Goal: Complete application form

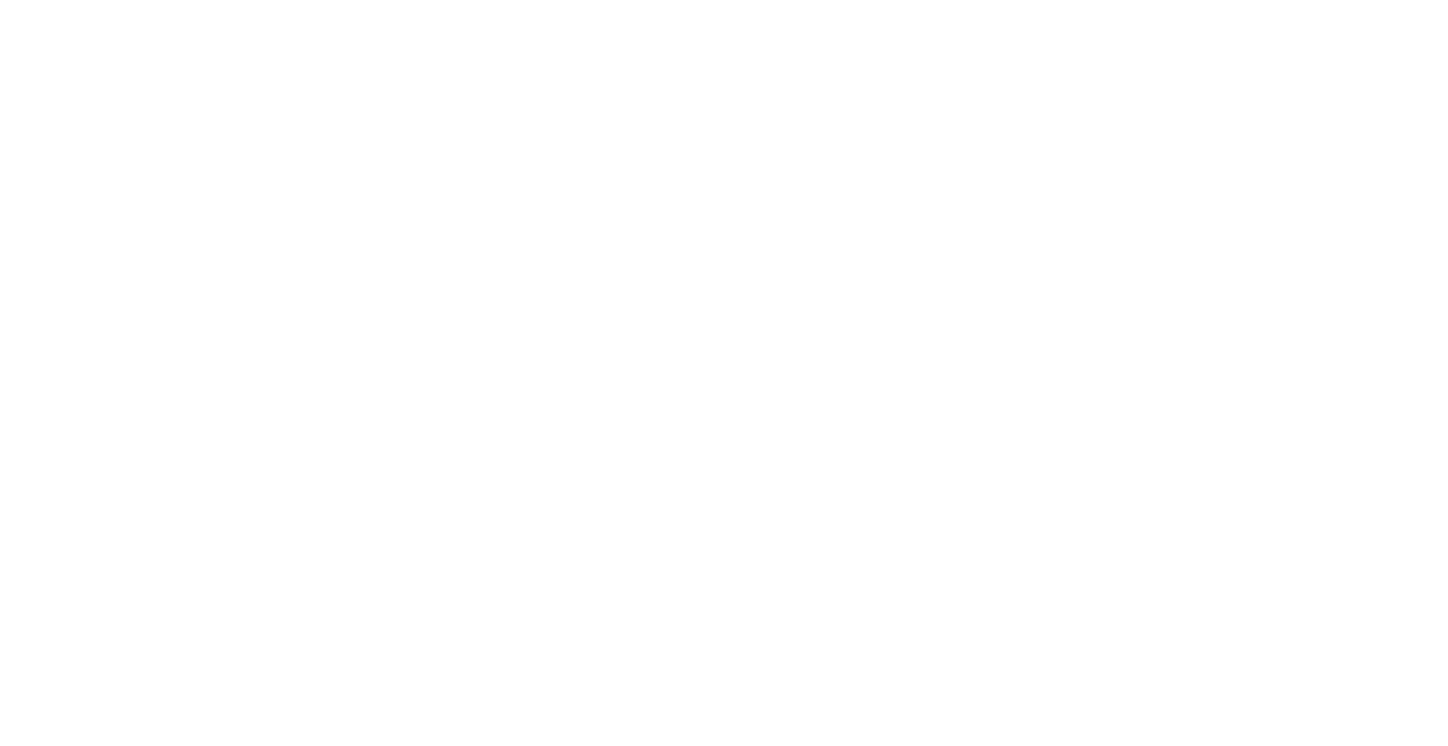
select select "FR"
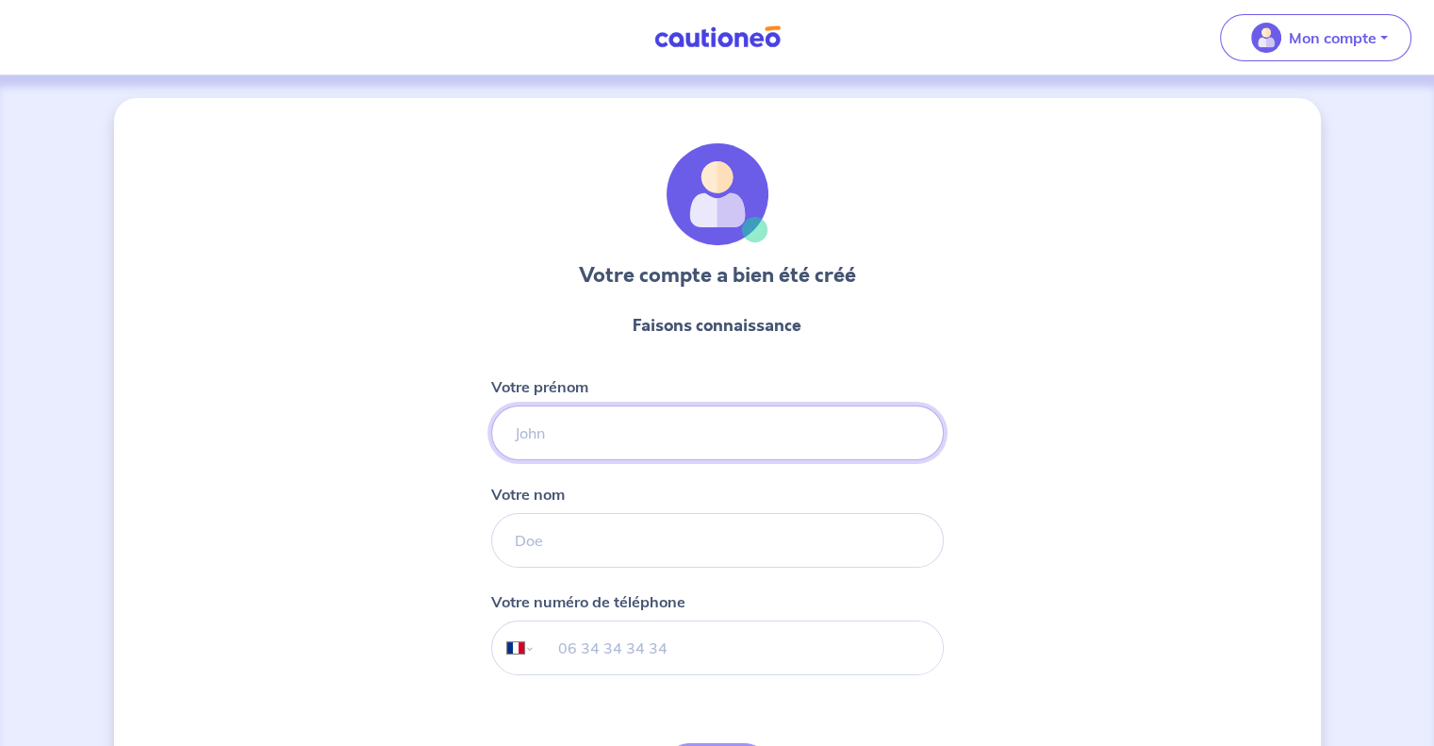
click at [664, 436] on input "Votre prénom" at bounding box center [717, 432] width 453 height 55
type input "Léa"
click at [632, 532] on input "Votre nom" at bounding box center [717, 540] width 453 height 55
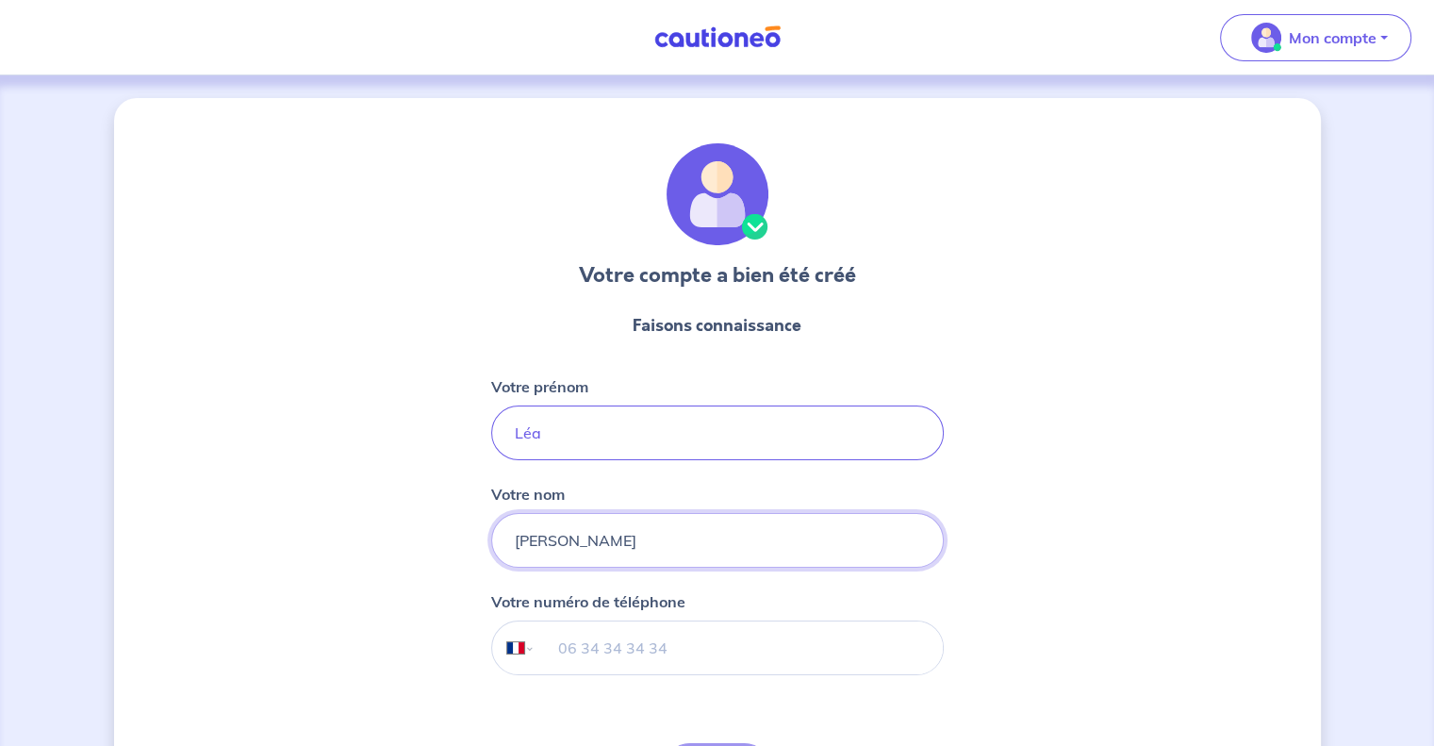
type input "[PERSON_NAME]"
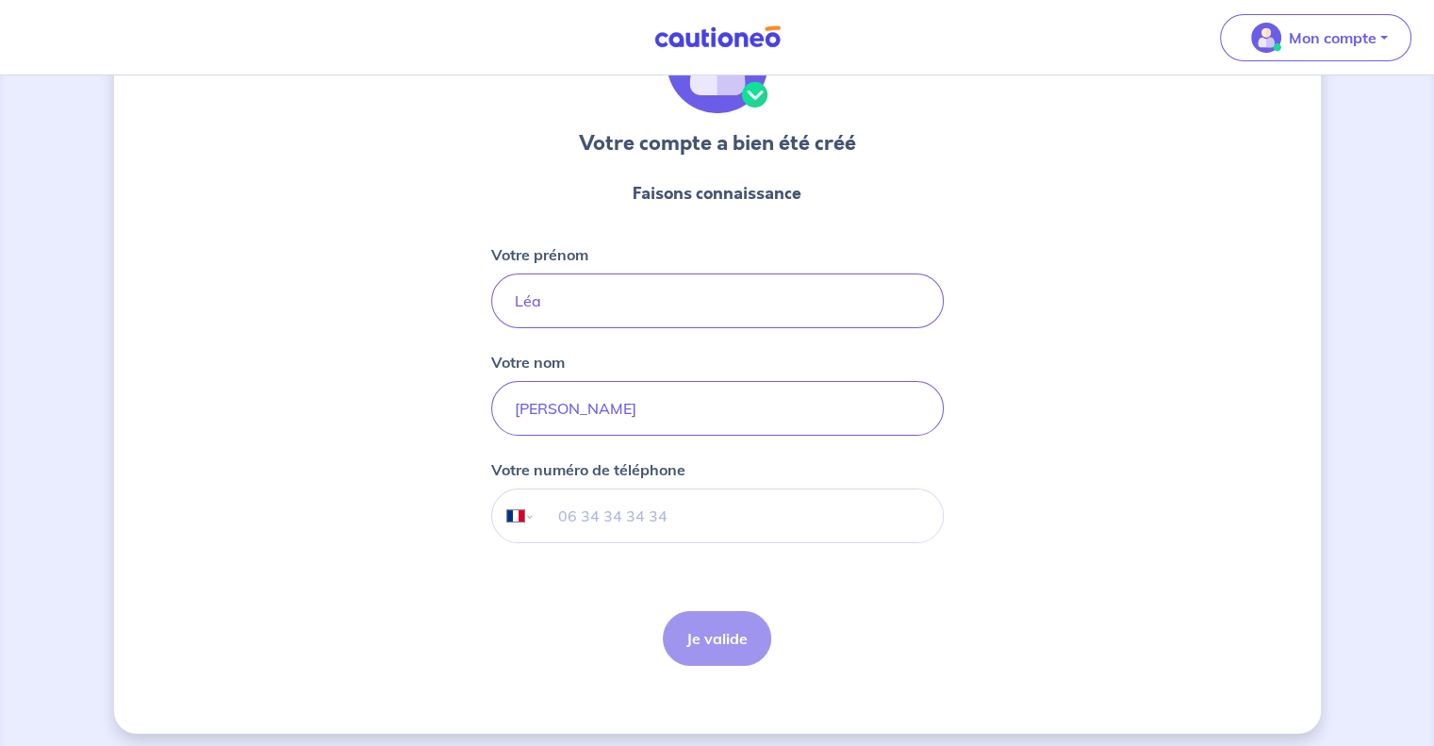
scroll to position [140, 0]
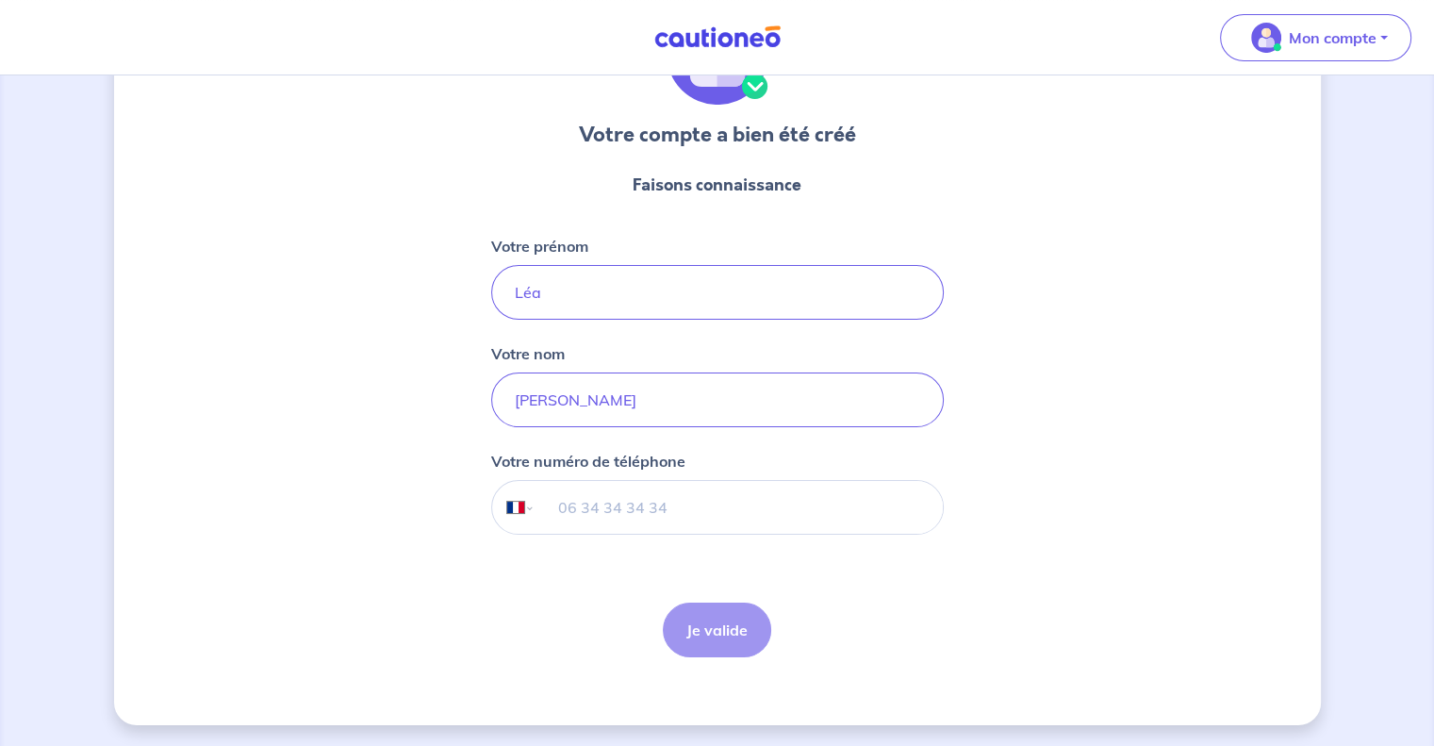
click at [652, 503] on input "tel" at bounding box center [738, 507] width 407 height 53
type input "06 66 80 01 27"
click at [724, 626] on button "Je valide" at bounding box center [717, 629] width 108 height 55
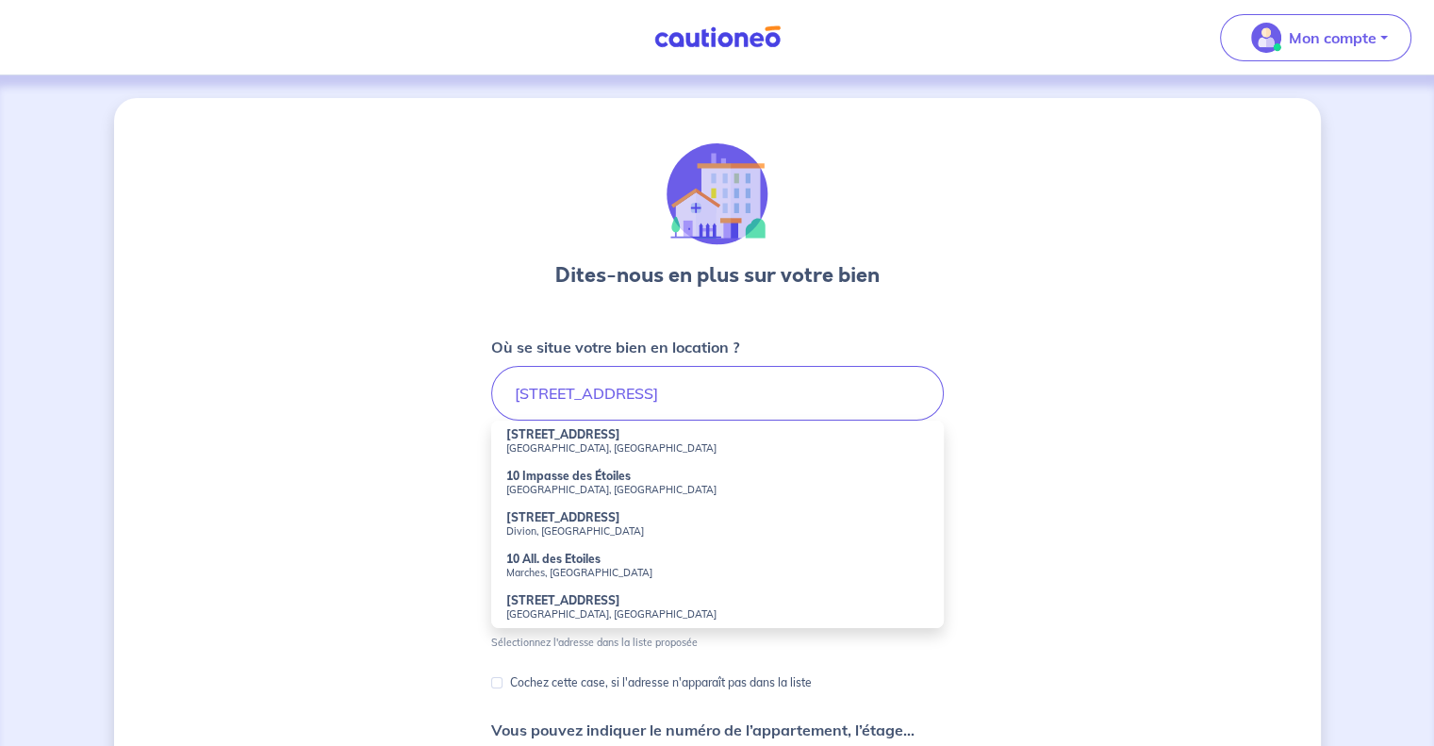
click at [613, 441] on small "[GEOGRAPHIC_DATA], [GEOGRAPHIC_DATA]" at bounding box center [717, 447] width 422 height 13
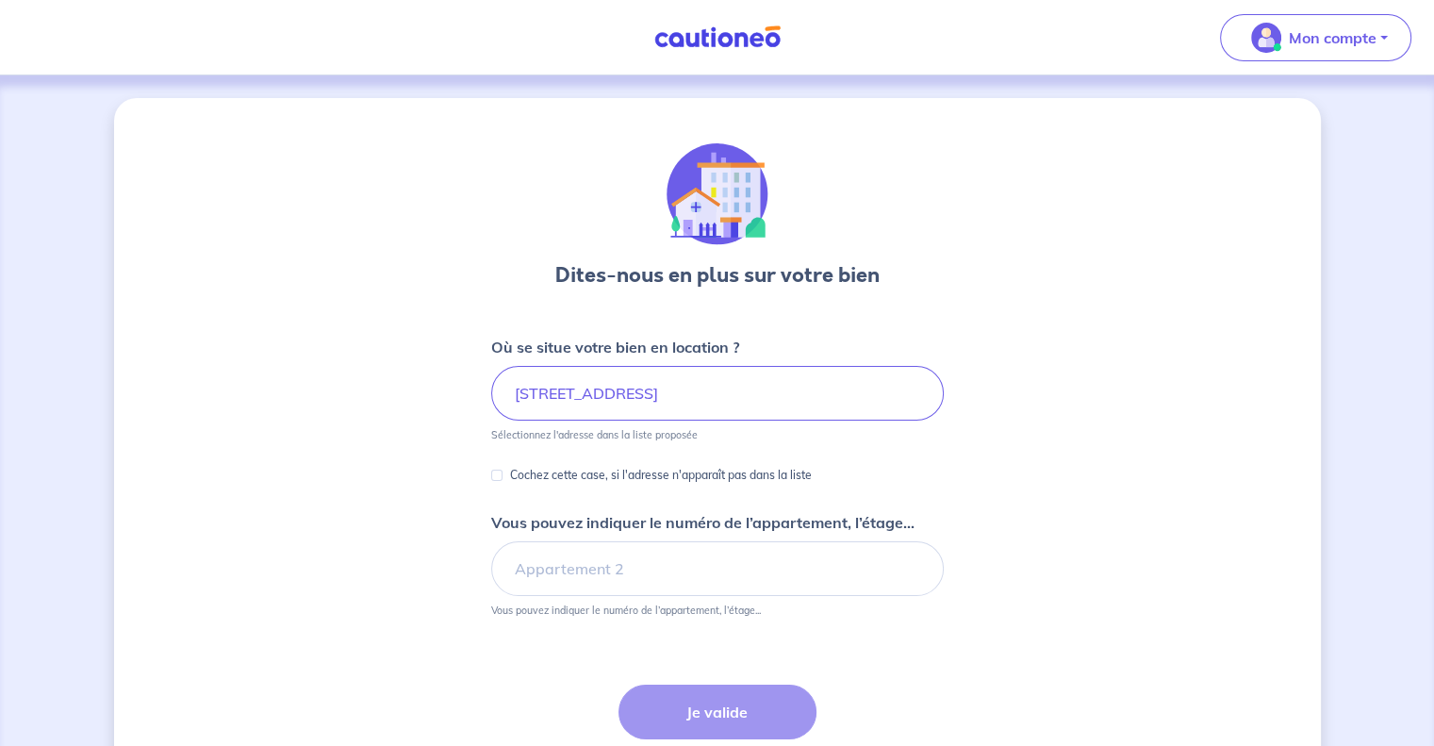
type input "[STREET_ADDRESS]"
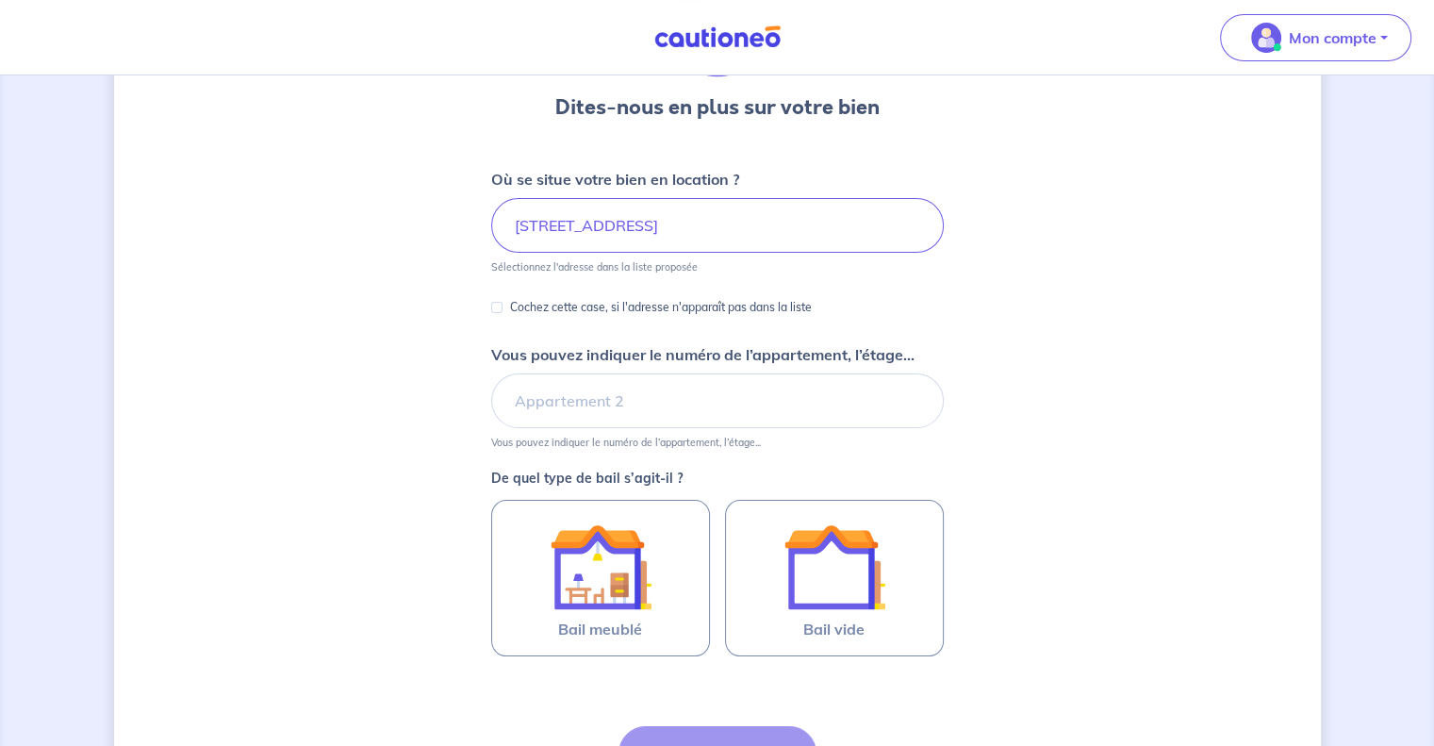
scroll to position [189, 0]
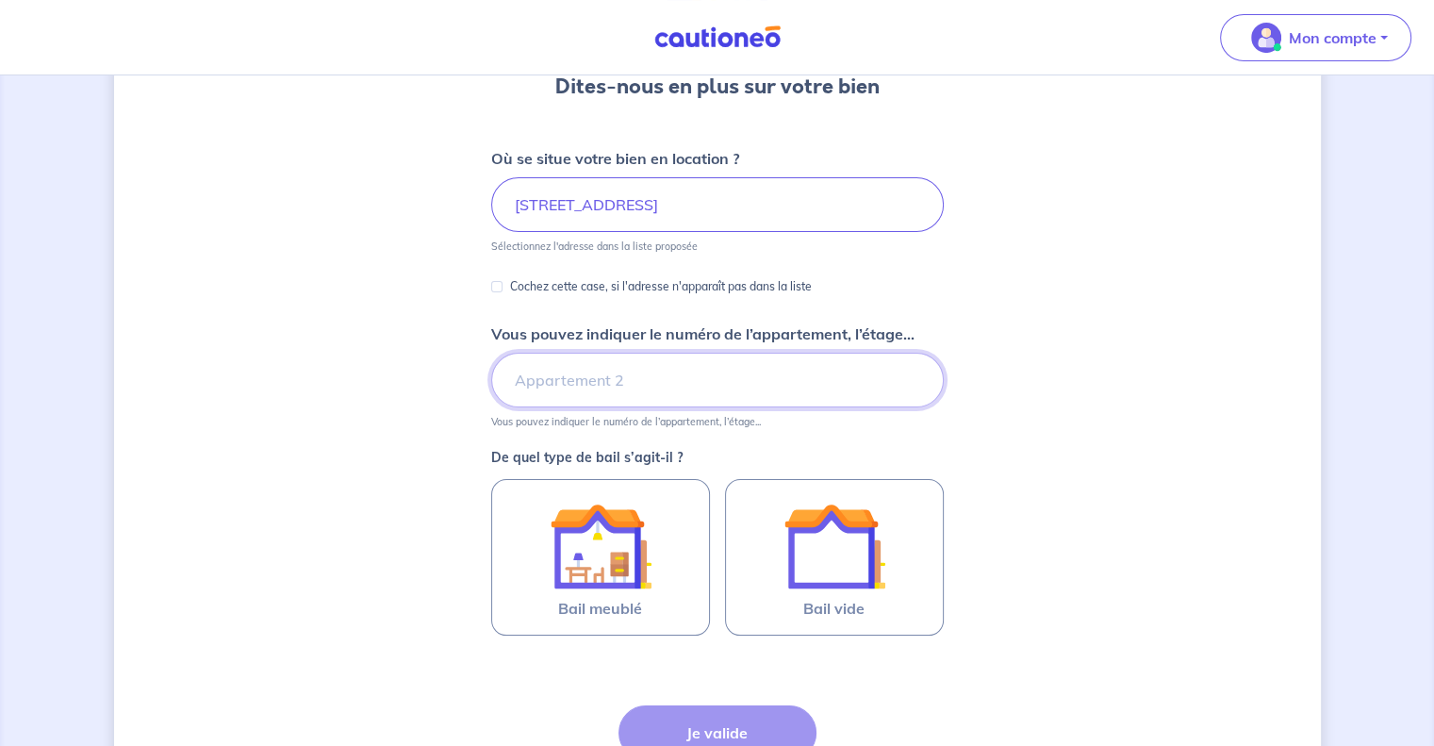
click at [608, 381] on input "Vous pouvez indiquer le numéro de l’appartement, l’étage..." at bounding box center [717, 380] width 453 height 55
type input "Appartement 203, Bâtiment E"
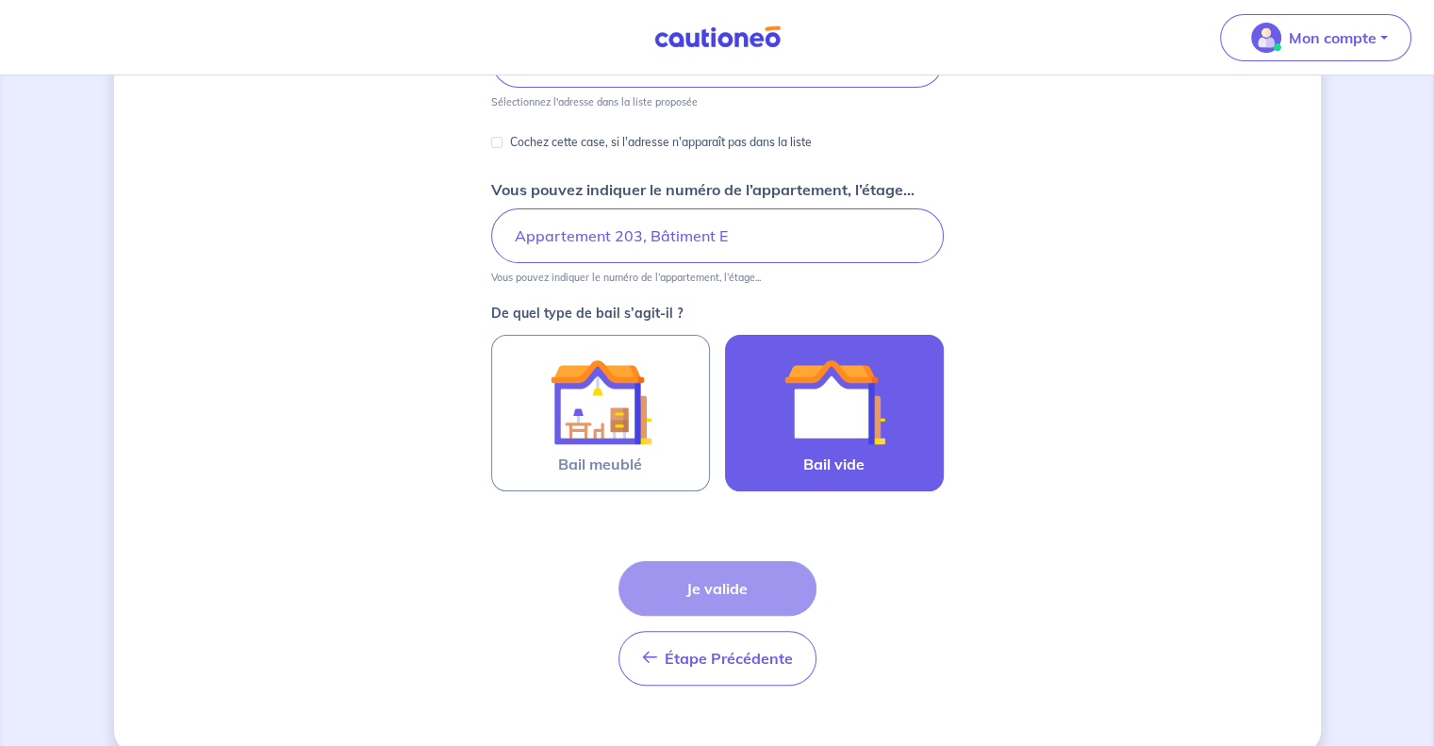
scroll to position [361, 0]
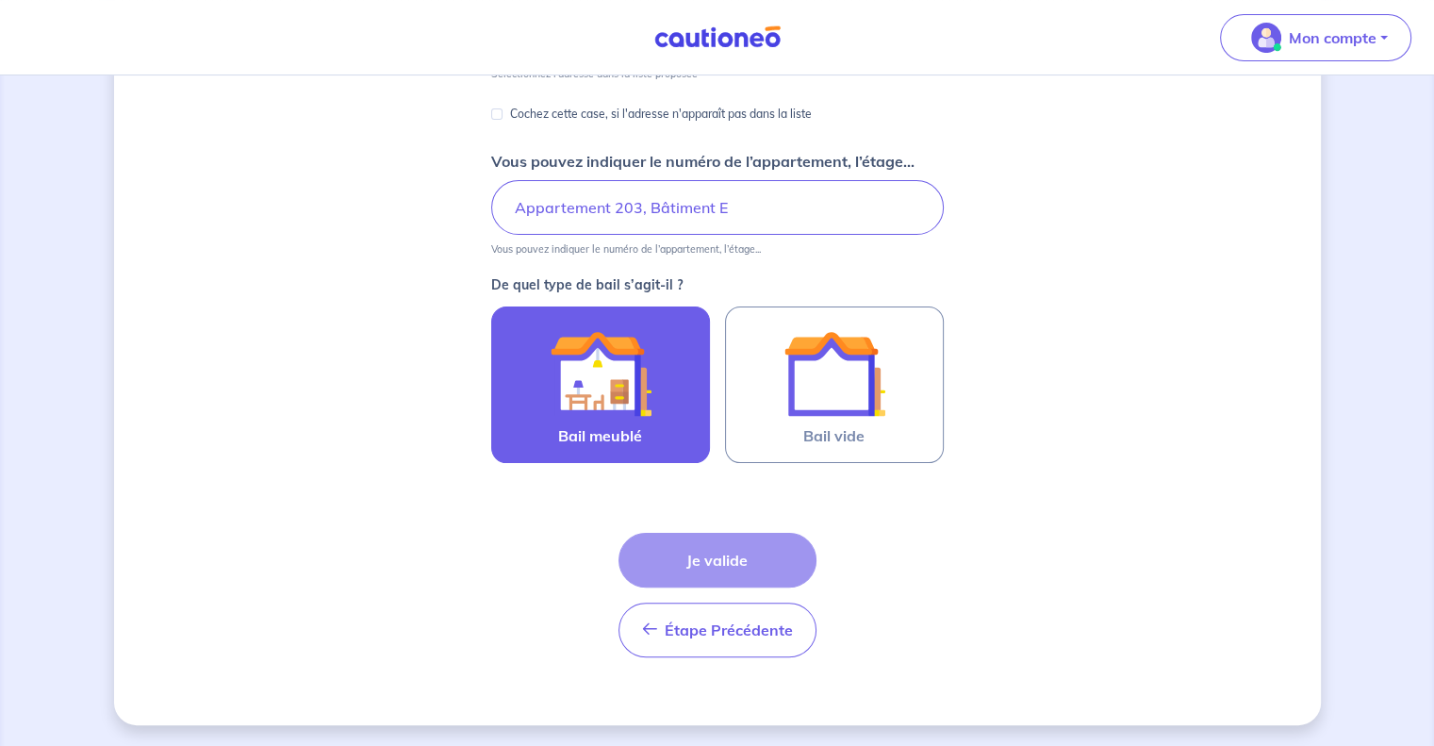
click at [550, 380] on img at bounding box center [601, 373] width 102 height 102
click at [0, 0] on input "Bail meublé" at bounding box center [0, 0] width 0 height 0
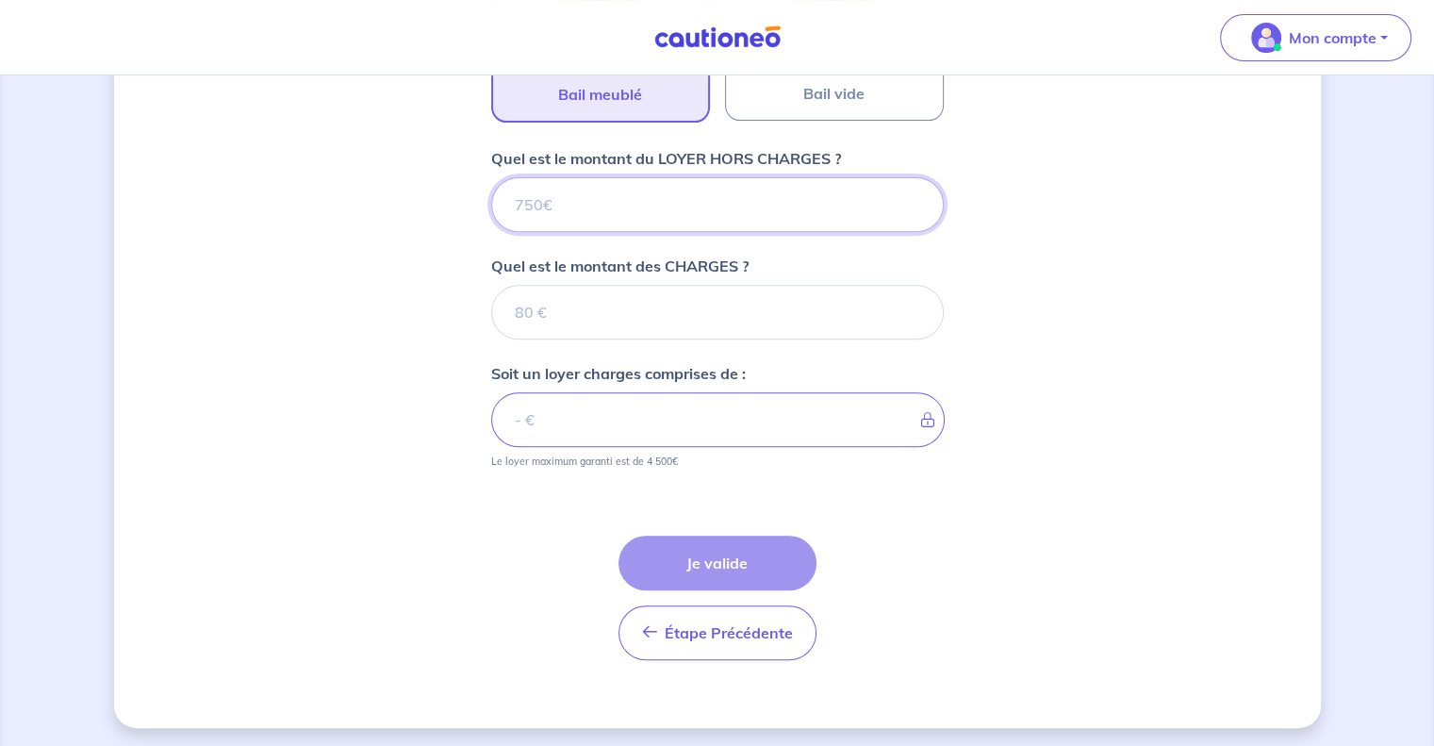
scroll to position [704, 0]
click at [660, 200] on input "Quel est le montant du LOYER HORS CHARGES ?" at bounding box center [717, 203] width 453 height 55
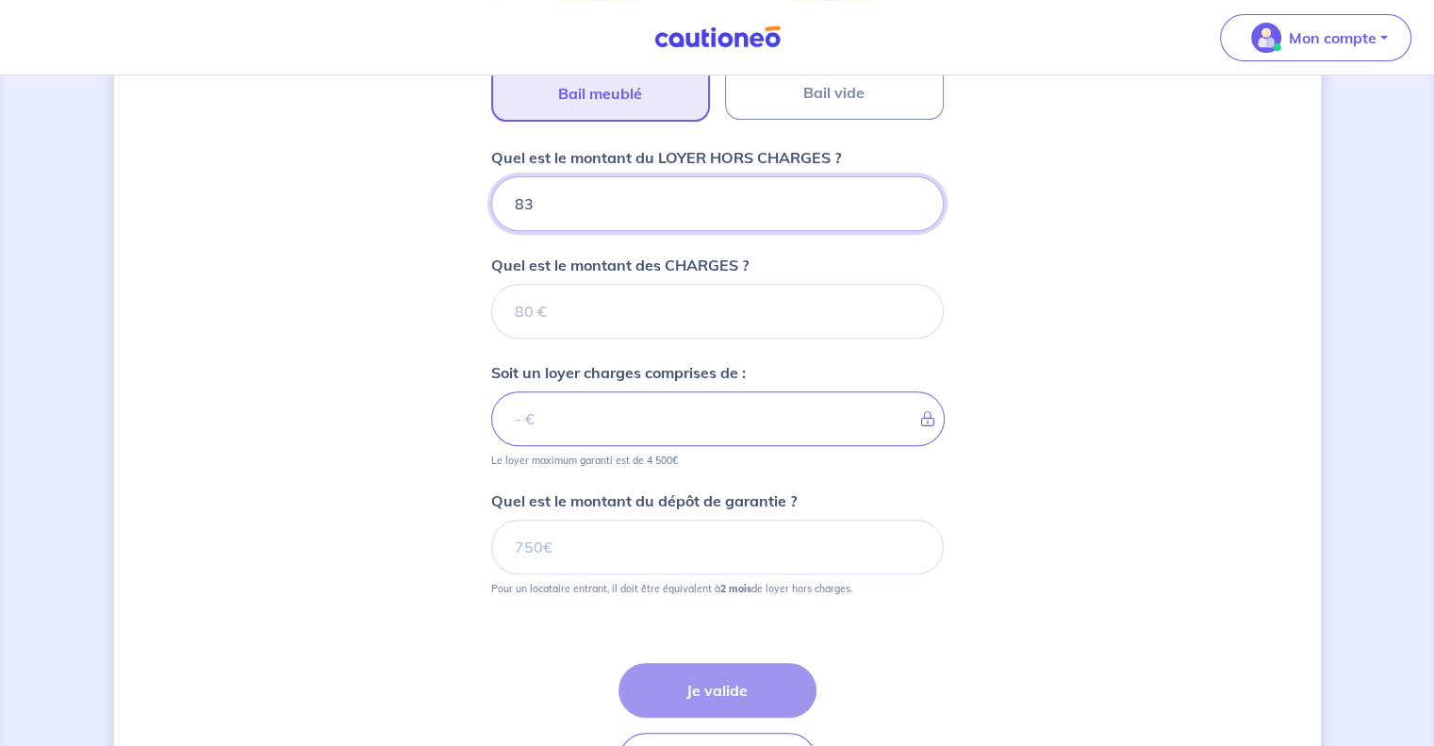
type input "830"
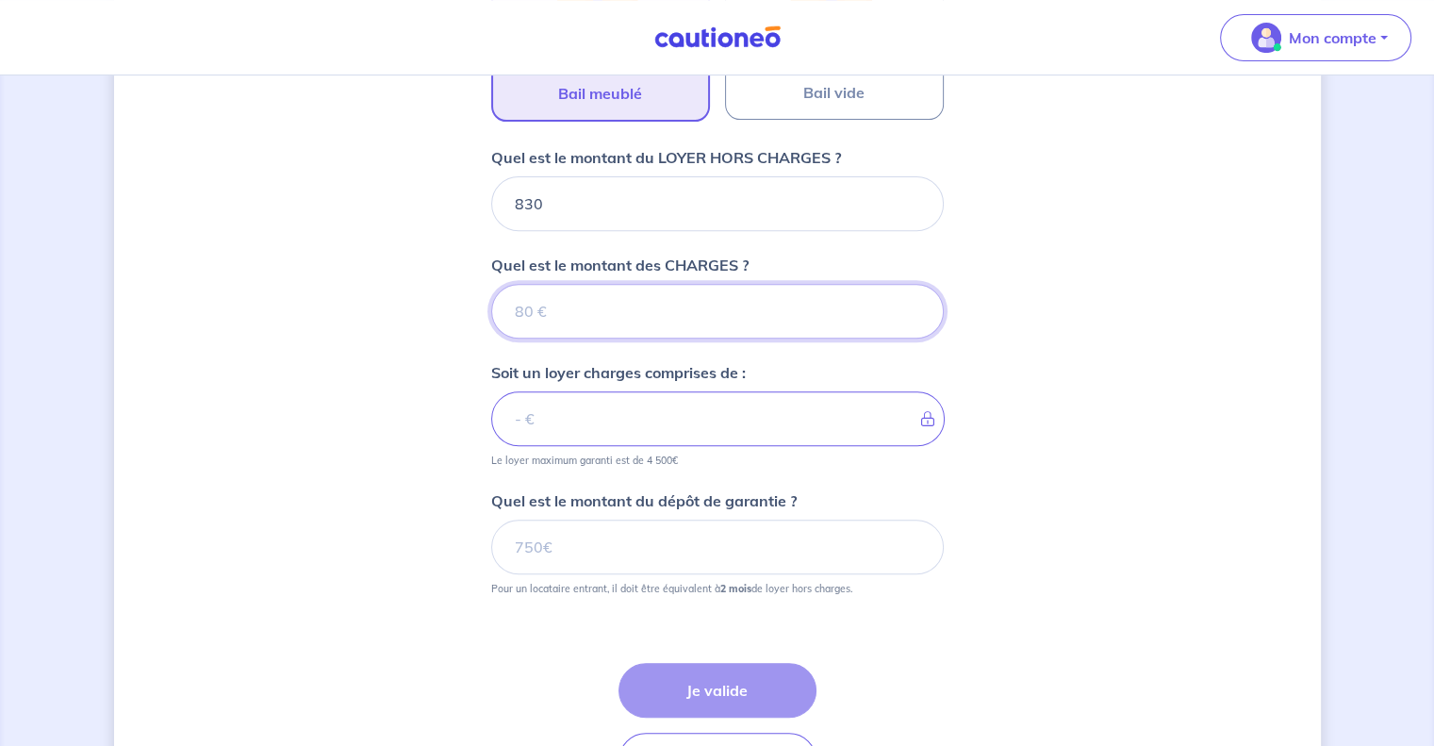
click at [660, 295] on input "Quel est le montant des CHARGES ?" at bounding box center [717, 311] width 453 height 55
type input "50"
type input "880"
type input "50"
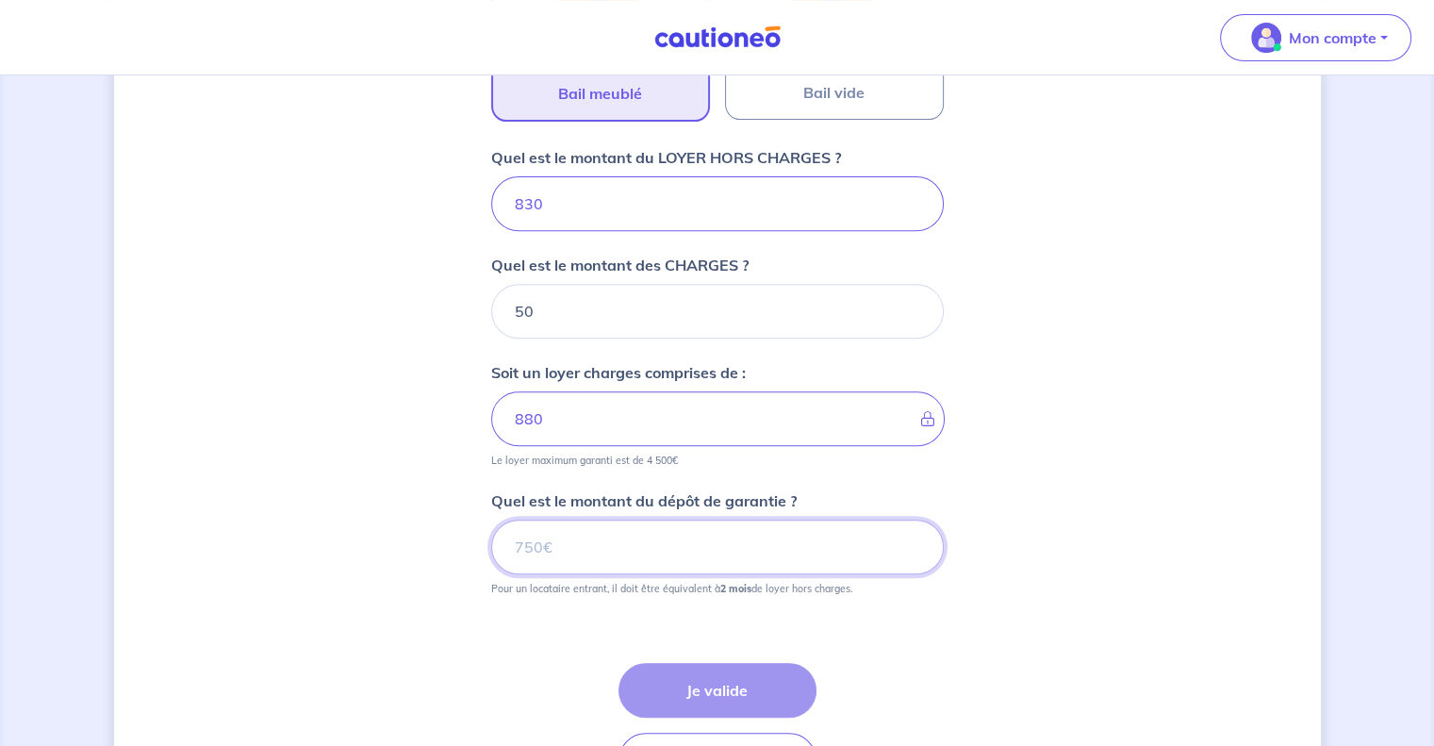
click at [745, 544] on input "Quel est le montant du dépôt de garantie ?" at bounding box center [717, 546] width 453 height 55
type input "1660"
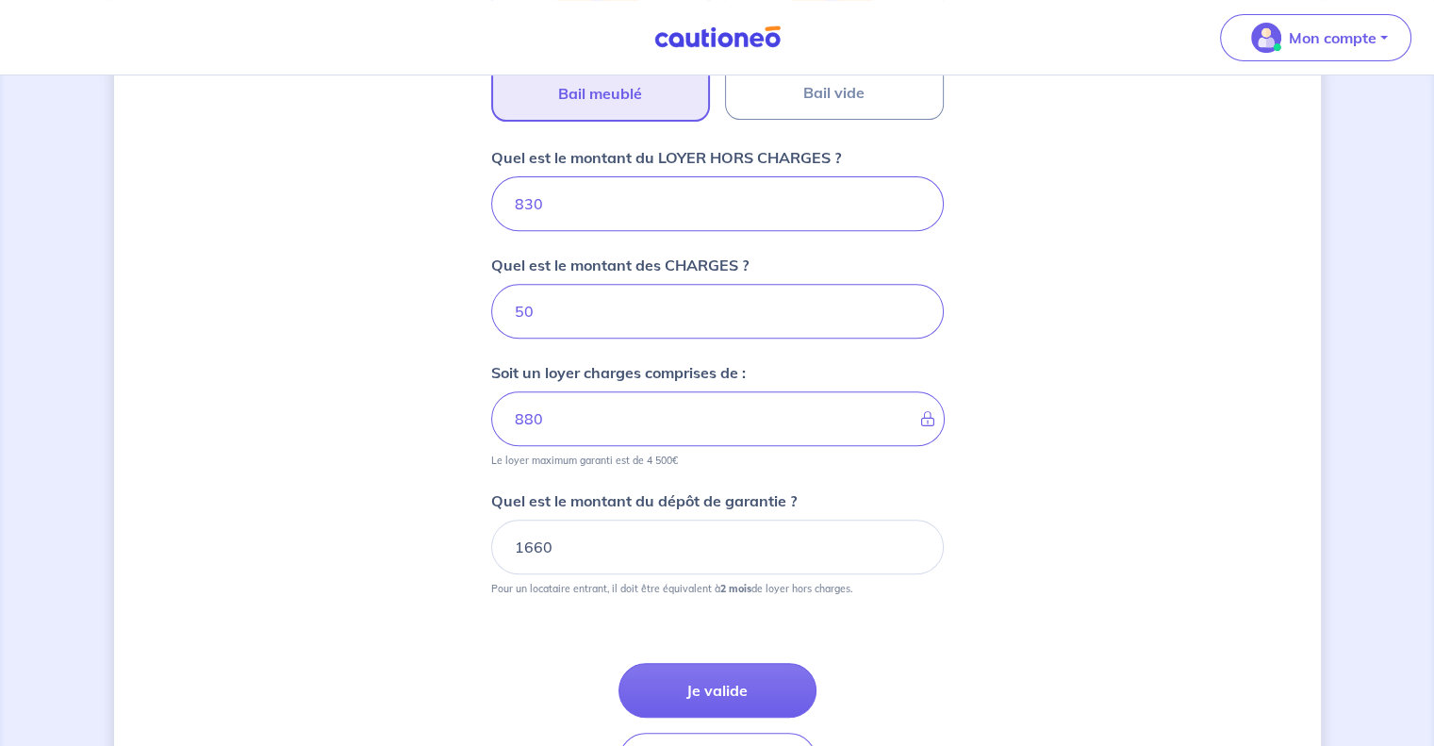
click at [718, 686] on button "Je valide" at bounding box center [717, 690] width 198 height 55
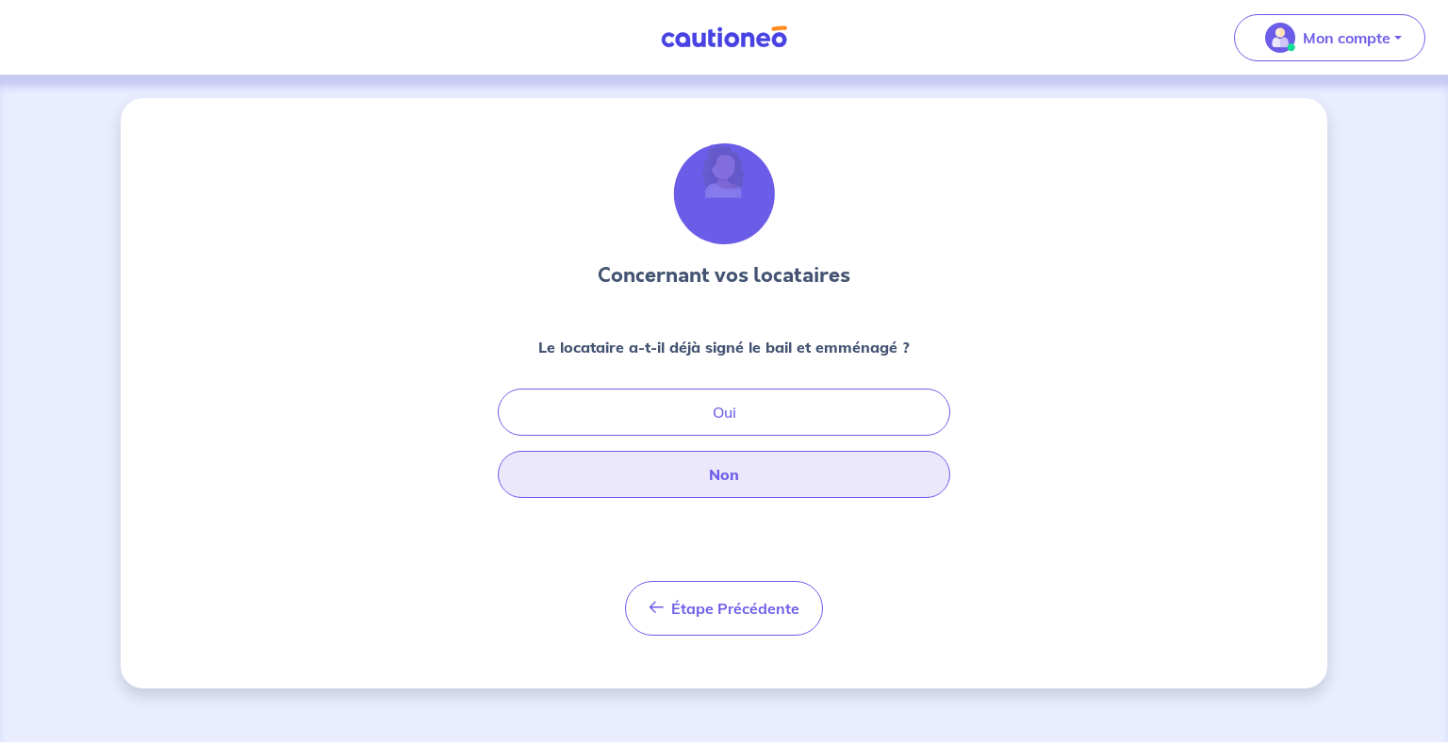
click at [721, 474] on button "Non" at bounding box center [724, 474] width 453 height 47
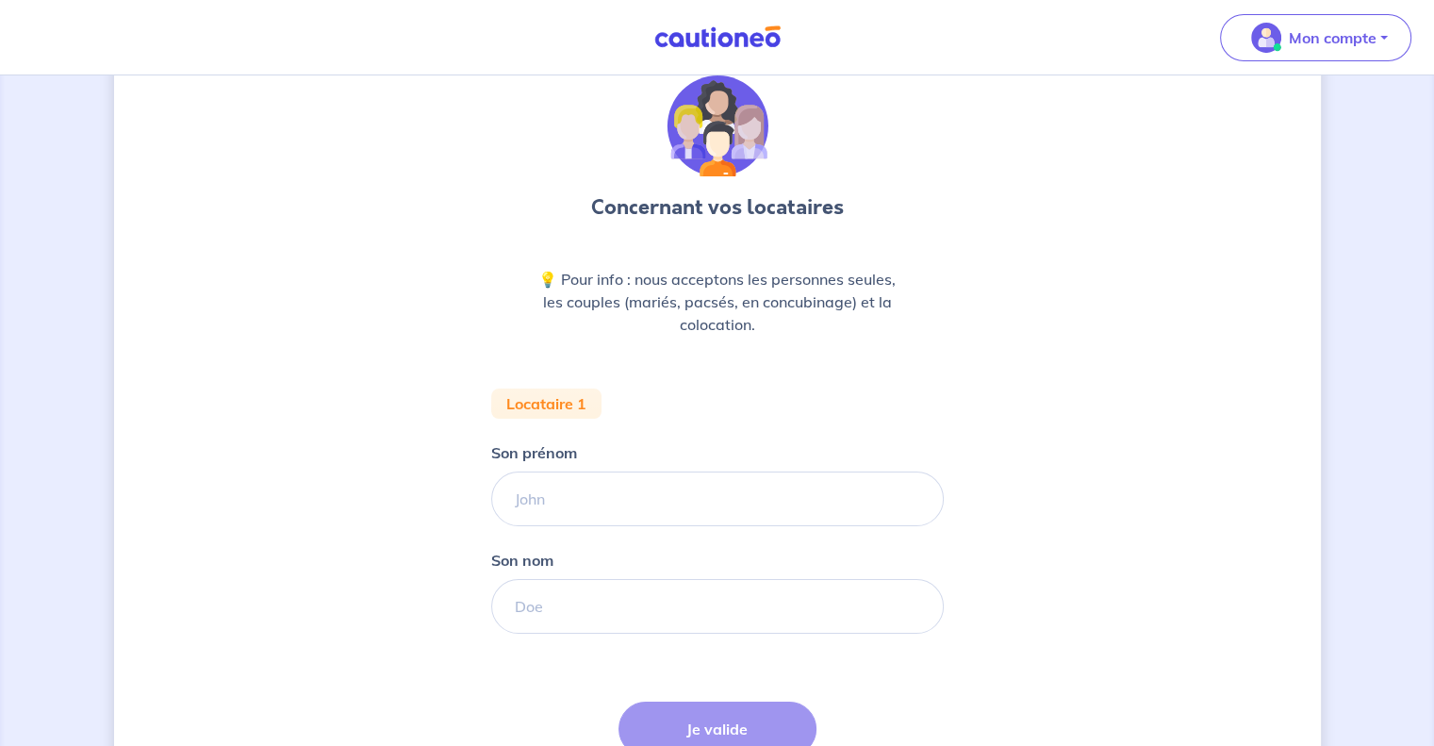
scroll to position [237, 0]
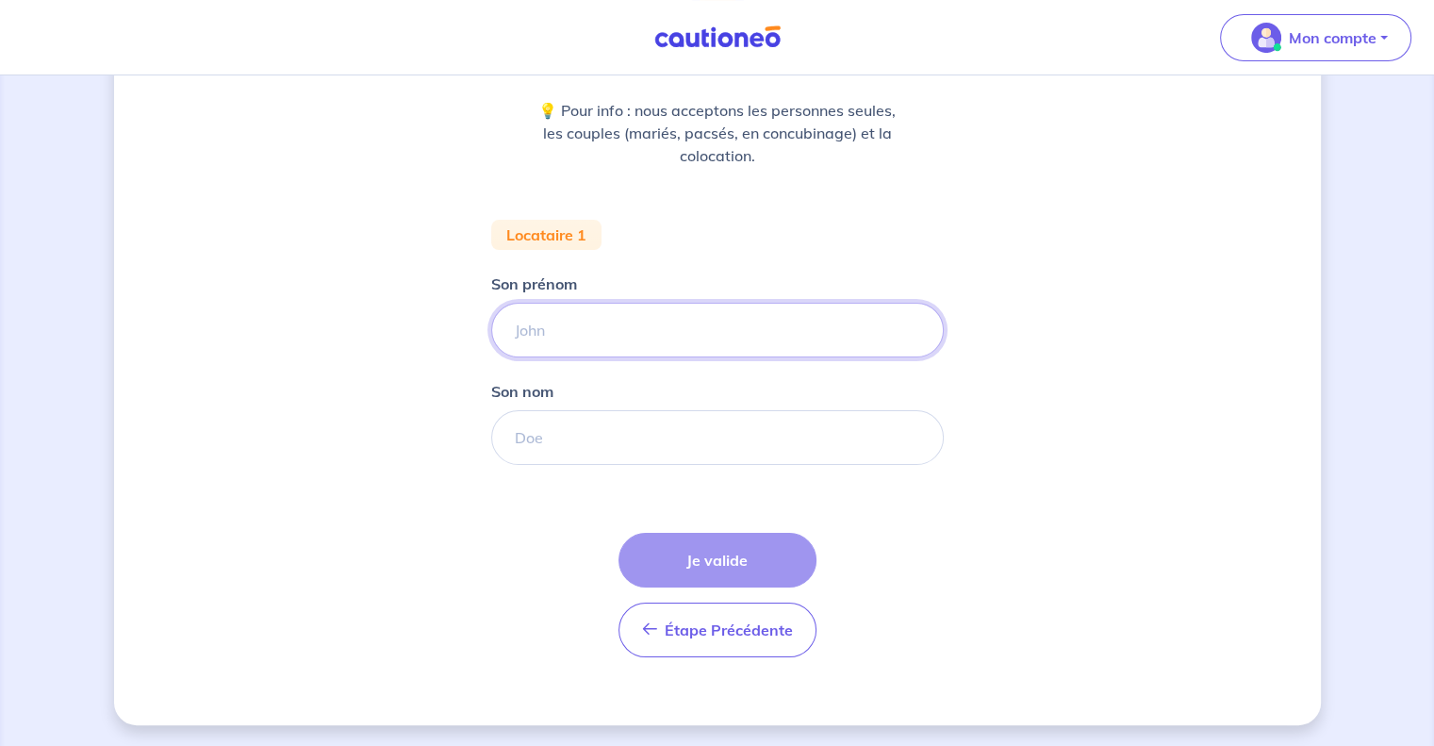
click at [761, 331] on input "Son prénom" at bounding box center [717, 330] width 453 height 55
type input "[PERSON_NAME]"
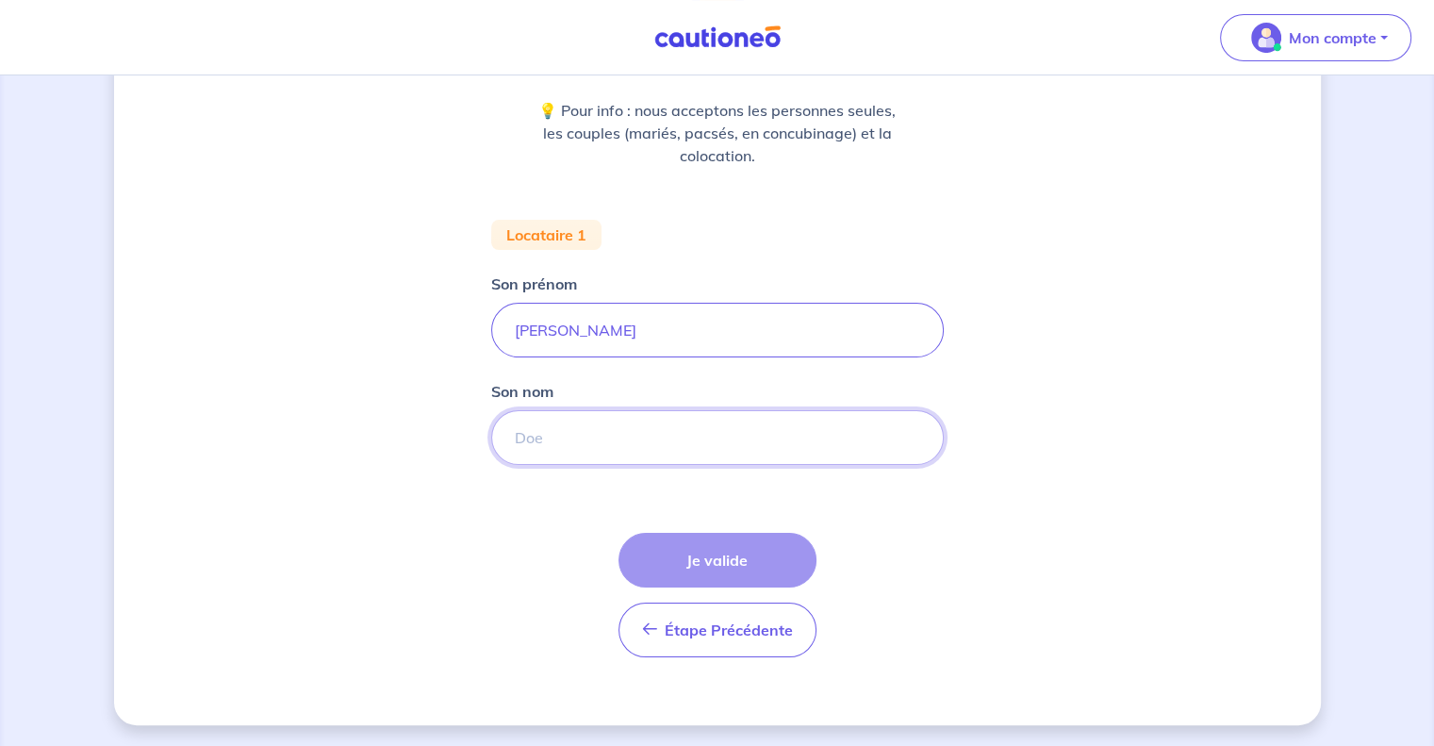
click at [686, 451] on input "Son nom" at bounding box center [717, 437] width 453 height 55
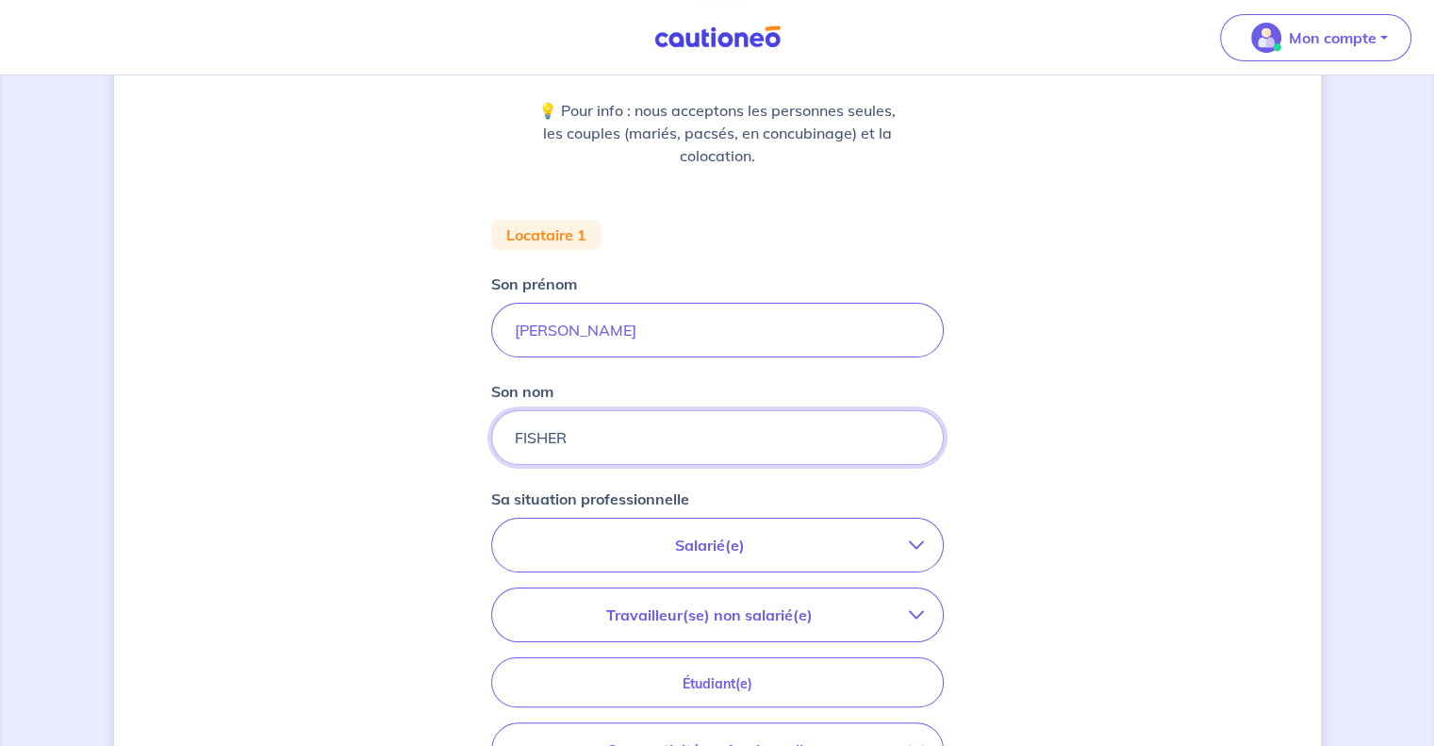
type input "FISHER"
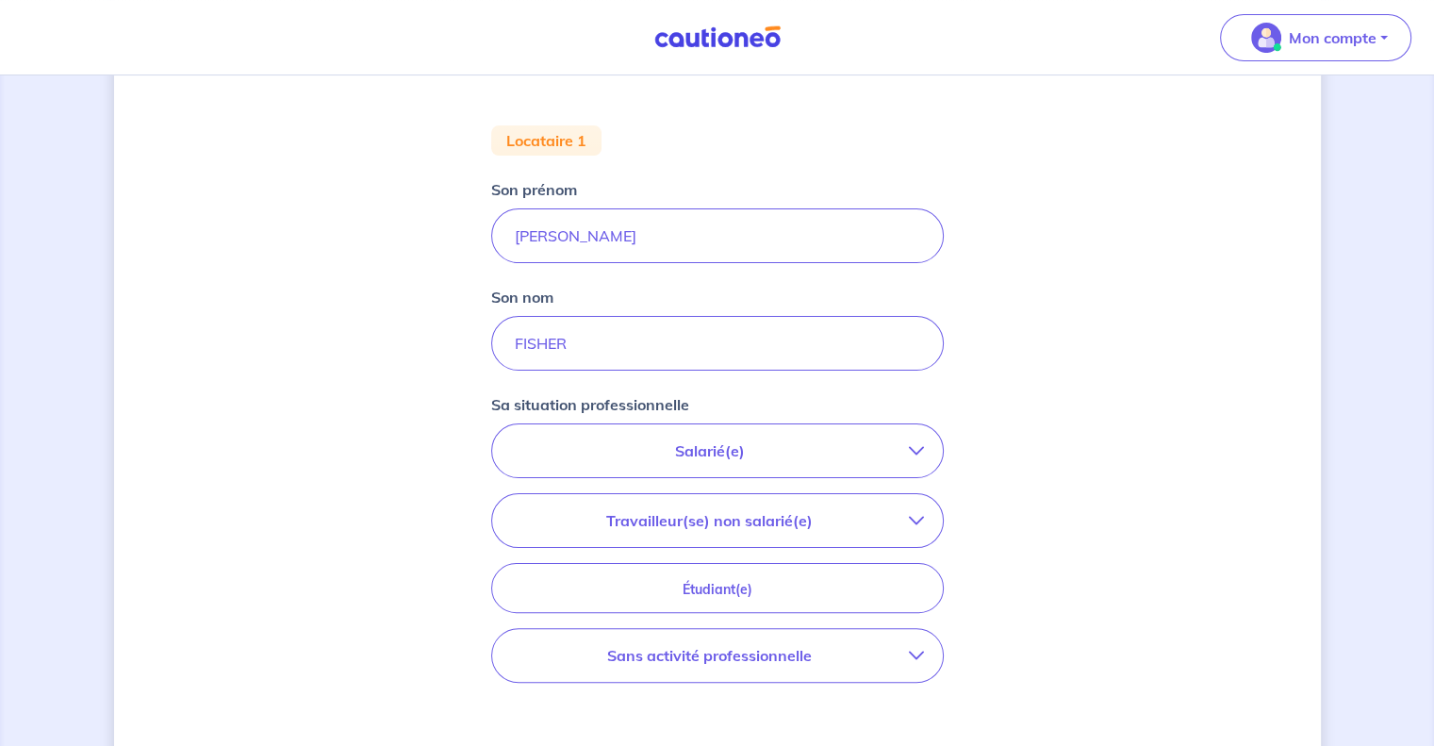
click at [916, 443] on icon "button" at bounding box center [916, 450] width 15 height 15
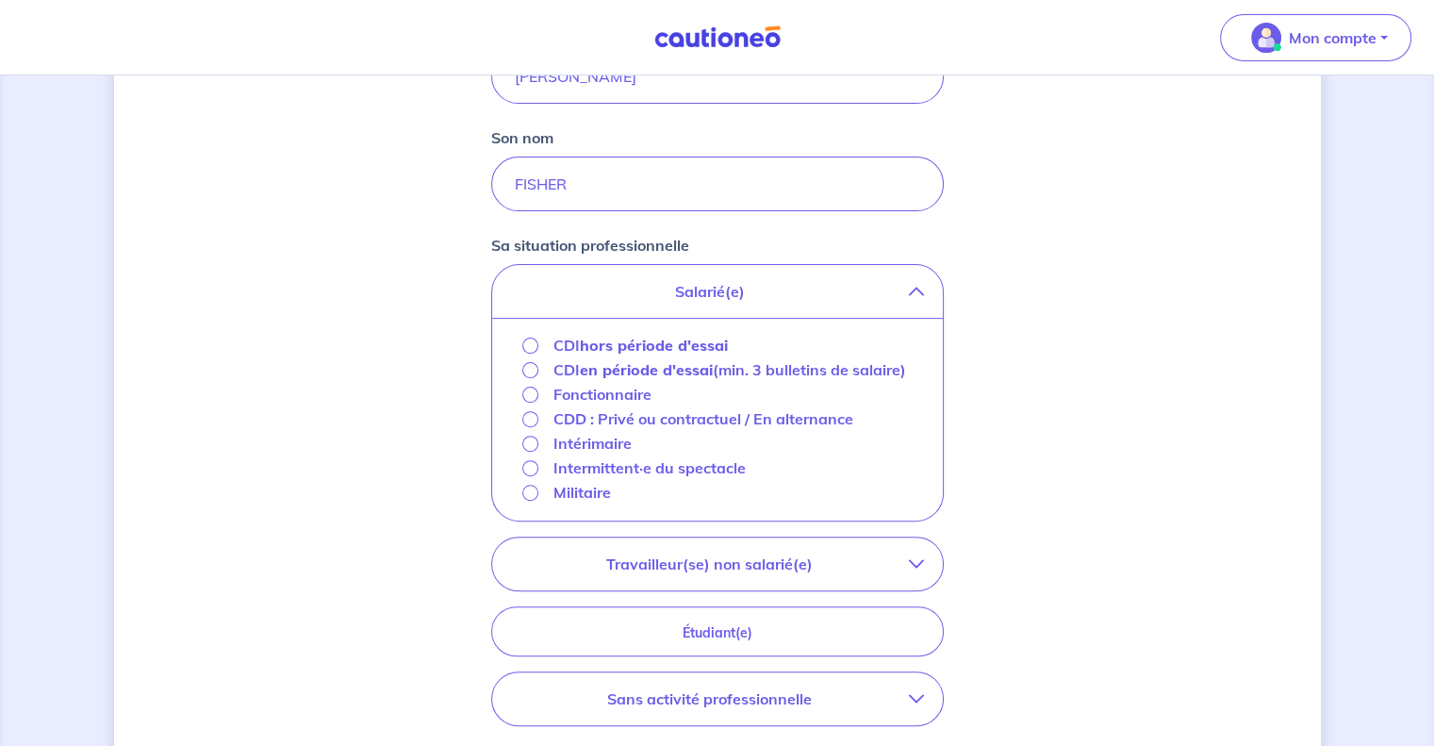
scroll to position [519, 0]
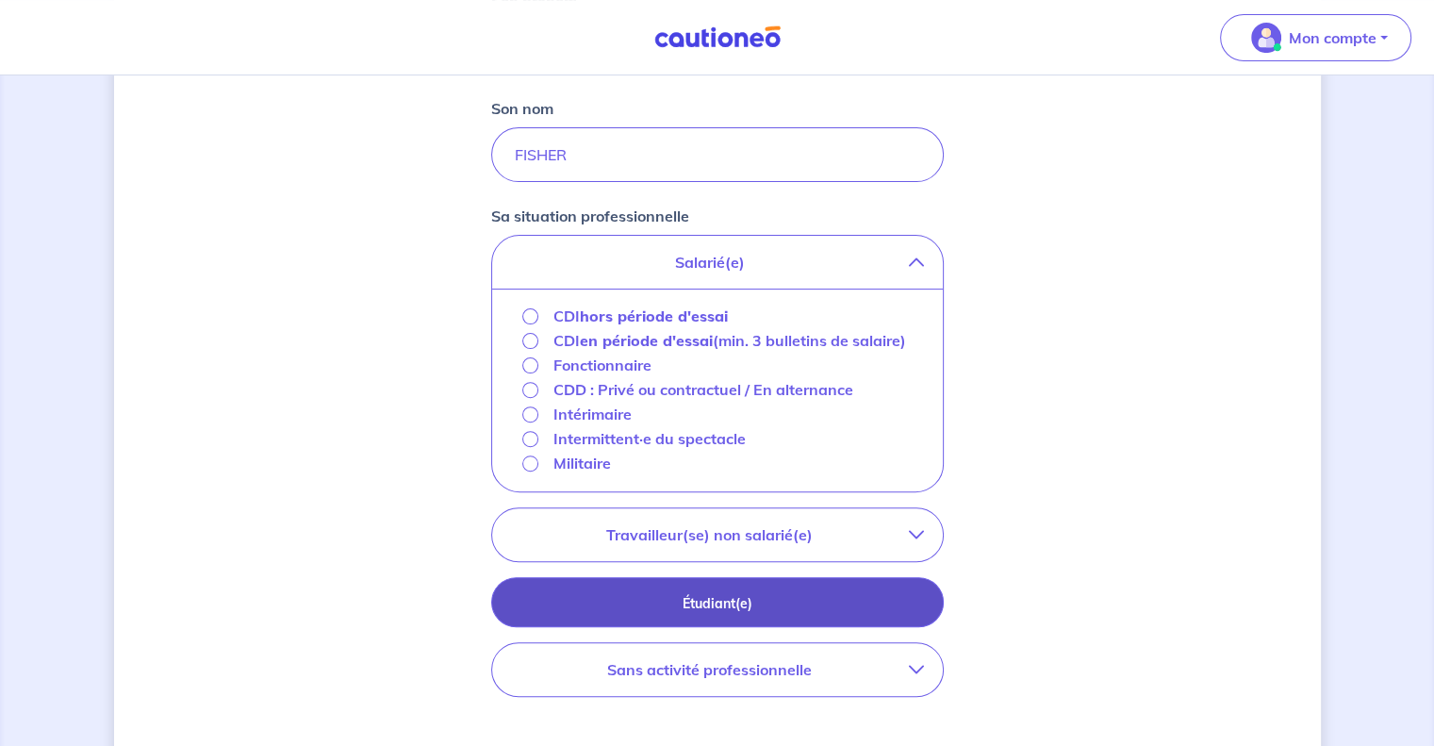
click at [771, 593] on p "Étudiant(e)" at bounding box center [717, 603] width 405 height 21
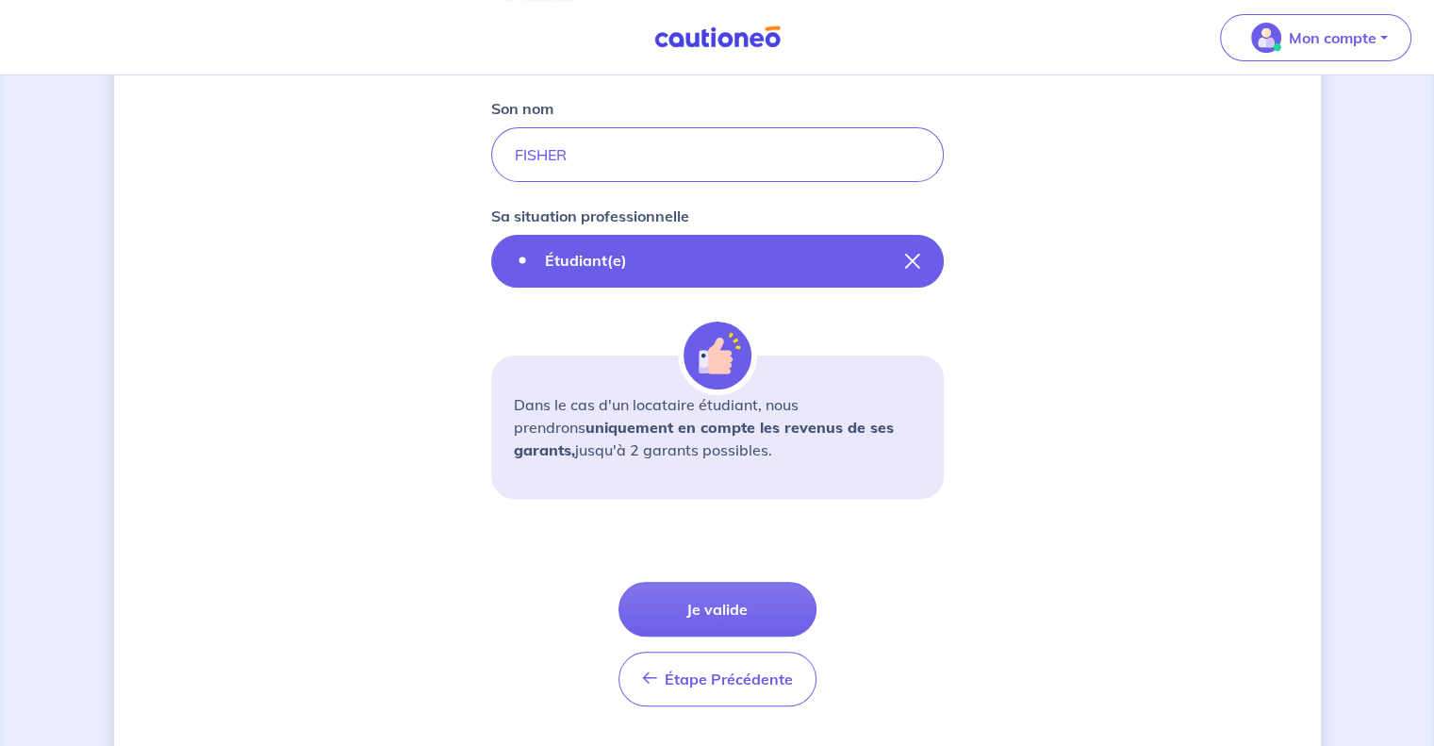
click at [847, 259] on button "Étudiant(e)" at bounding box center [717, 261] width 453 height 53
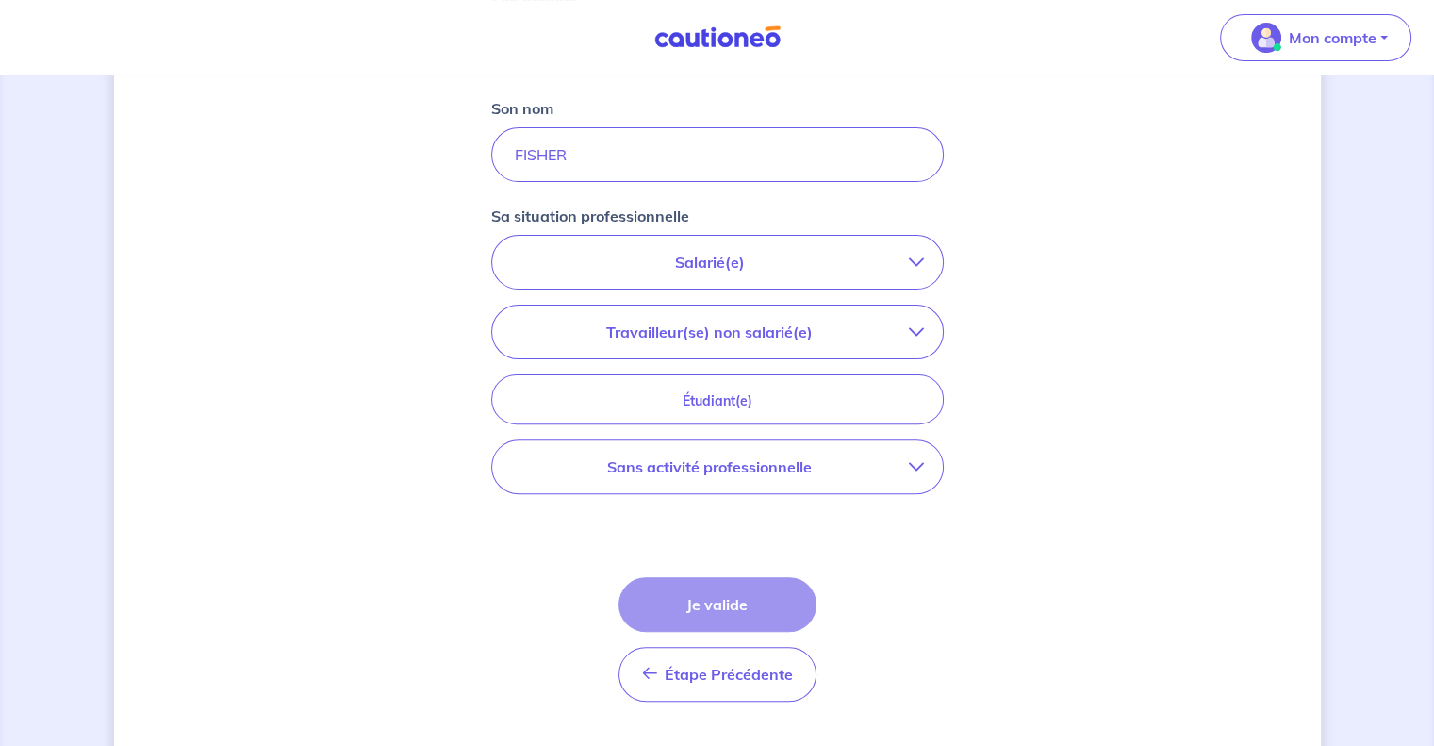
click at [916, 257] on icon "button" at bounding box center [916, 262] width 15 height 15
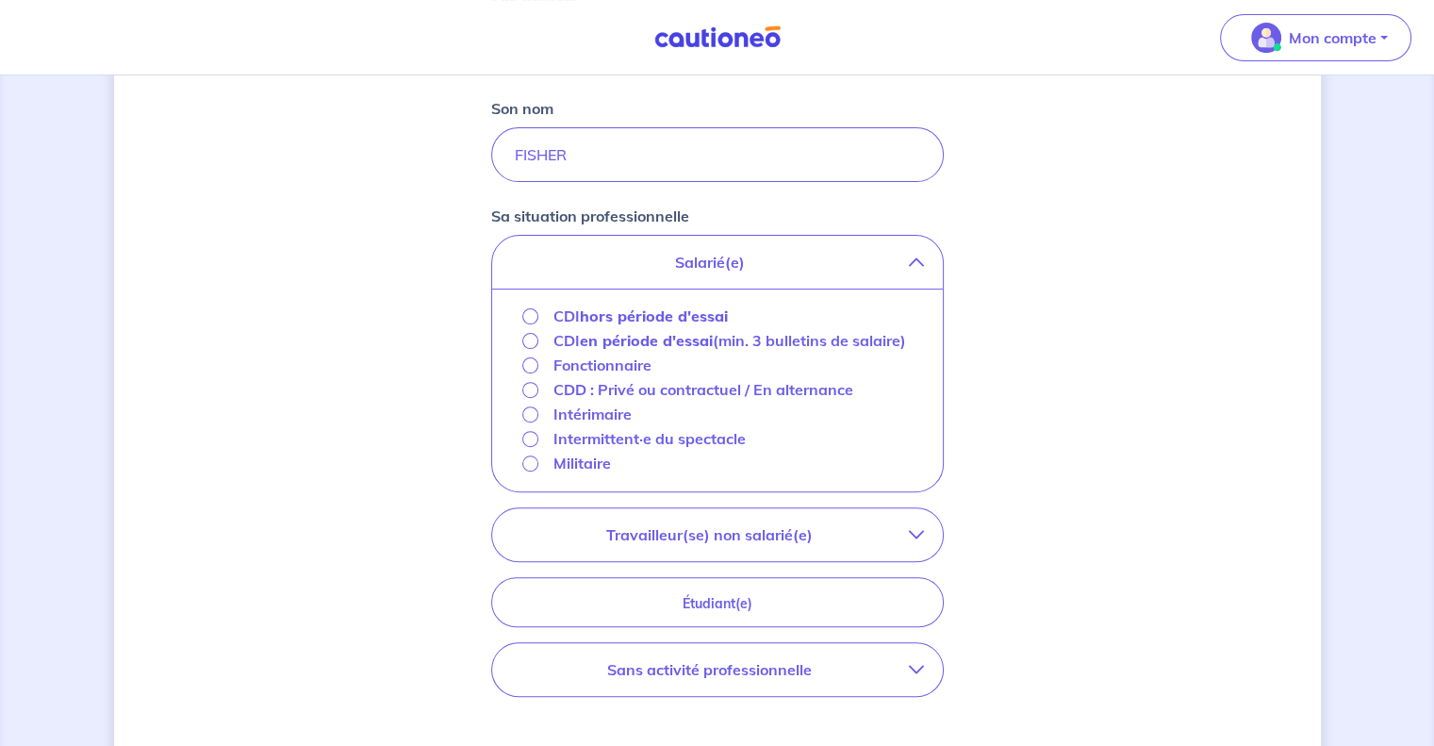
click at [912, 531] on icon "button" at bounding box center [916, 534] width 15 height 15
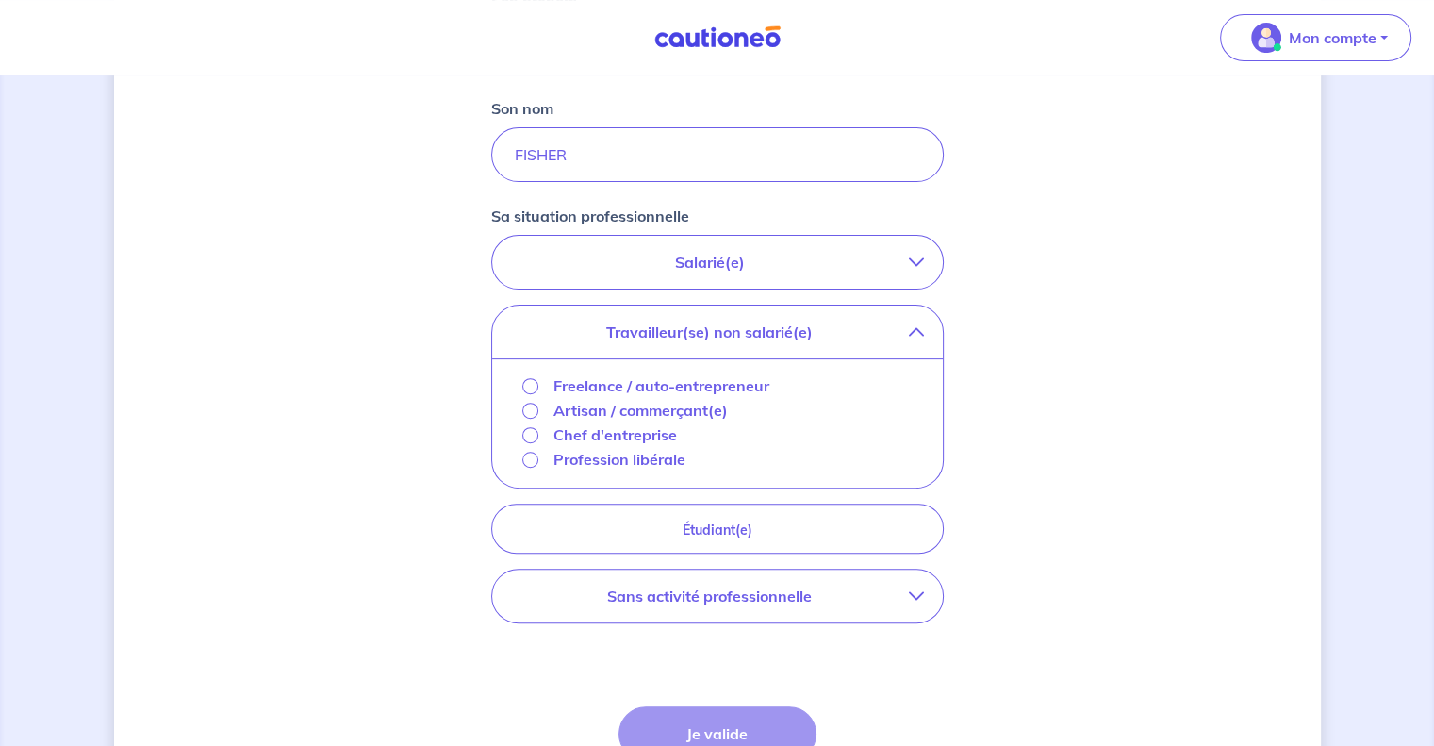
scroll to position [614, 0]
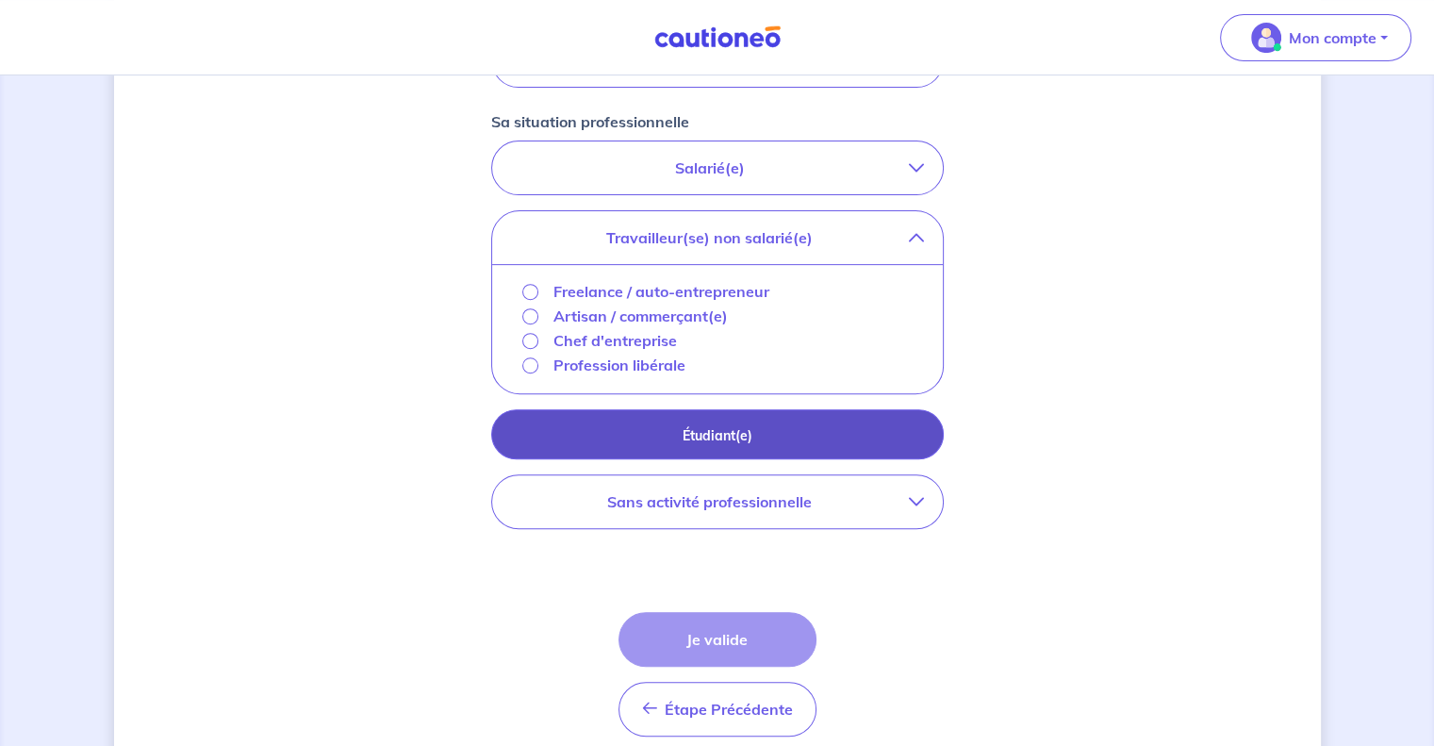
click at [851, 433] on p "Étudiant(e)" at bounding box center [717, 435] width 405 height 21
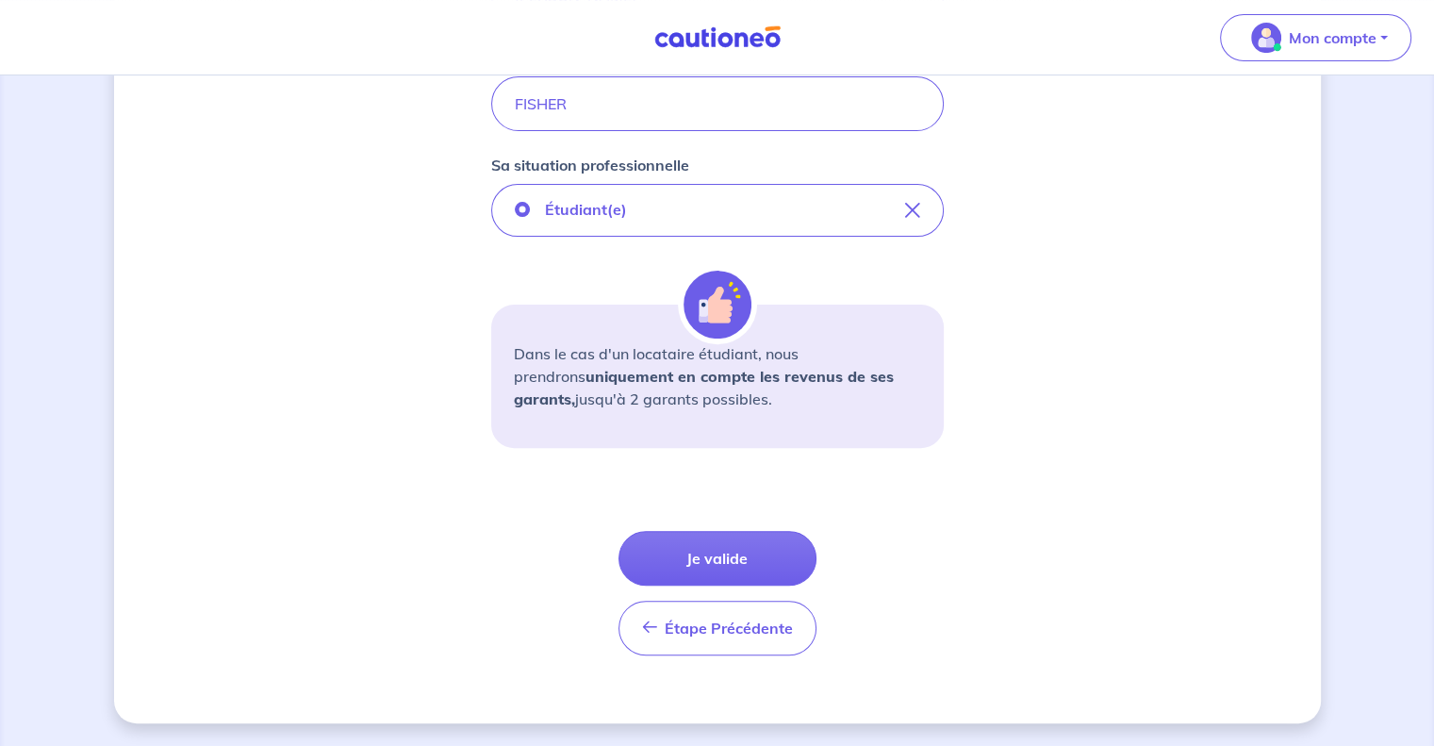
scroll to position [568, 0]
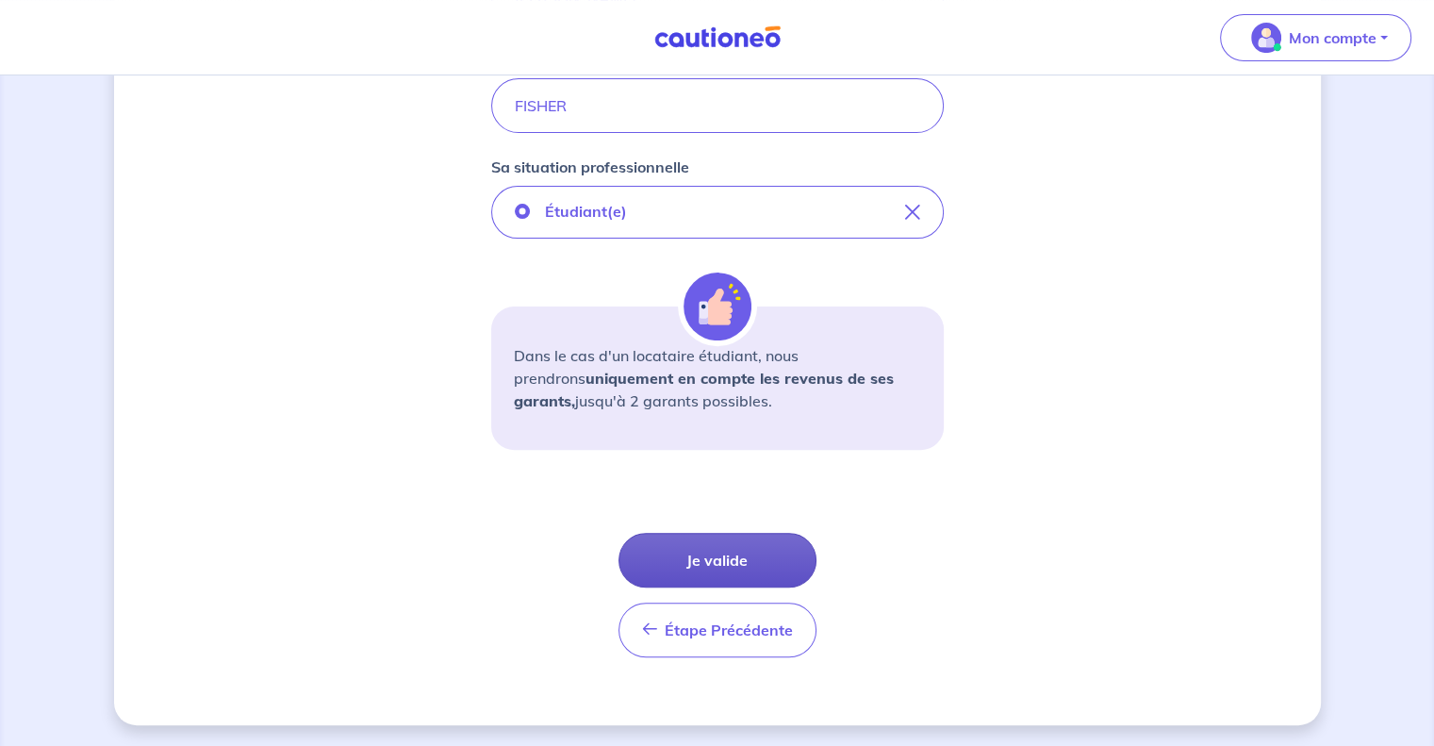
click at [747, 560] on button "Je valide" at bounding box center [717, 560] width 198 height 55
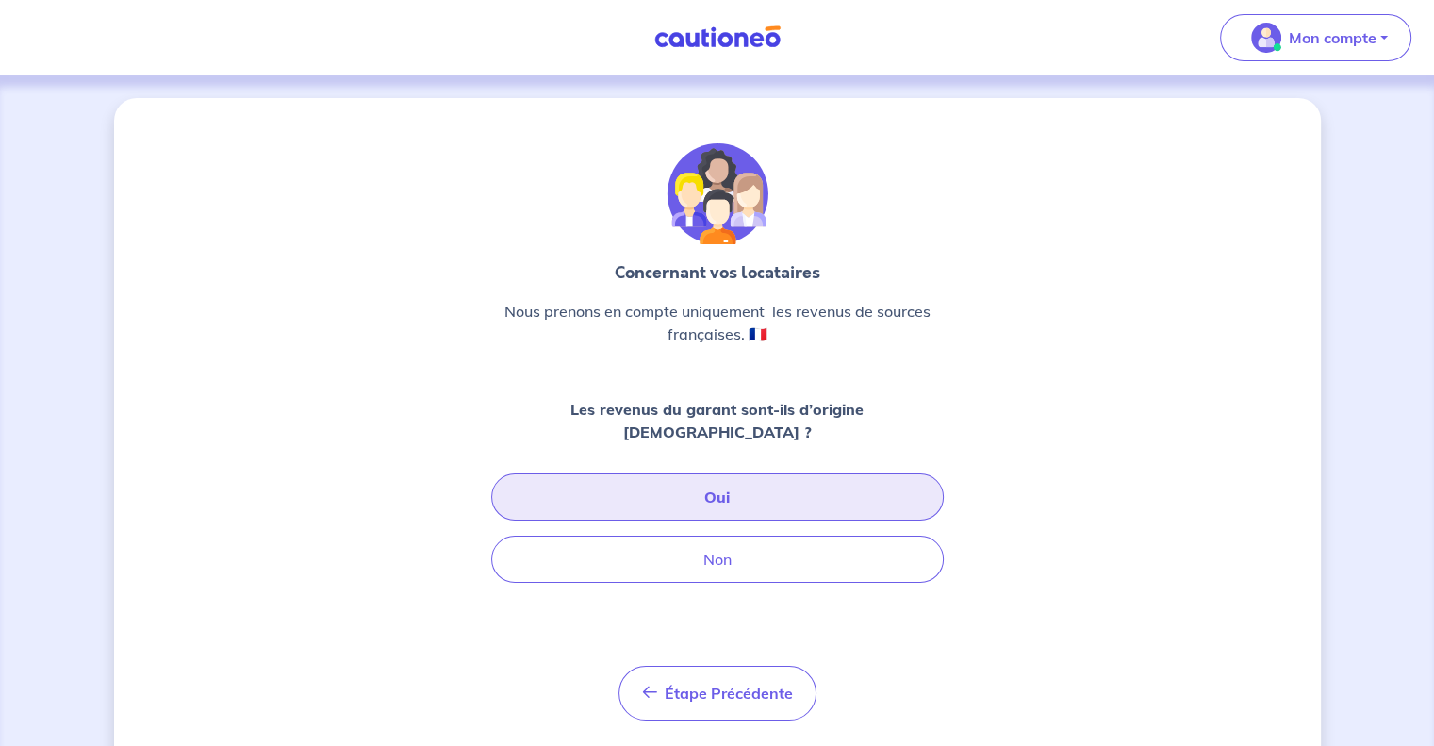
click at [867, 484] on button "Oui" at bounding box center [717, 496] width 453 height 47
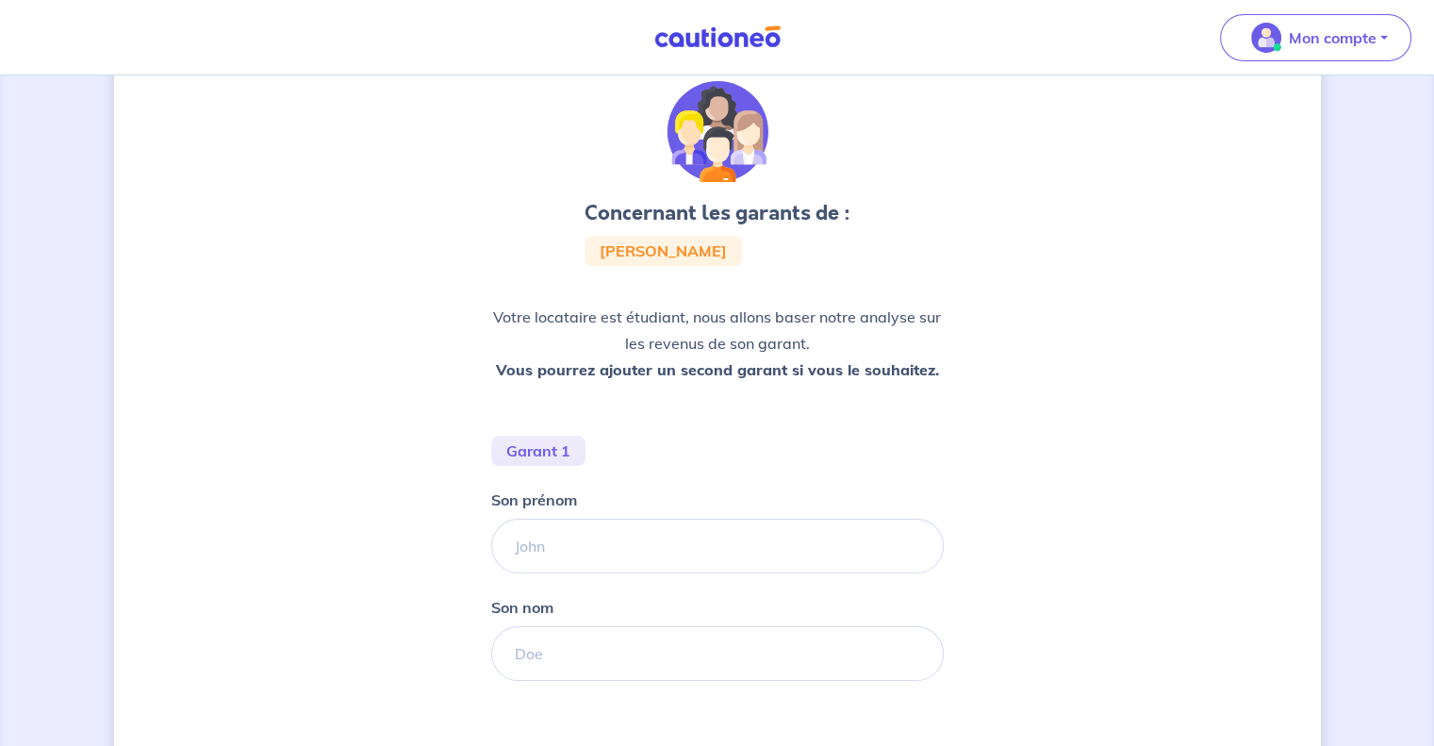
scroll to position [94, 0]
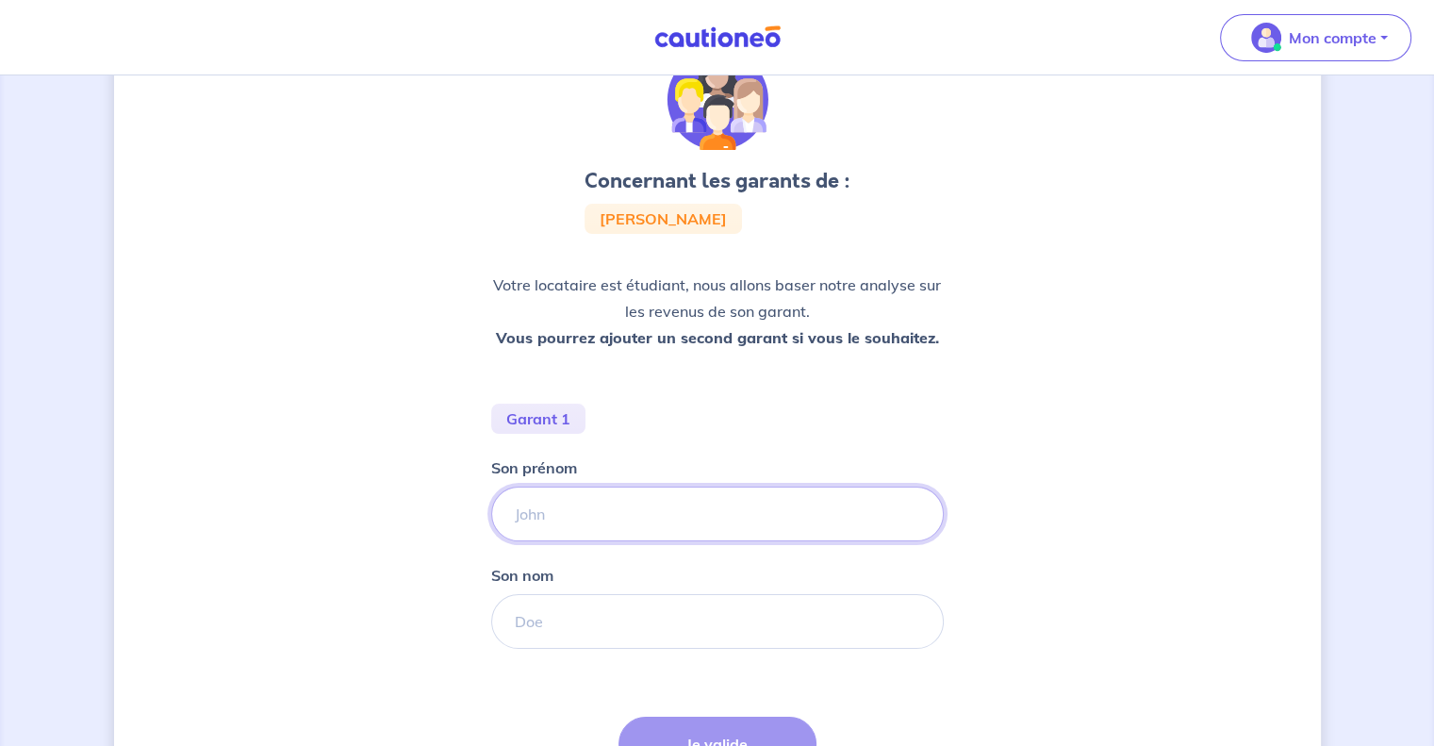
click at [722, 517] on input "Son prénom" at bounding box center [717, 513] width 453 height 55
type input "p"
type input "[PERSON_NAME]"
click at [600, 618] on input "Son nom" at bounding box center [717, 621] width 453 height 55
type input "FISHER"
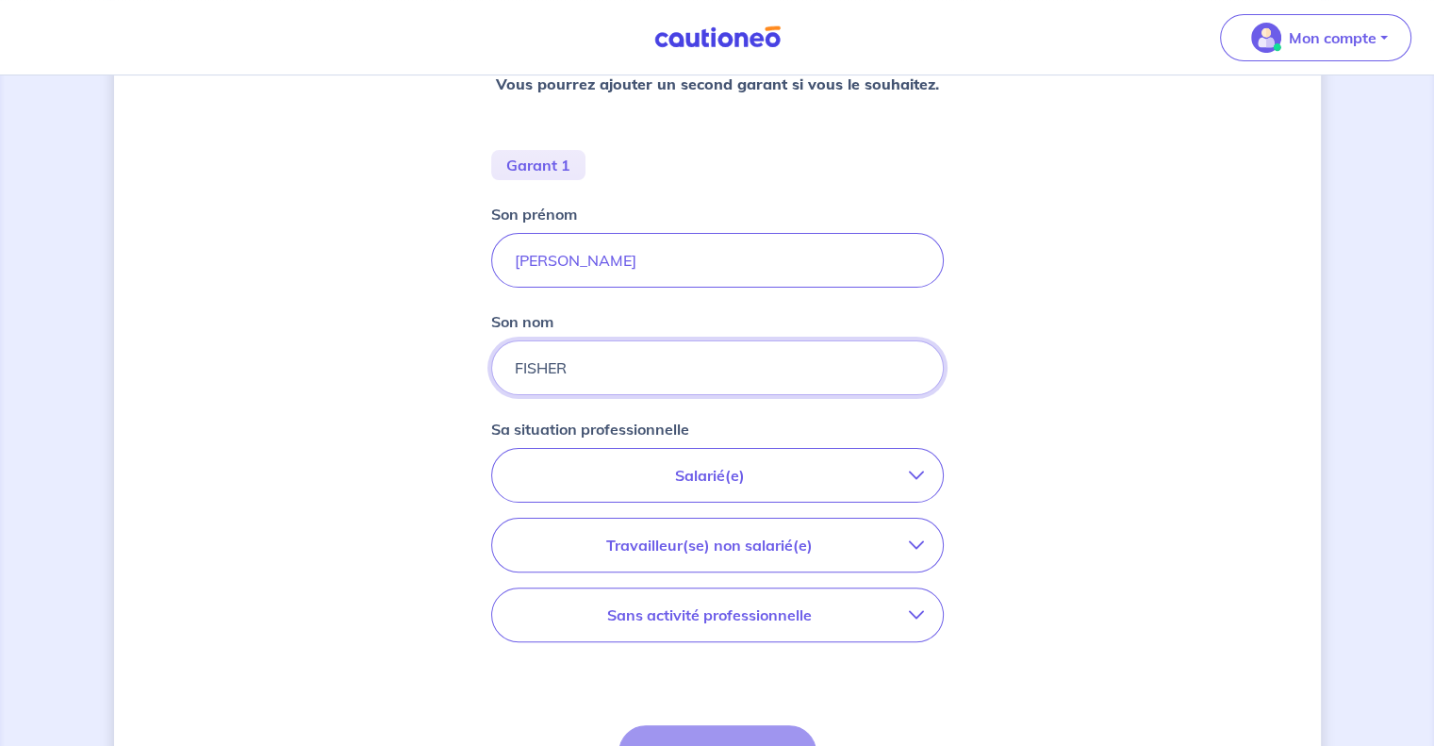
scroll to position [377, 0]
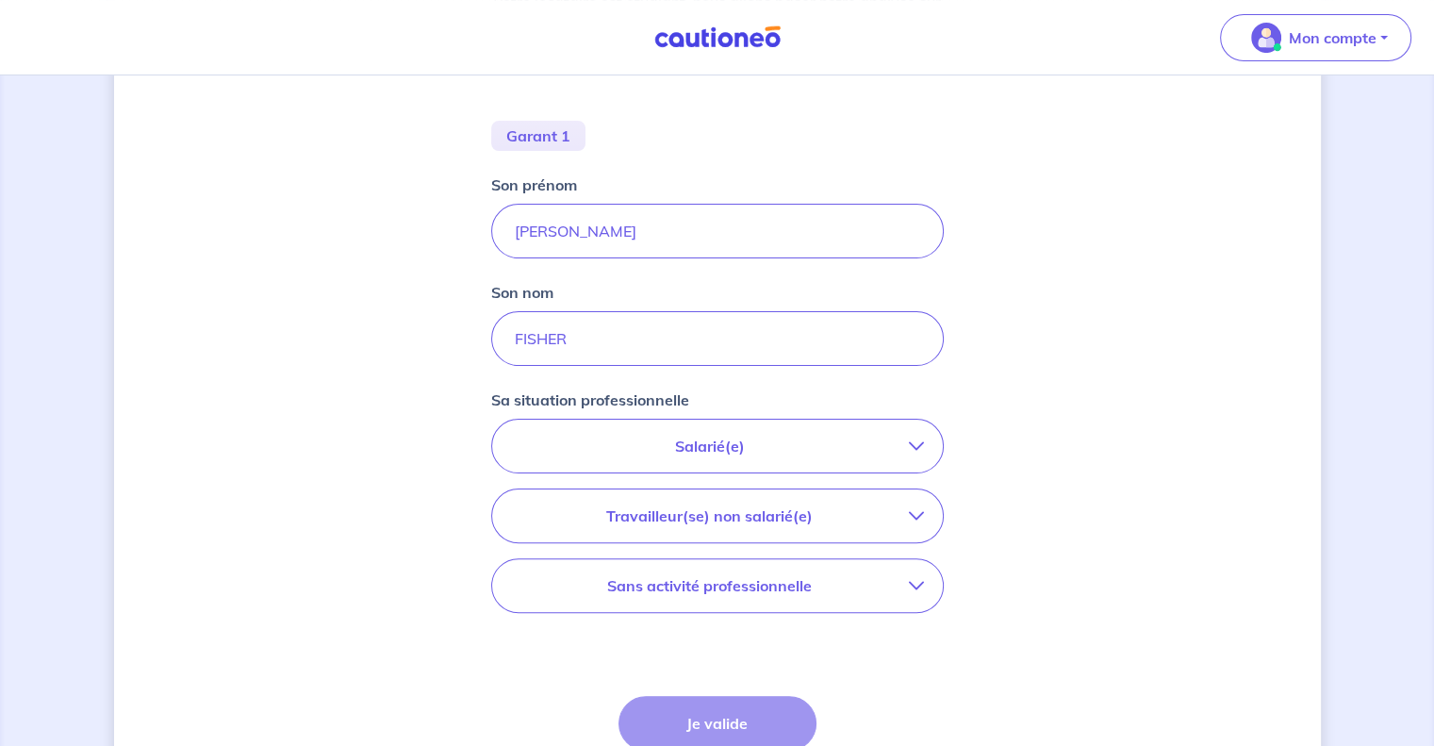
click at [914, 435] on button "Salarié(e)" at bounding box center [717, 446] width 451 height 53
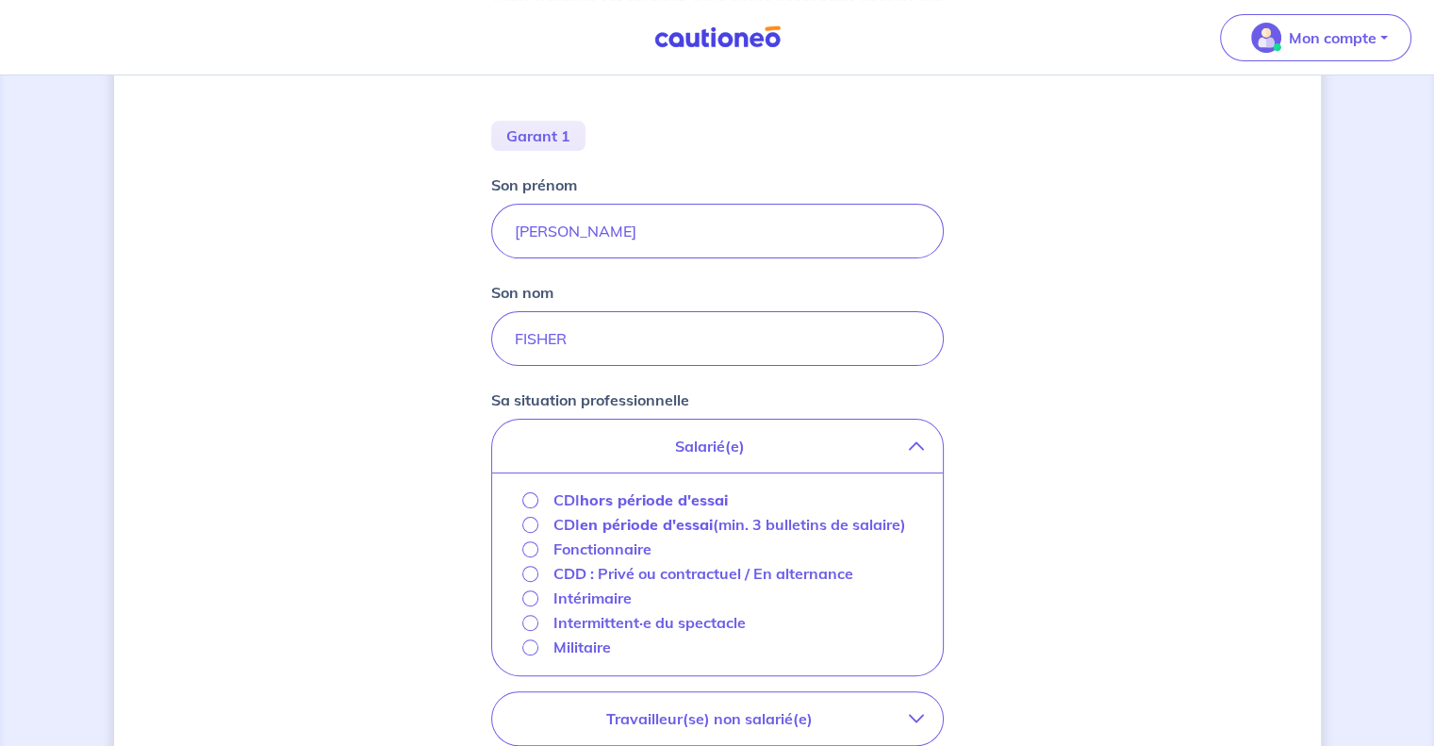
click at [706, 499] on strong "hors période d'essai" at bounding box center [654, 499] width 148 height 19
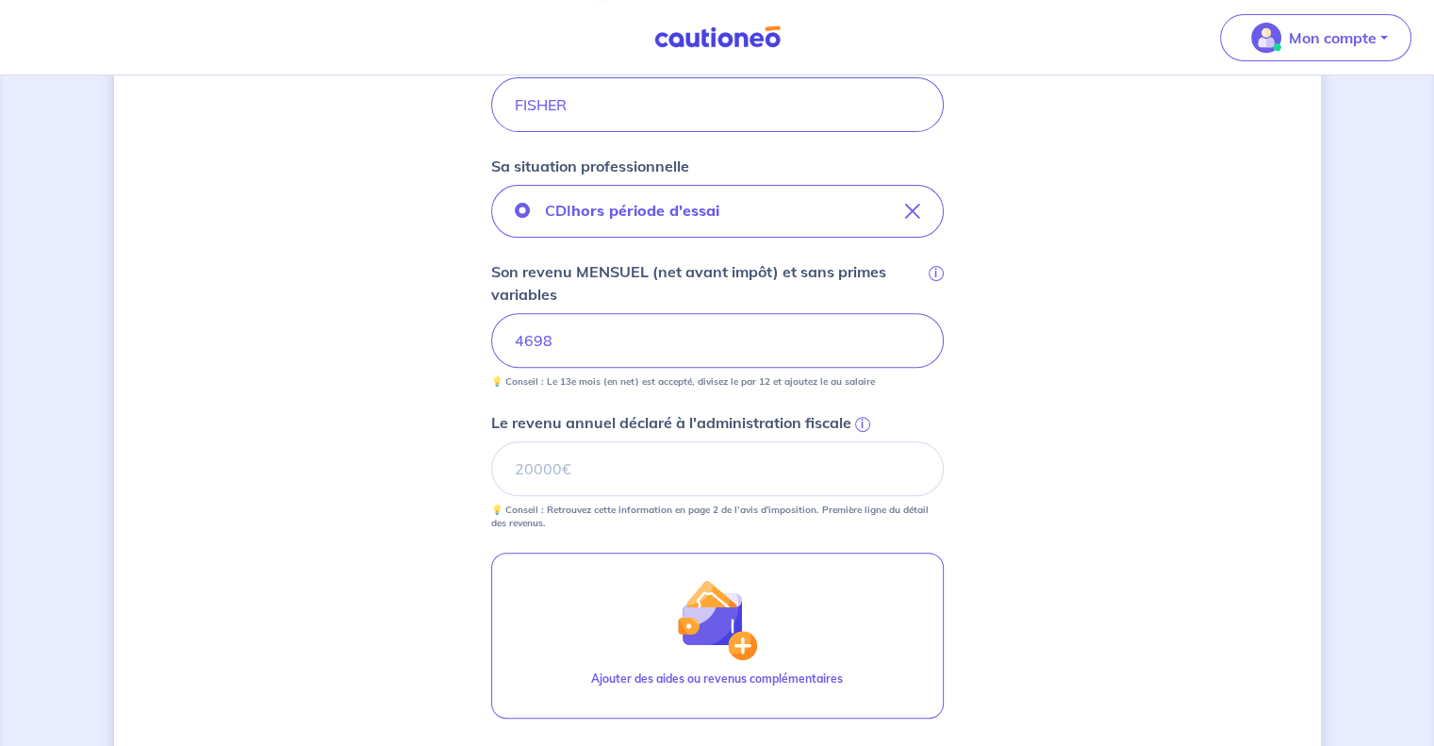
scroll to position [660, 0]
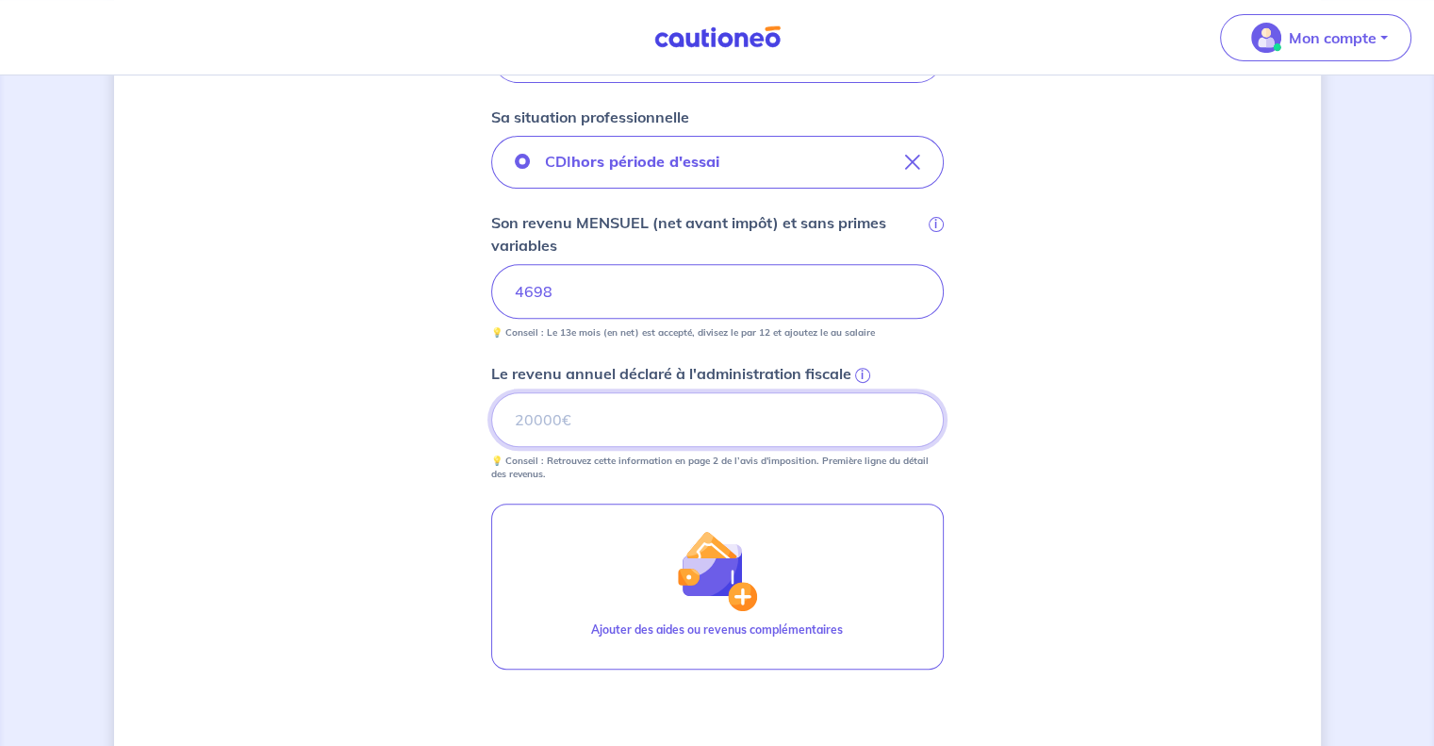
click at [858, 418] on input "Le revenu annuel déclaré à l'administration fiscale i" at bounding box center [717, 419] width 453 height 55
click at [860, 371] on span "i" at bounding box center [862, 375] width 15 height 15
click at [860, 392] on input "Le revenu annuel déclaré à l'administration fiscale i" at bounding box center [717, 419] width 453 height 55
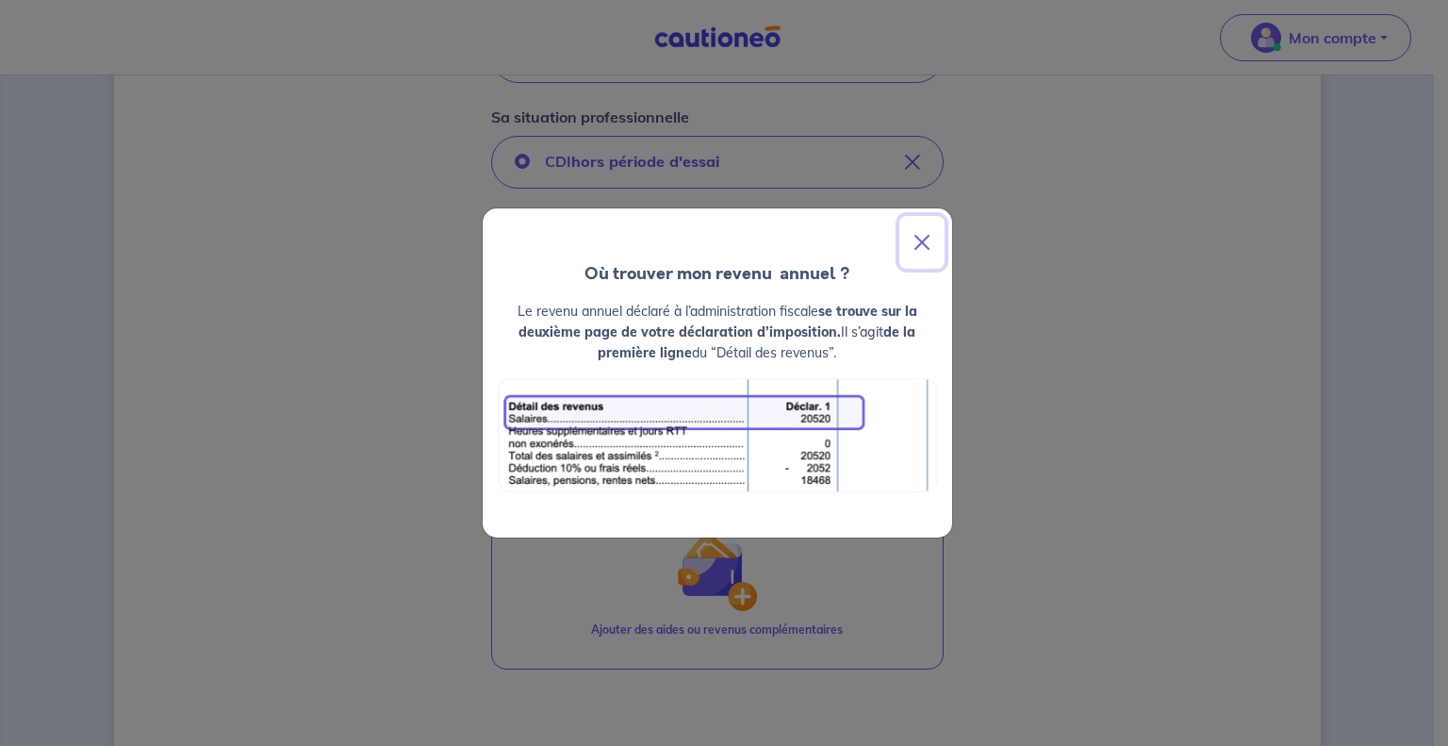
click at [925, 239] on button "Close" at bounding box center [921, 242] width 45 height 53
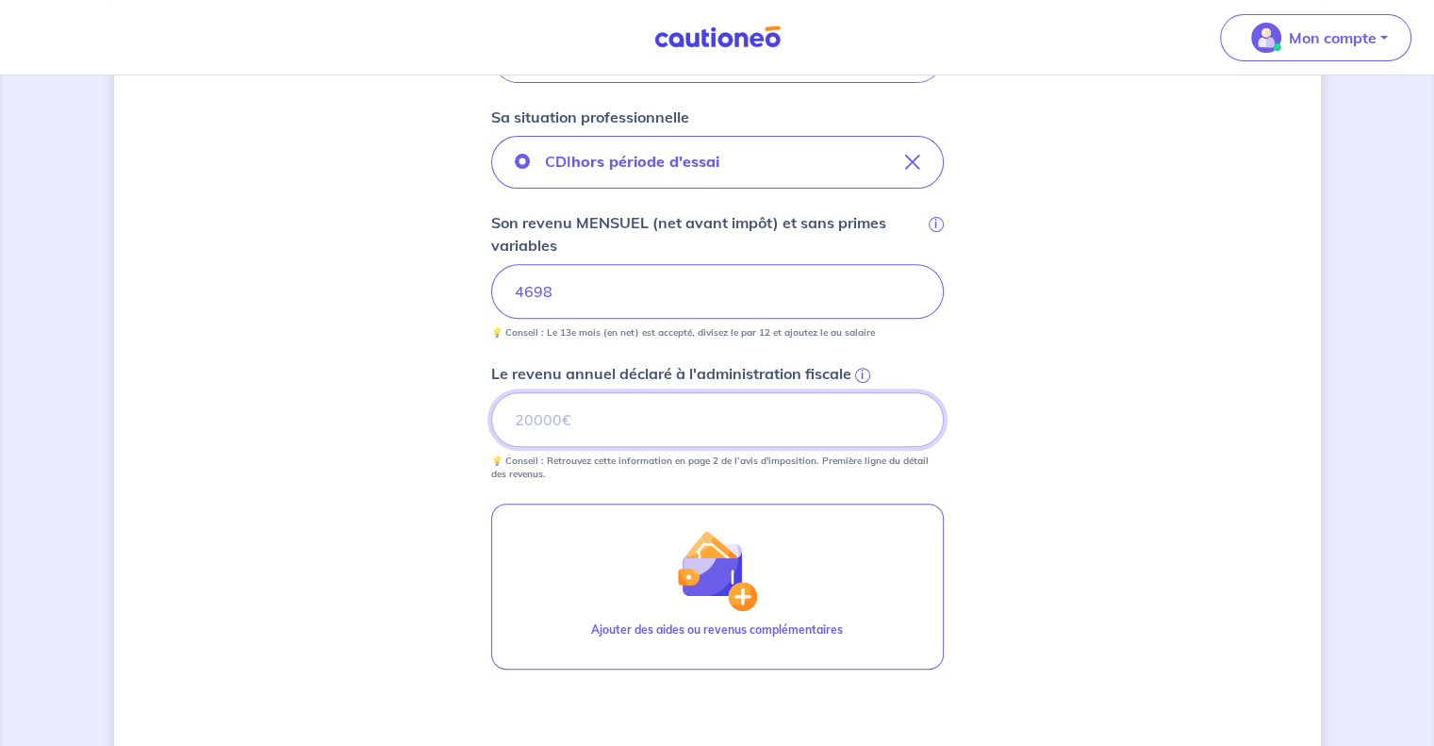
click at [672, 418] on input "Le revenu annuel déclaré à l'administration fiscale i" at bounding box center [717, 419] width 453 height 55
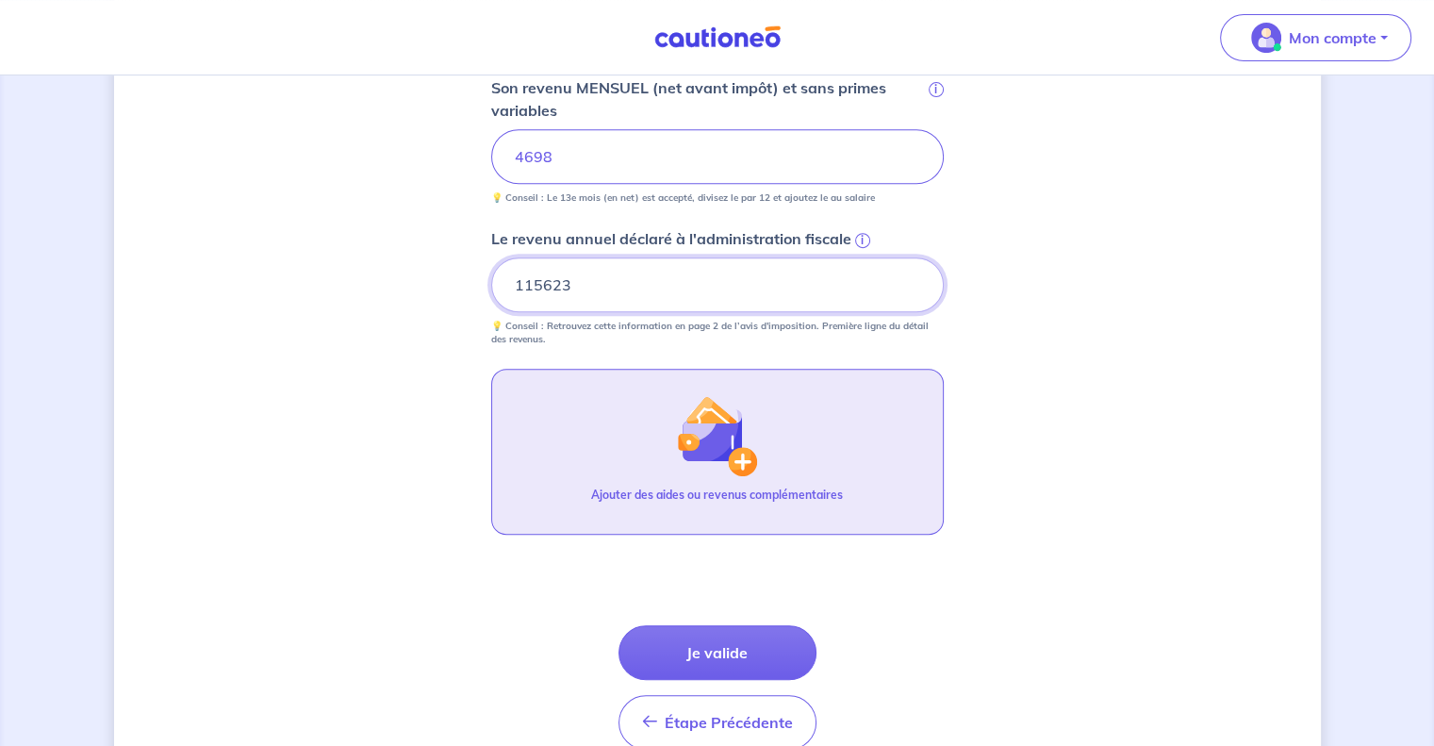
scroll to position [848, 0]
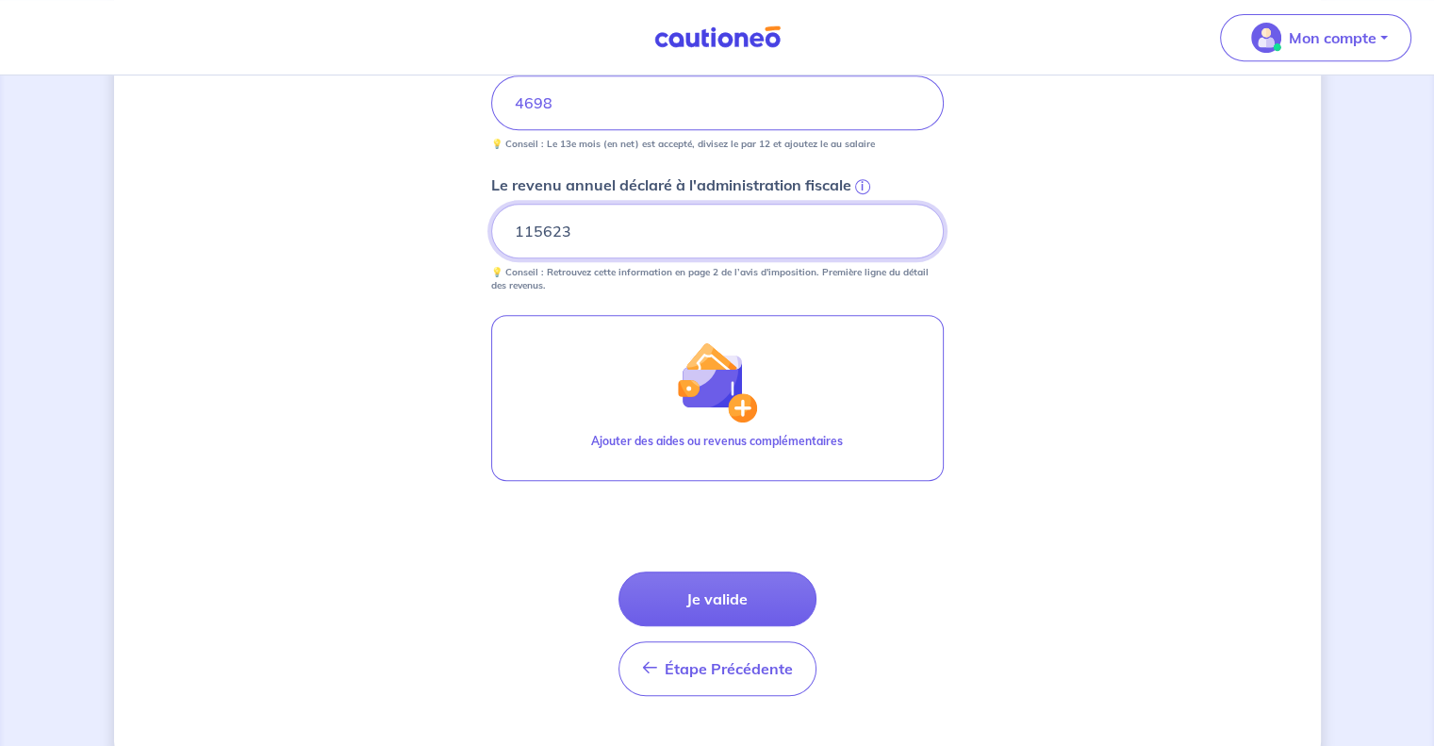
type input "115623"
click at [1053, 512] on div "Concernant les garants de : [PERSON_NAME] Votre locataire est étudiant, nous al…" at bounding box center [717, 7] width 1207 height 1514
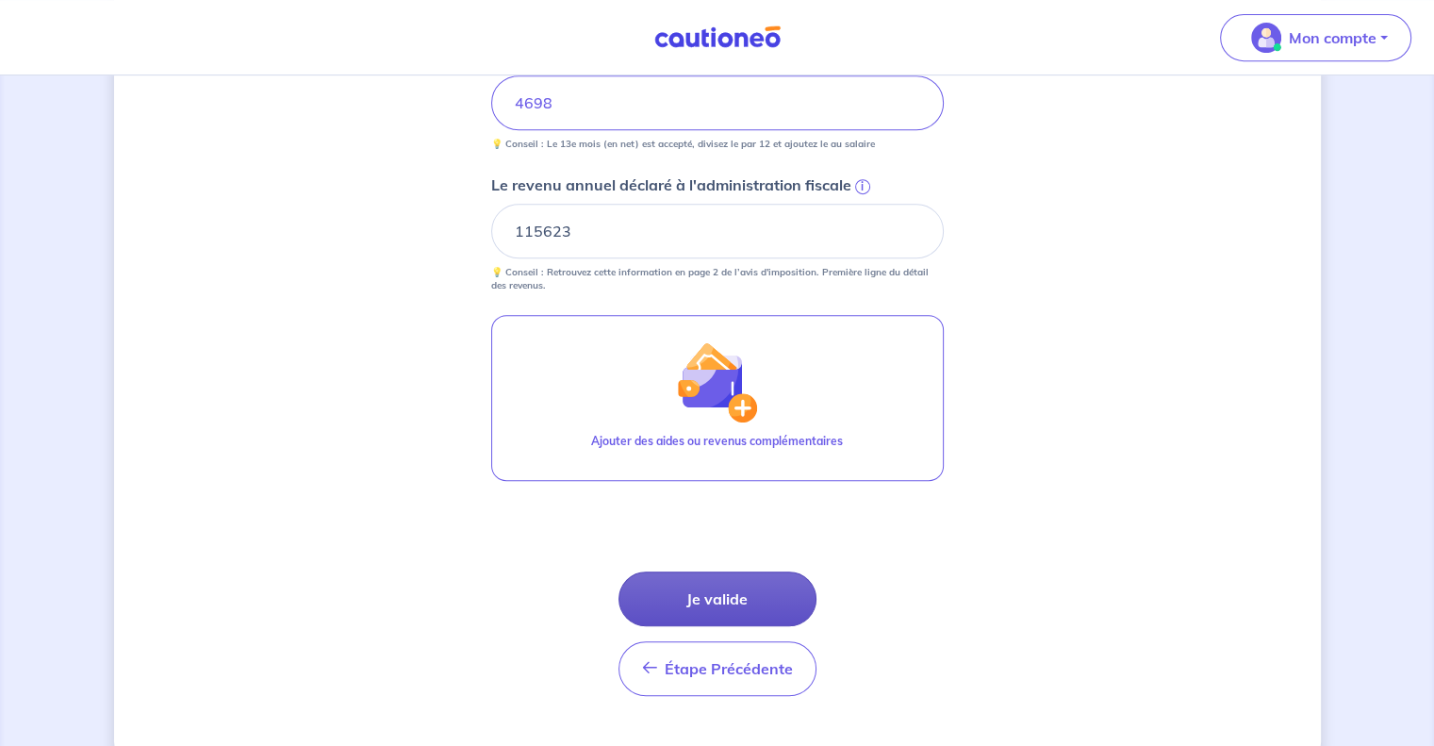
click at [766, 592] on button "Je valide" at bounding box center [717, 598] width 198 height 55
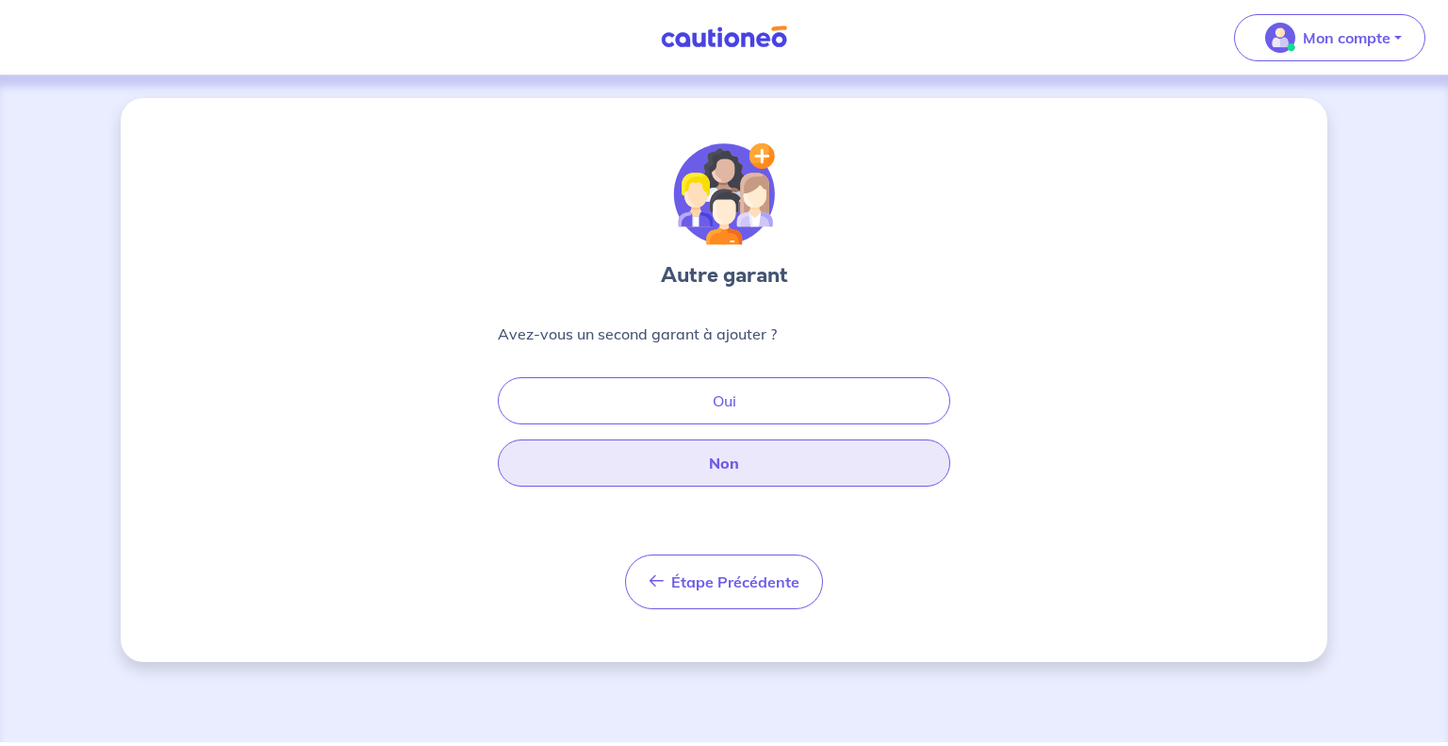
click at [824, 459] on button "Non" at bounding box center [724, 462] width 453 height 47
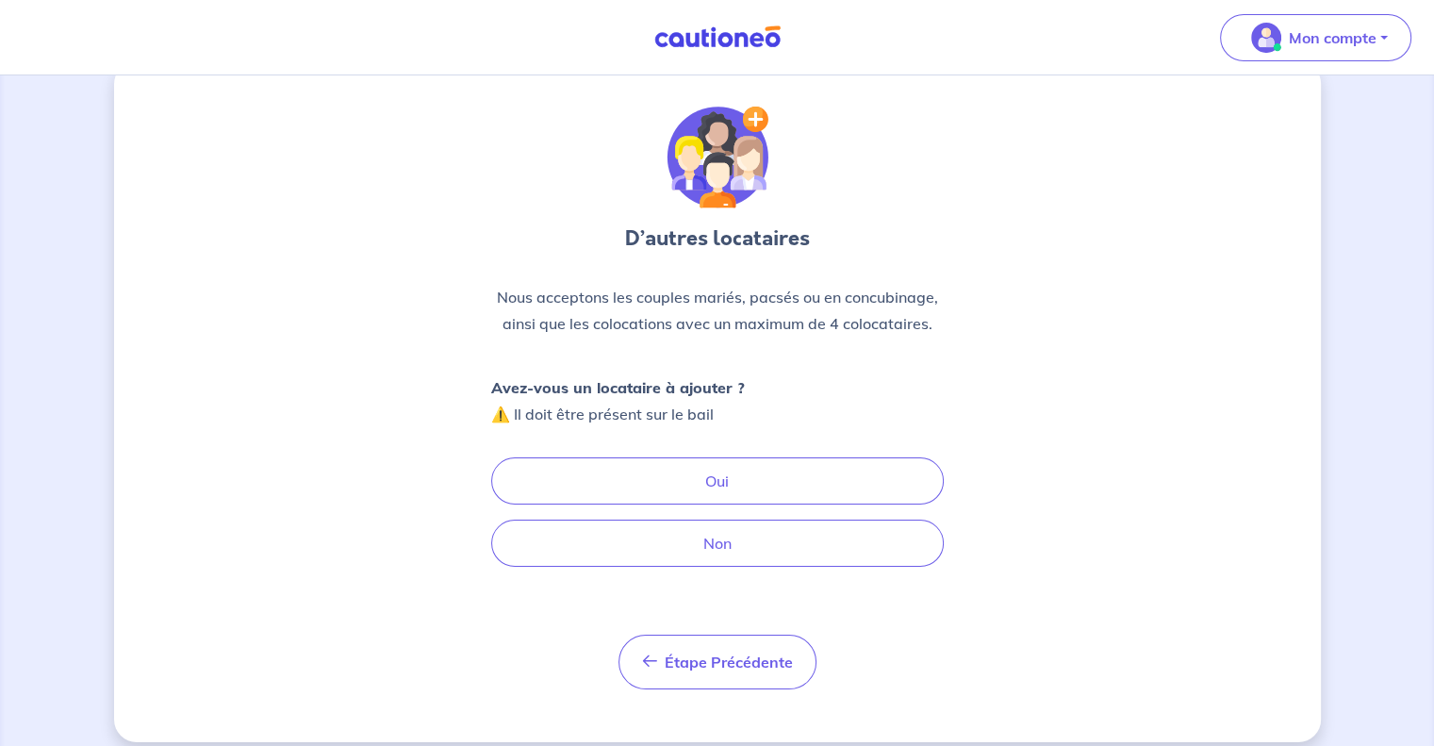
scroll to position [54, 0]
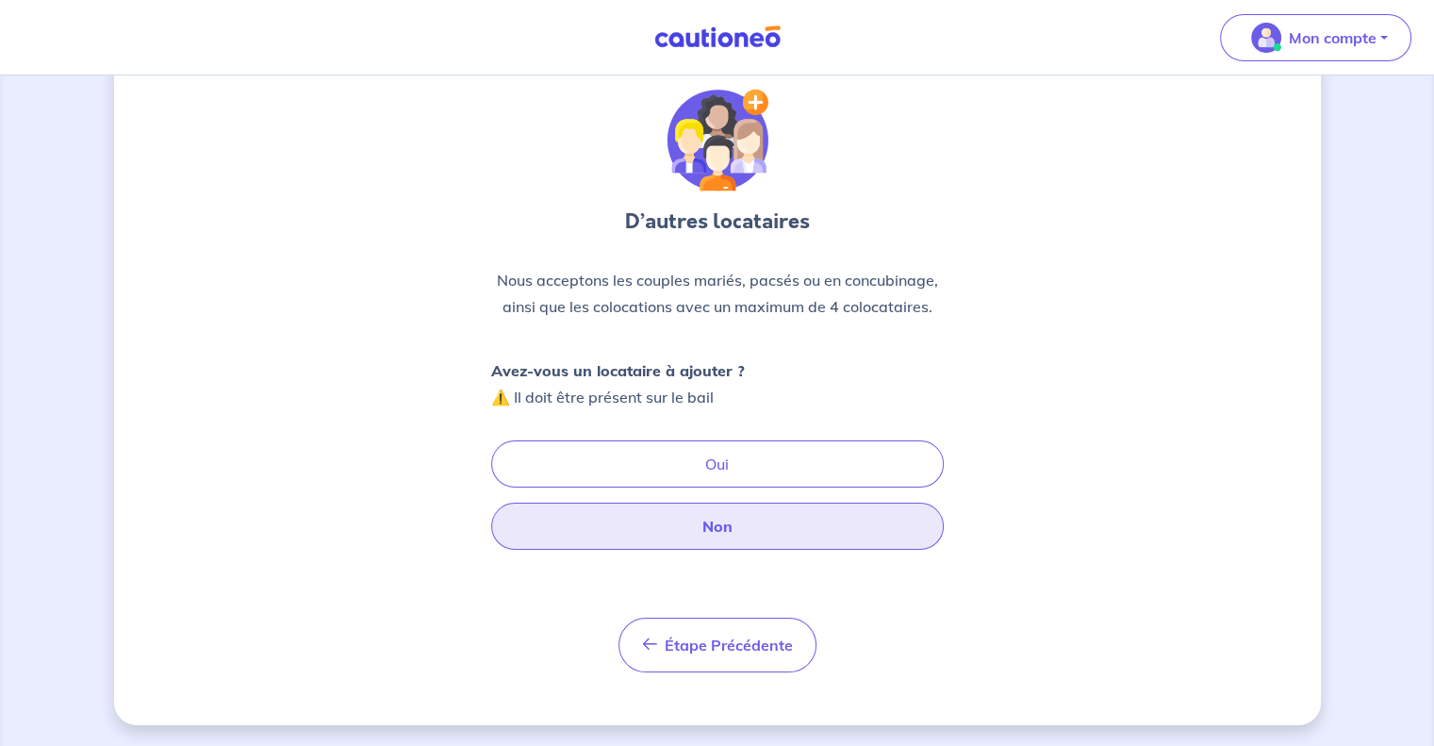
click at [841, 522] on button "Non" at bounding box center [717, 525] width 453 height 47
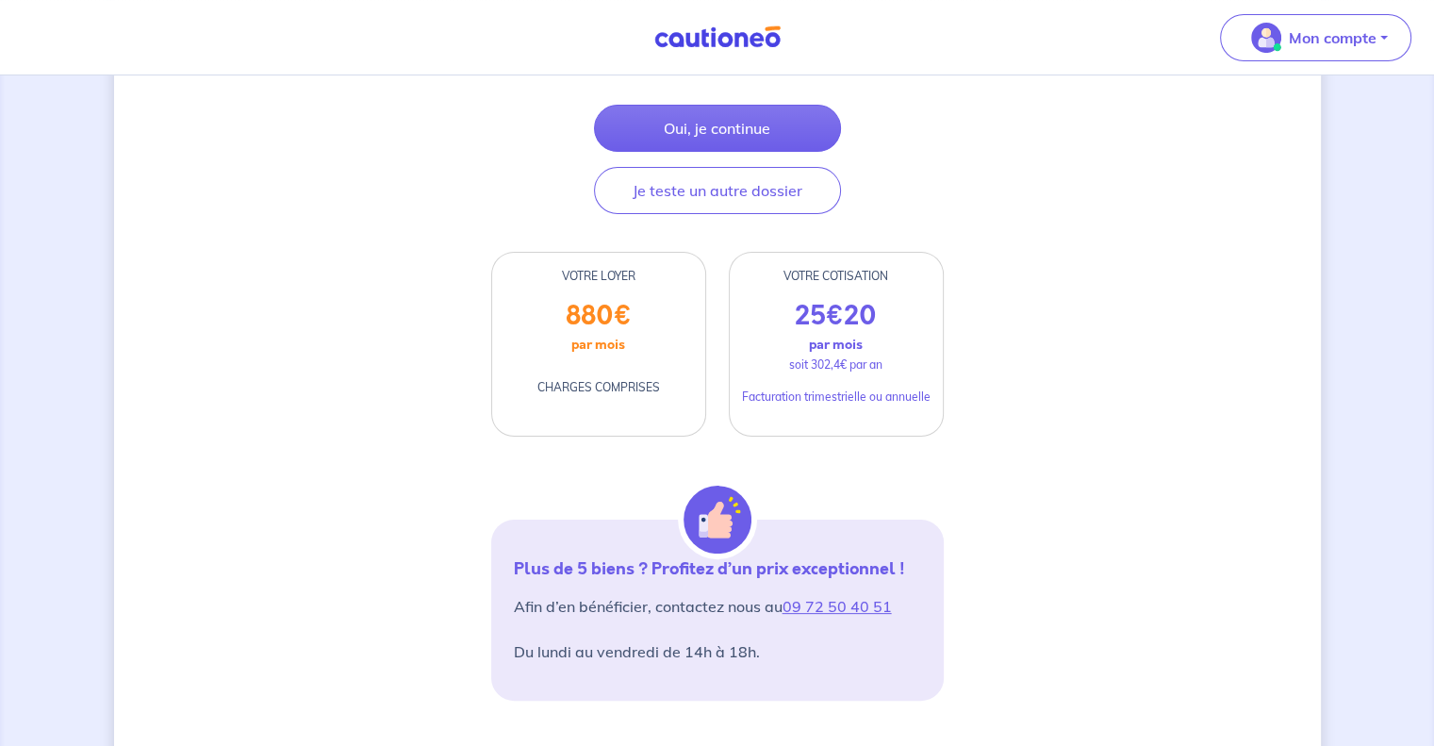
scroll to position [377, 0]
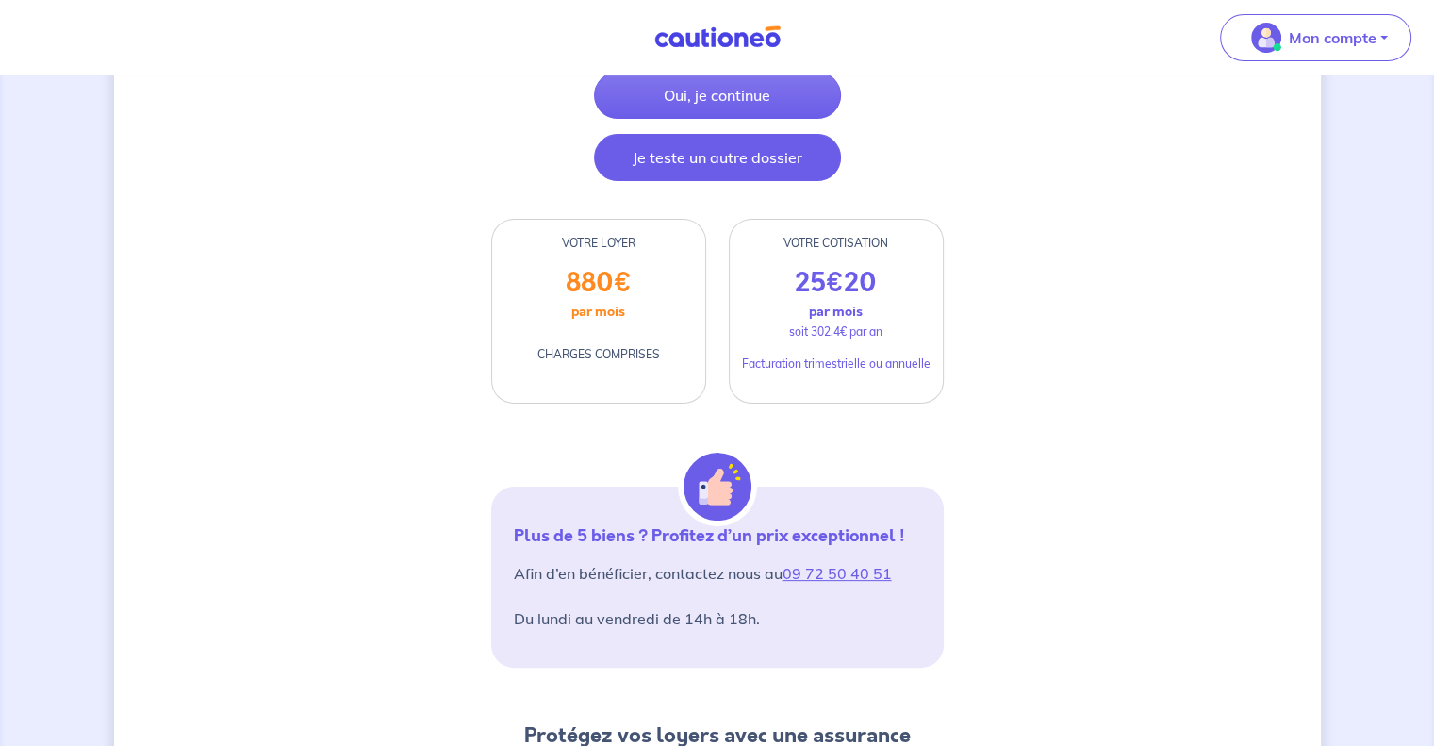
click at [716, 181] on button "Je teste un autre dossier" at bounding box center [717, 157] width 247 height 47
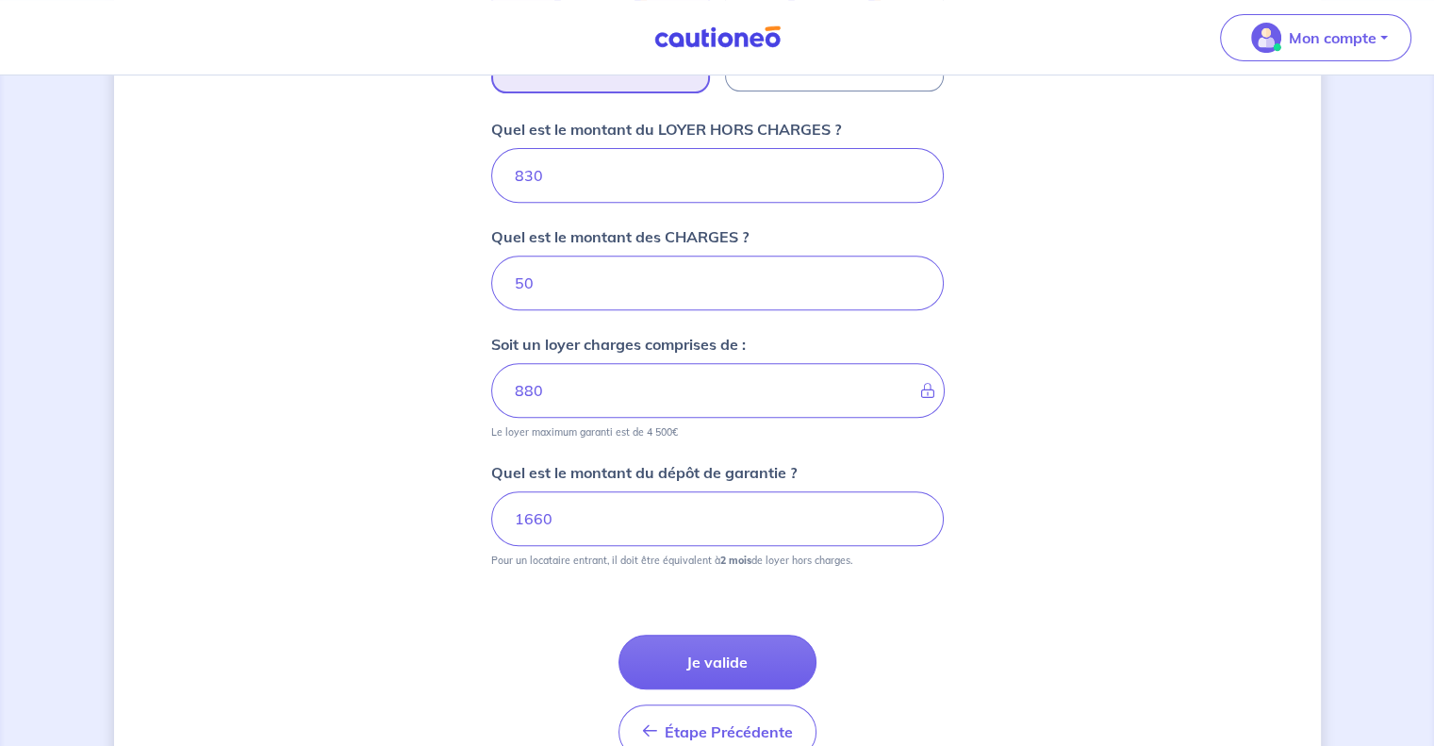
scroll to position [832, 0]
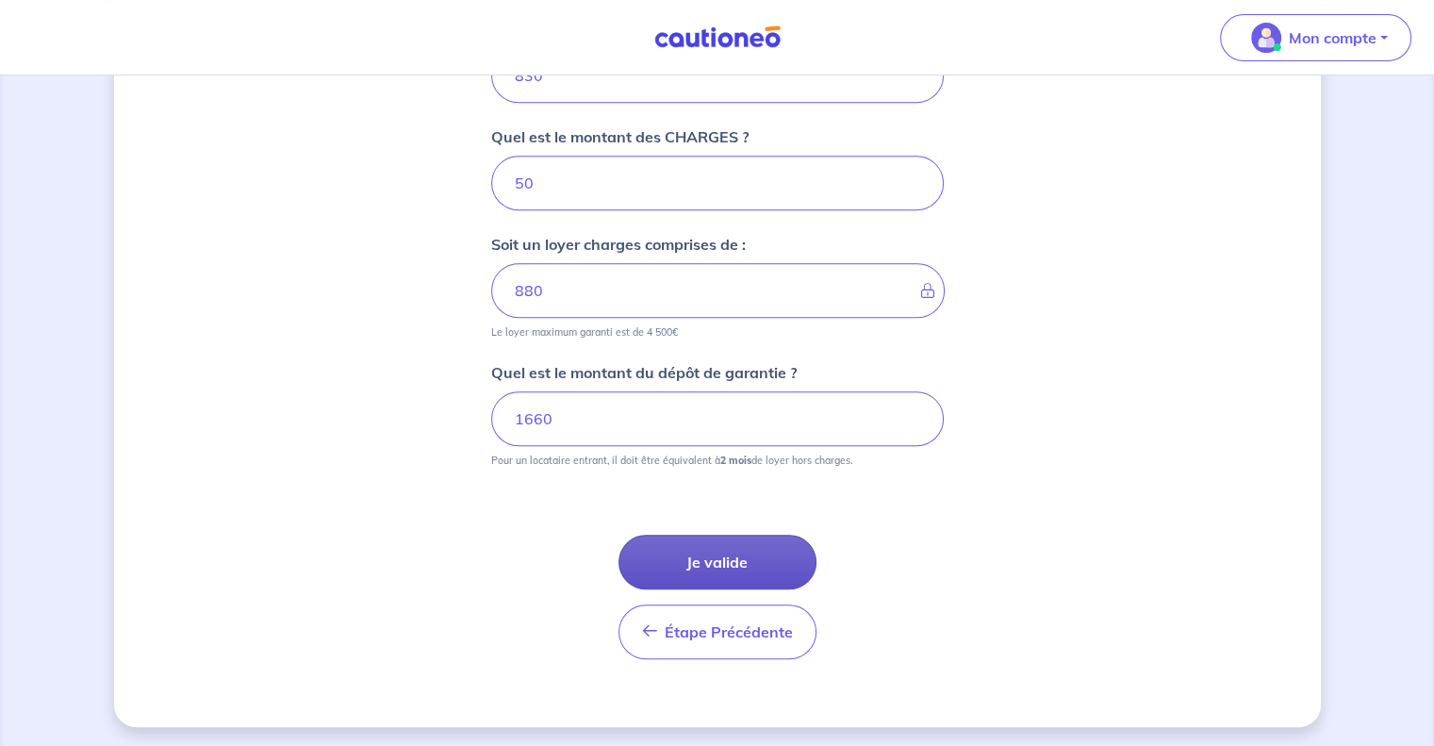
click at [720, 558] on button "Je valide" at bounding box center [717, 562] width 198 height 55
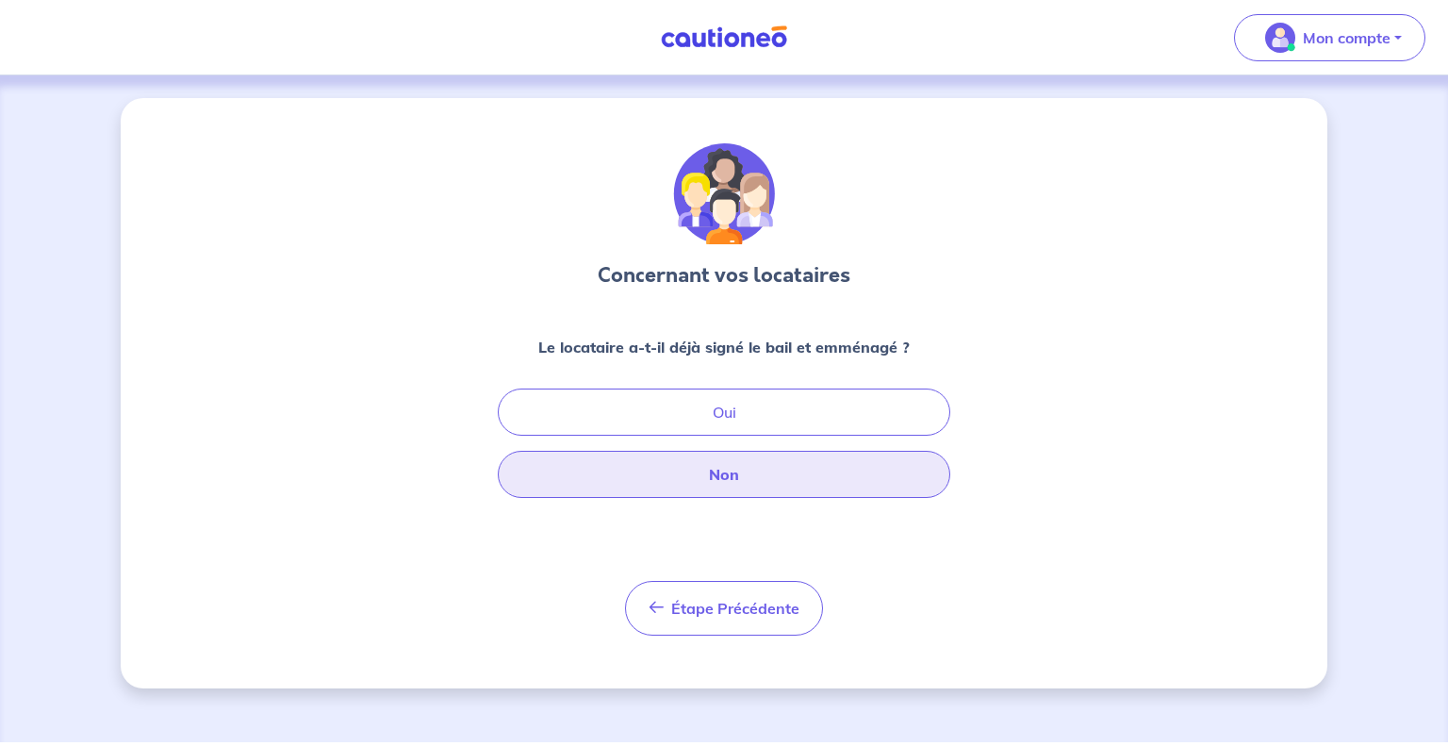
click at [792, 480] on button "Non" at bounding box center [724, 474] width 453 height 47
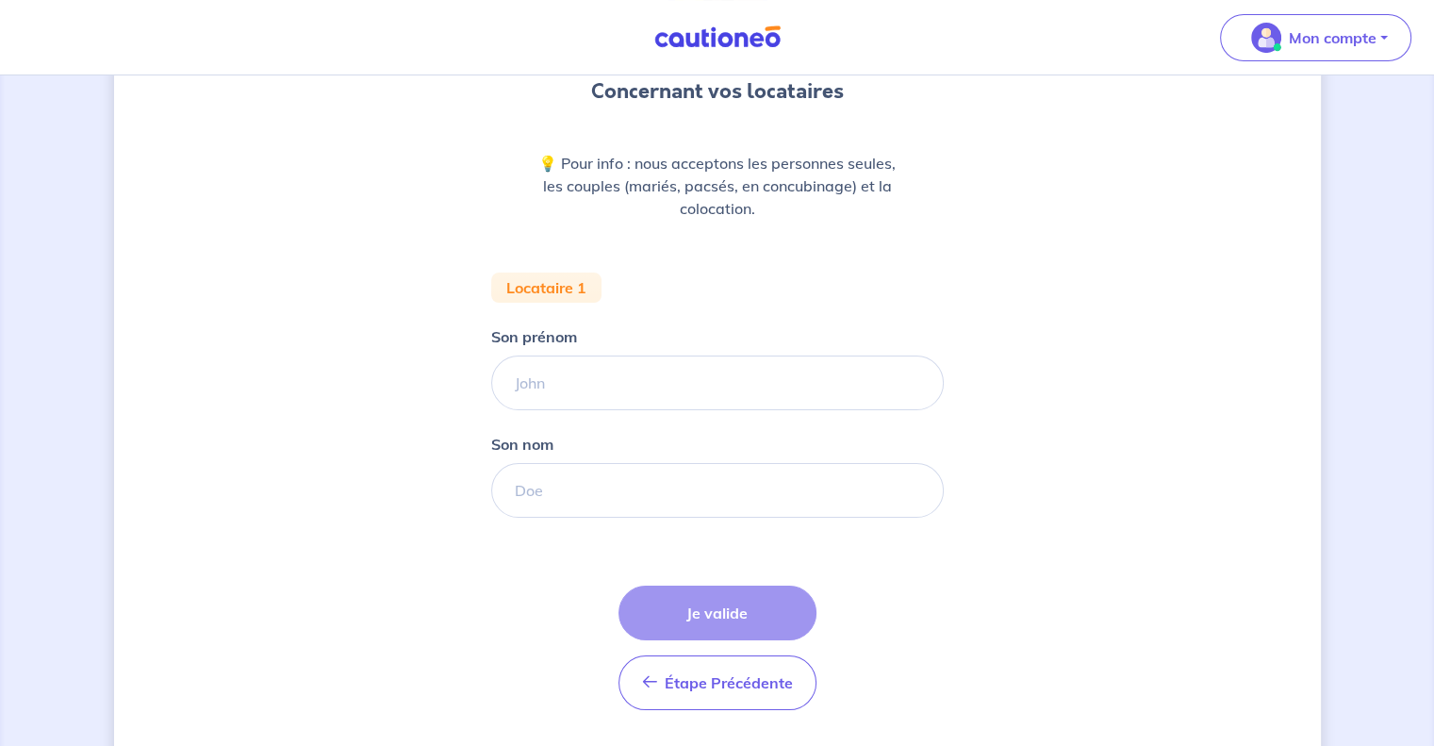
scroll to position [189, 0]
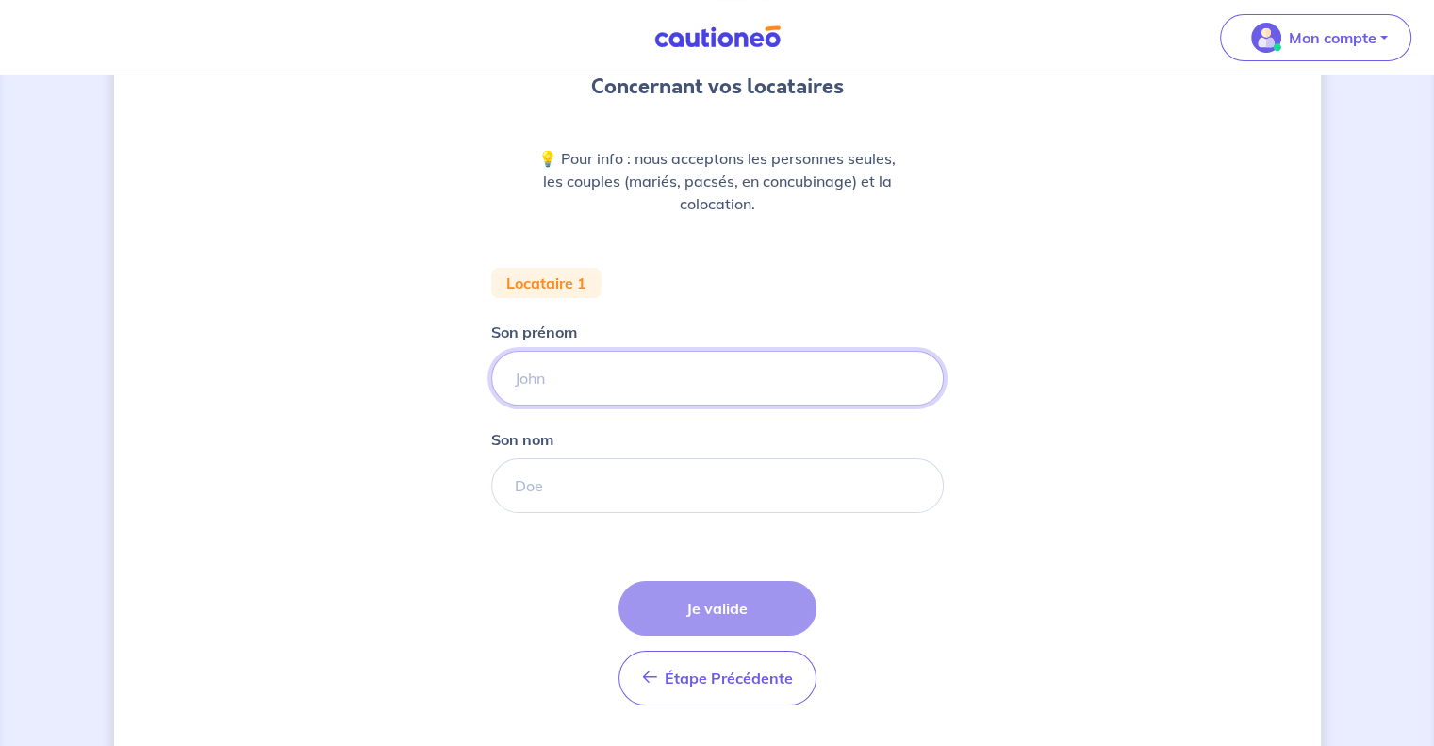
click at [626, 376] on input "Son prénom" at bounding box center [717, 378] width 453 height 55
type input "[PERSON_NAME]"
click at [625, 492] on input "Son nom" at bounding box center [717, 485] width 453 height 55
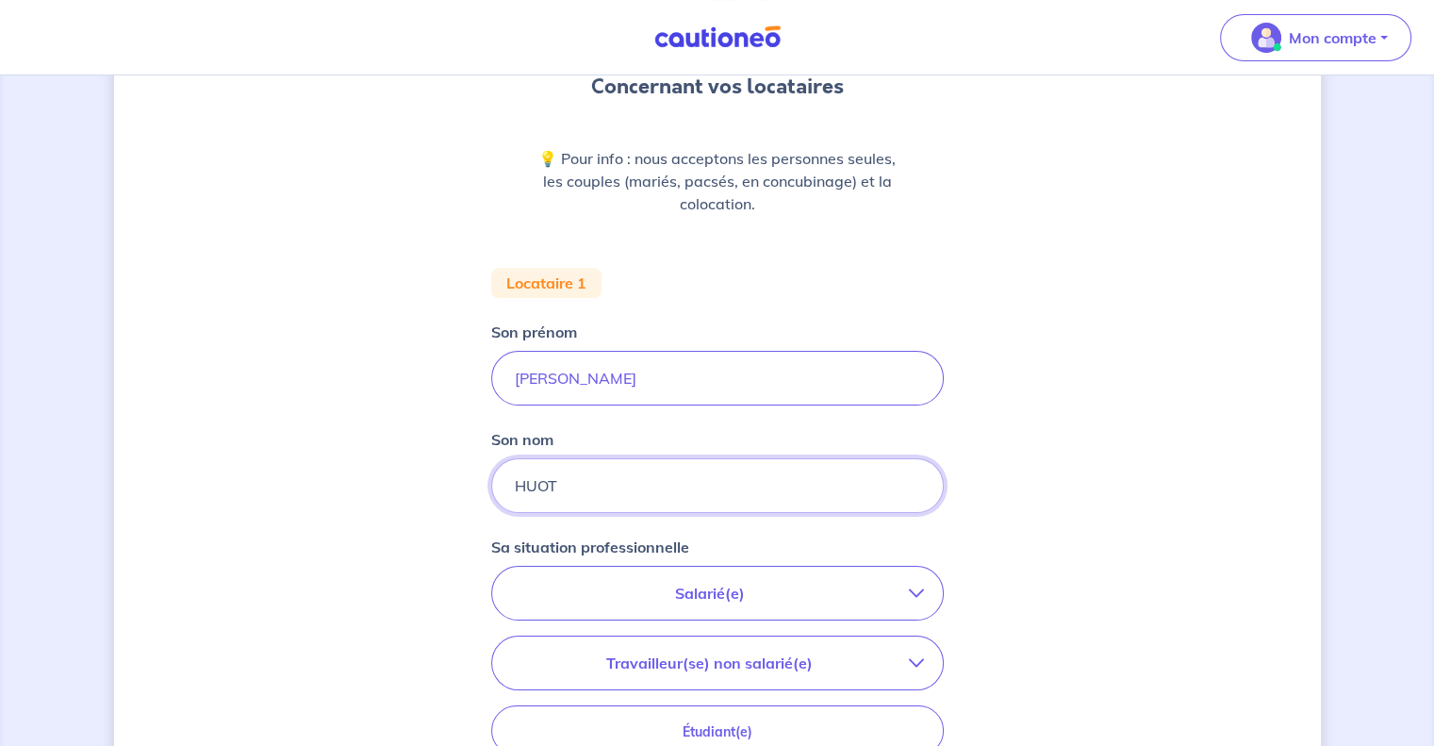
type input "HUOT"
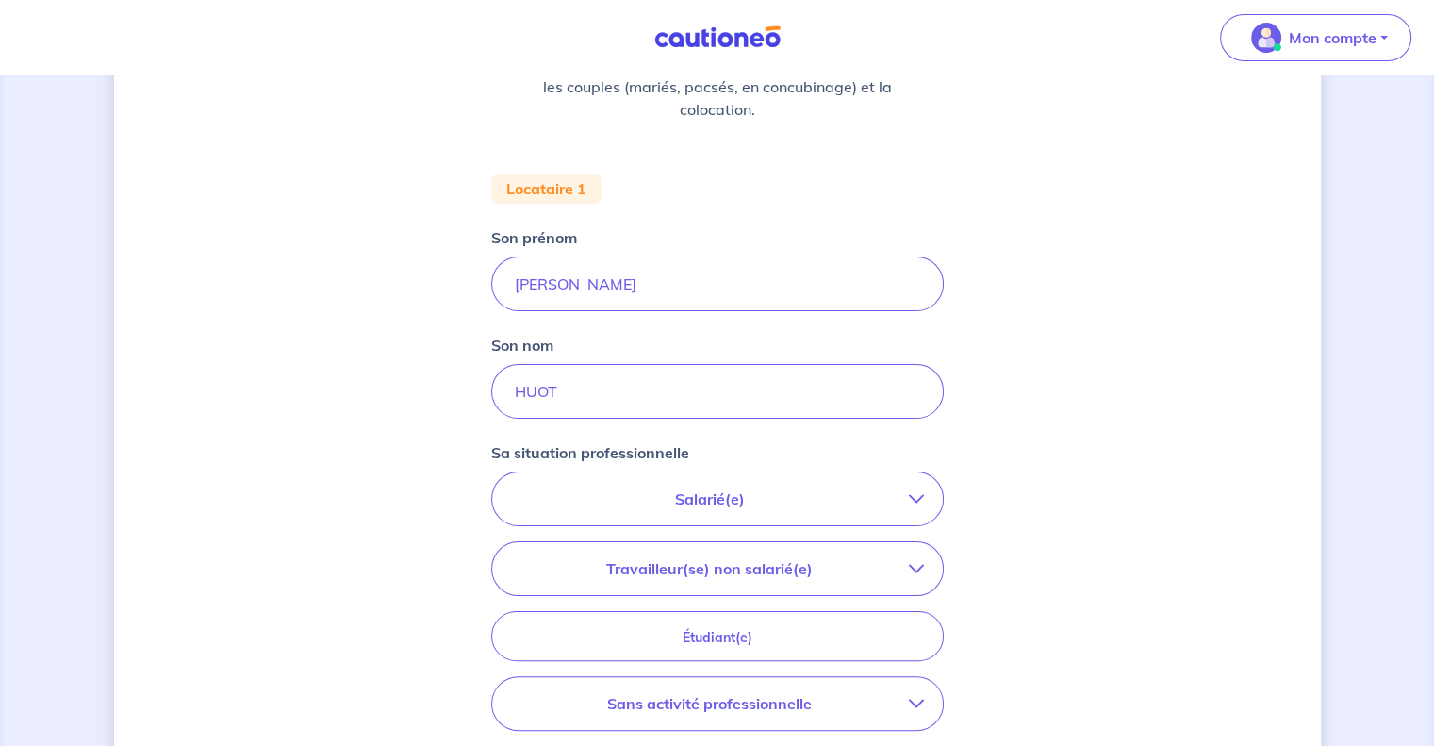
scroll to position [471, 0]
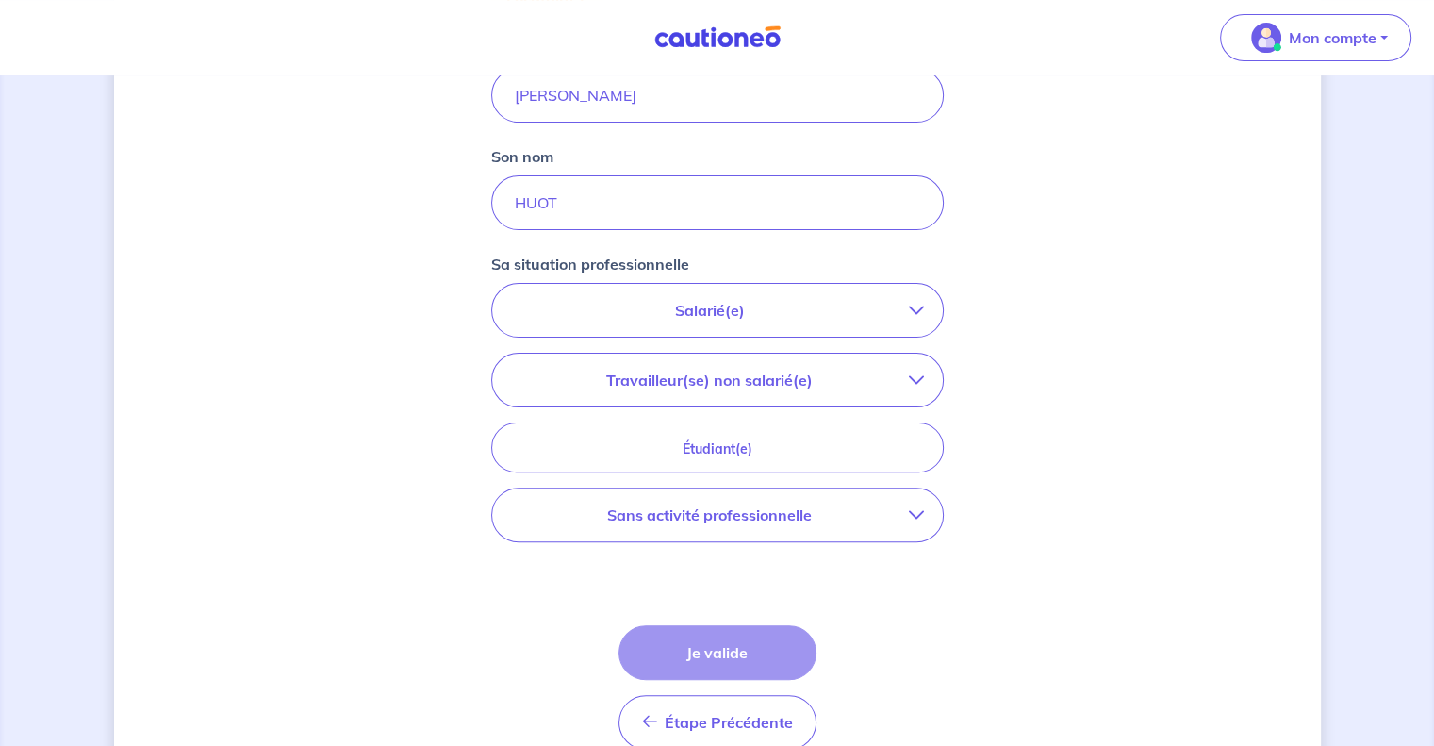
click at [916, 304] on icon "button" at bounding box center [916, 310] width 15 height 15
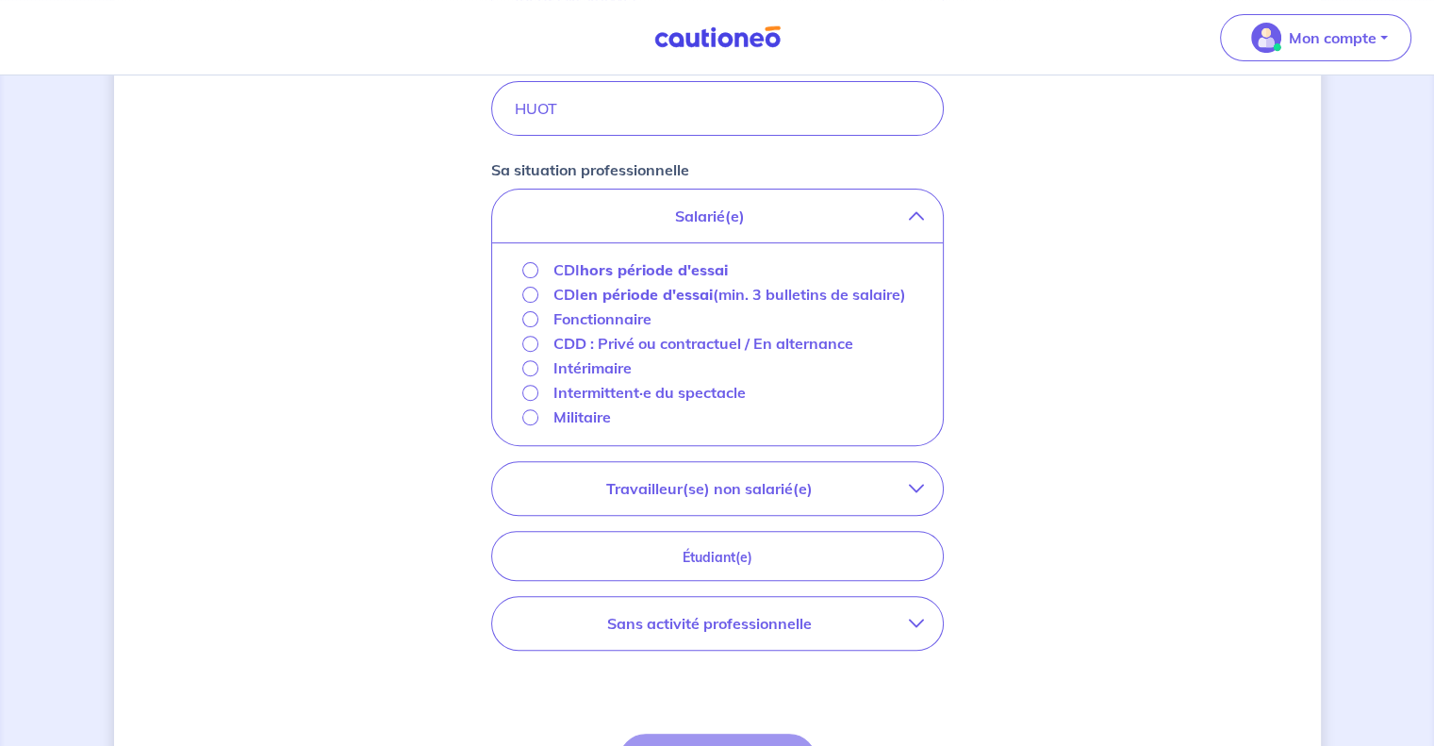
scroll to position [660, 0]
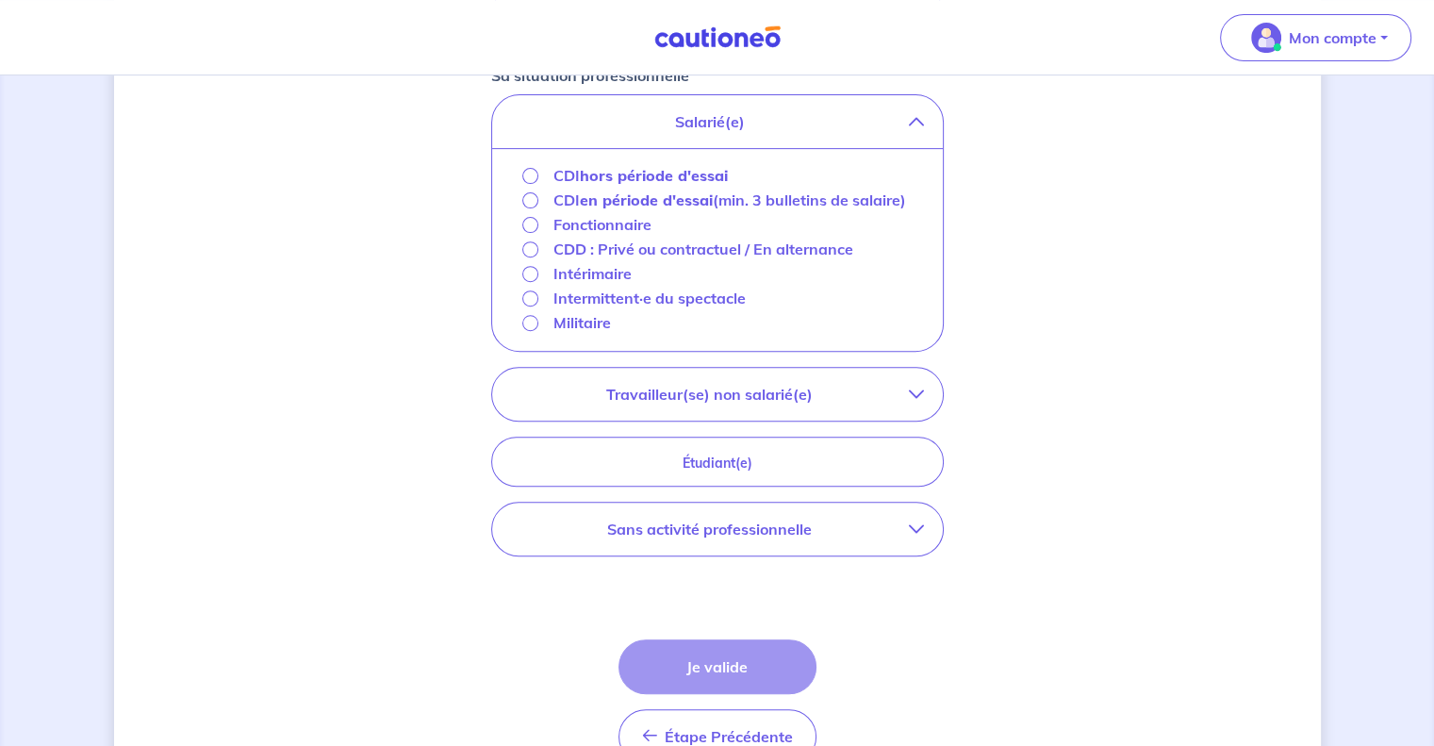
click at [914, 522] on icon "button" at bounding box center [916, 528] width 15 height 15
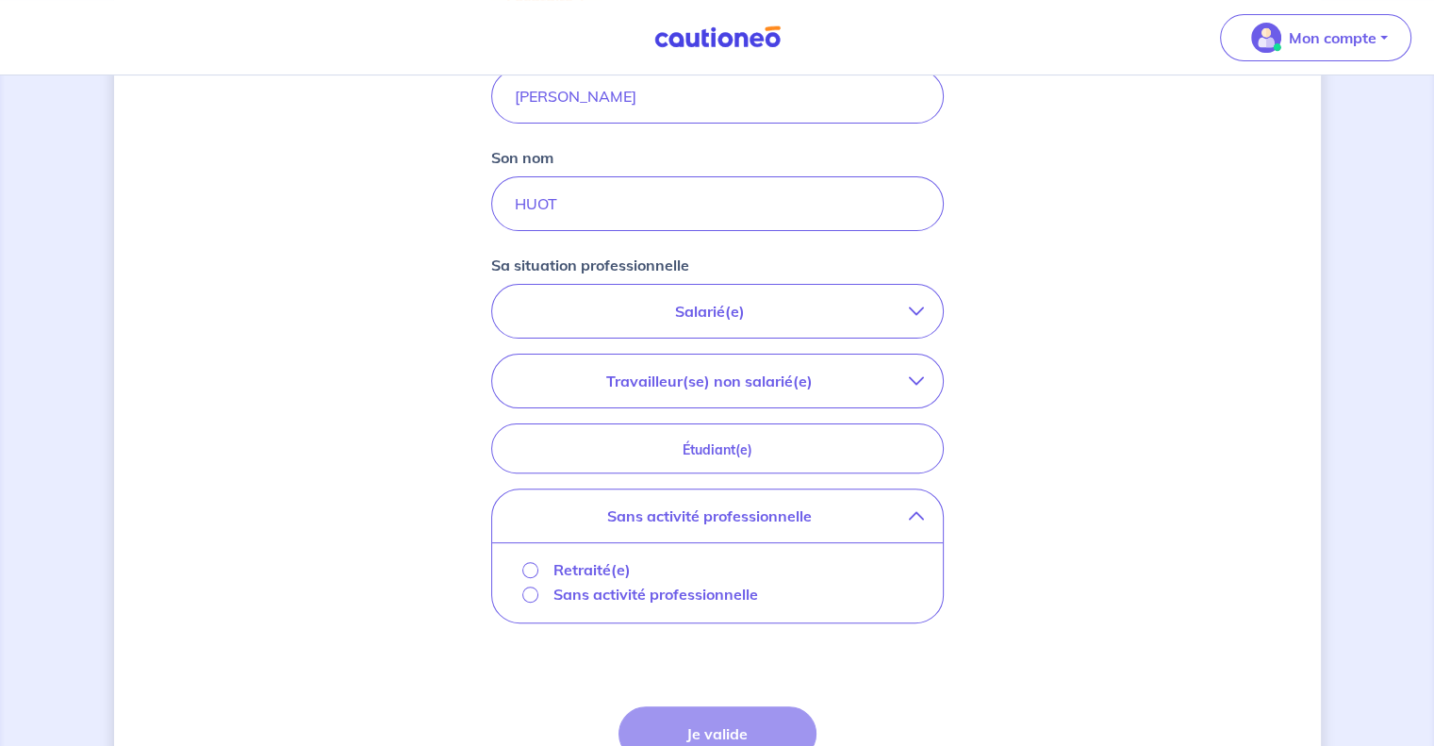
scroll to position [453, 0]
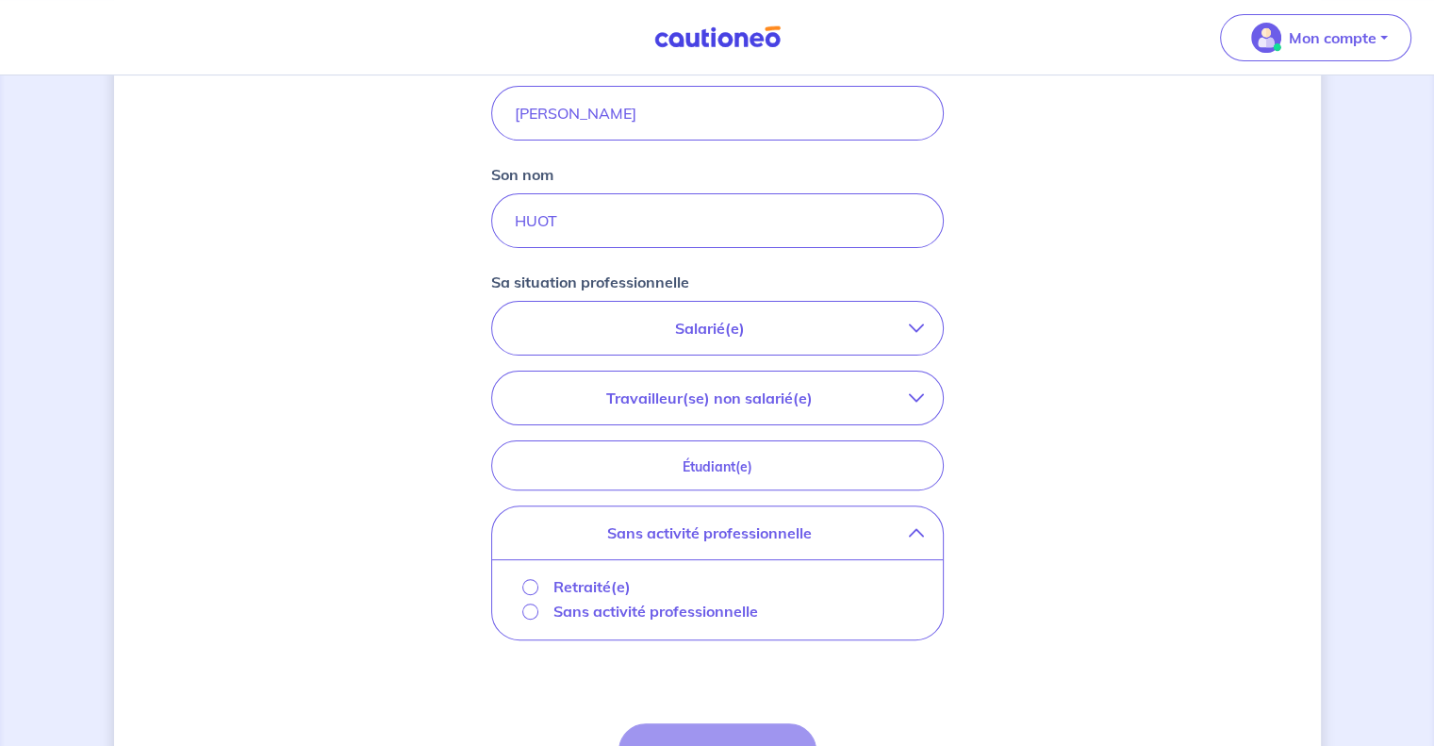
click at [914, 331] on icon "button" at bounding box center [916, 328] width 15 height 15
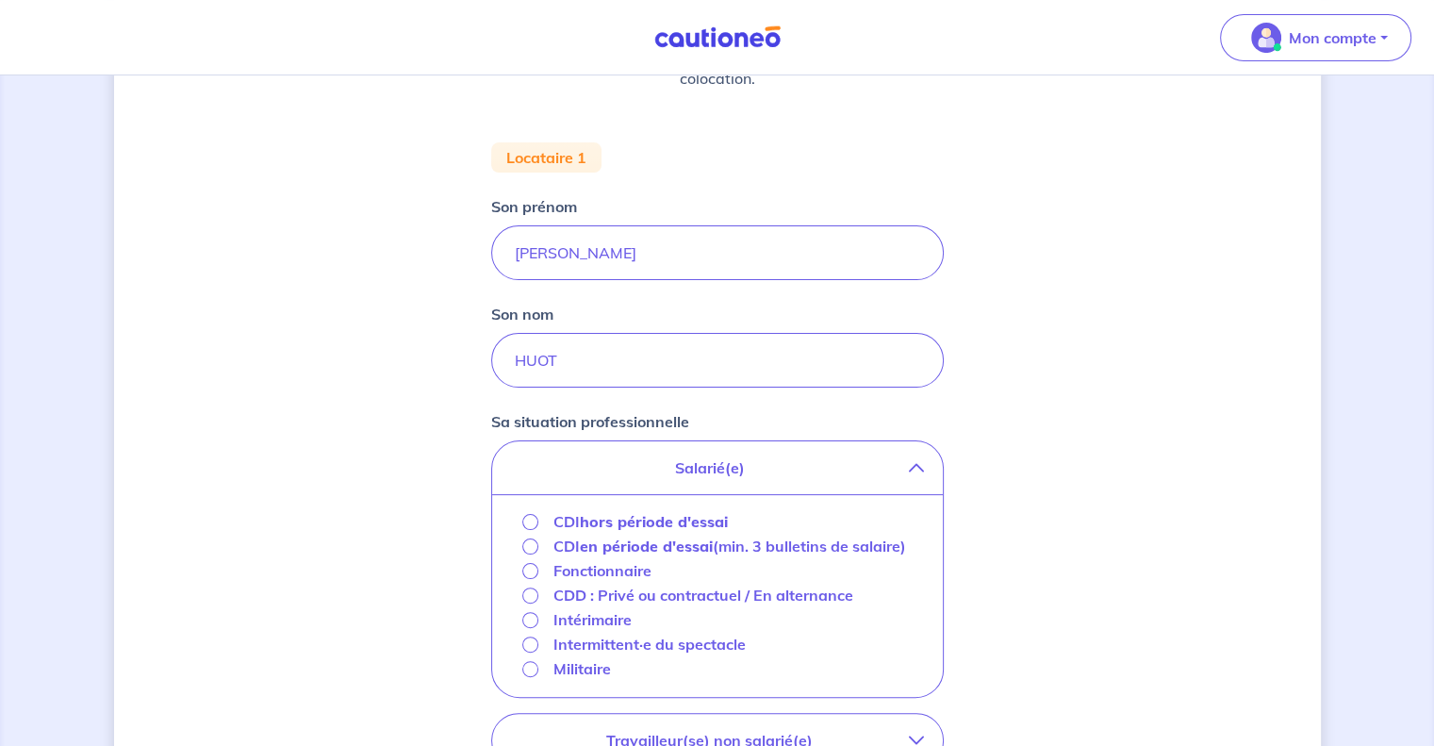
scroll to position [294, 0]
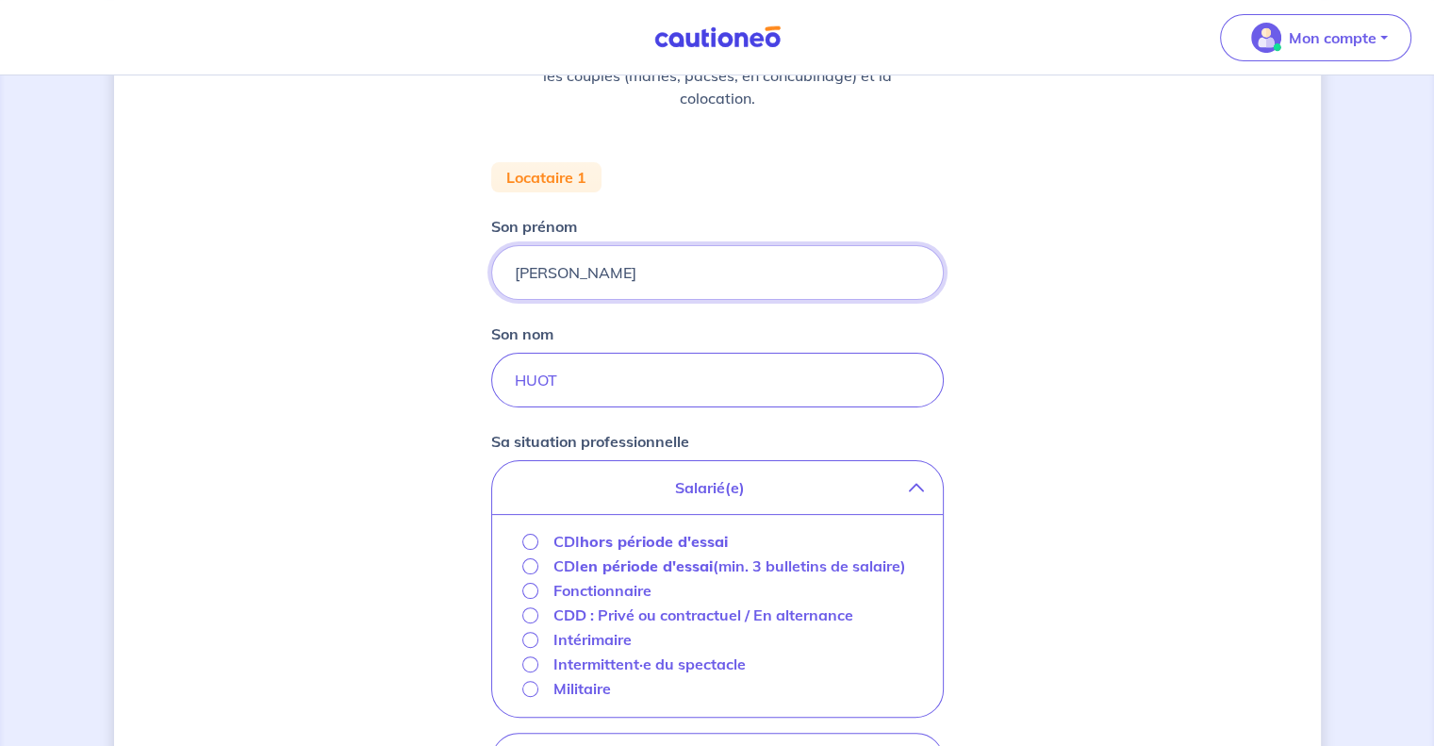
drag, startPoint x: 601, startPoint y: 272, endPoint x: 462, endPoint y: 272, distance: 138.6
click at [462, 272] on div "Concernant vos locataires 💡 Pour info : nous acceptons les personnes seules, le…" at bounding box center [717, 500] width 1207 height 1393
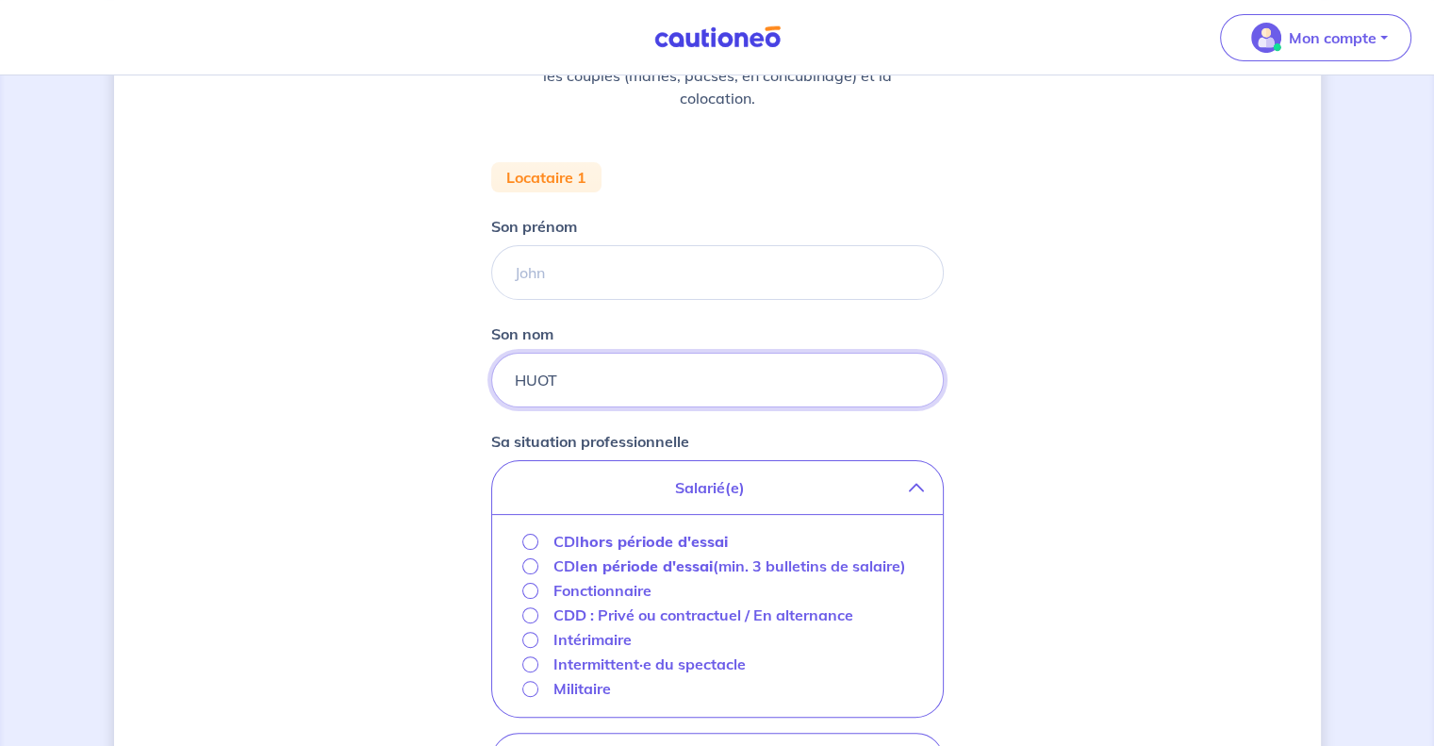
drag, startPoint x: 579, startPoint y: 376, endPoint x: 496, endPoint y: 380, distance: 83.0
click at [496, 380] on input "HUOT" at bounding box center [717, 380] width 453 height 55
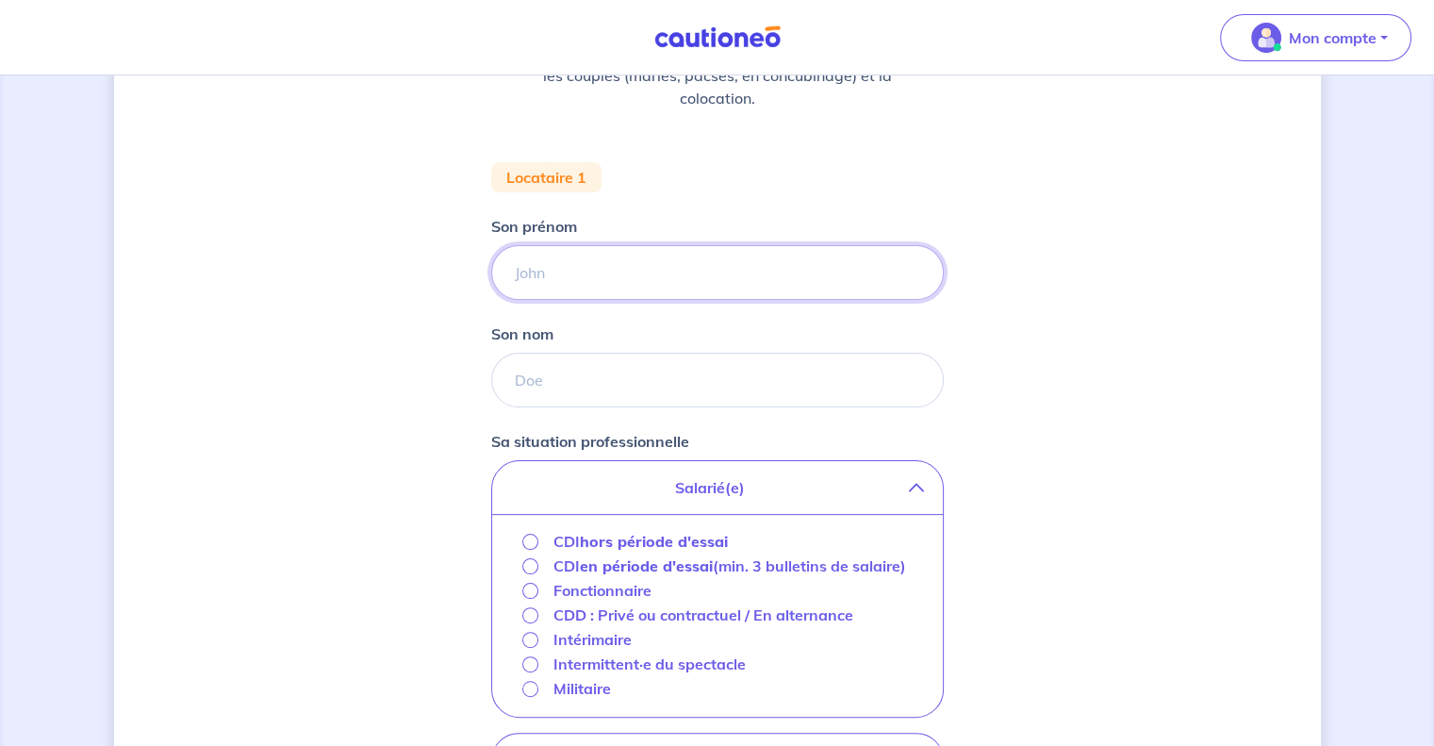
click at [545, 268] on input "Son prénom" at bounding box center [717, 272] width 453 height 55
click at [576, 282] on input "Son prénom" at bounding box center [717, 272] width 453 height 55
type input "l"
type input "Leila"
click at [560, 379] on input "Son nom" at bounding box center [717, 380] width 453 height 55
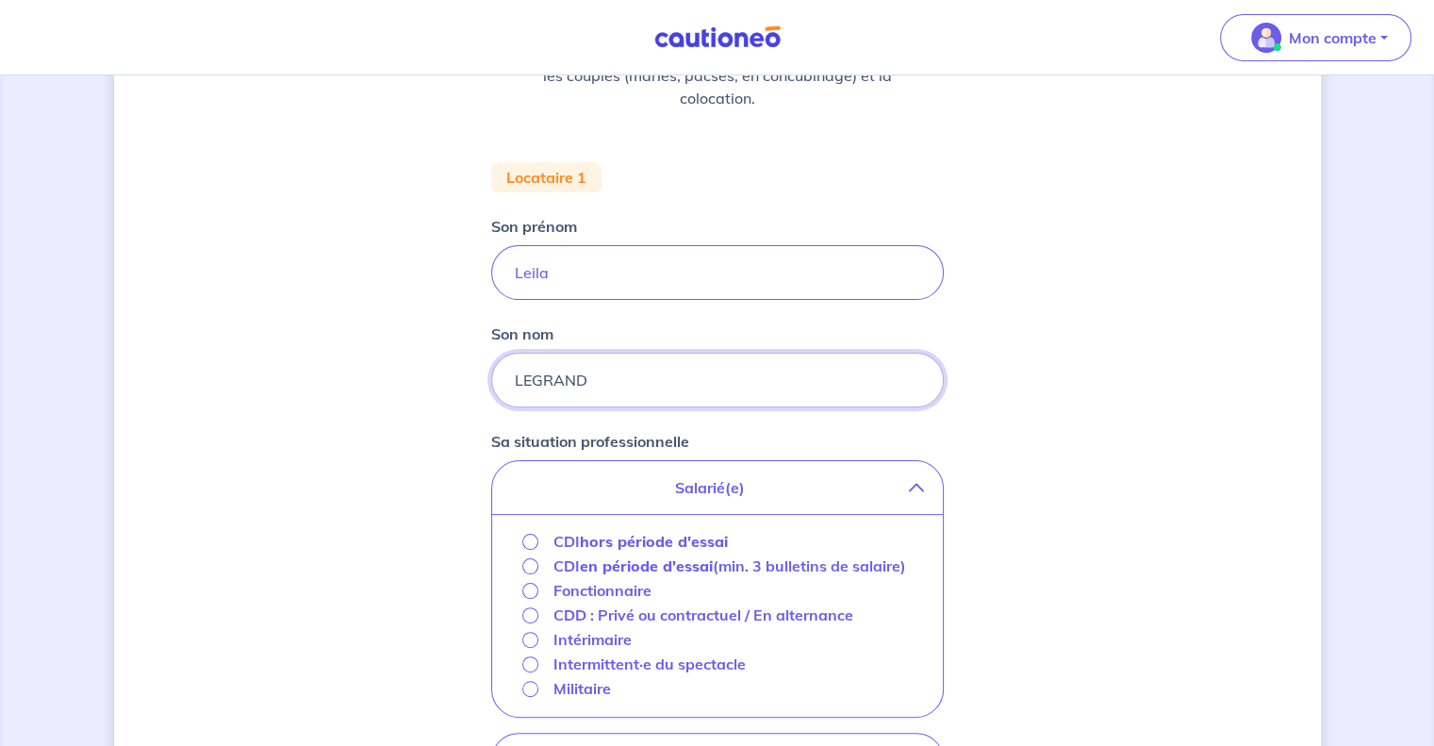
click at [532, 376] on input "LEGRAND" at bounding box center [717, 380] width 453 height 55
type input "LE GRAND"
click at [529, 562] on input "CDI en période d'essai (min. 3 bulletins de salaire)" at bounding box center [530, 566] width 16 height 16
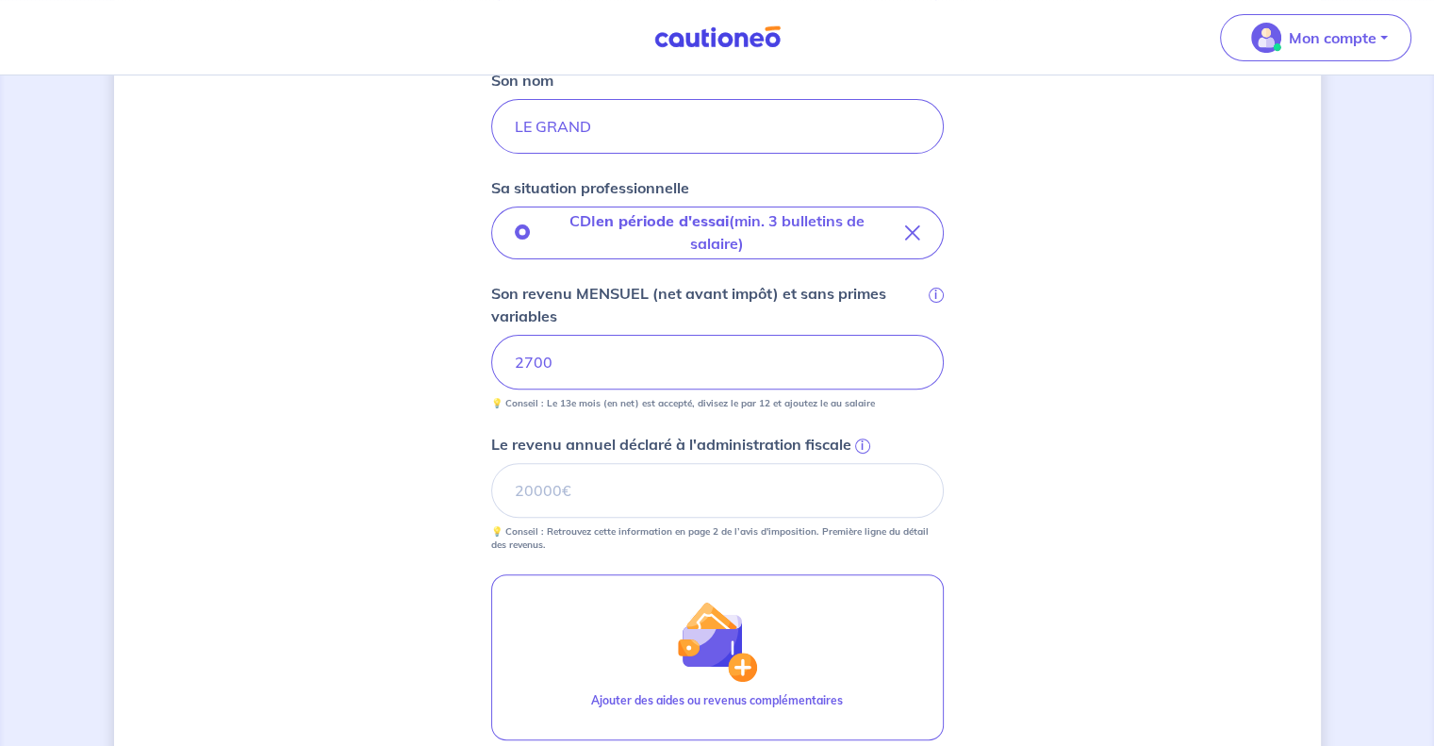
scroll to position [577, 0]
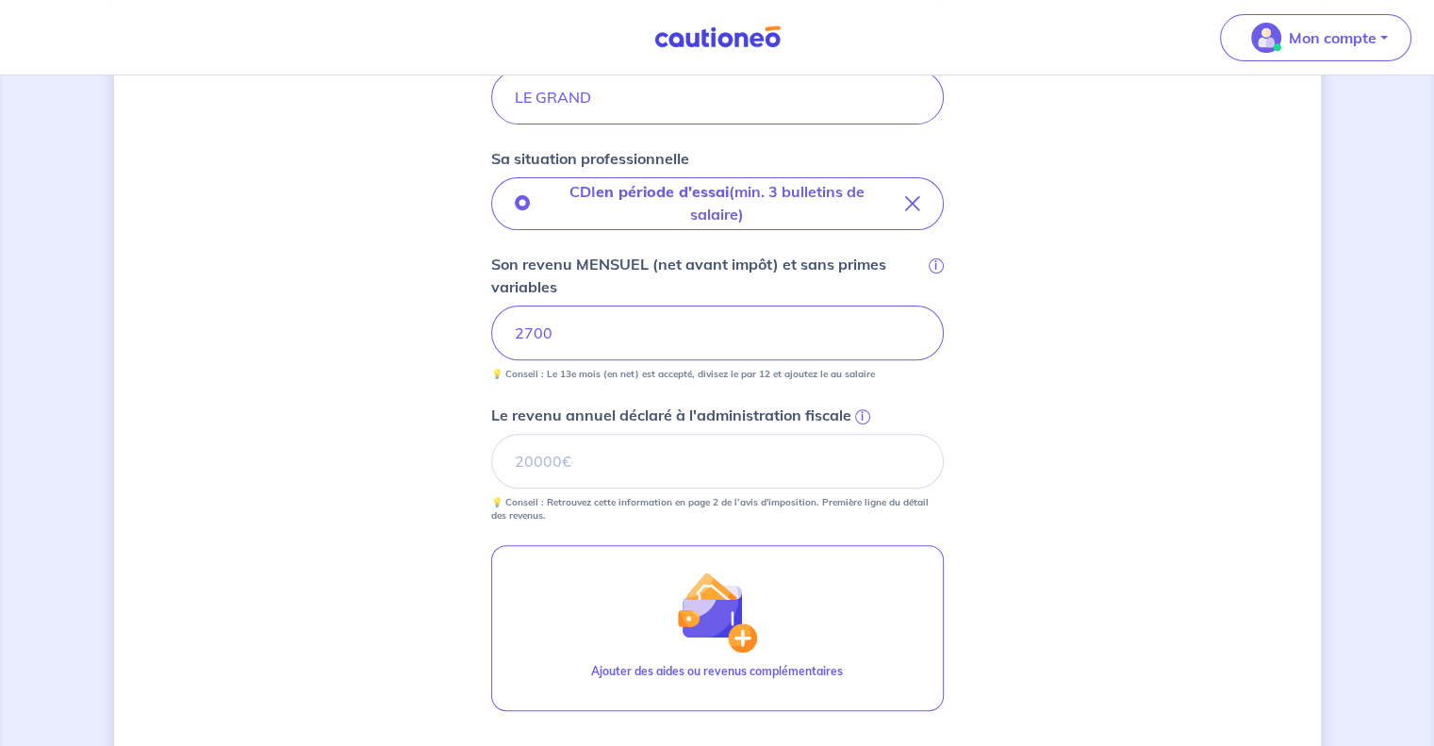
drag, startPoint x: 573, startPoint y: 341, endPoint x: 490, endPoint y: 324, distance: 84.7
click at [491, 324] on input "2700" at bounding box center [717, 332] width 453 height 55
click at [641, 461] on input "Le revenu annuel déclaré à l'administration fiscale i" at bounding box center [717, 461] width 453 height 55
type input "16741"
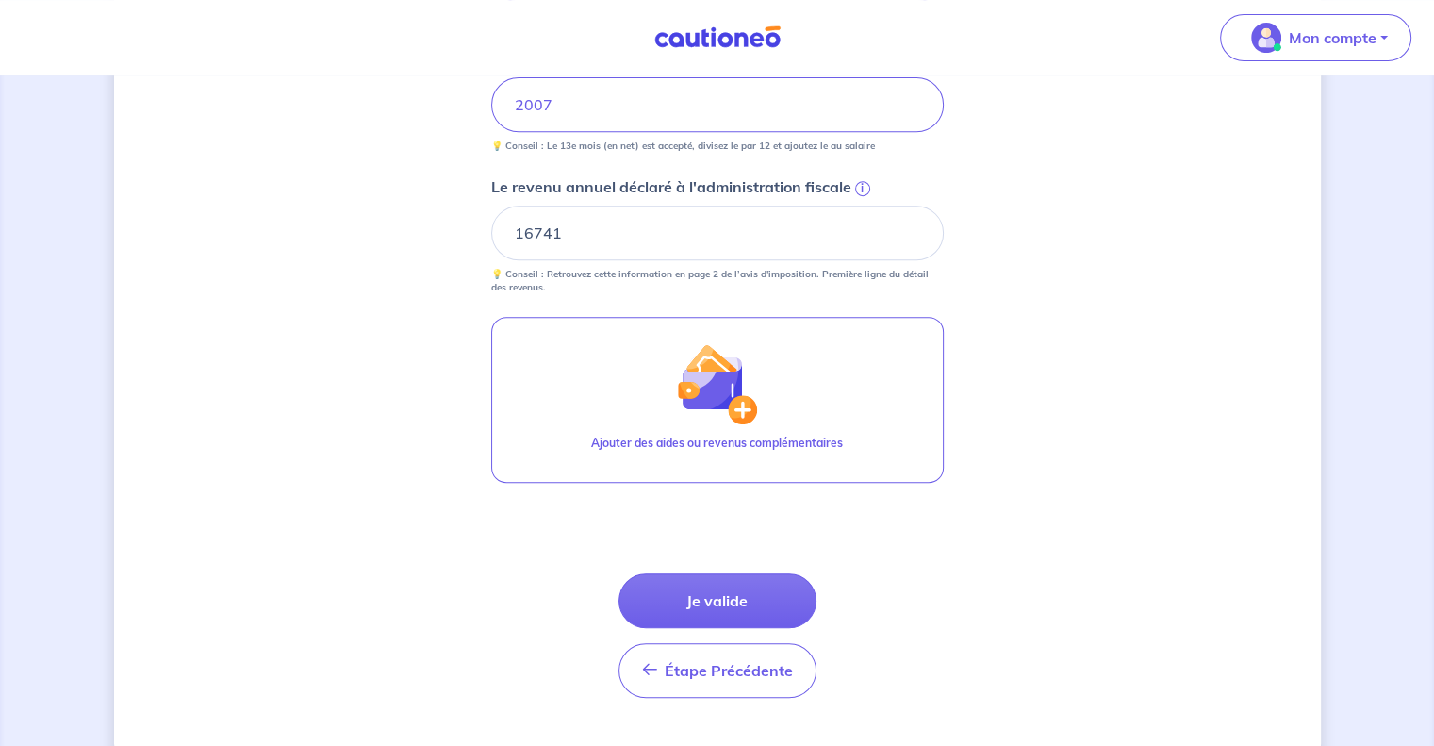
scroll to position [845, 0]
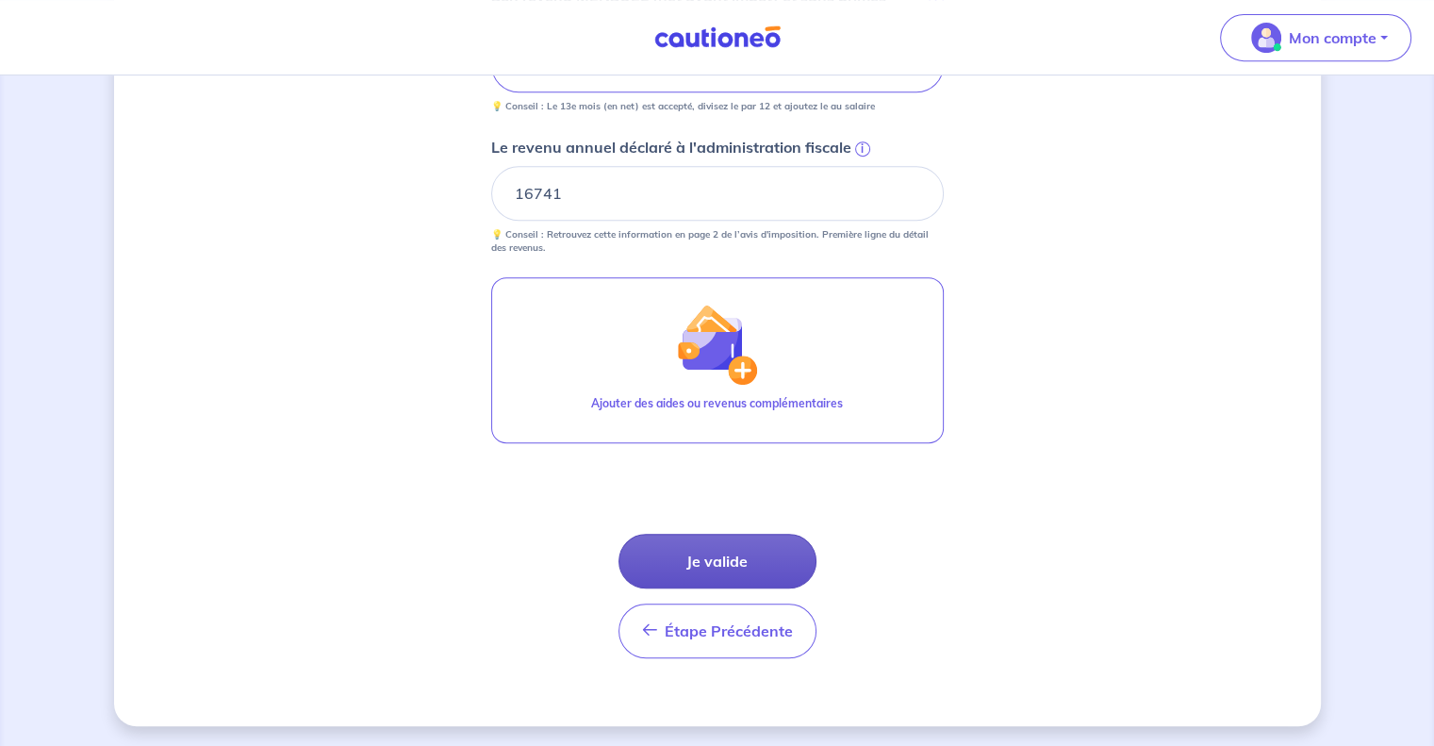
click at [724, 555] on button "Je valide" at bounding box center [717, 561] width 198 height 55
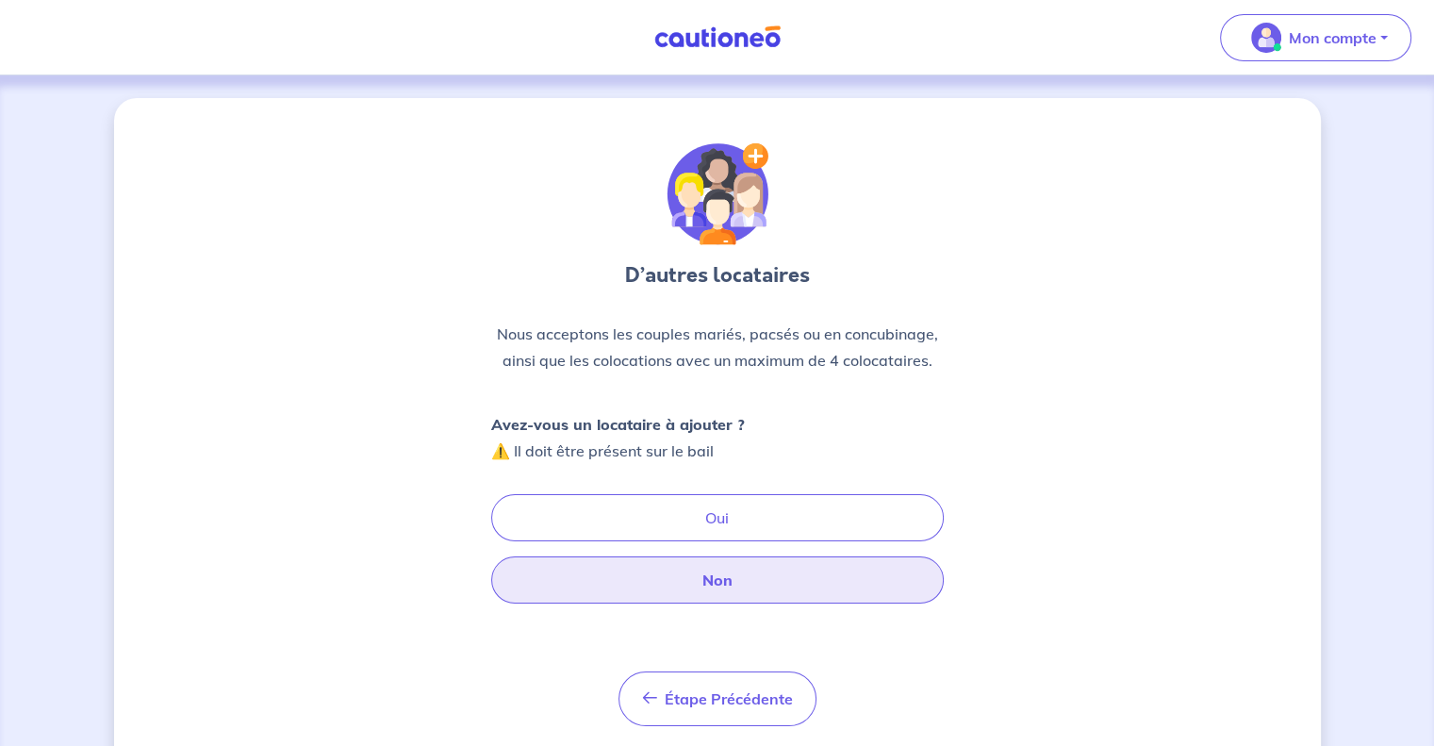
click at [760, 580] on button "Non" at bounding box center [717, 579] width 453 height 47
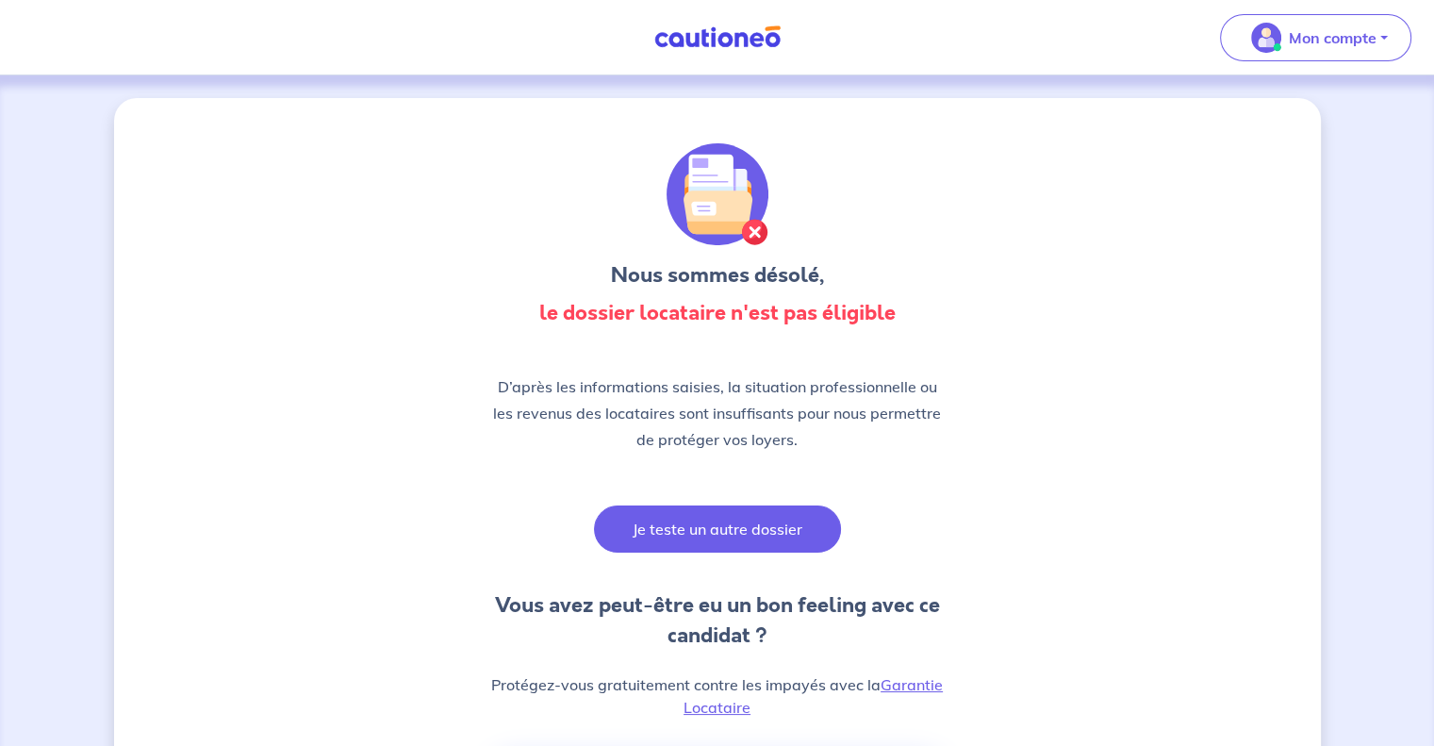
click at [753, 522] on button "Je teste un autre dossier" at bounding box center [717, 528] width 247 height 47
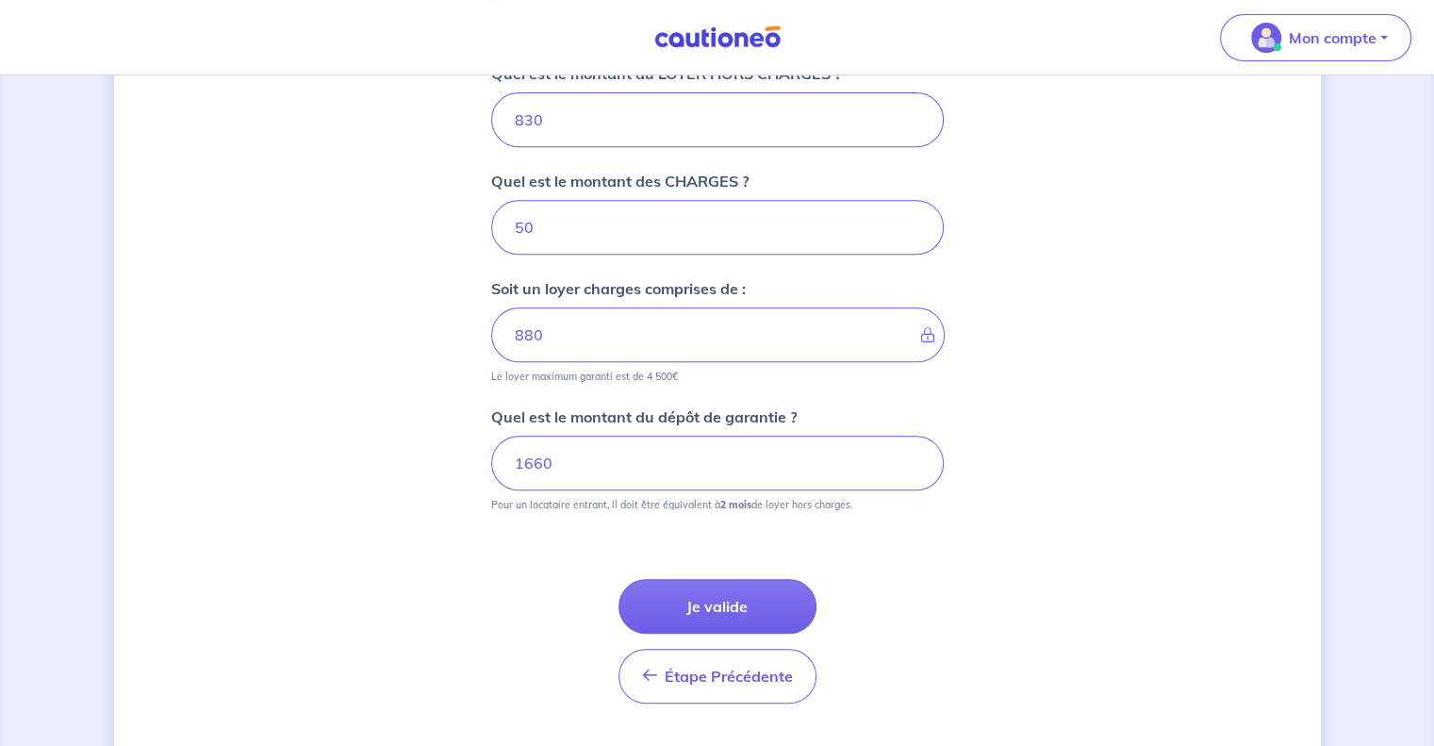
scroll to position [832, 0]
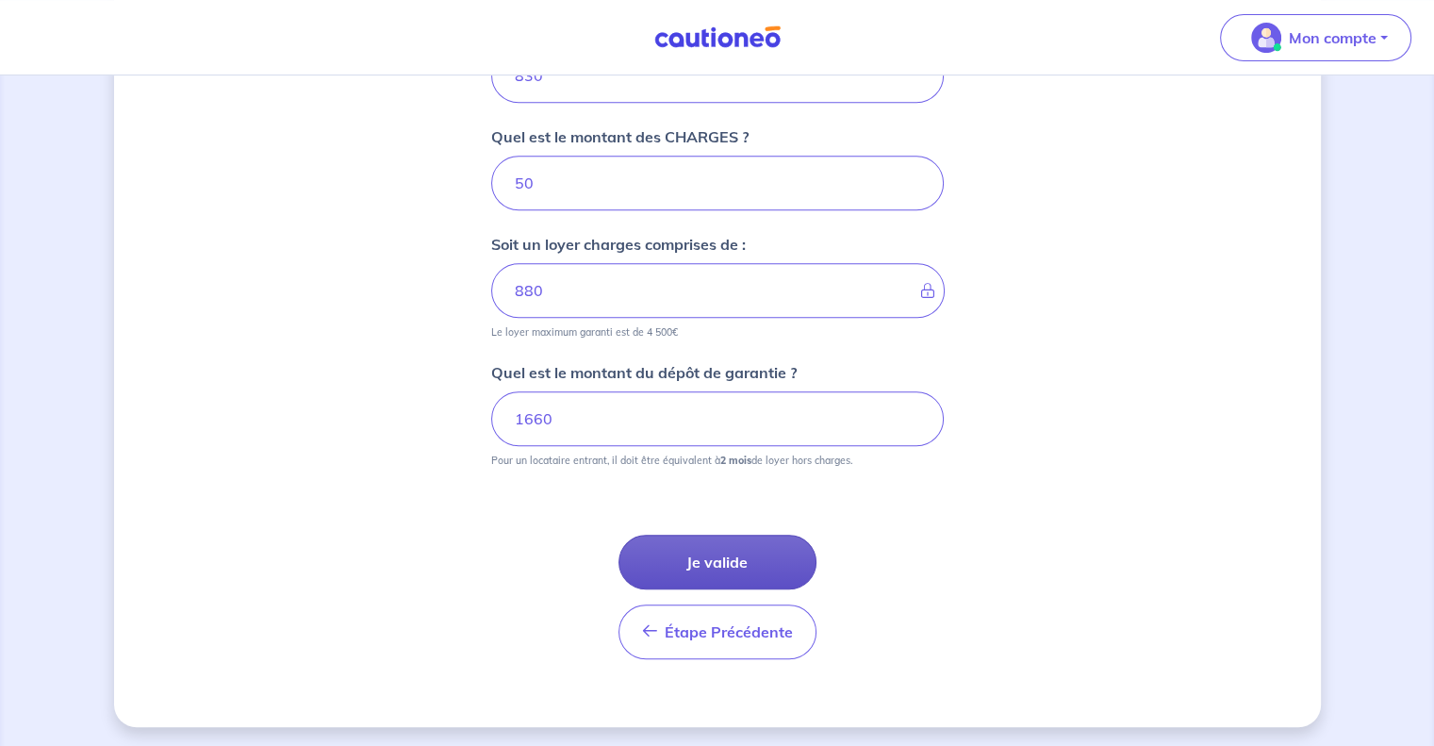
click at [742, 556] on button "Je valide" at bounding box center [717, 562] width 198 height 55
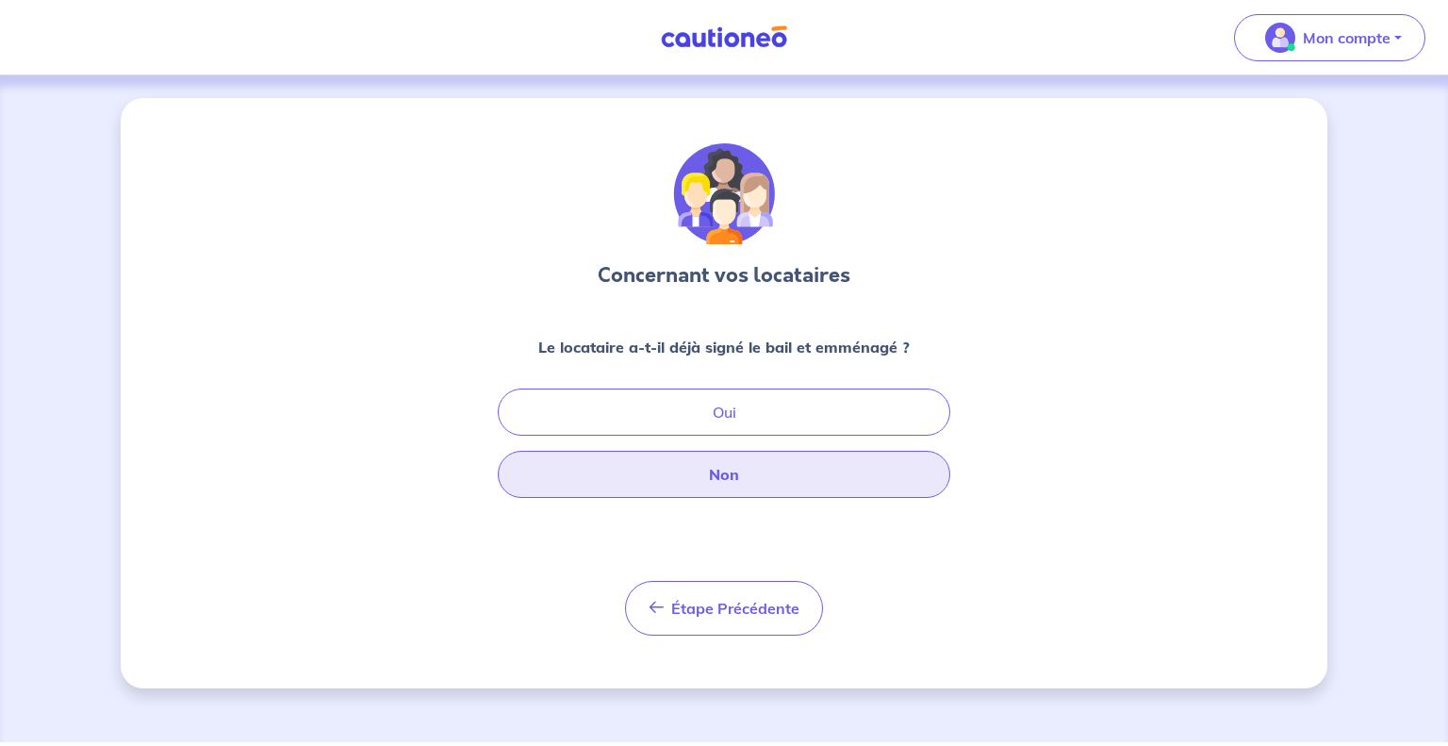
click at [792, 476] on button "Non" at bounding box center [724, 474] width 453 height 47
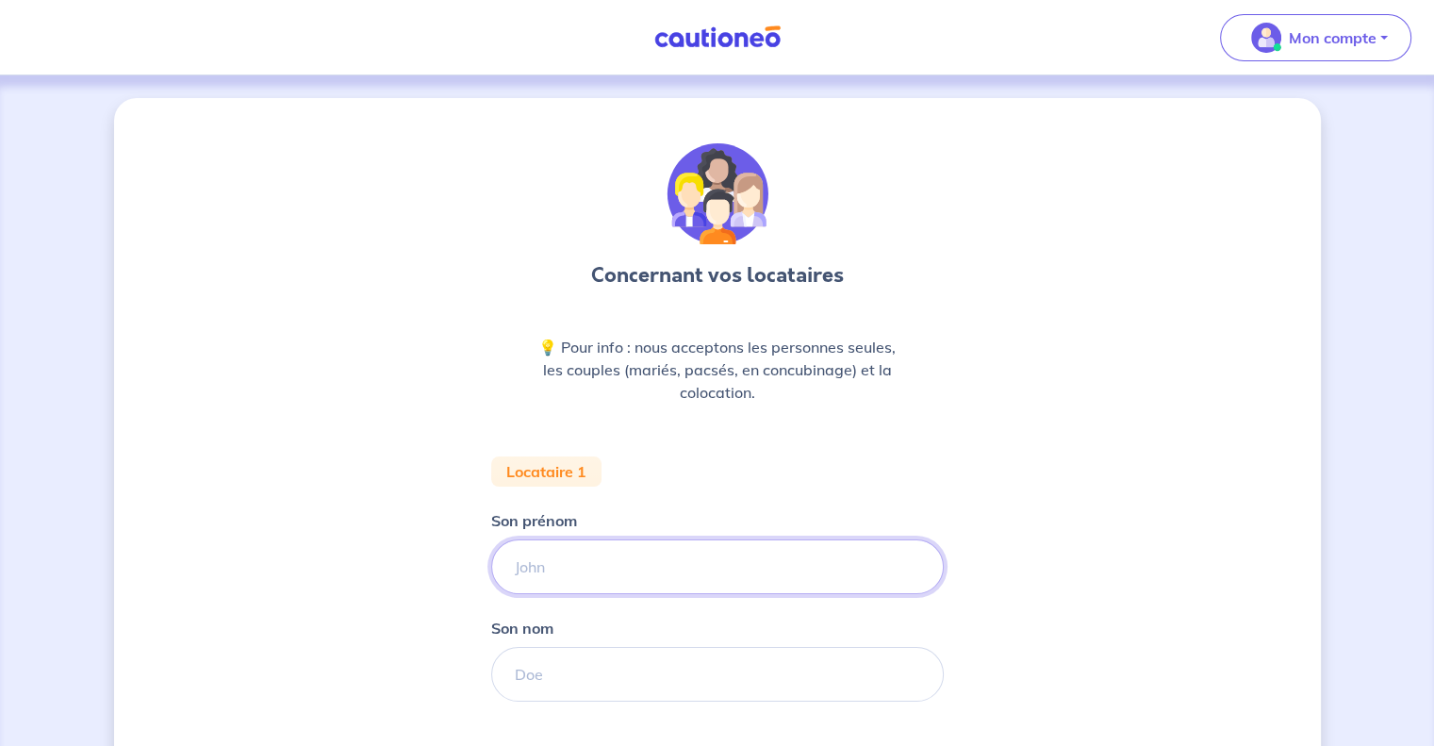
click at [695, 564] on input "Son prénom" at bounding box center [717, 566] width 453 height 55
type input "m"
type input "[PERSON_NAME]"
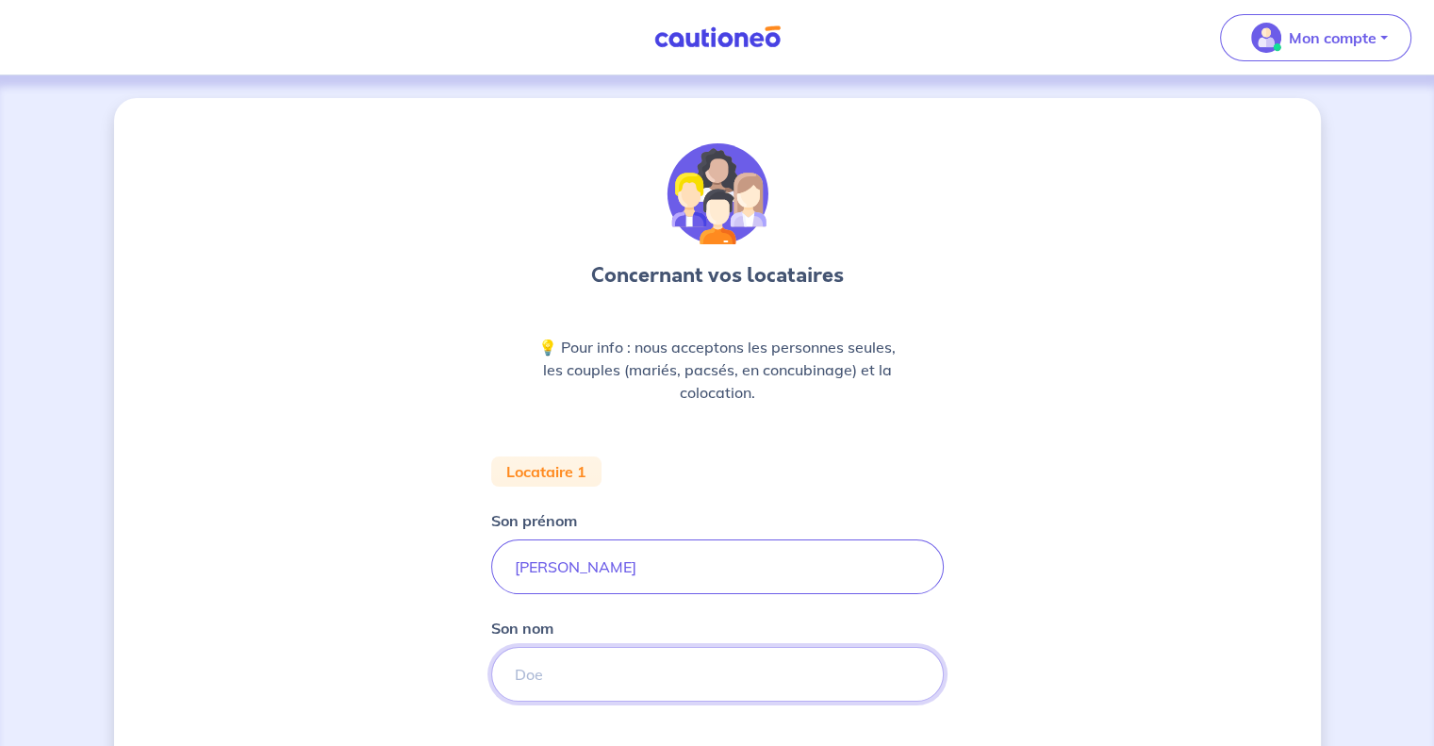
click at [652, 674] on input "Son nom" at bounding box center [717, 674] width 453 height 55
type input "Boumard"
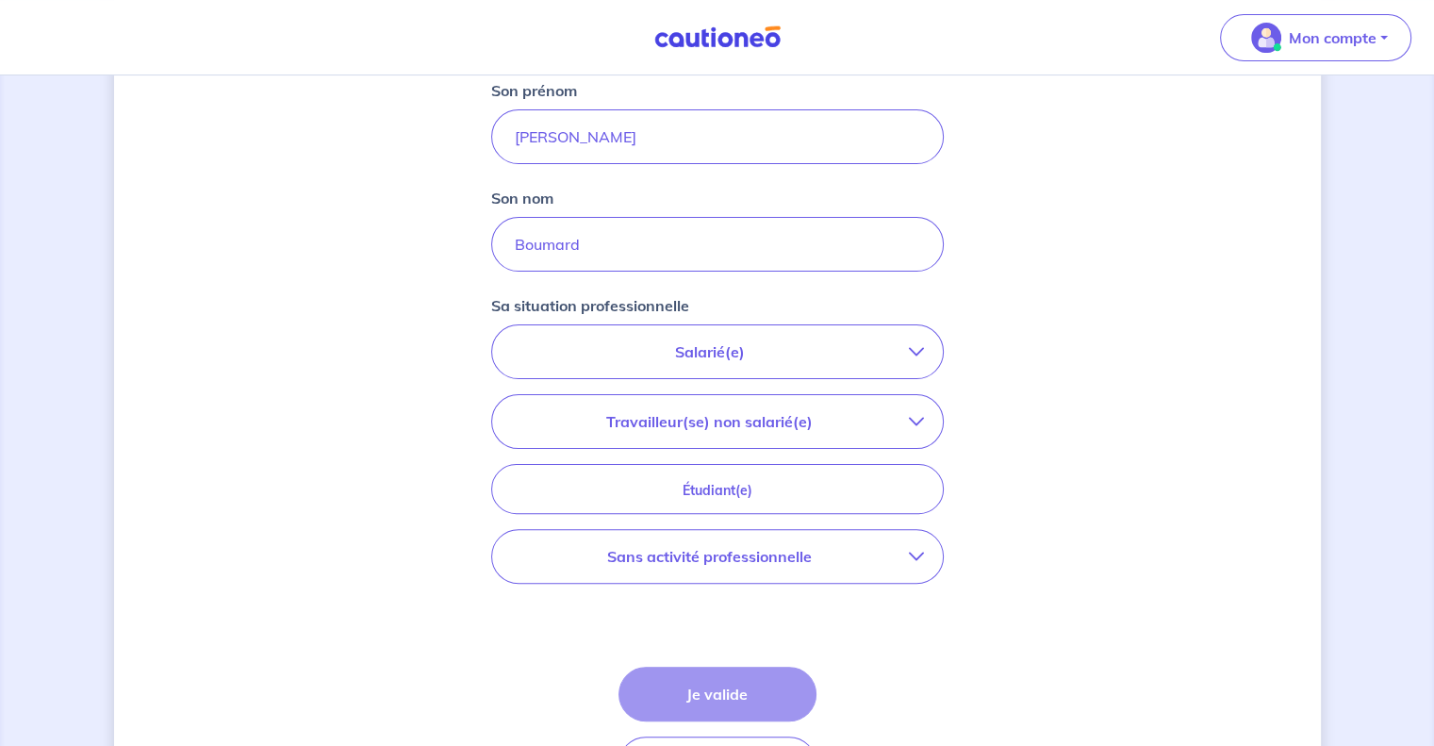
scroll to position [471, 0]
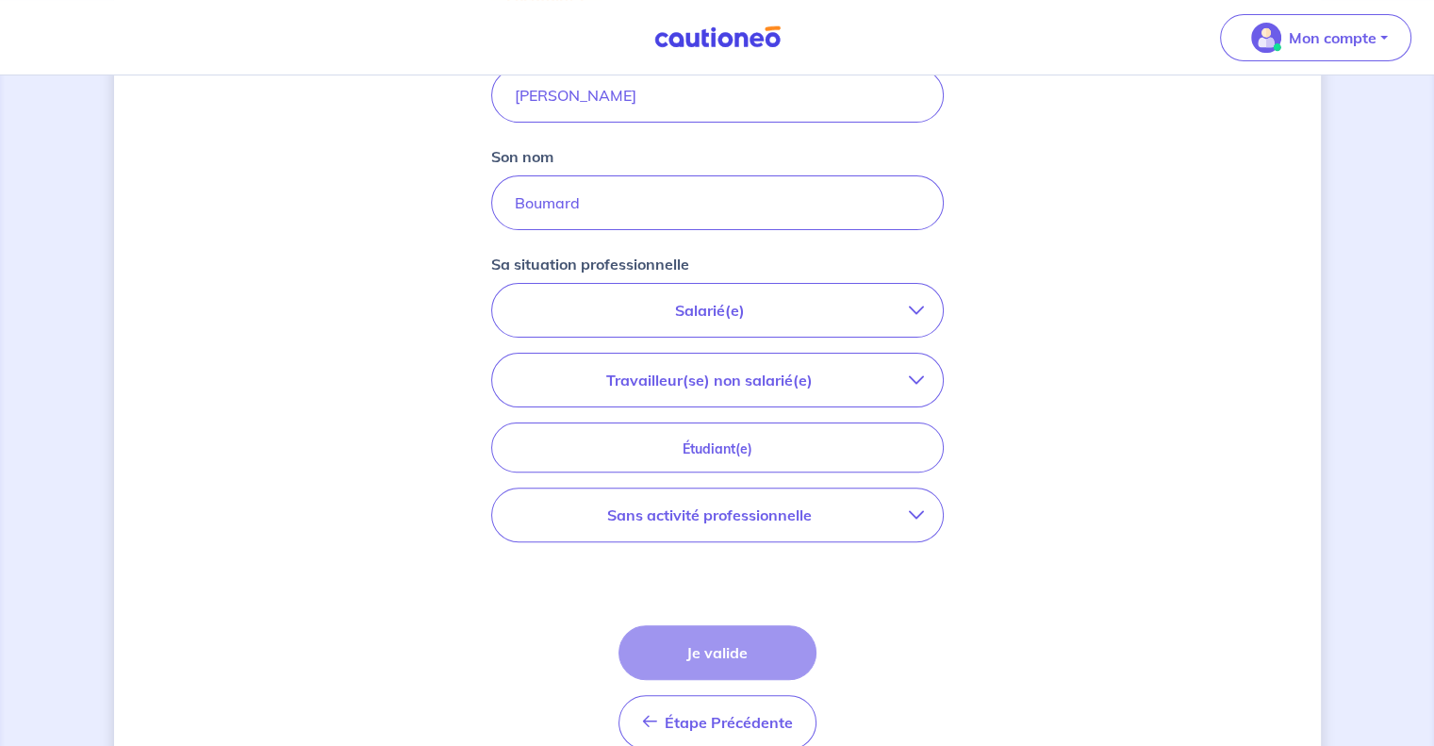
click at [909, 376] on icon "button" at bounding box center [916, 379] width 15 height 15
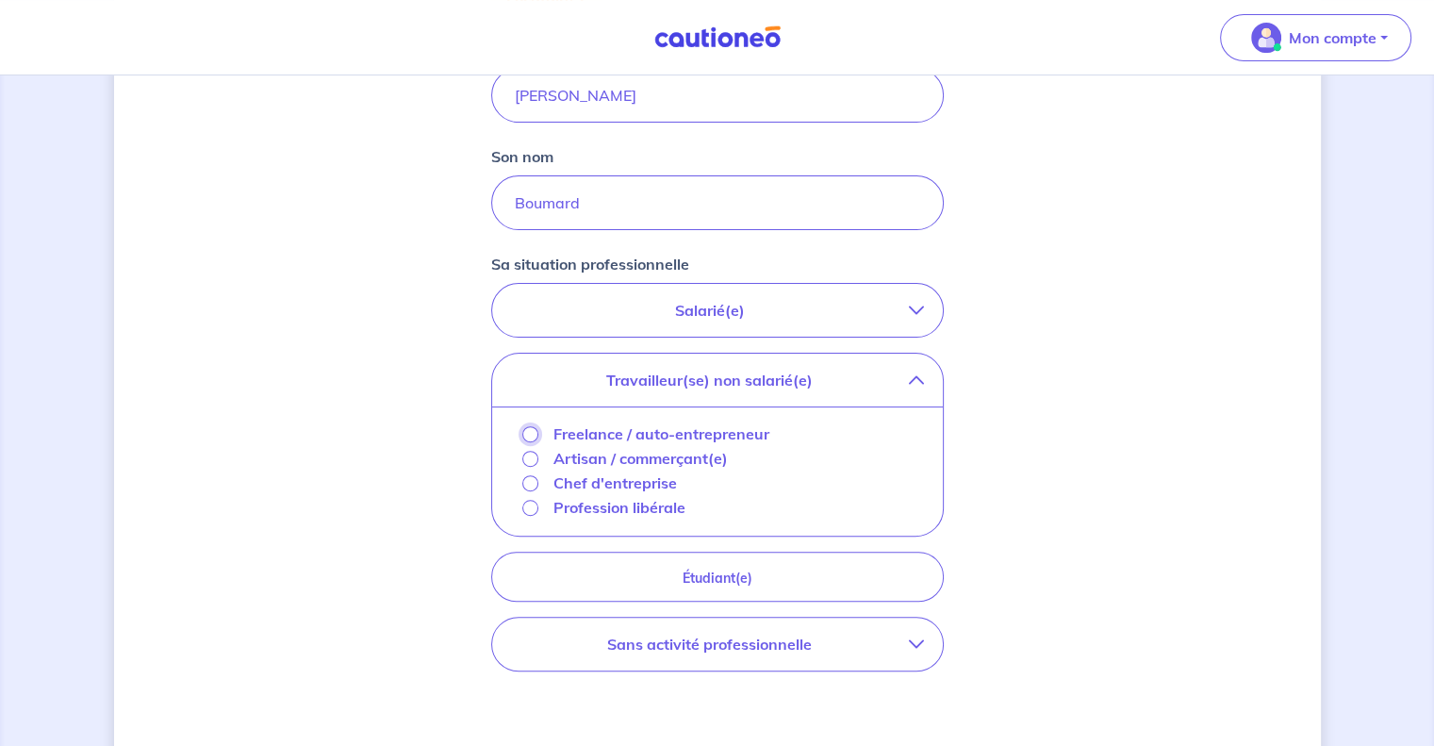
click at [530, 430] on input "Freelance / auto-entrepreneur" at bounding box center [530, 434] width 16 height 16
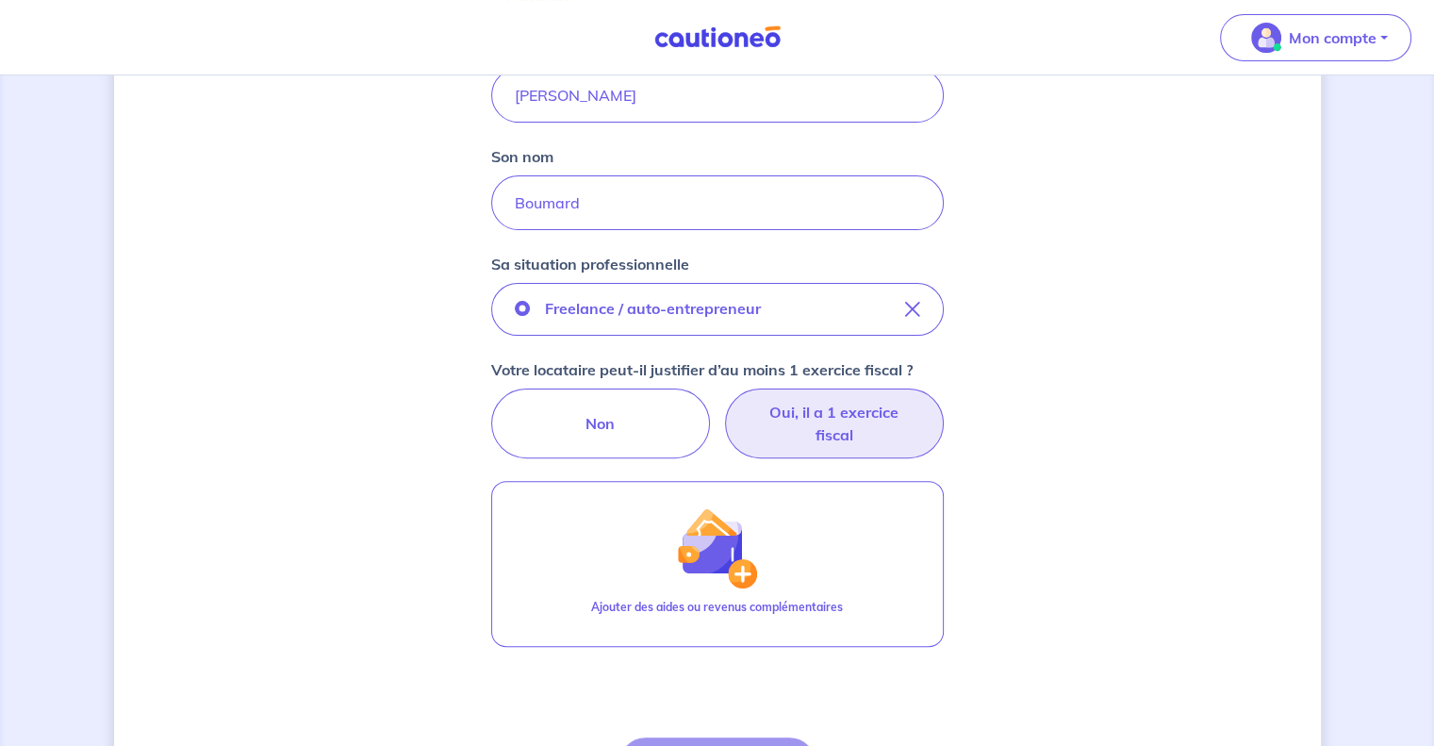
click at [829, 415] on label "Oui, il a 1 exercice fiscal" at bounding box center [834, 423] width 219 height 70
click at [723, 401] on input "Oui, il a 1 exercice fiscal" at bounding box center [717, 394] width 12 height 12
radio input "true"
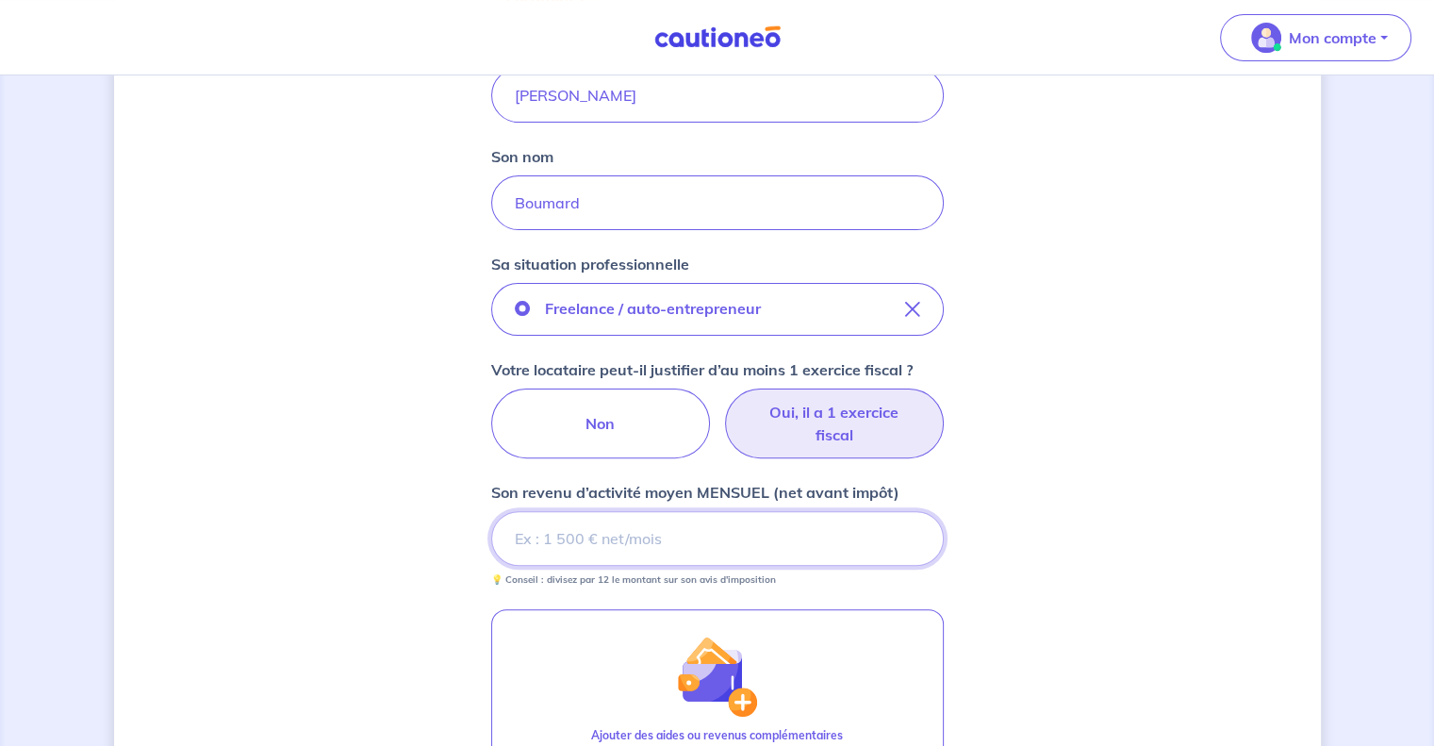
click at [645, 537] on input "Son revenu d’activité moyen MENSUEL (net avant impôt)" at bounding box center [717, 538] width 453 height 55
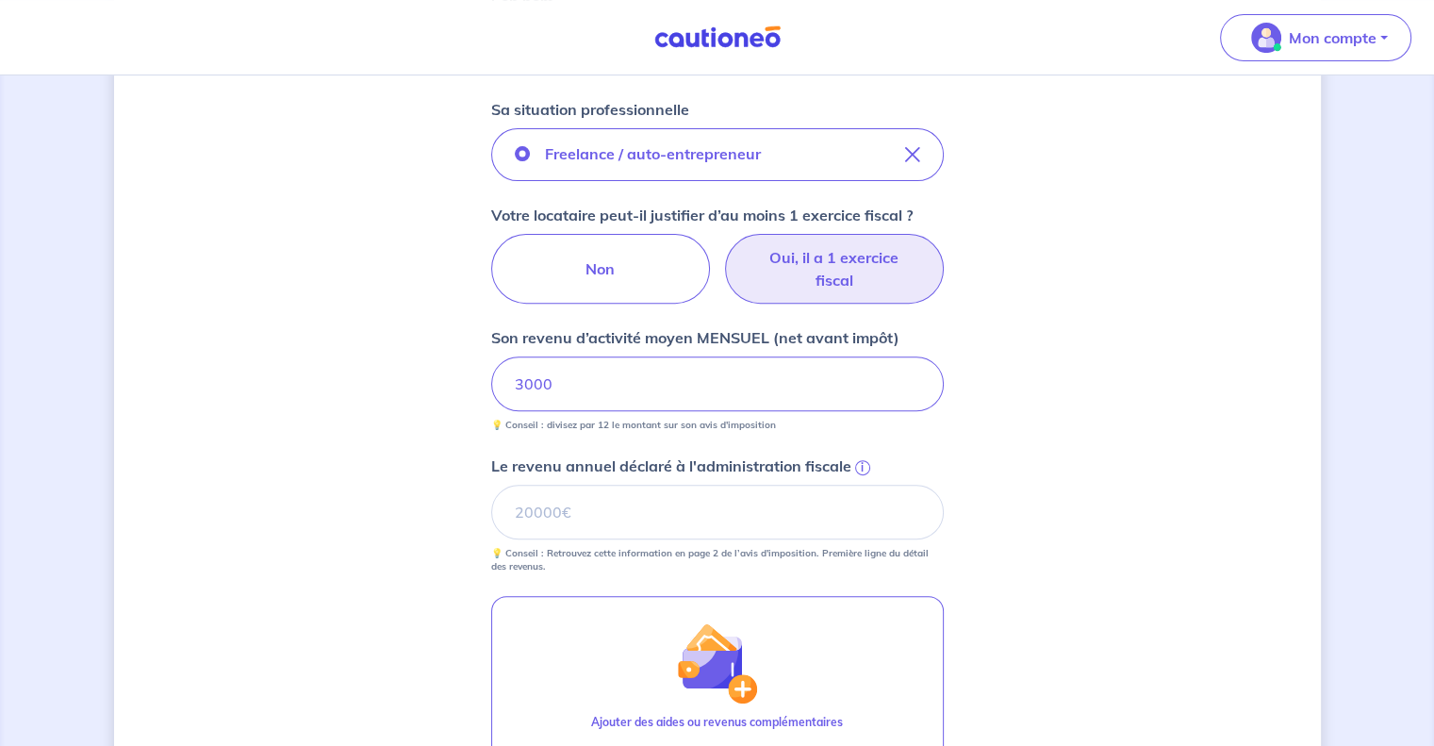
scroll to position [660, 0]
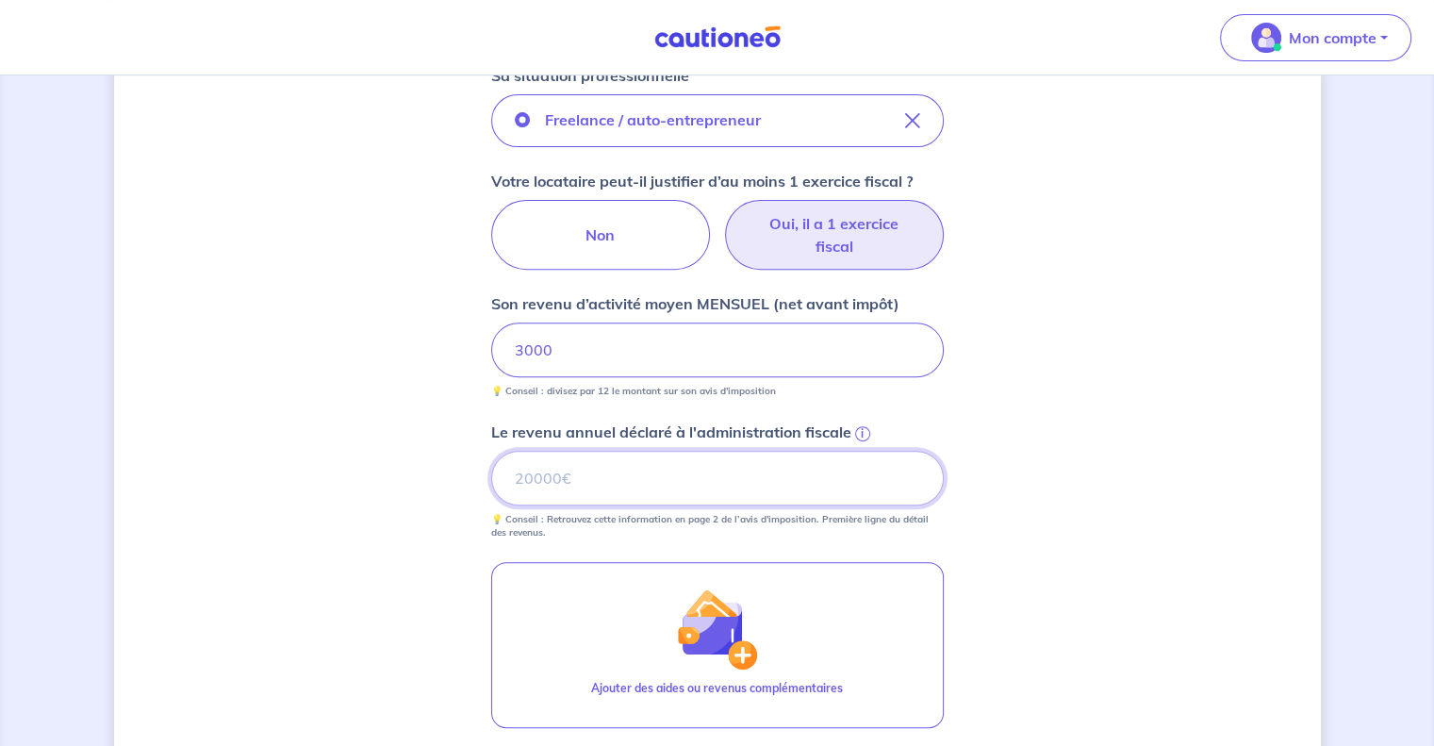
click at [649, 476] on input "Le revenu annuel déclaré à l'administration fiscale i" at bounding box center [717, 478] width 453 height 55
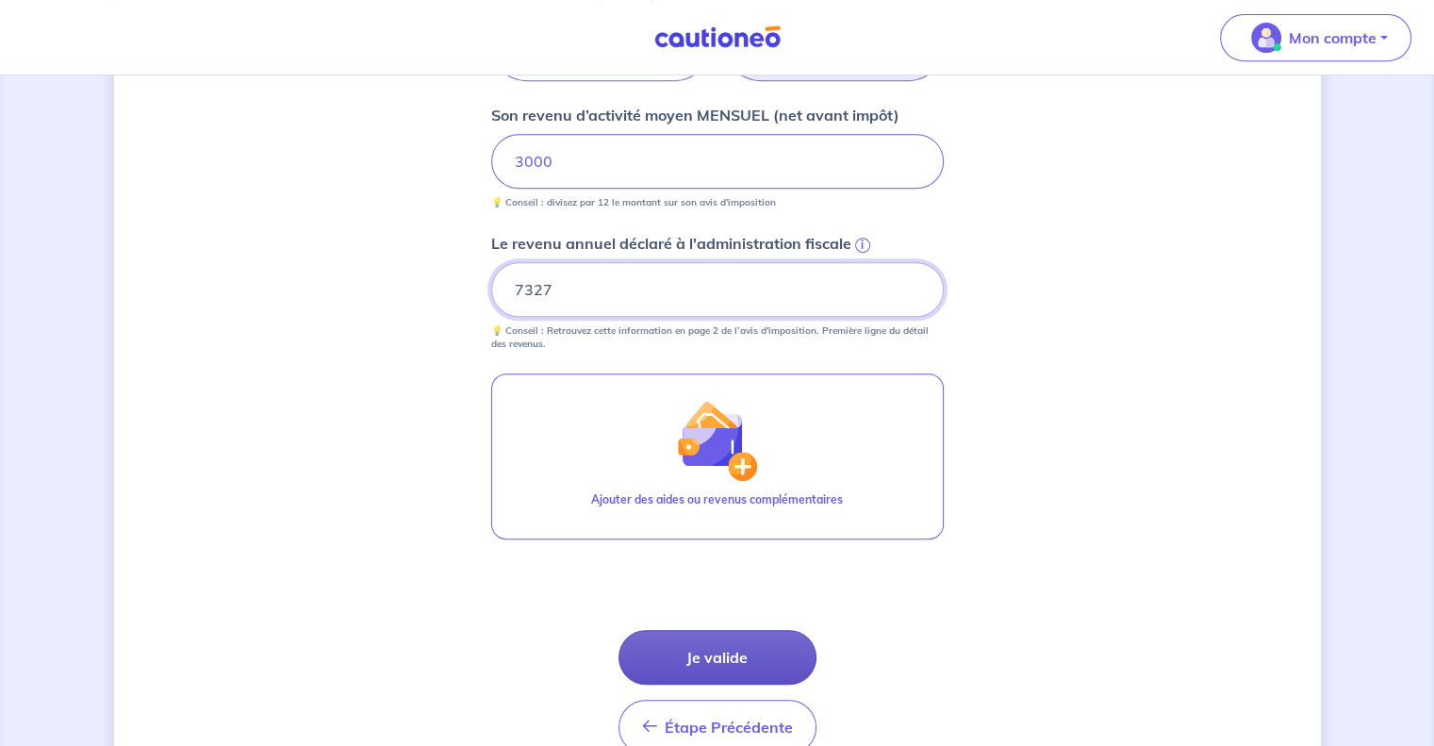
type input "7327"
click at [742, 649] on button "Je valide" at bounding box center [717, 657] width 198 height 55
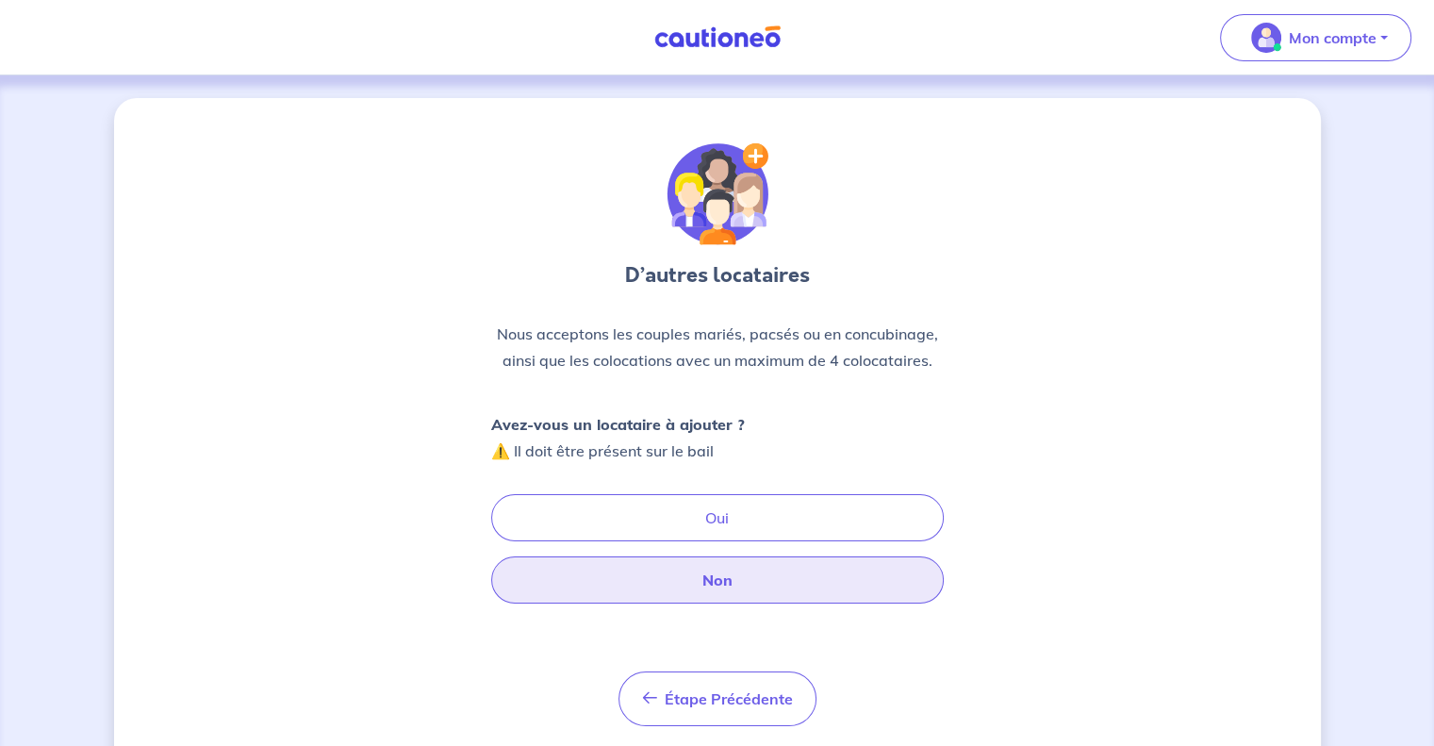
click at [766, 582] on button "Non" at bounding box center [717, 579] width 453 height 47
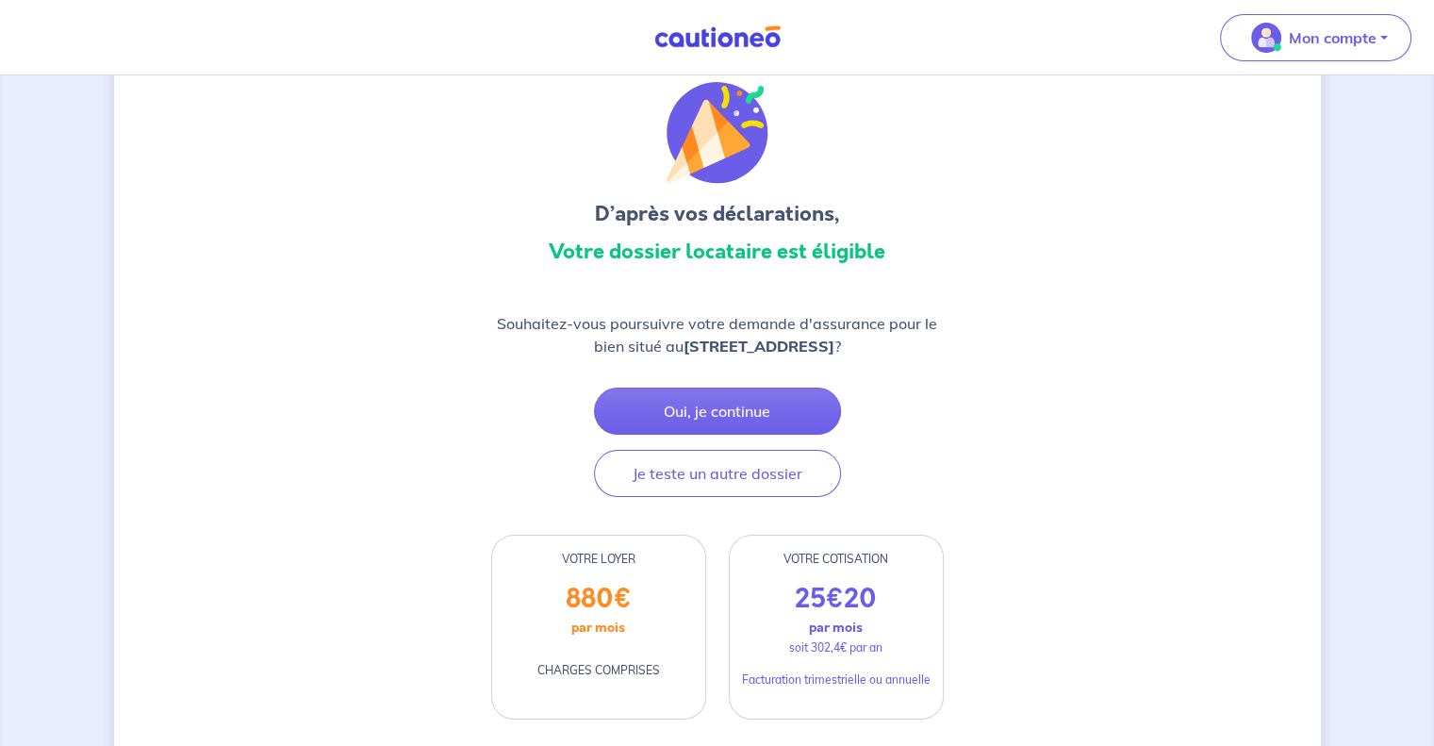
scroll to position [94, 0]
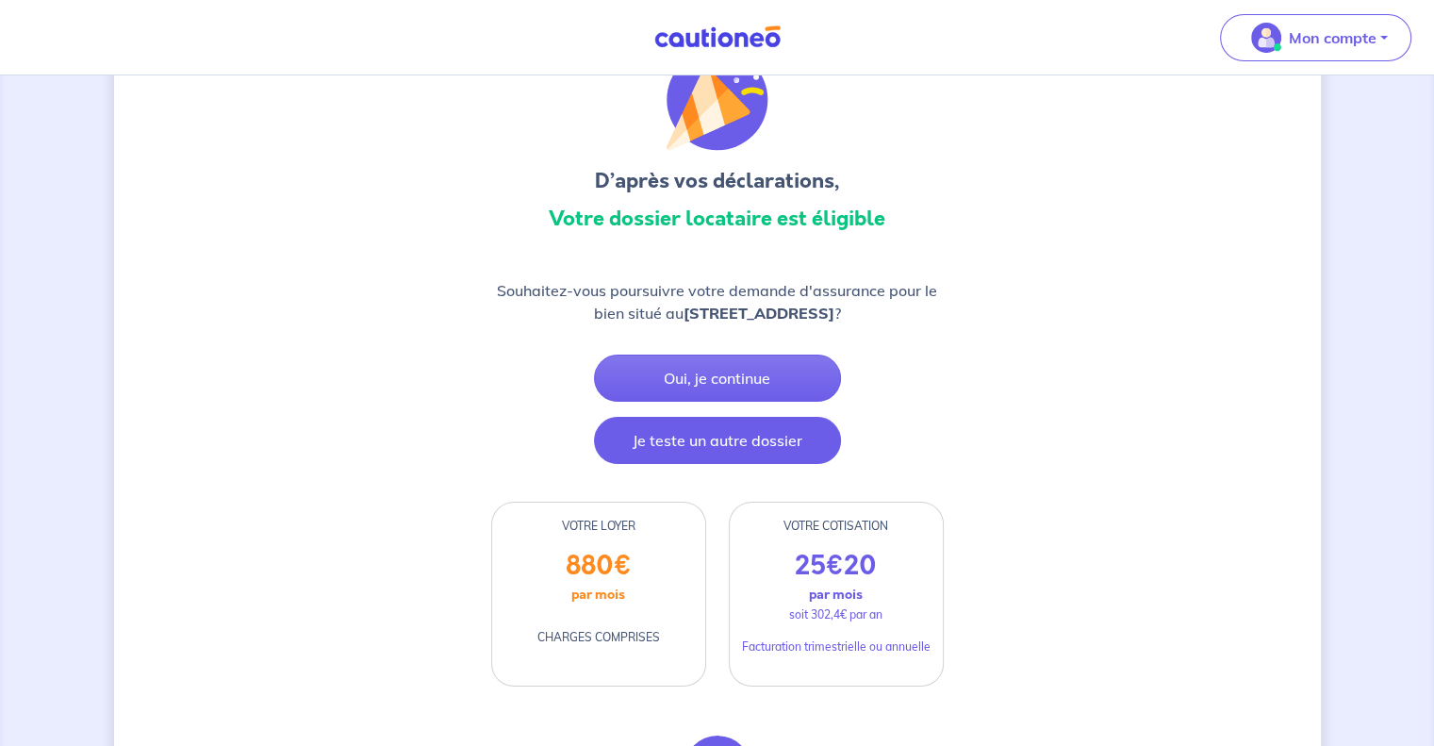
click at [811, 464] on button "Je teste un autre dossier" at bounding box center [717, 440] width 247 height 47
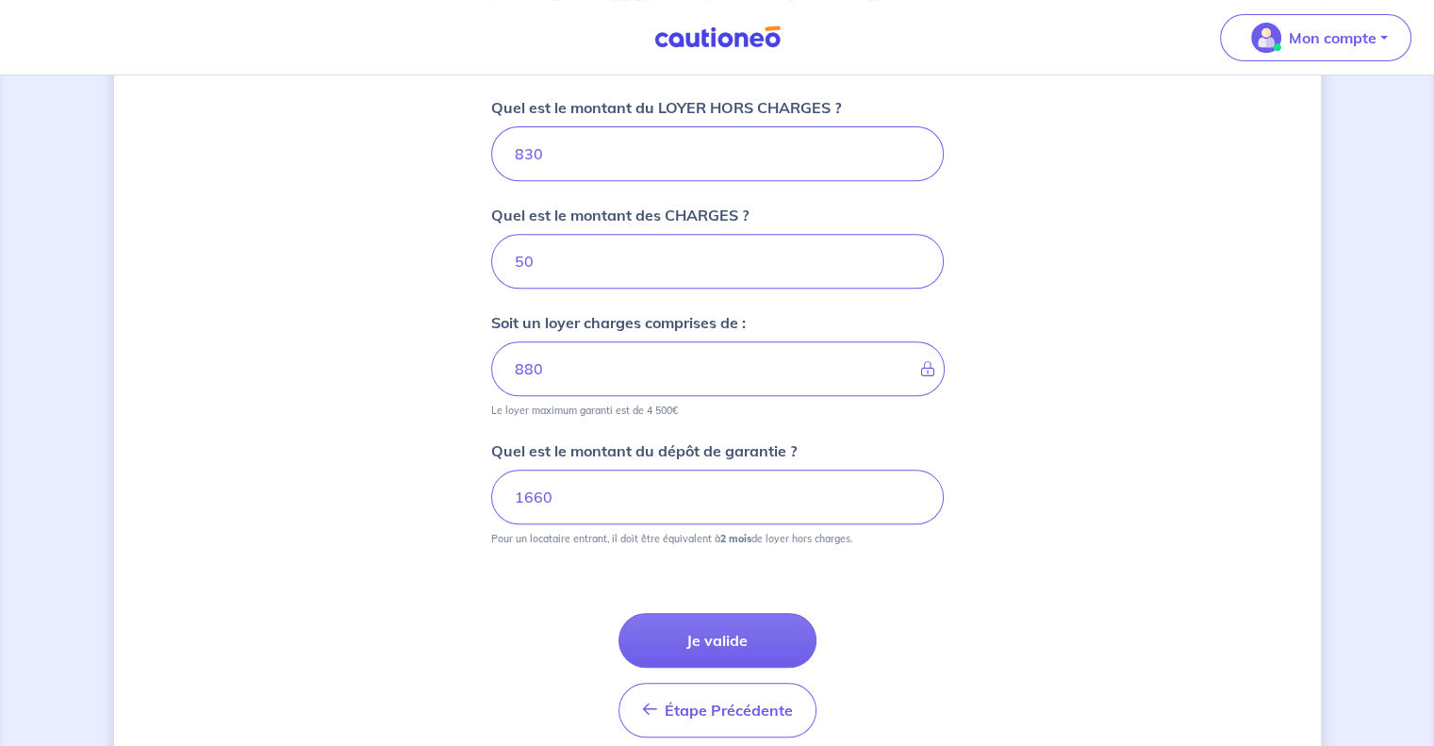
scroll to position [832, 0]
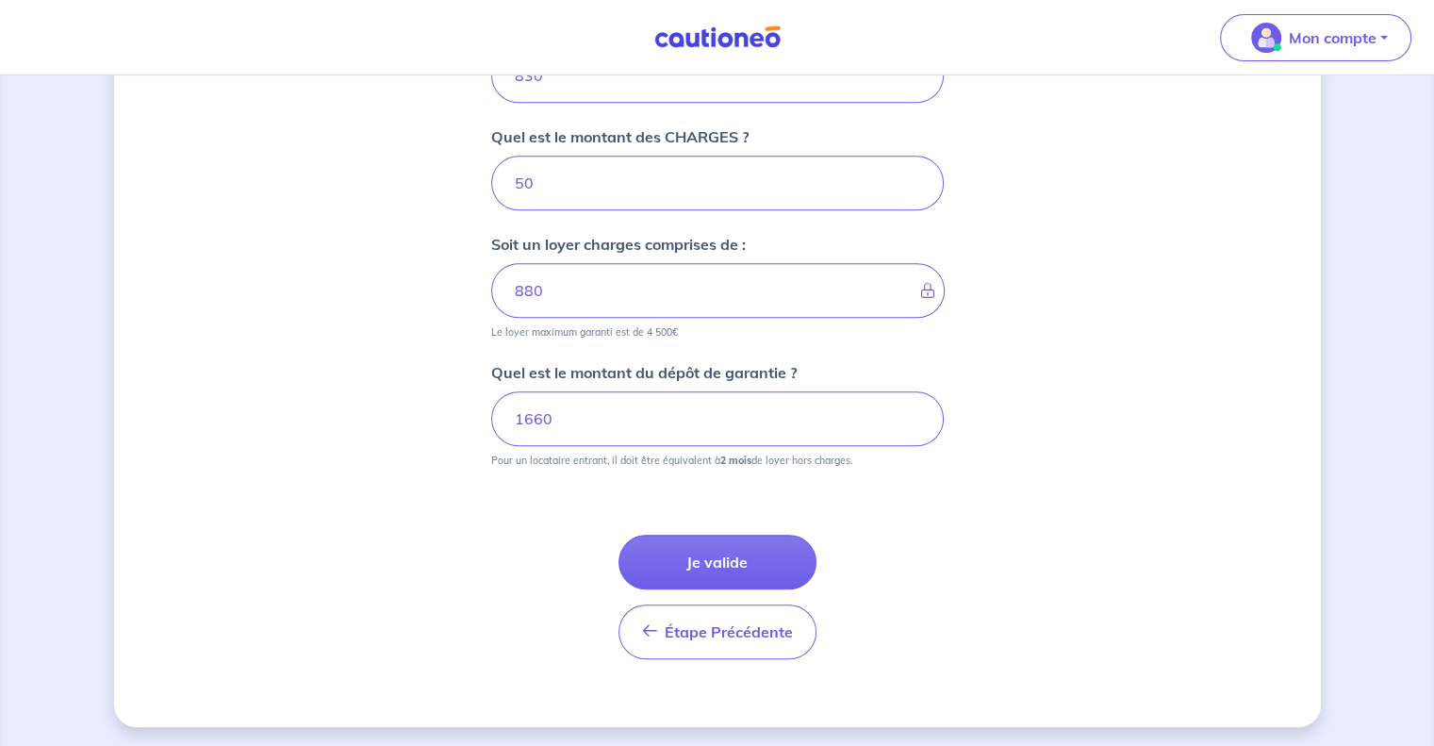
click at [753, 559] on button "Je valide" at bounding box center [717, 562] width 198 height 55
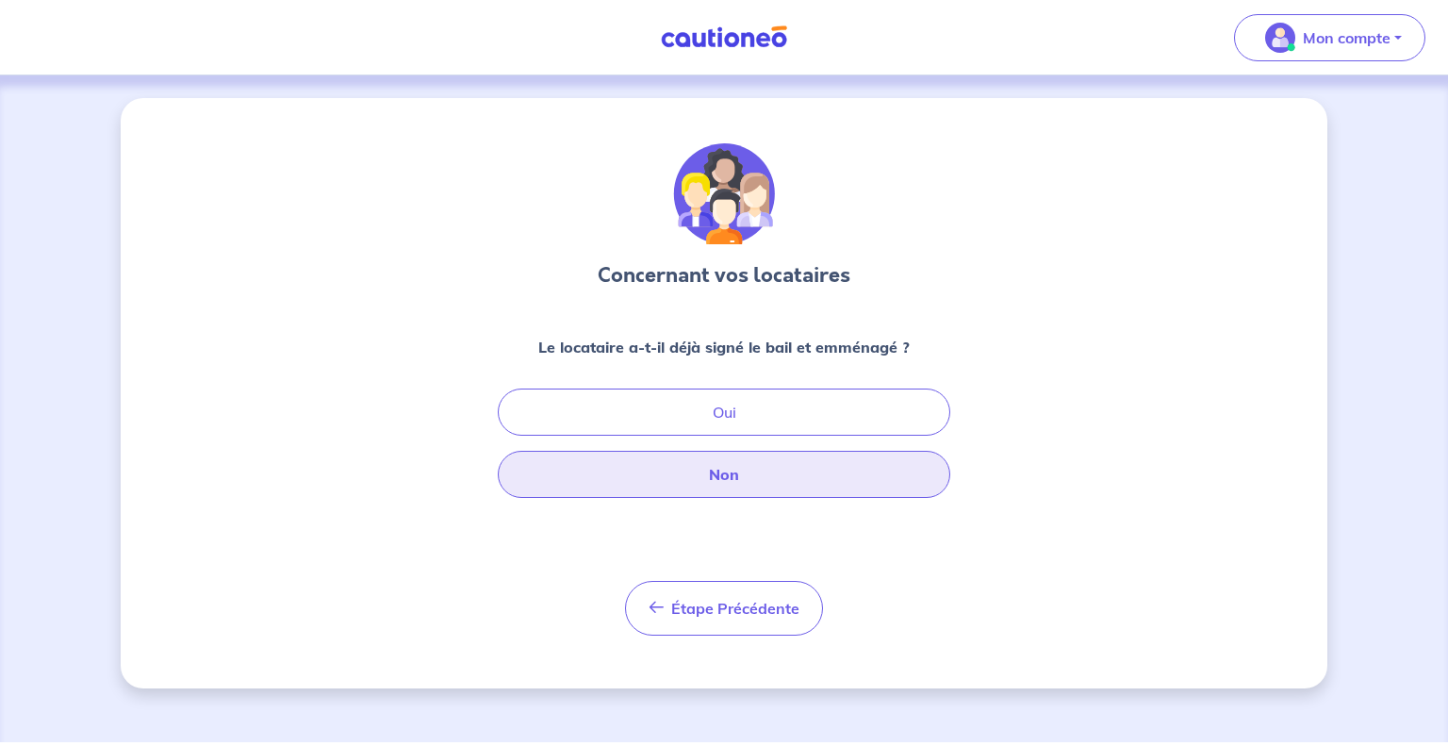
click at [822, 481] on button "Non" at bounding box center [724, 474] width 453 height 47
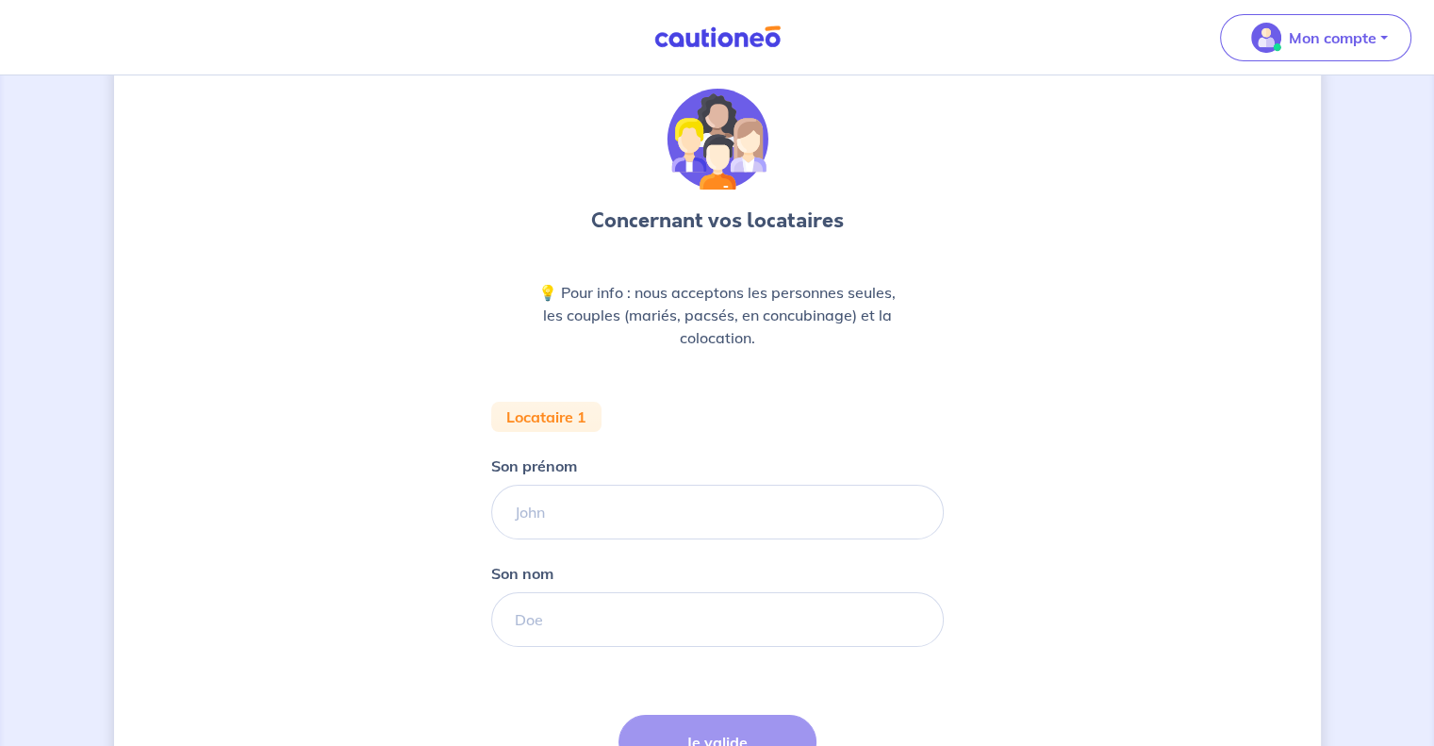
scroll to position [94, 0]
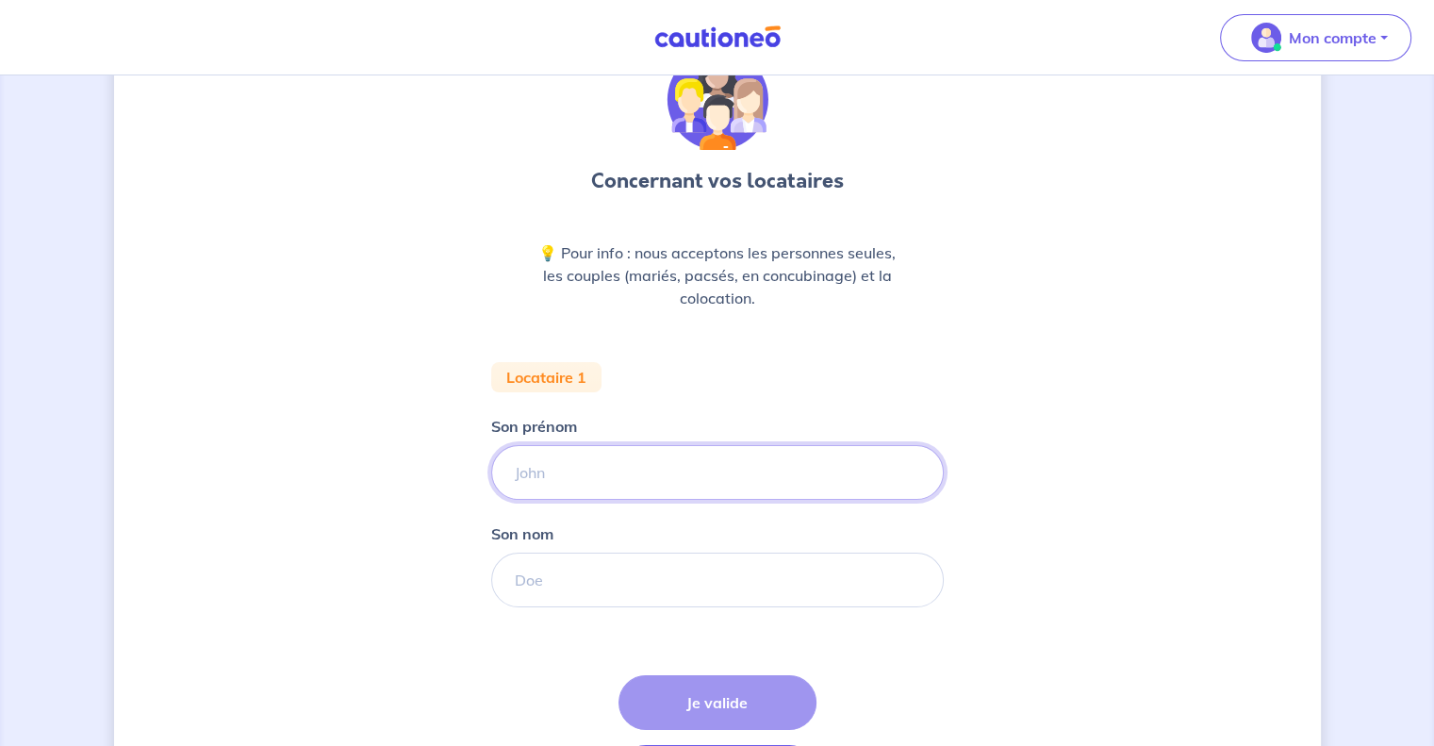
click at [749, 478] on input "Son prénom" at bounding box center [717, 472] width 453 height 55
type input "Matisse"
click at [588, 572] on input "Son nom" at bounding box center [717, 579] width 453 height 55
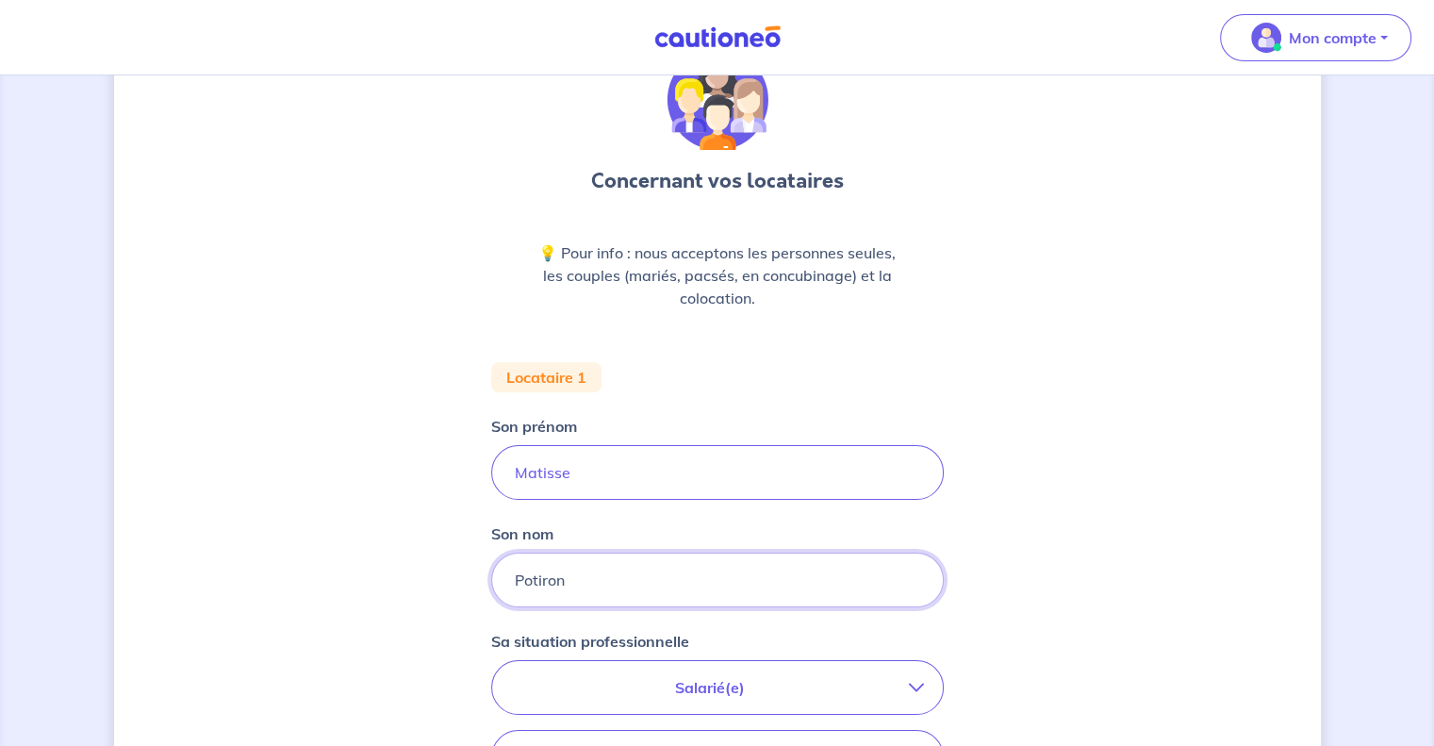
type input "Potiron"
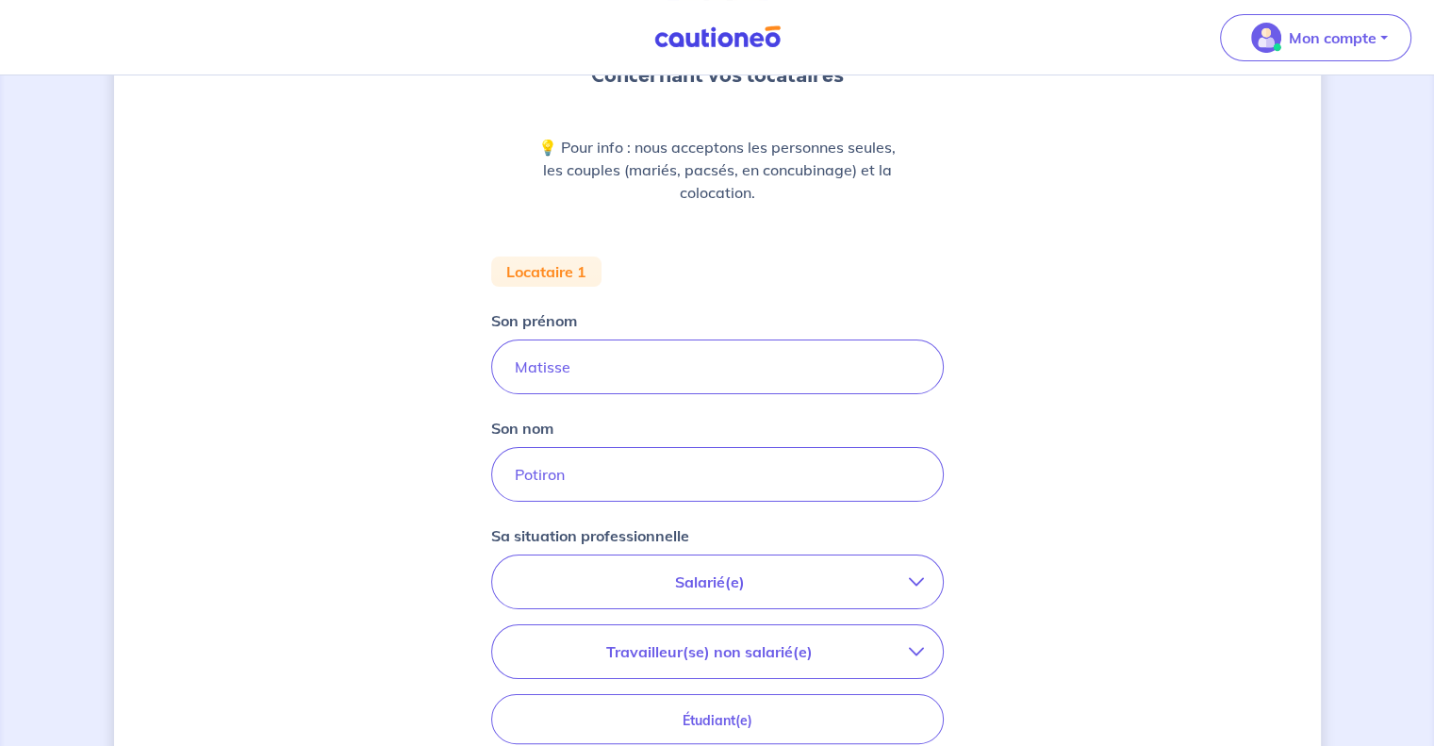
scroll to position [377, 0]
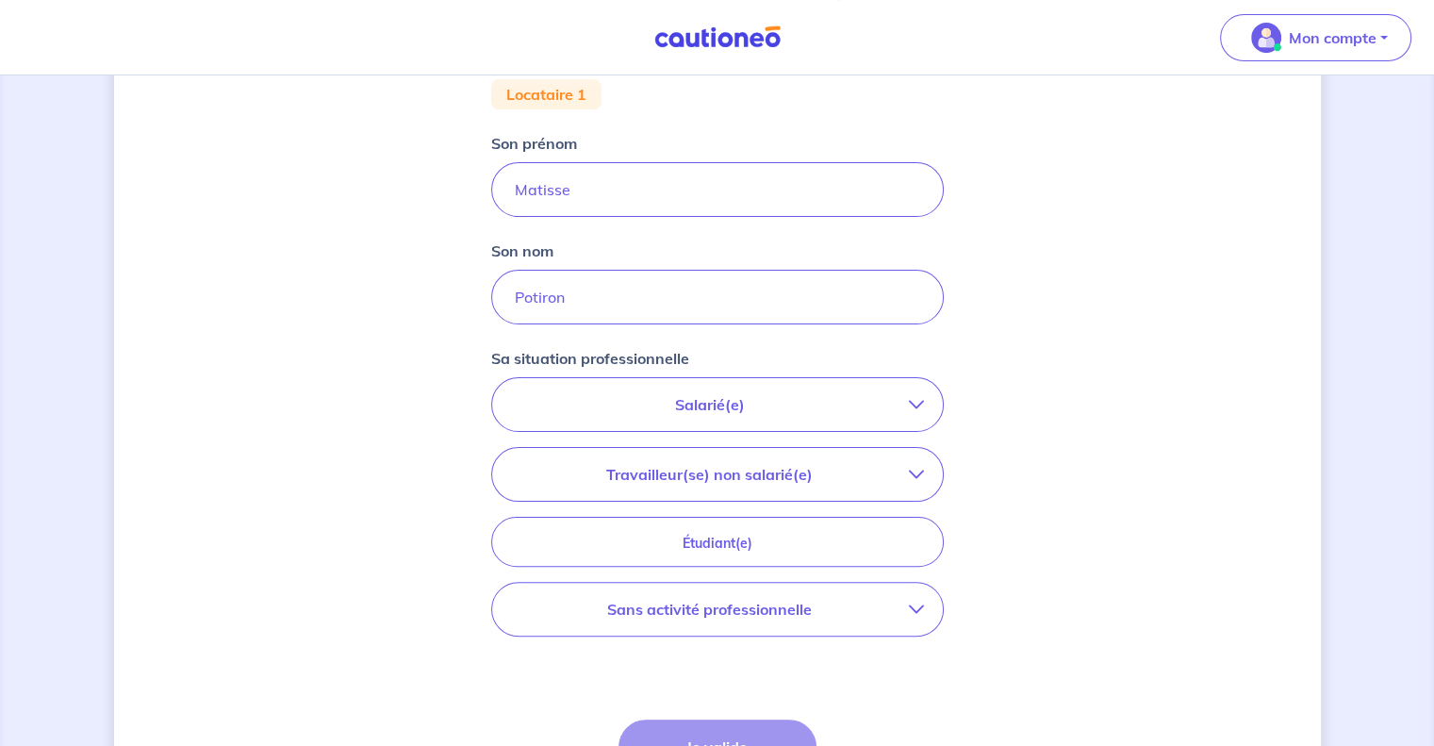
click at [657, 403] on p "Salarié(e)" at bounding box center [710, 404] width 398 height 23
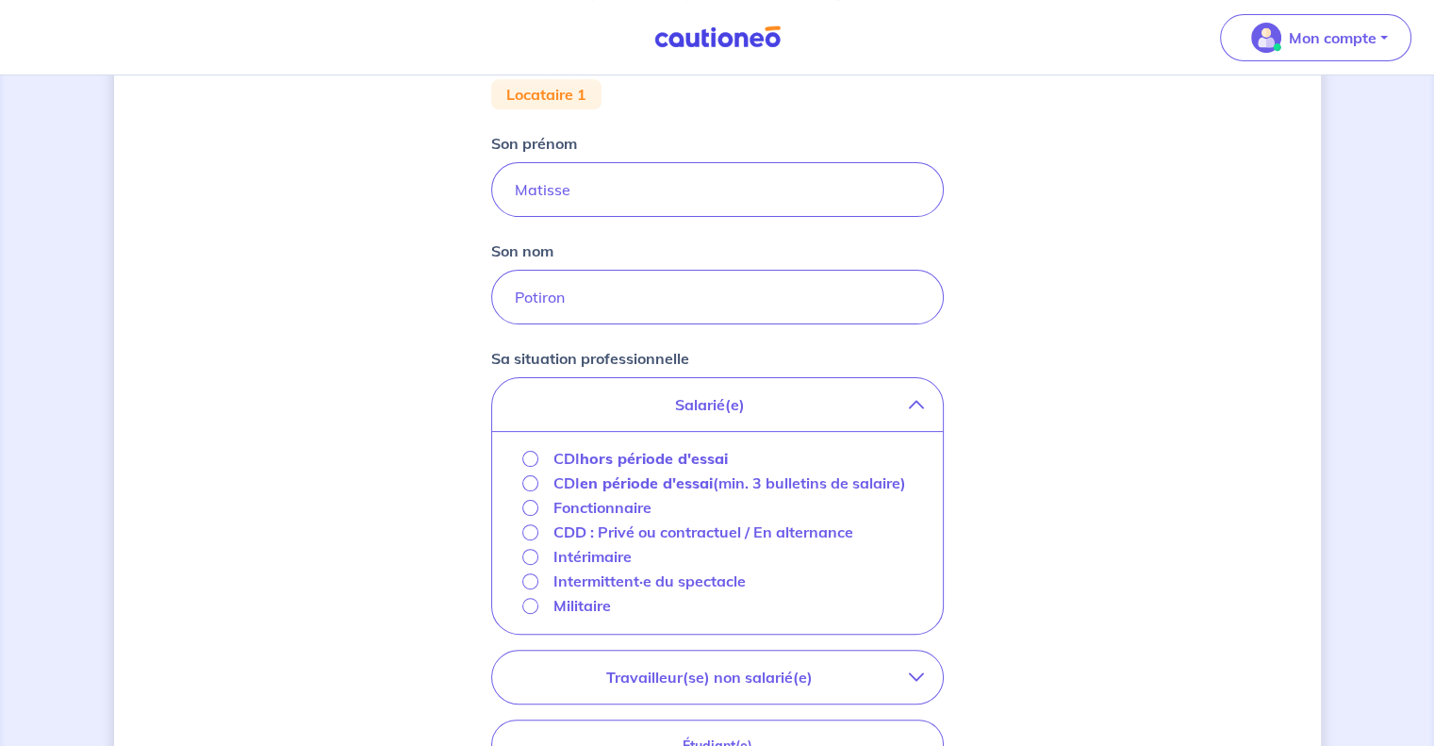
click at [652, 457] on strong "hors période d'essai" at bounding box center [654, 458] width 148 height 19
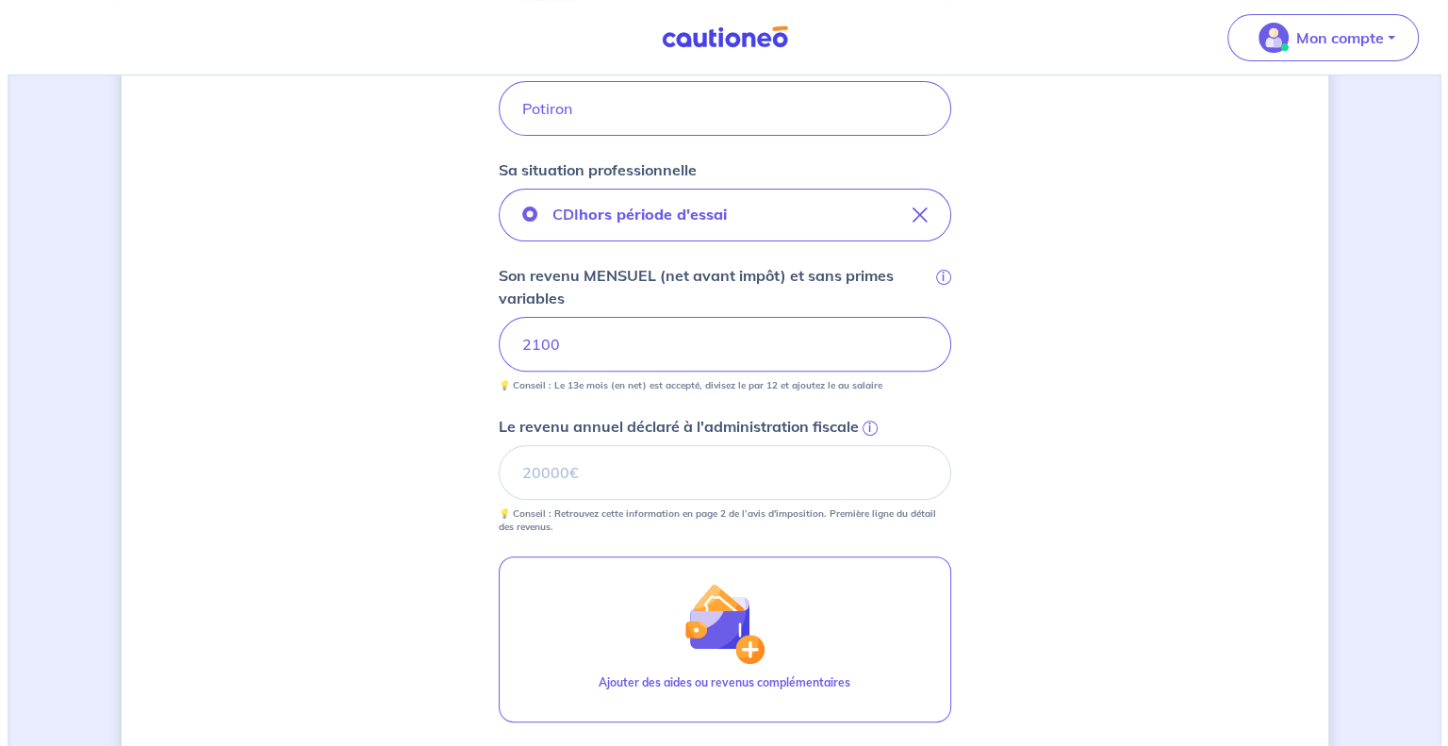
scroll to position [660, 0]
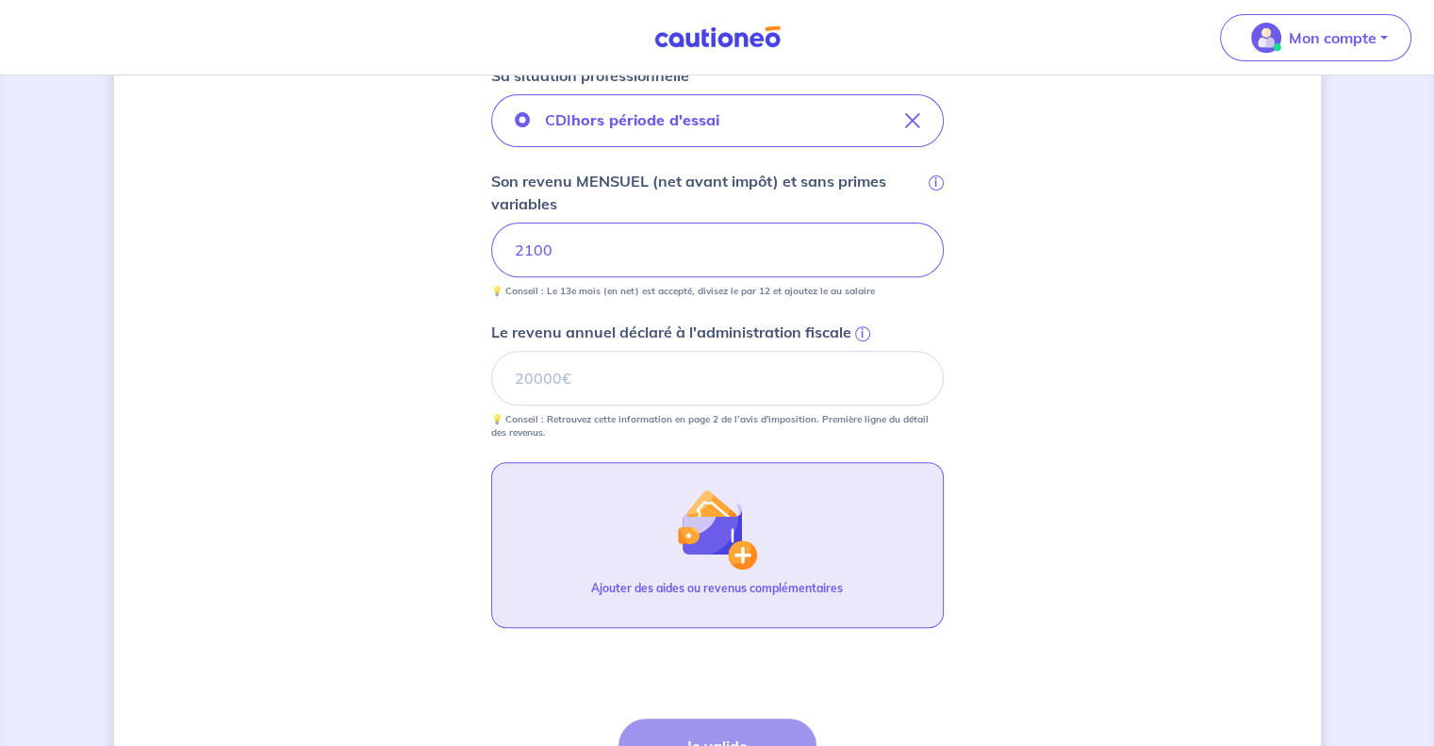
click at [746, 550] on img "button" at bounding box center [716, 528] width 81 height 81
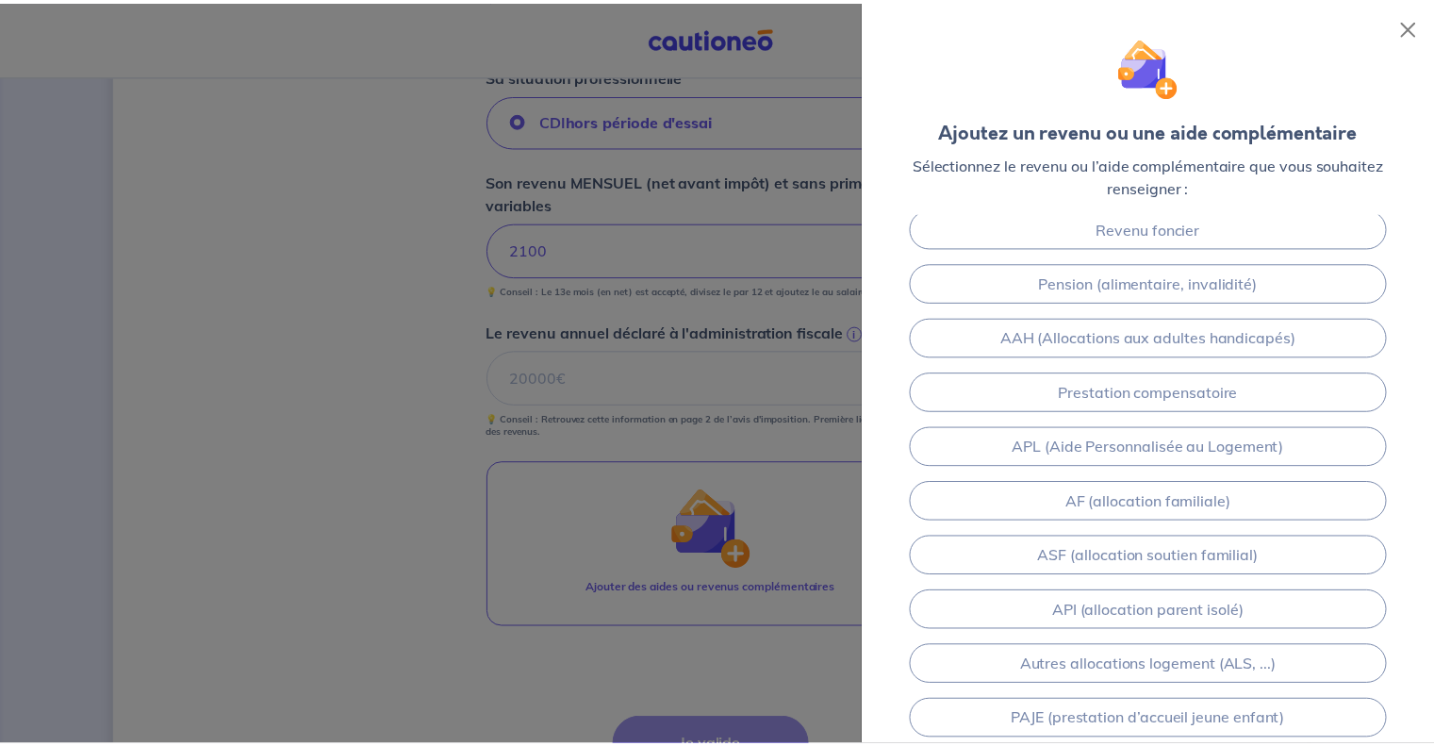
scroll to position [0, 0]
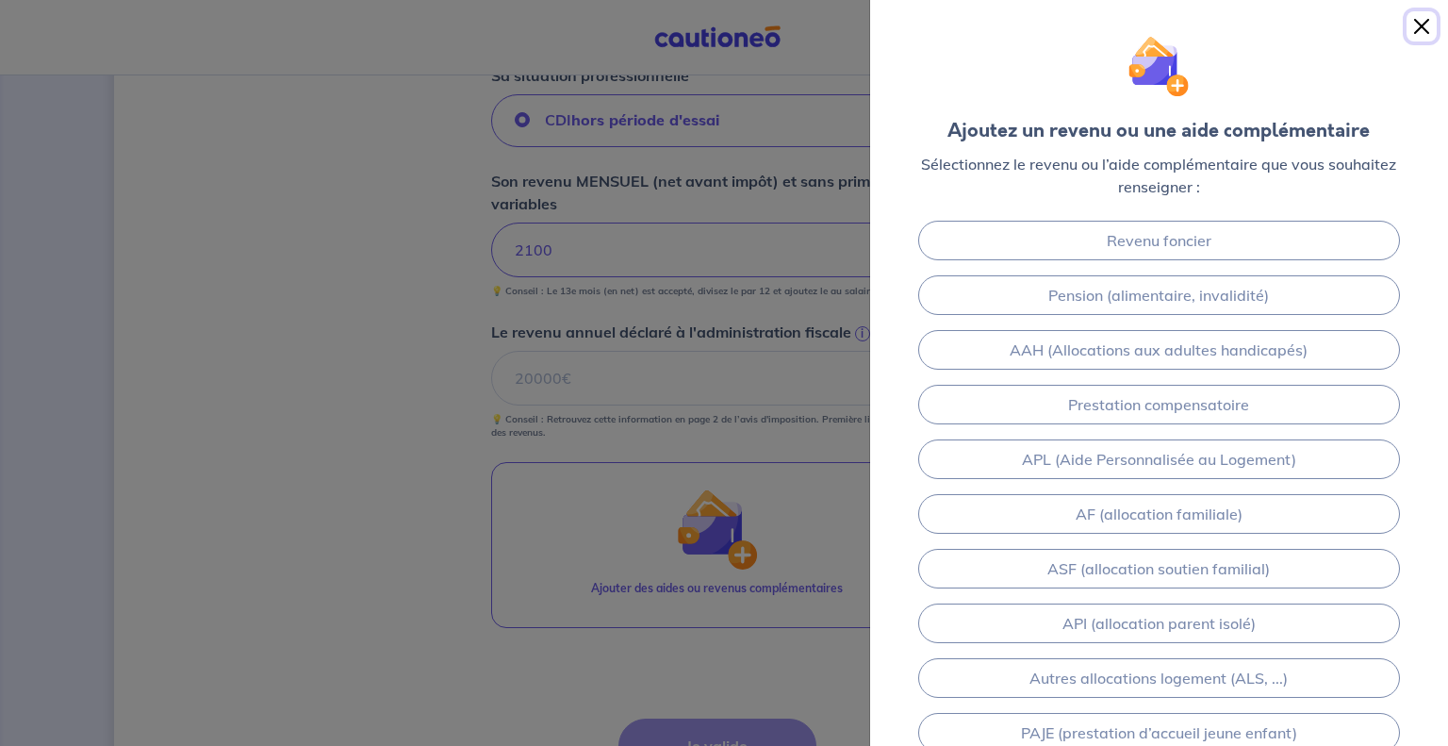
click at [1422, 23] on button "Close" at bounding box center [1422, 26] width 30 height 30
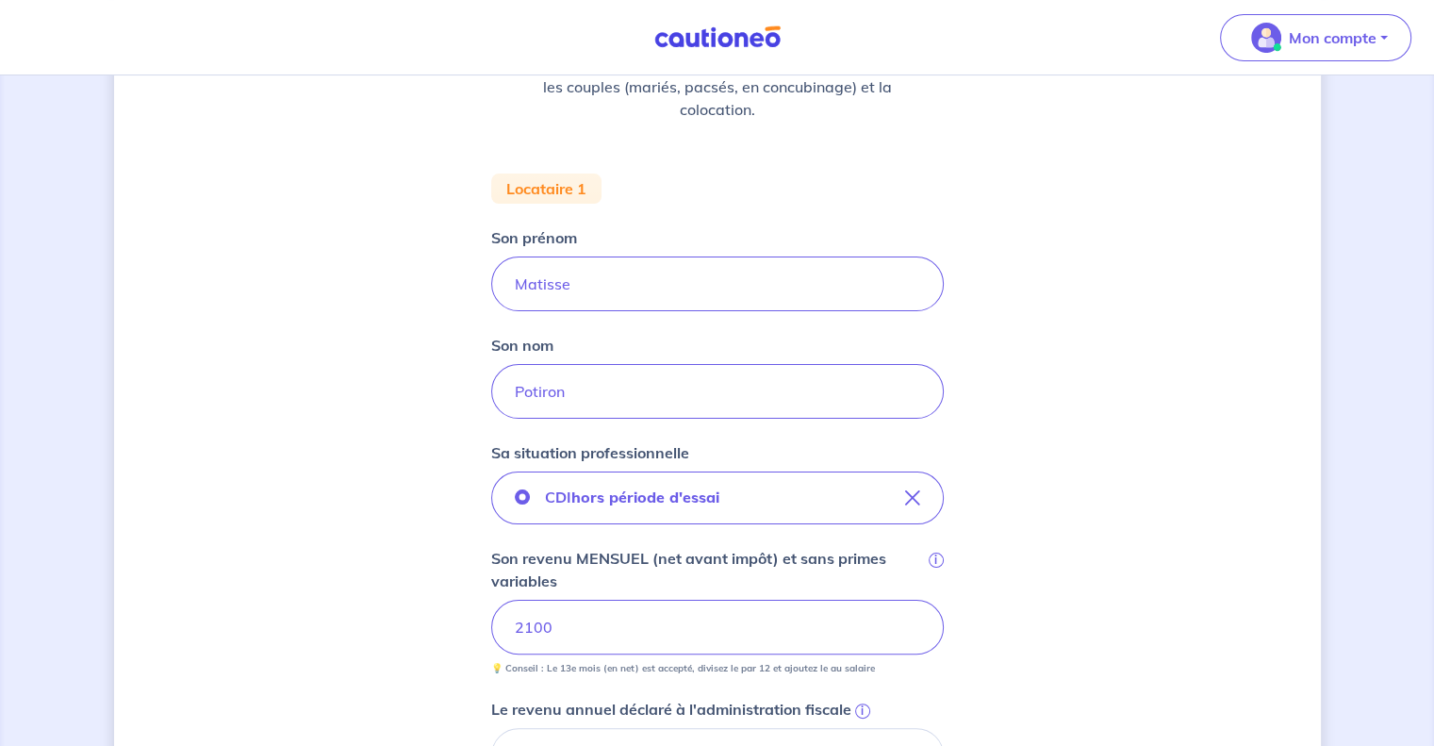
scroll to position [279, 0]
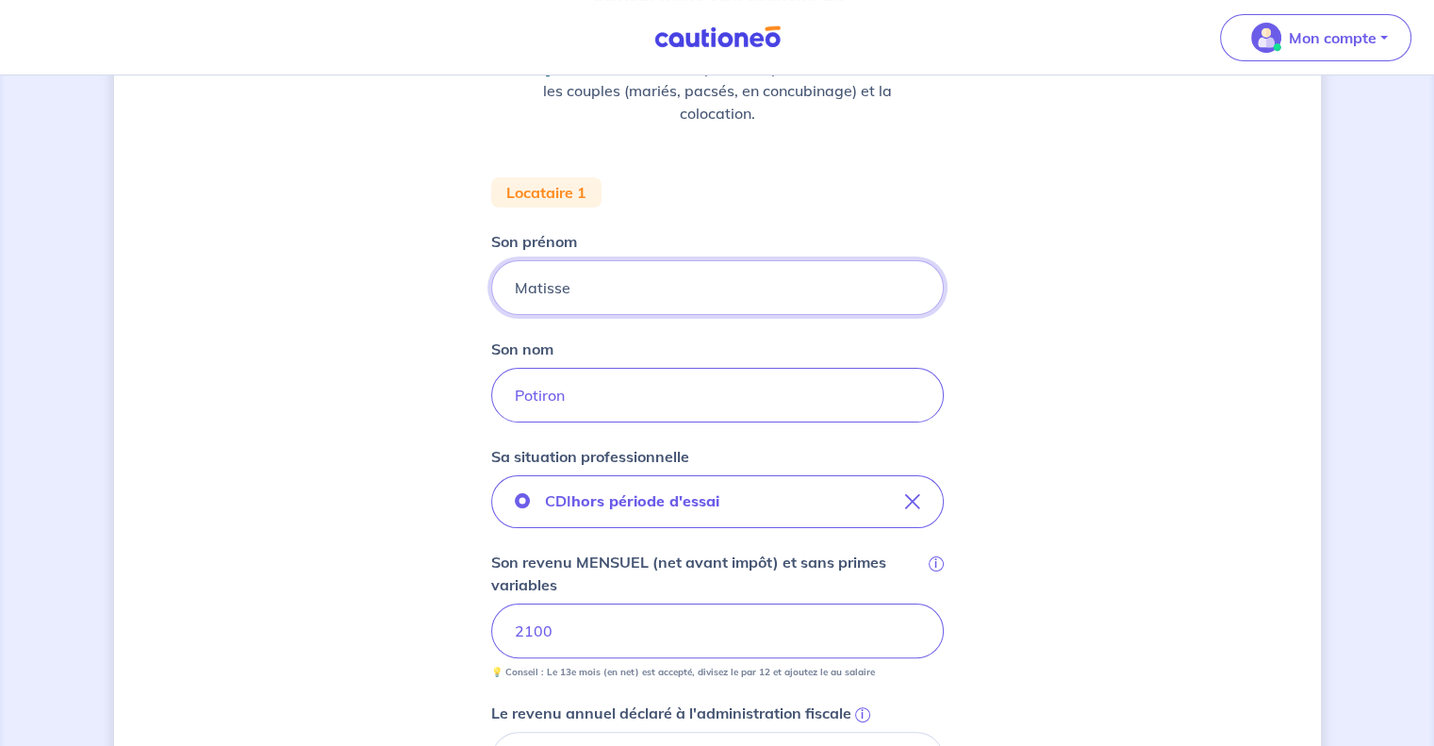
drag, startPoint x: 641, startPoint y: 291, endPoint x: 466, endPoint y: 283, distance: 175.6
click at [467, 283] on div "Concernant vos locataires 💡 Pour info : nous acceptons les personnes seules, le…" at bounding box center [717, 555] width 1207 height 1473
type input "Héloise"
click at [588, 398] on input "Potiron" at bounding box center [717, 395] width 453 height 55
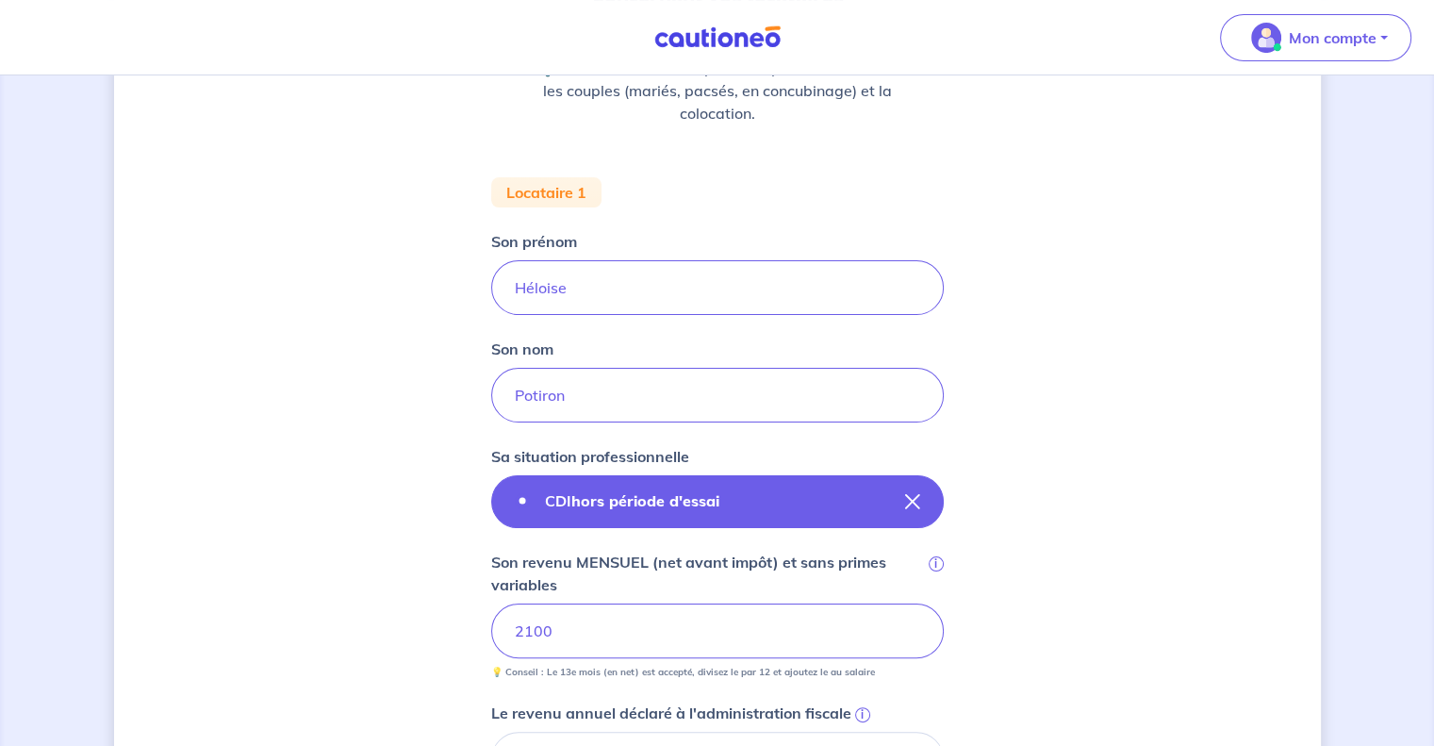
click at [910, 501] on icon "button" at bounding box center [912, 501] width 15 height 15
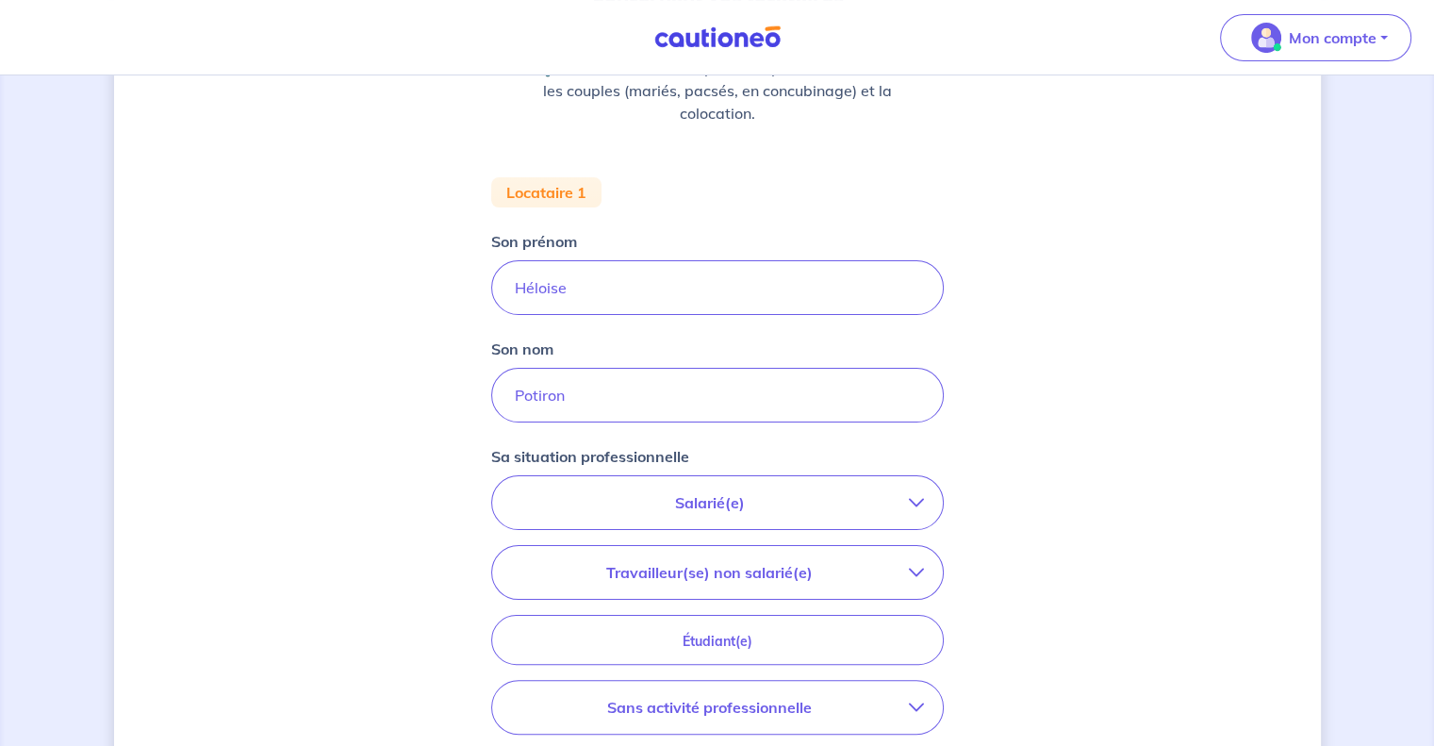
scroll to position [373, 0]
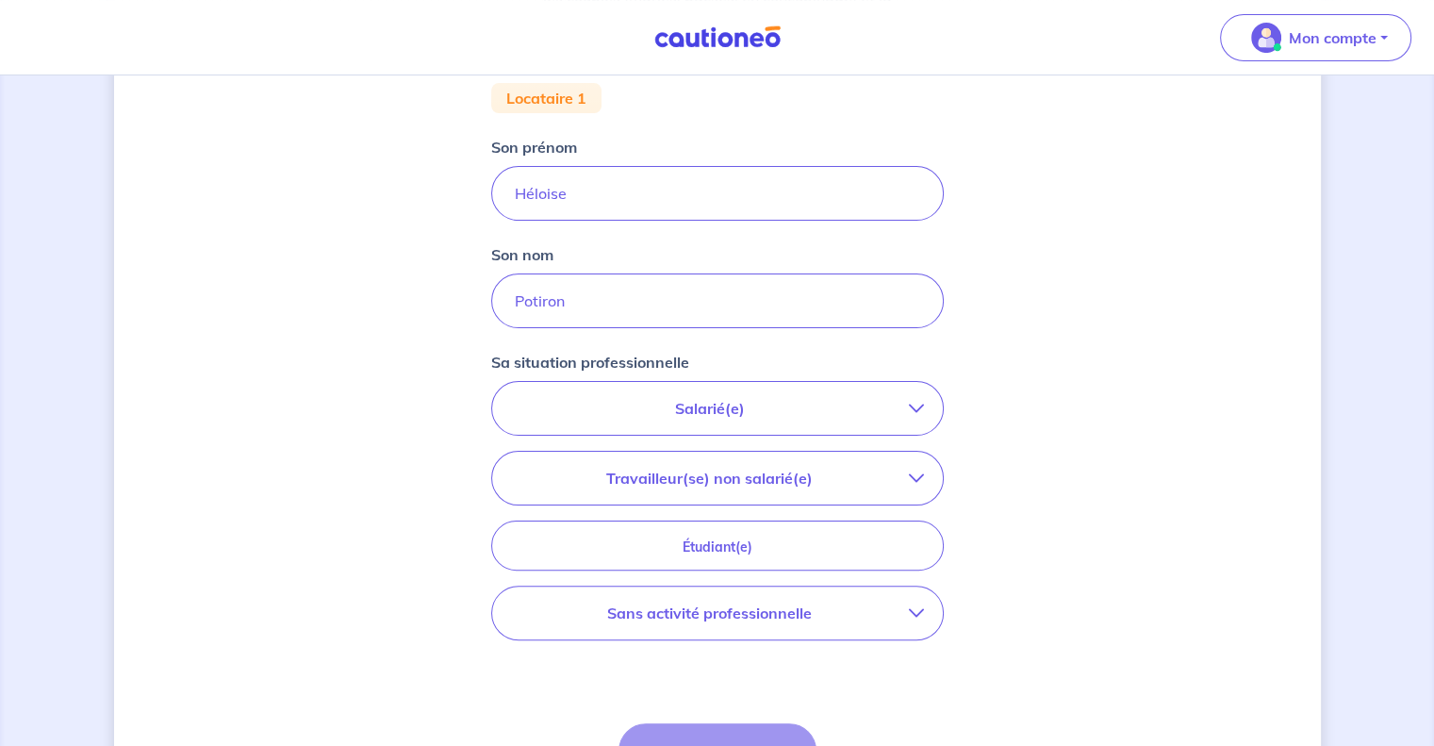
click at [901, 410] on p "Salarié(e)" at bounding box center [710, 408] width 398 height 23
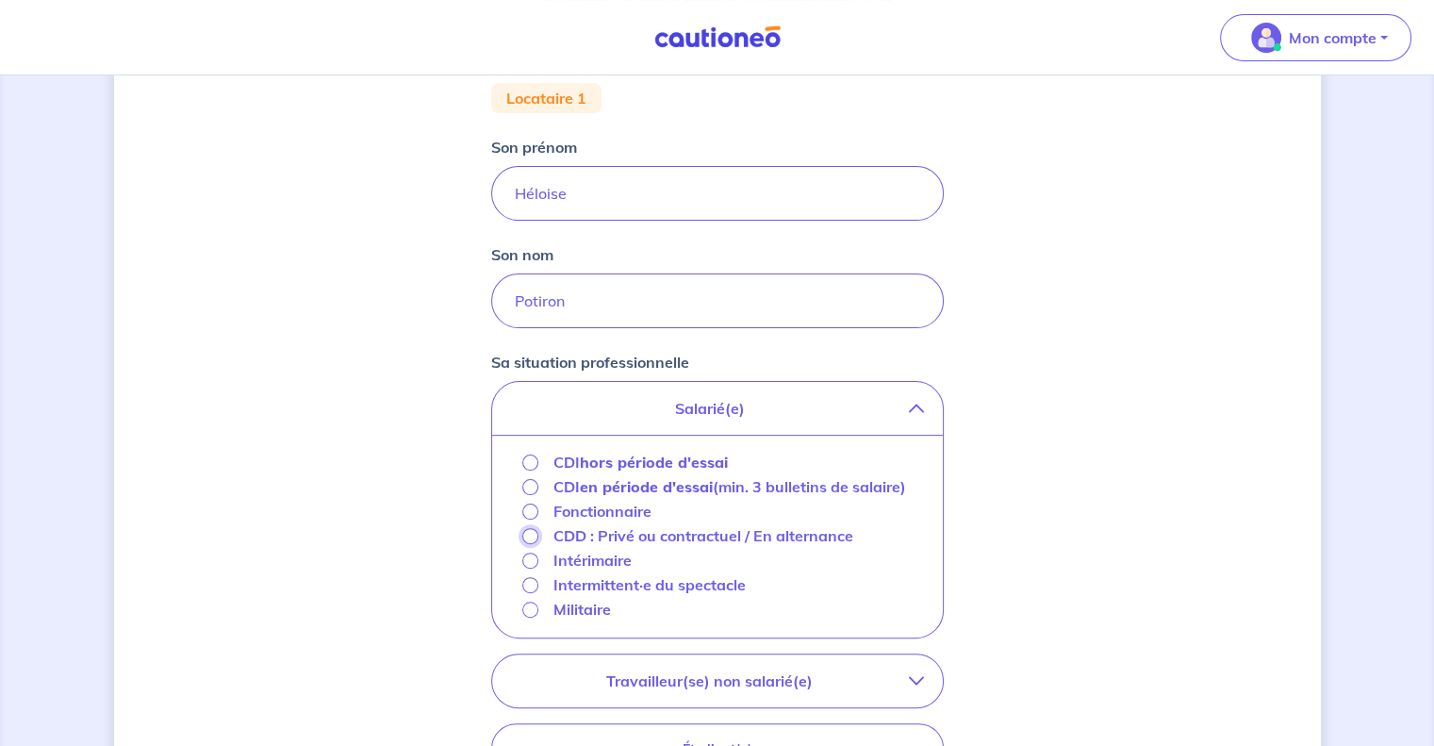
click at [530, 535] on input "CDD : Privé ou contractuel / En alternance" at bounding box center [530, 536] width 16 height 16
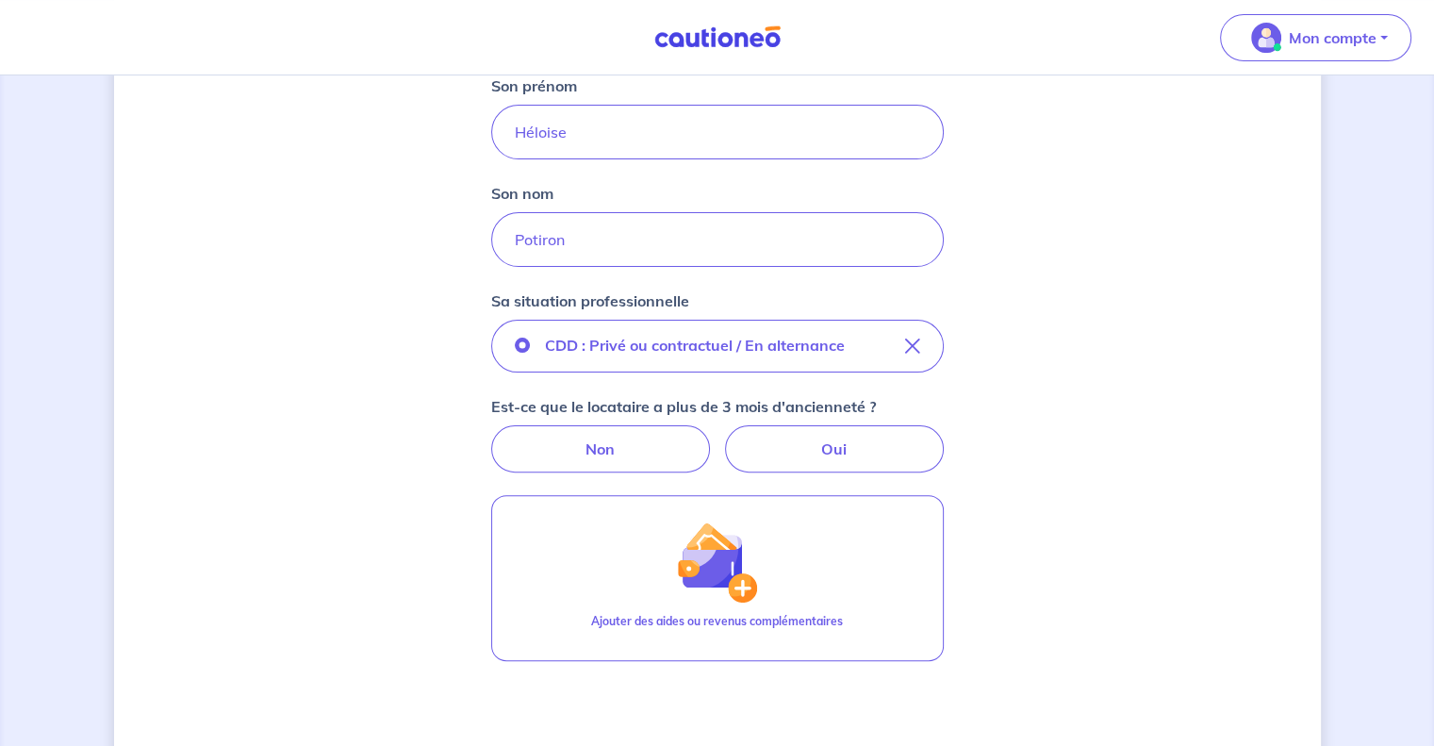
scroll to position [468, 0]
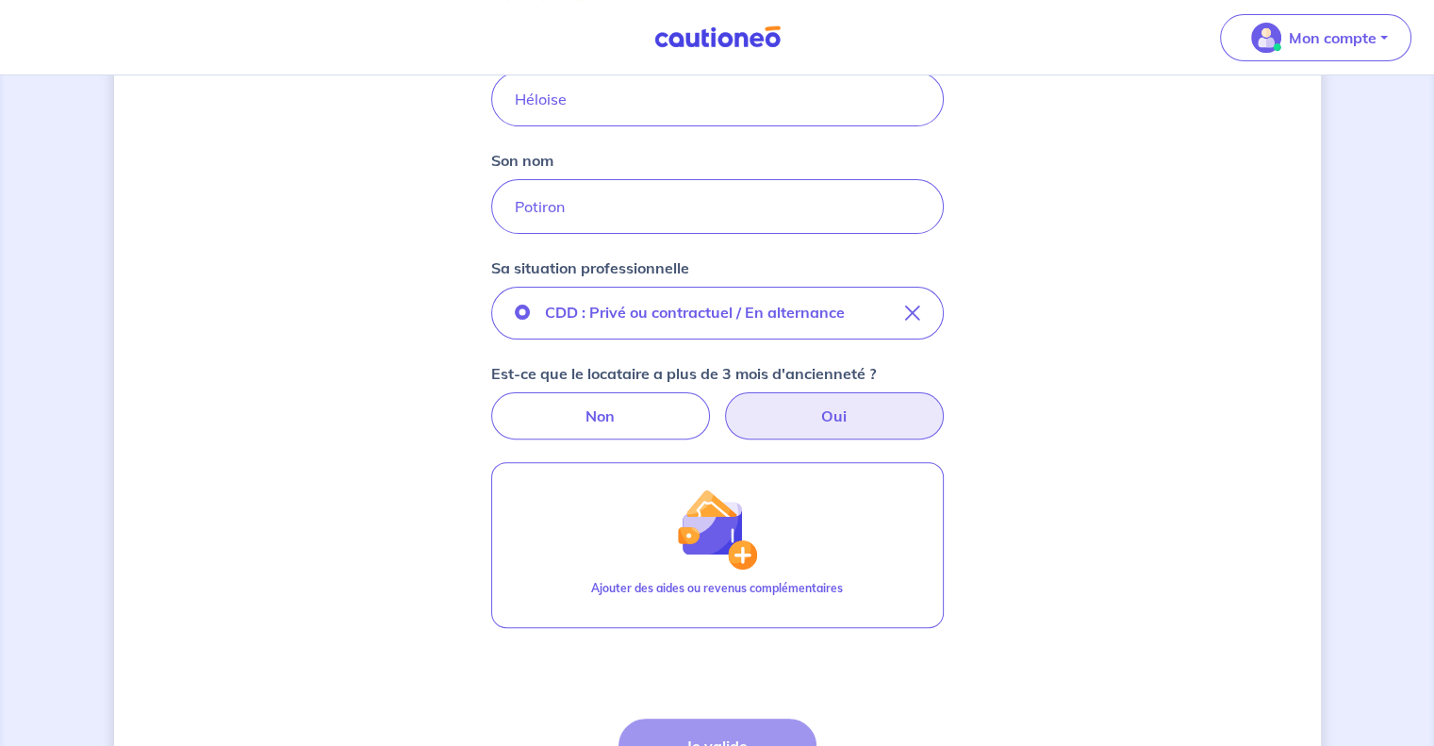
click at [911, 417] on label "Oui" at bounding box center [834, 415] width 219 height 47
click at [723, 404] on input "Oui" at bounding box center [717, 398] width 12 height 12
radio input "true"
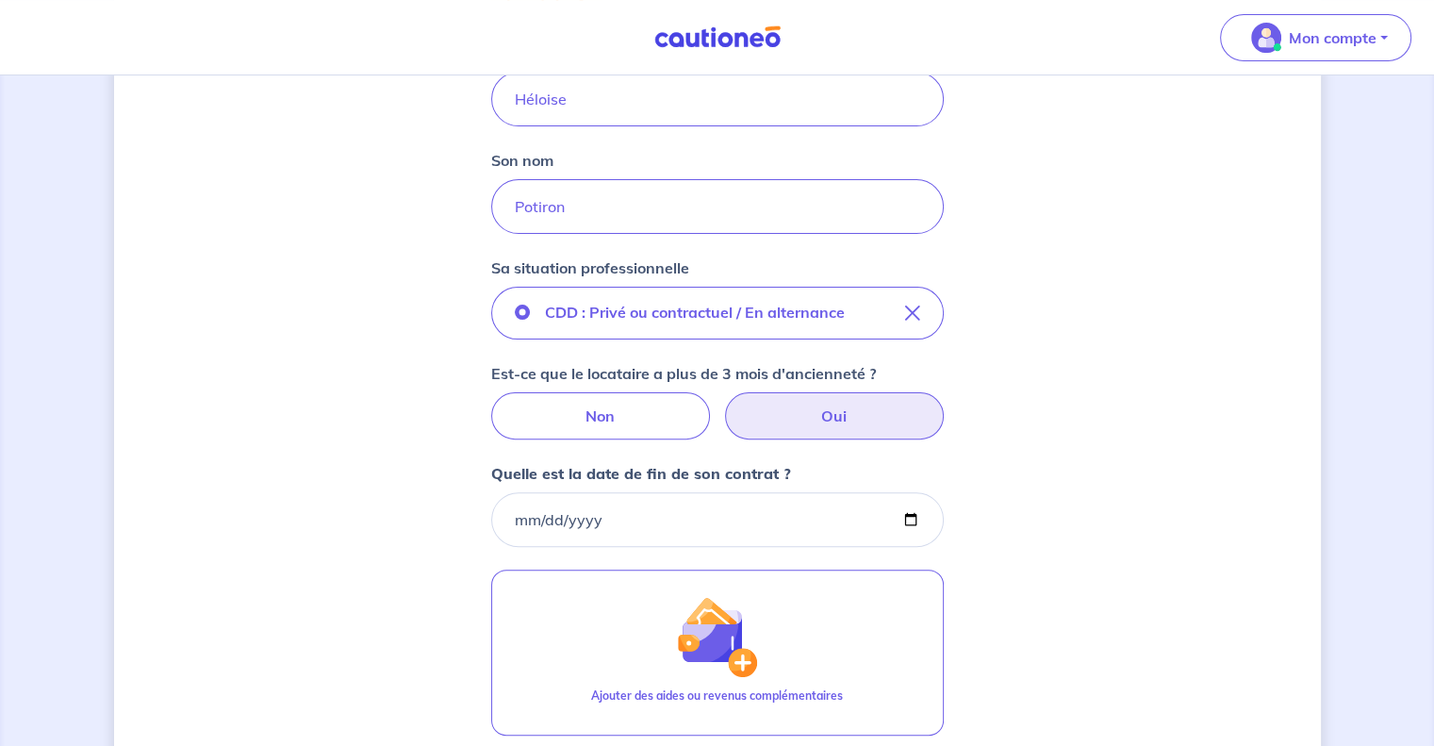
scroll to position [562, 0]
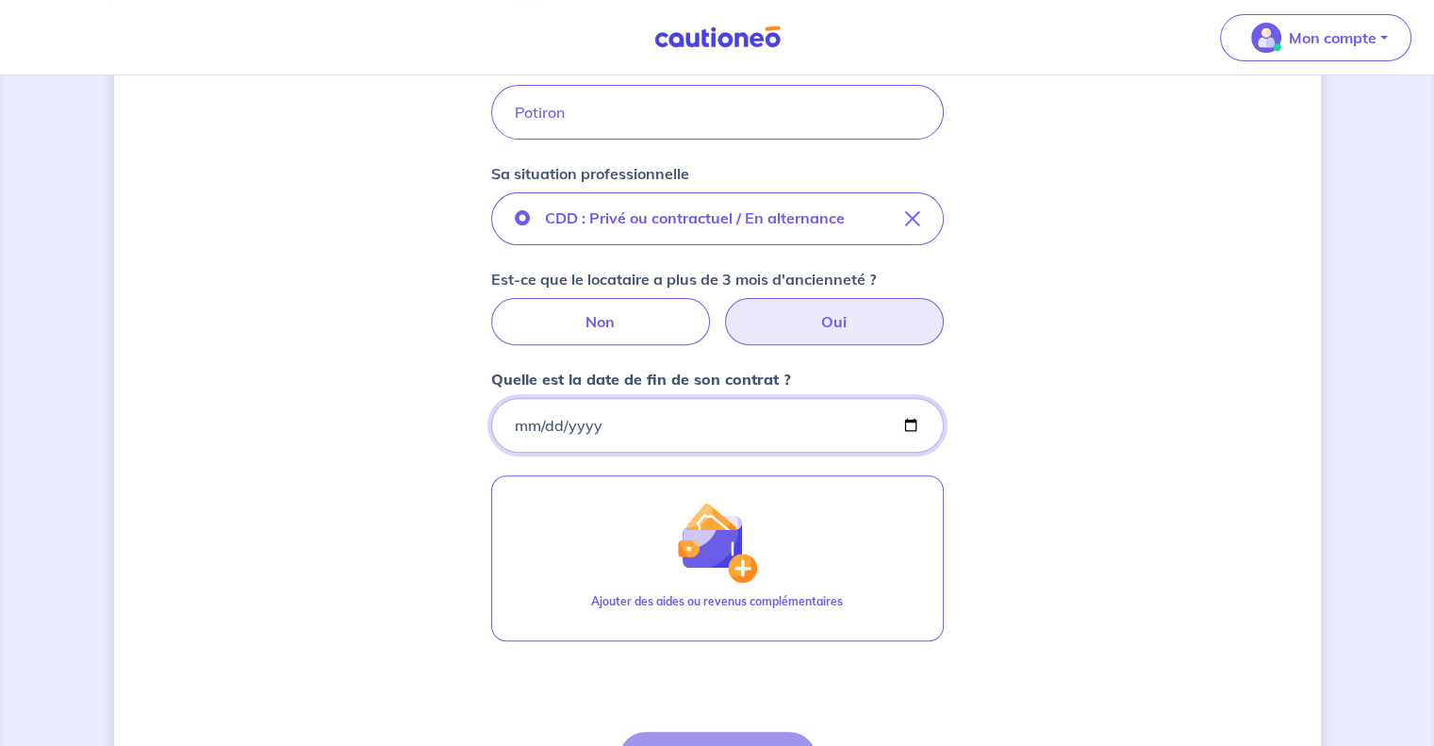
click at [909, 420] on input "Quelle est la date de fin de son contrat ?" at bounding box center [717, 425] width 453 height 55
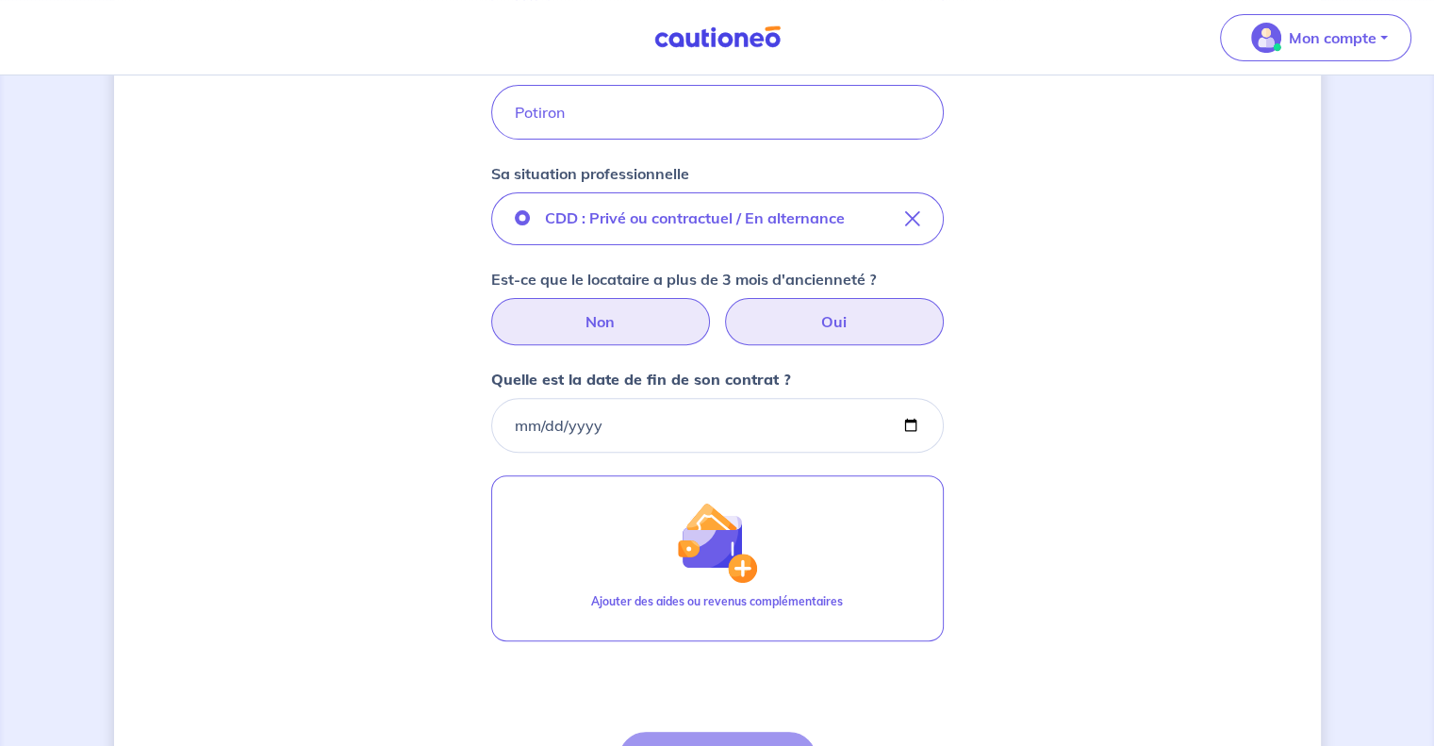
click at [624, 325] on label "Non" at bounding box center [600, 321] width 219 height 47
click at [711, 310] on input "Non" at bounding box center [717, 304] width 12 height 12
radio input "true"
click at [618, 319] on label "Non" at bounding box center [600, 321] width 219 height 47
click at [711, 310] on input "Non" at bounding box center [717, 304] width 12 height 12
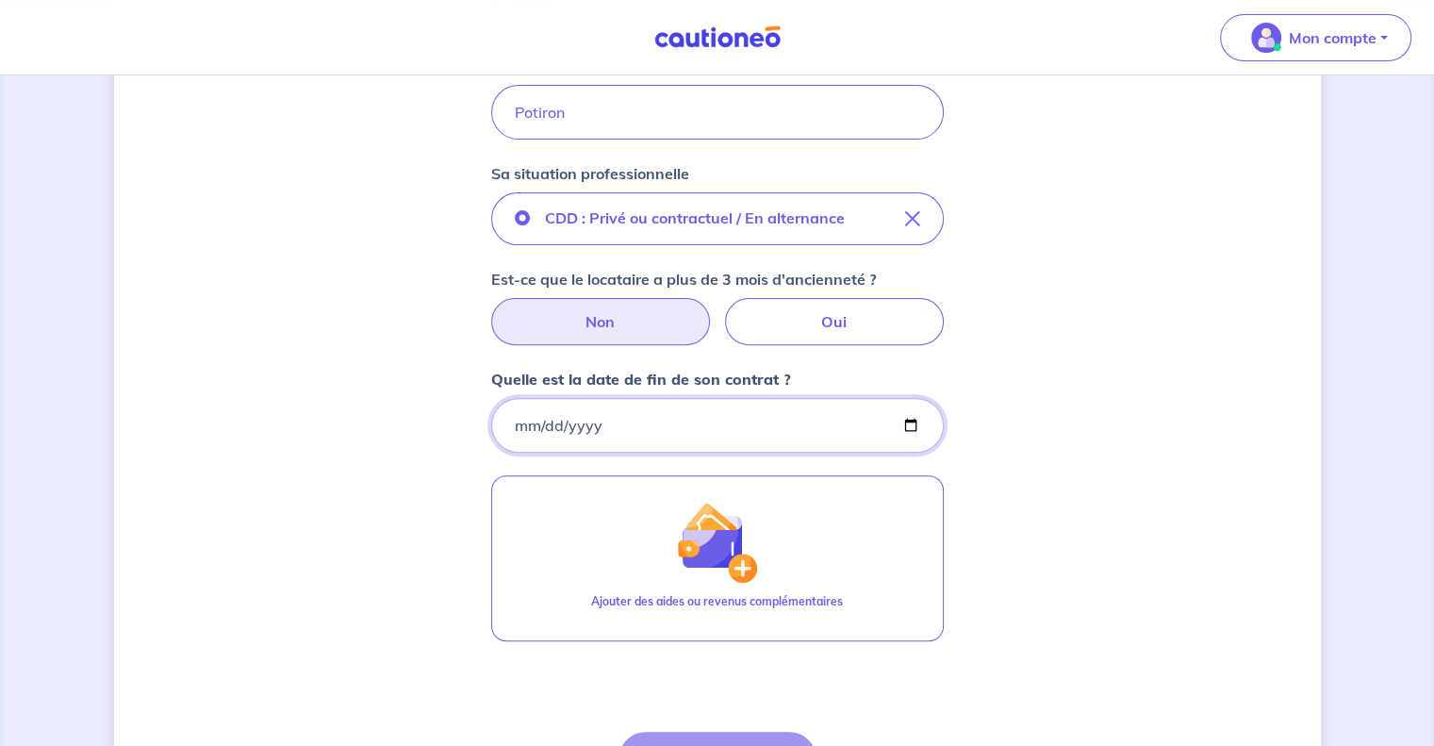
click at [912, 421] on input "Quelle est la date de fin de son contrat ?" at bounding box center [717, 425] width 453 height 55
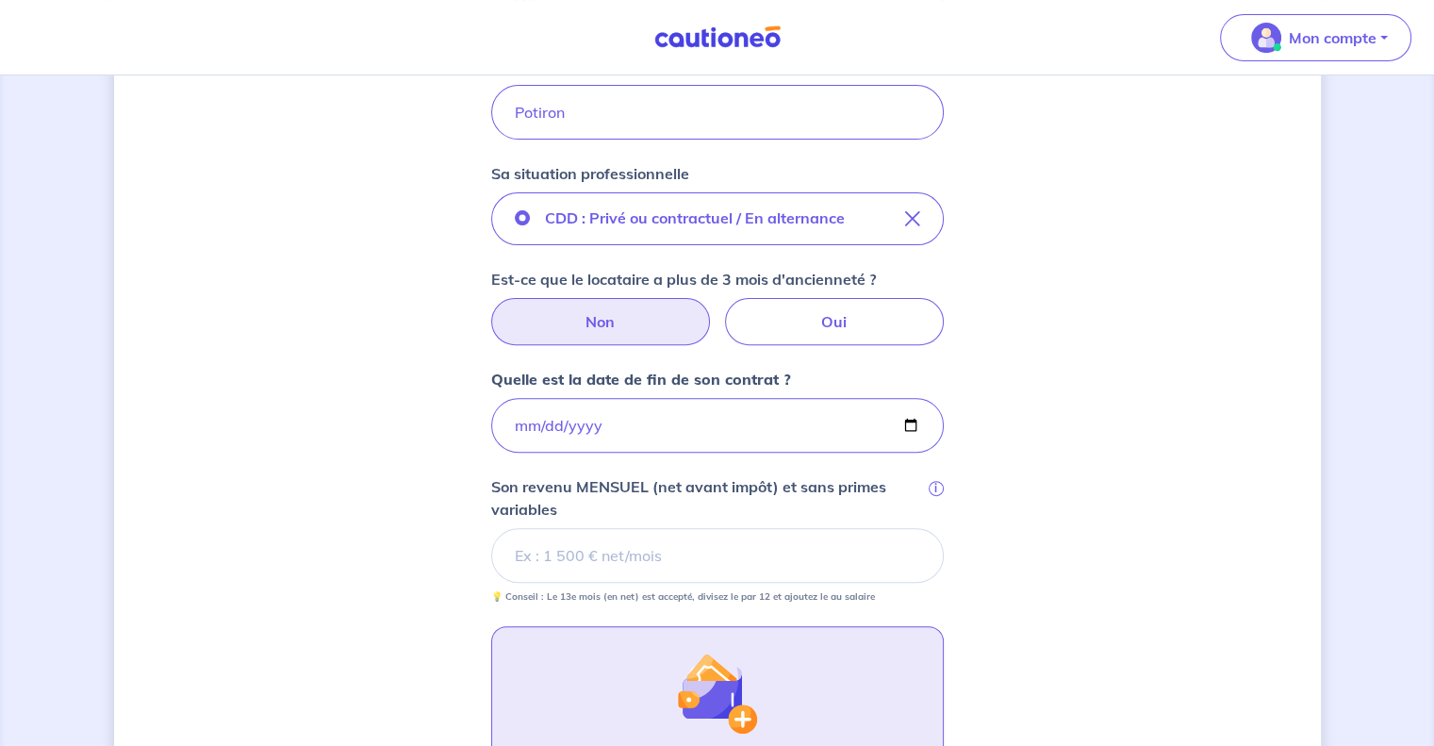
type input "[DATE]"
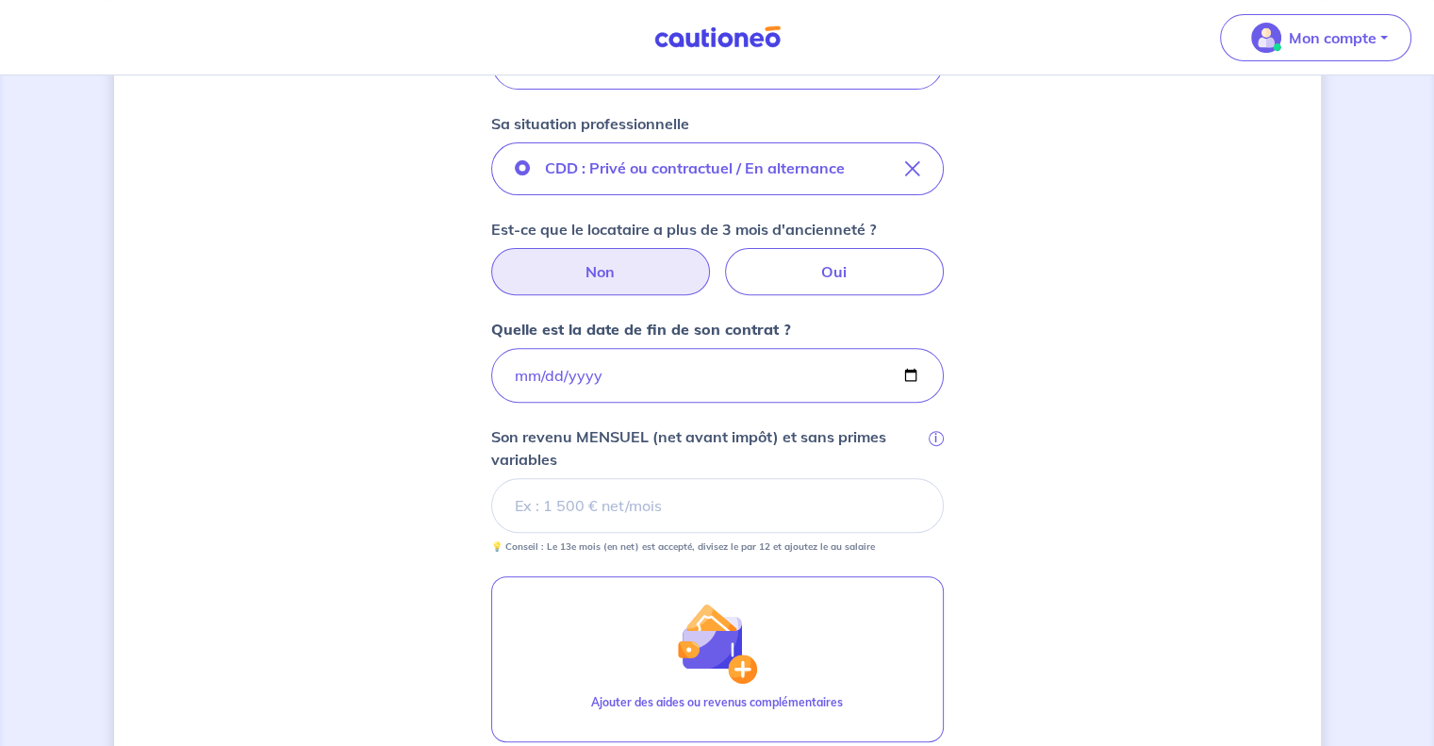
scroll to position [656, 0]
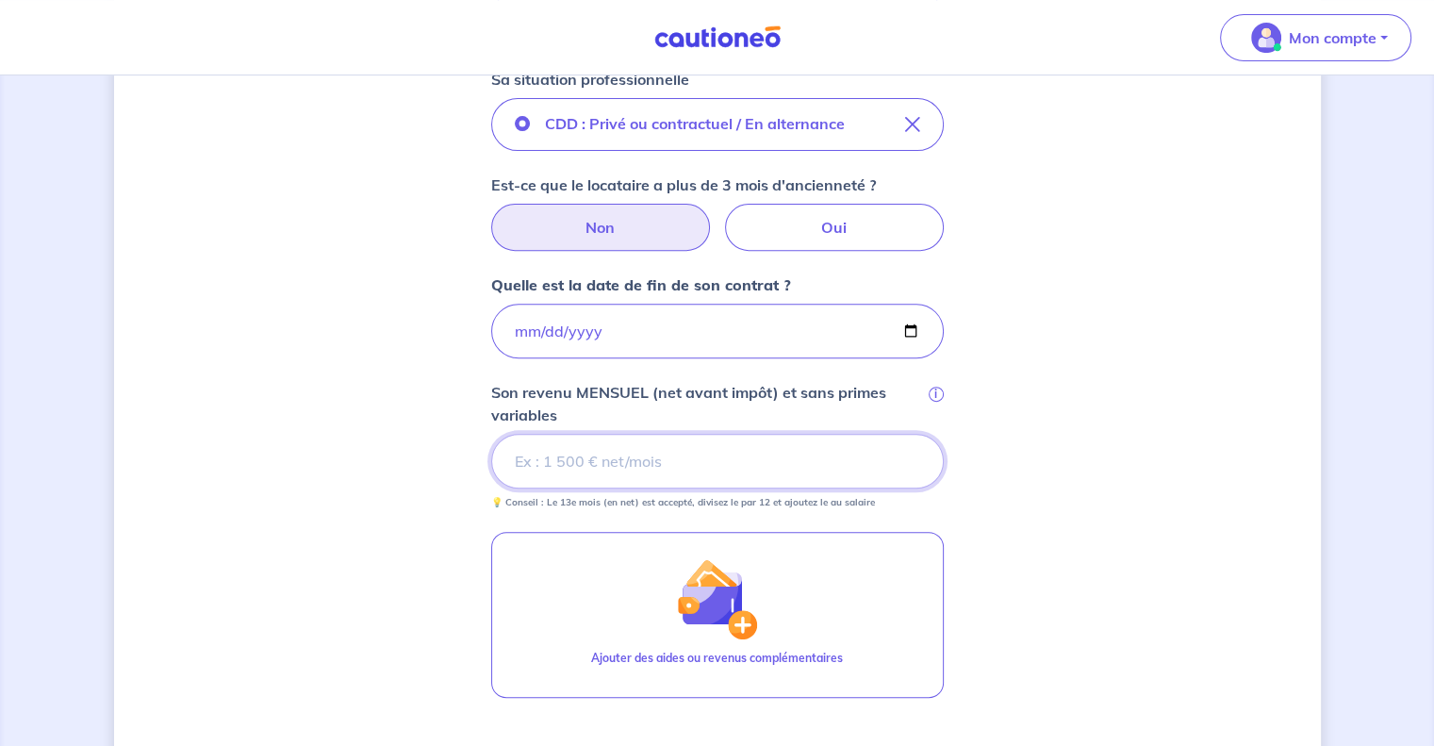
click at [645, 463] on input "Son revenu MENSUEL (net avant impôt) et sans primes variables i" at bounding box center [717, 461] width 453 height 55
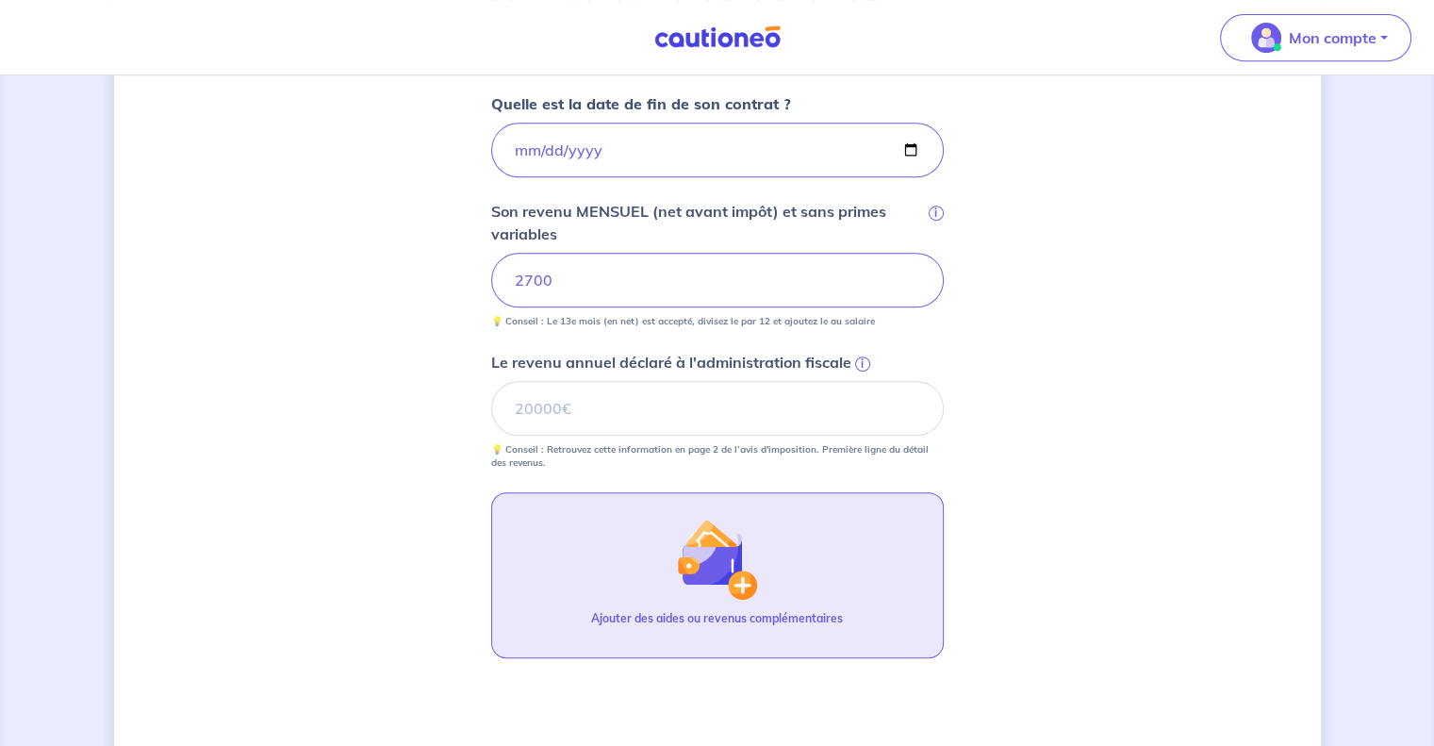
scroll to position [845, 0]
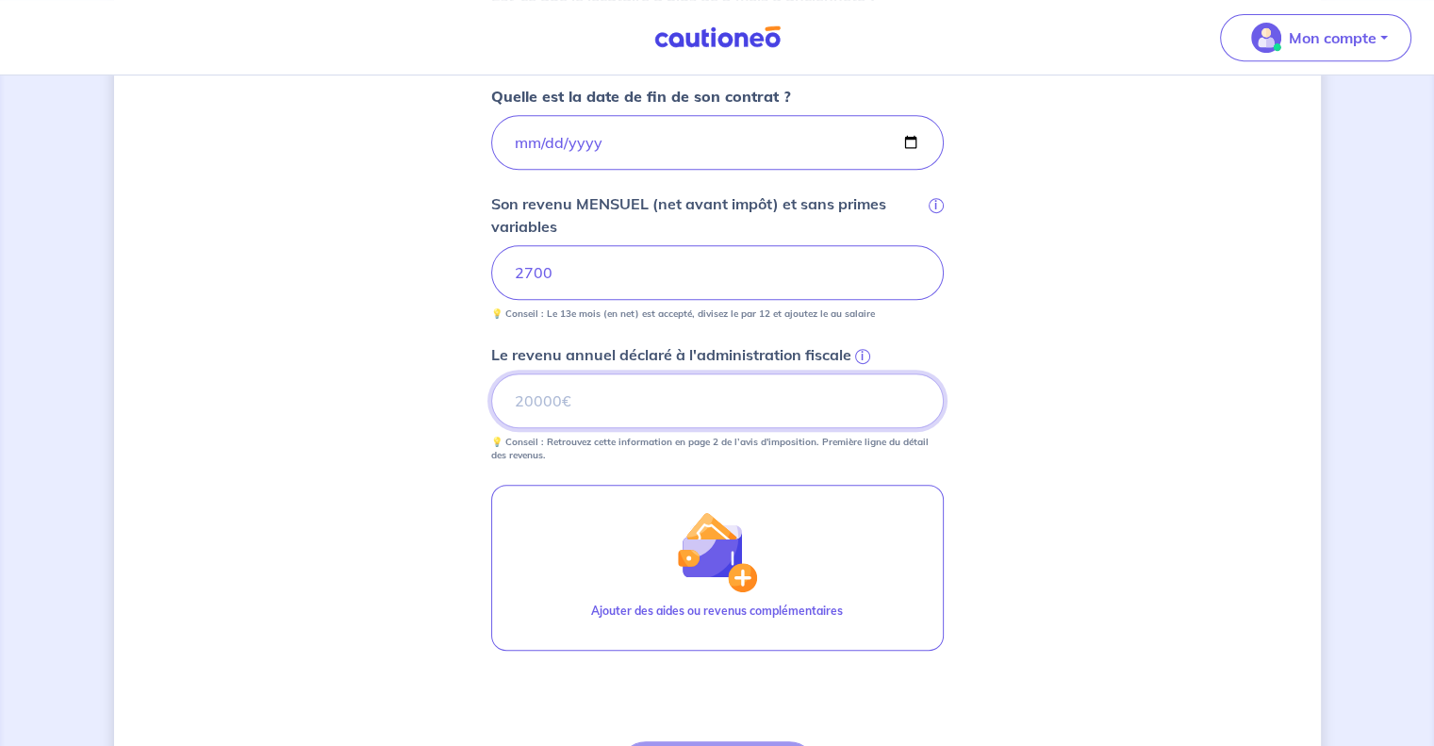
click at [805, 404] on input "Le revenu annuel déclaré à l'administration fiscale i" at bounding box center [717, 400] width 453 height 55
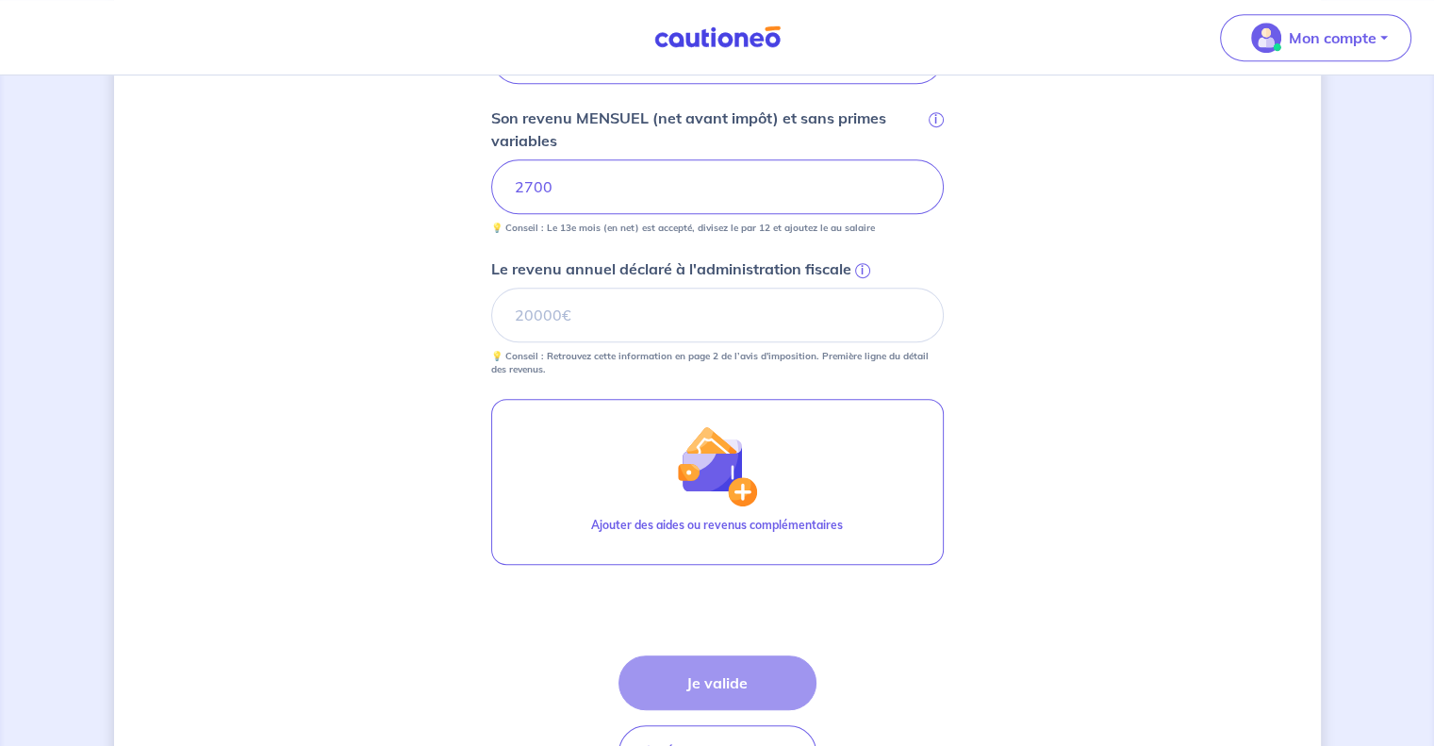
scroll to position [1033, 0]
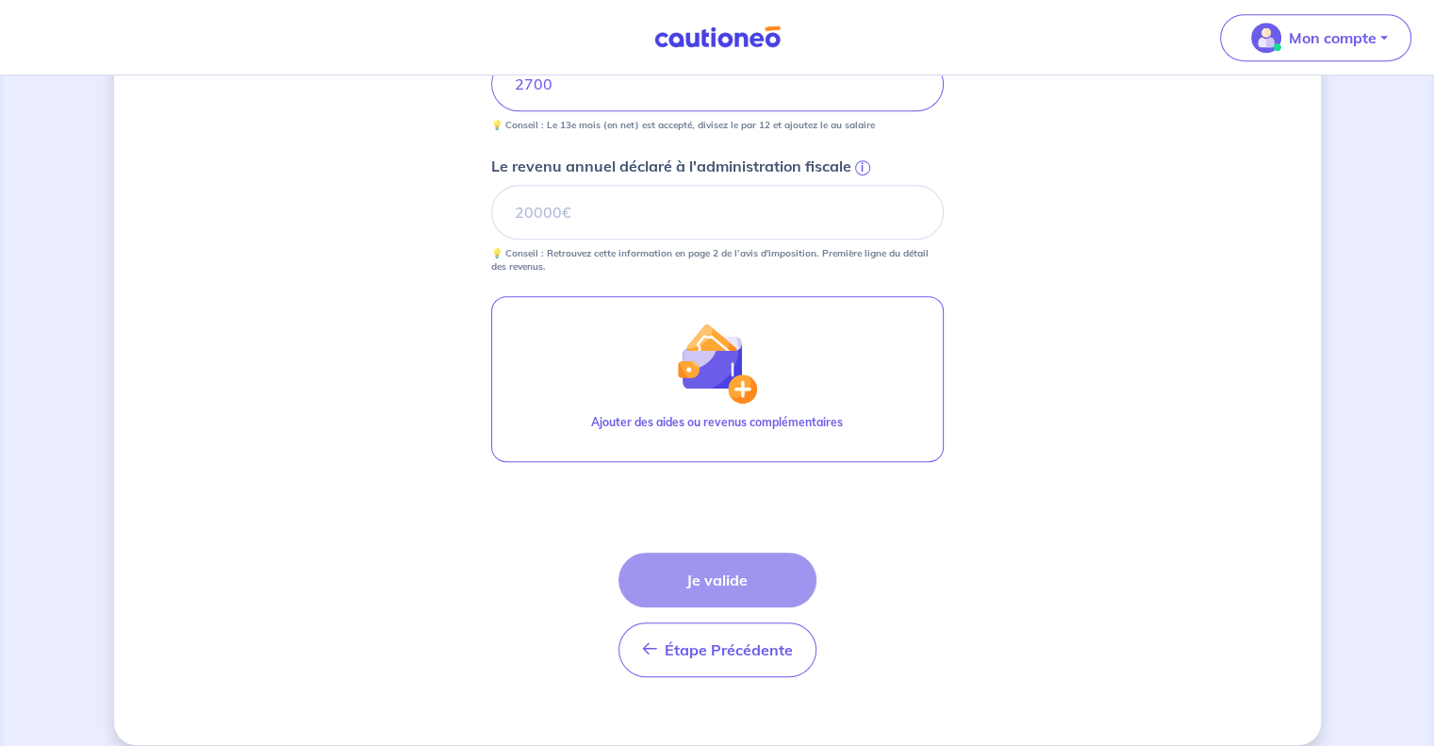
click at [741, 579] on div "Étape Précédente Précédent Je valide Je valide" at bounding box center [717, 614] width 198 height 124
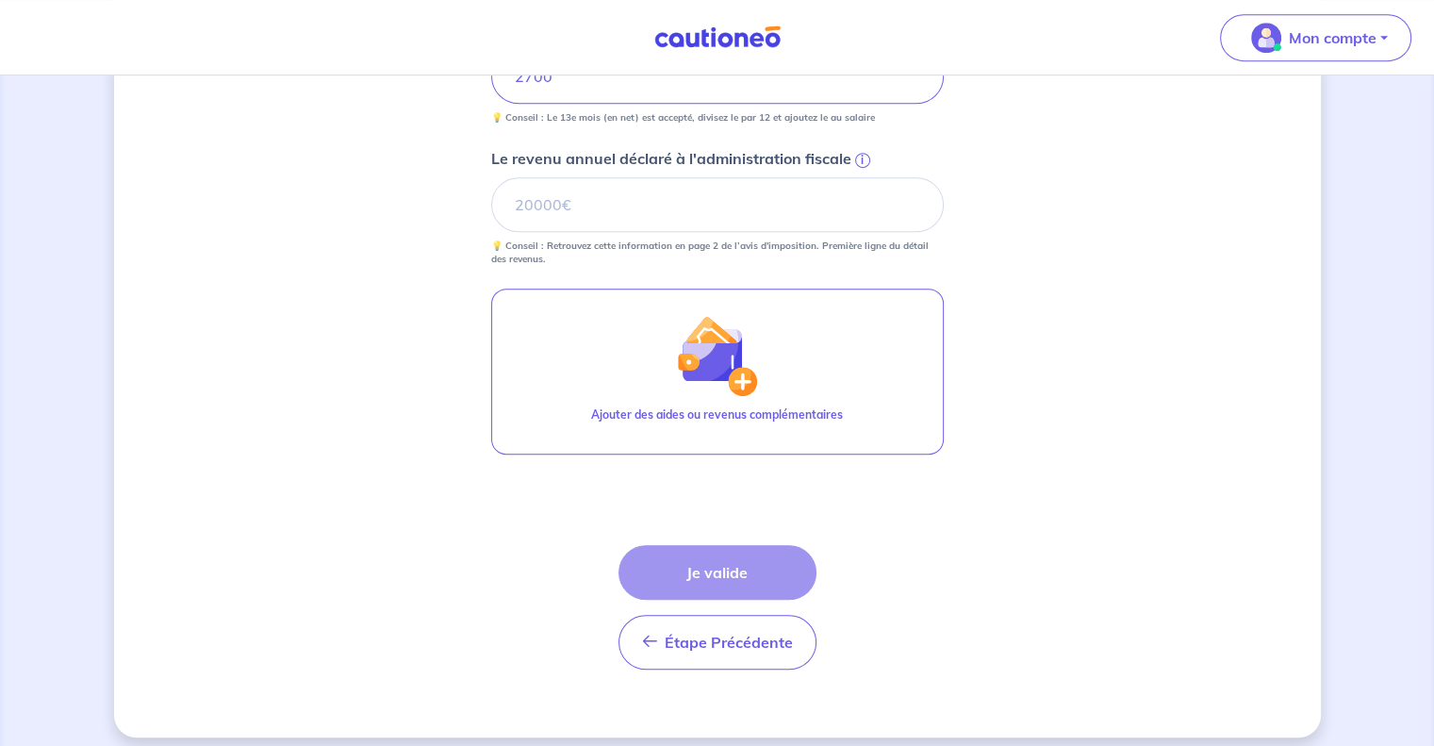
scroll to position [1051, 0]
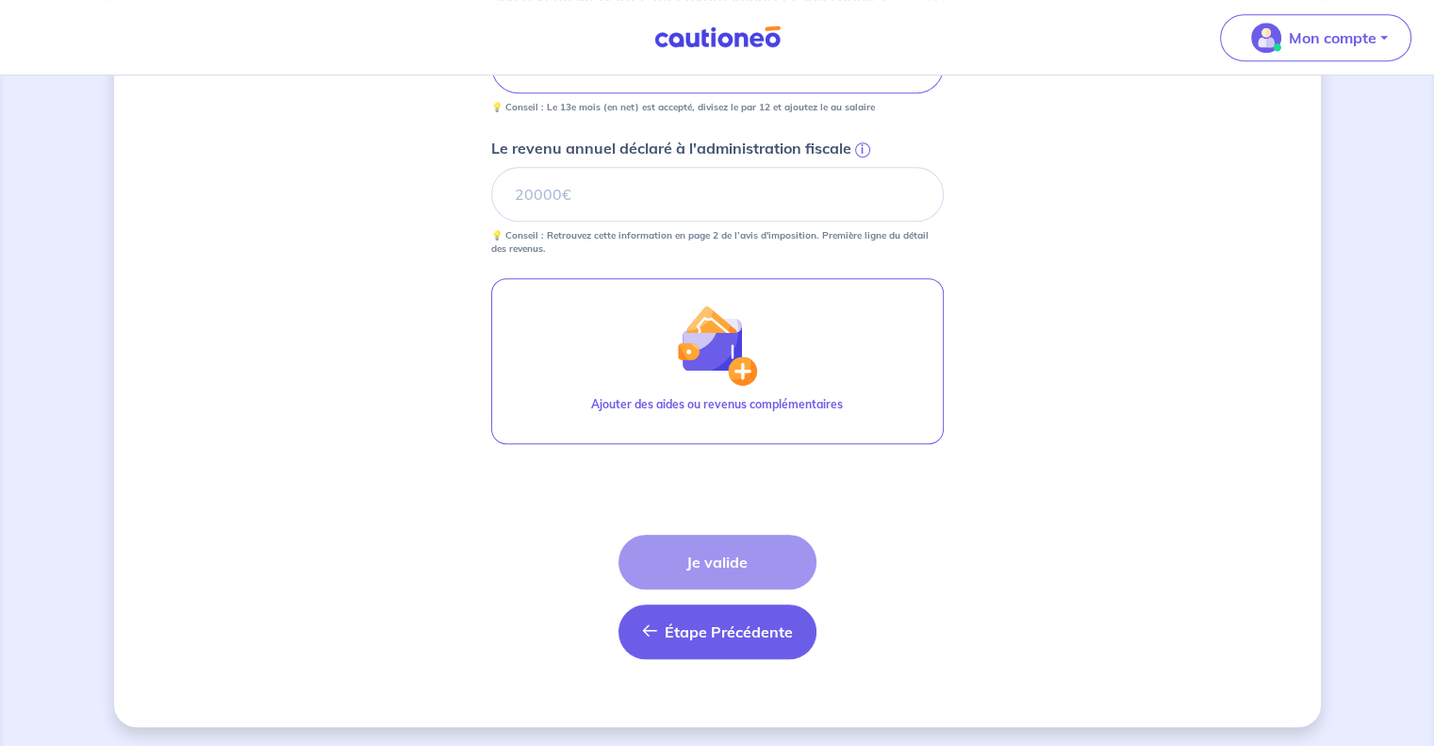
click at [743, 622] on span "Étape Précédente" at bounding box center [729, 631] width 128 height 19
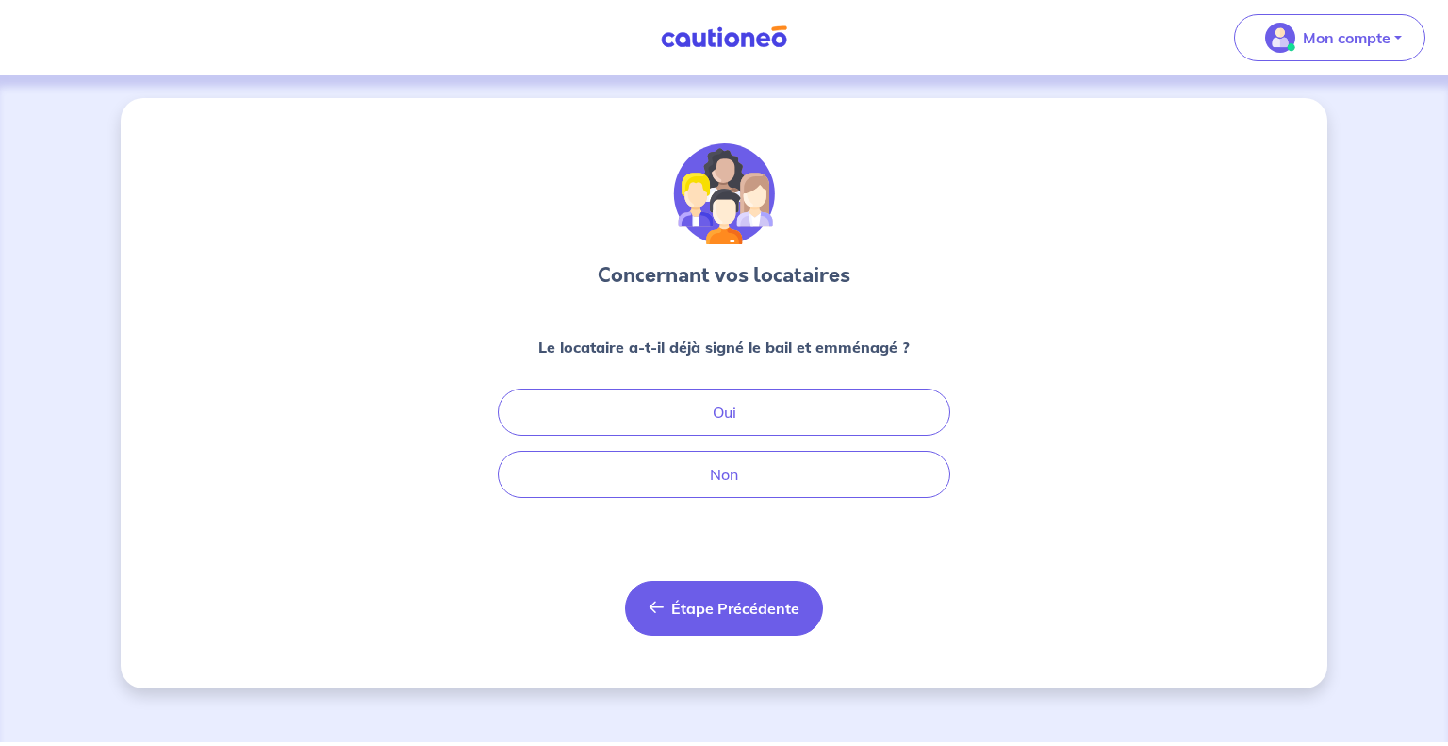
click at [724, 621] on button "Étape Précédente Précédent" at bounding box center [724, 608] width 198 height 55
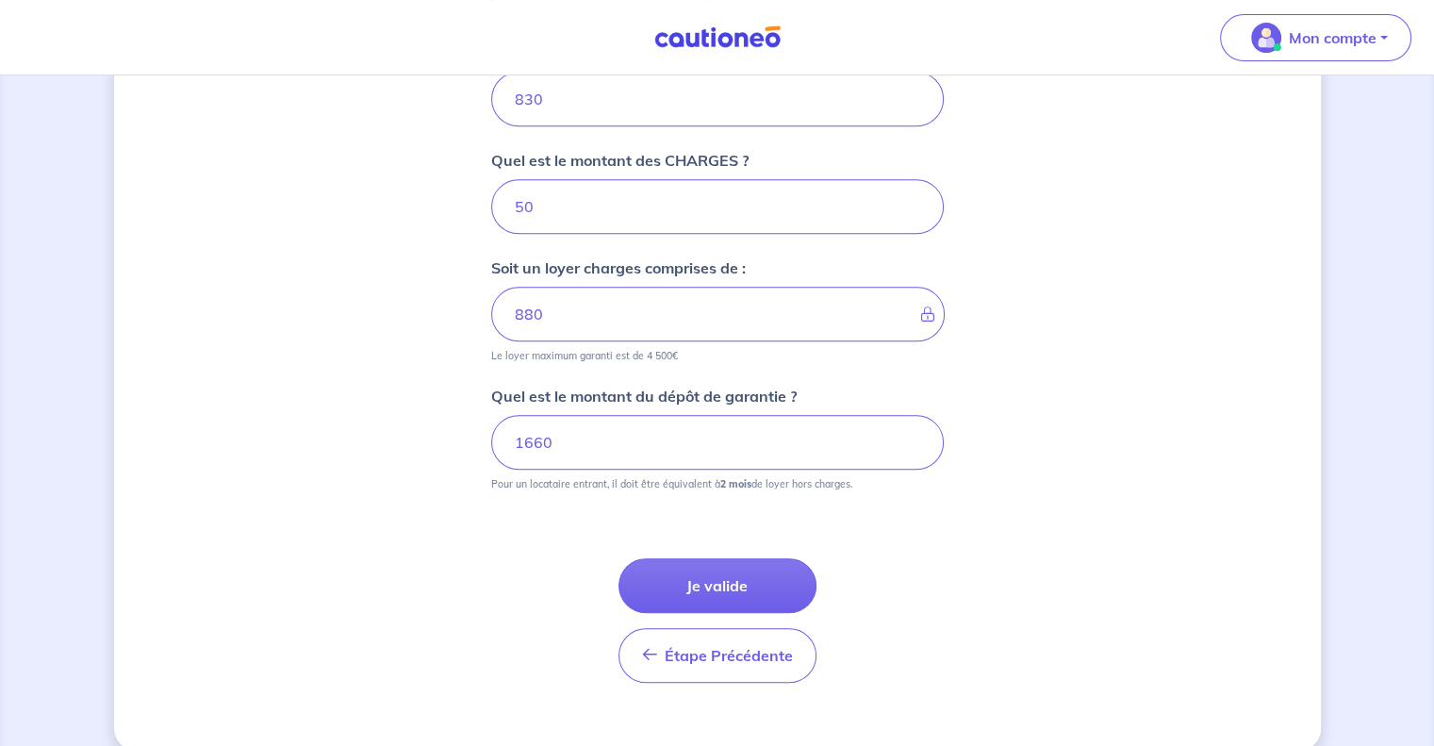
scroll to position [832, 0]
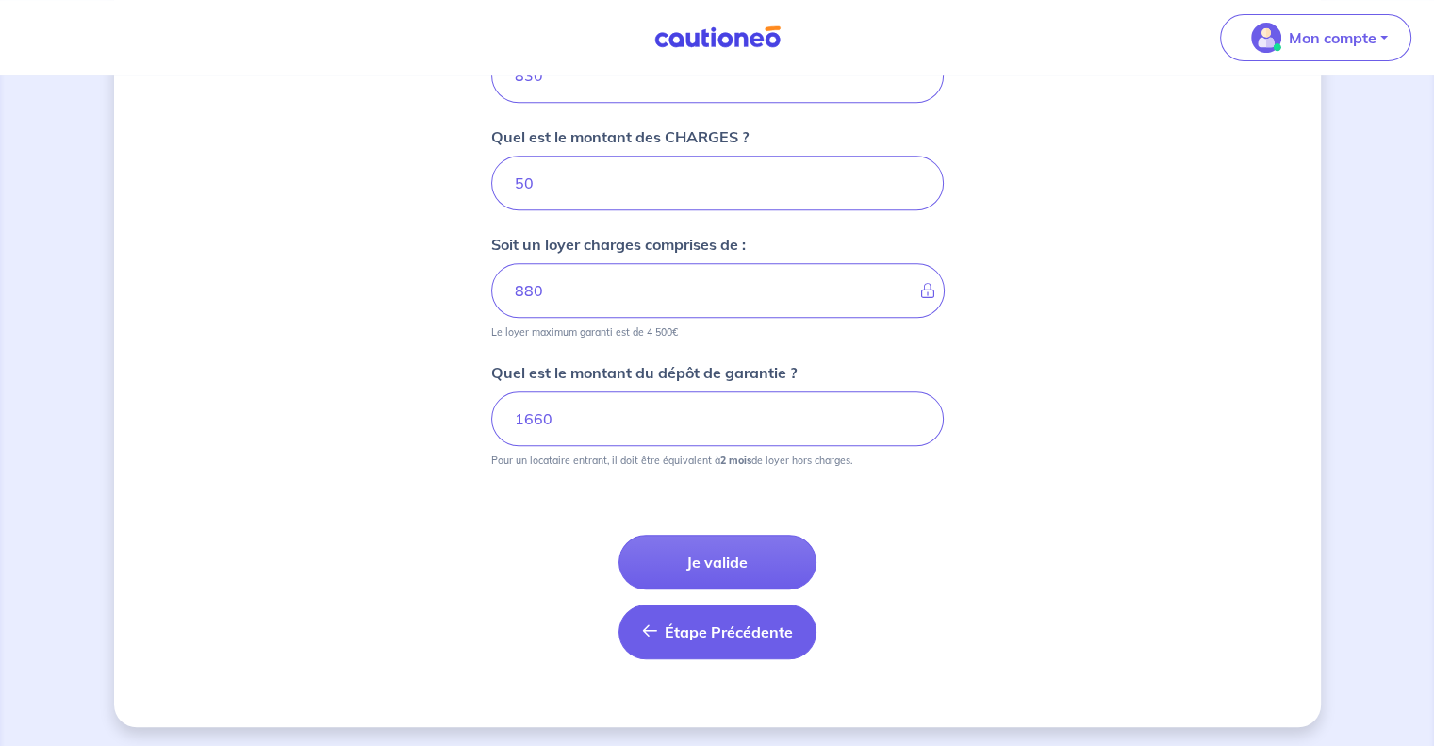
click at [732, 626] on span "Étape Précédente" at bounding box center [729, 631] width 128 height 19
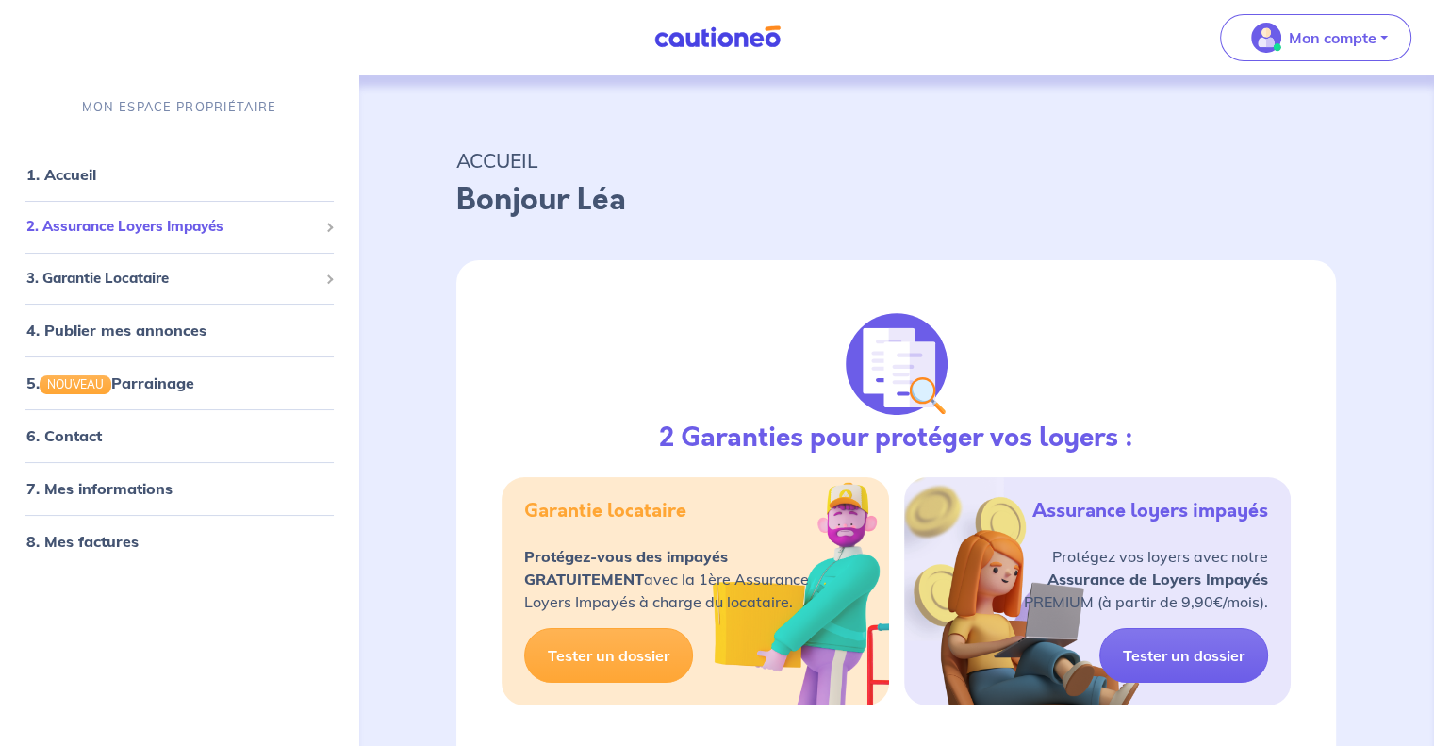
click at [327, 225] on span at bounding box center [328, 226] width 9 height 9
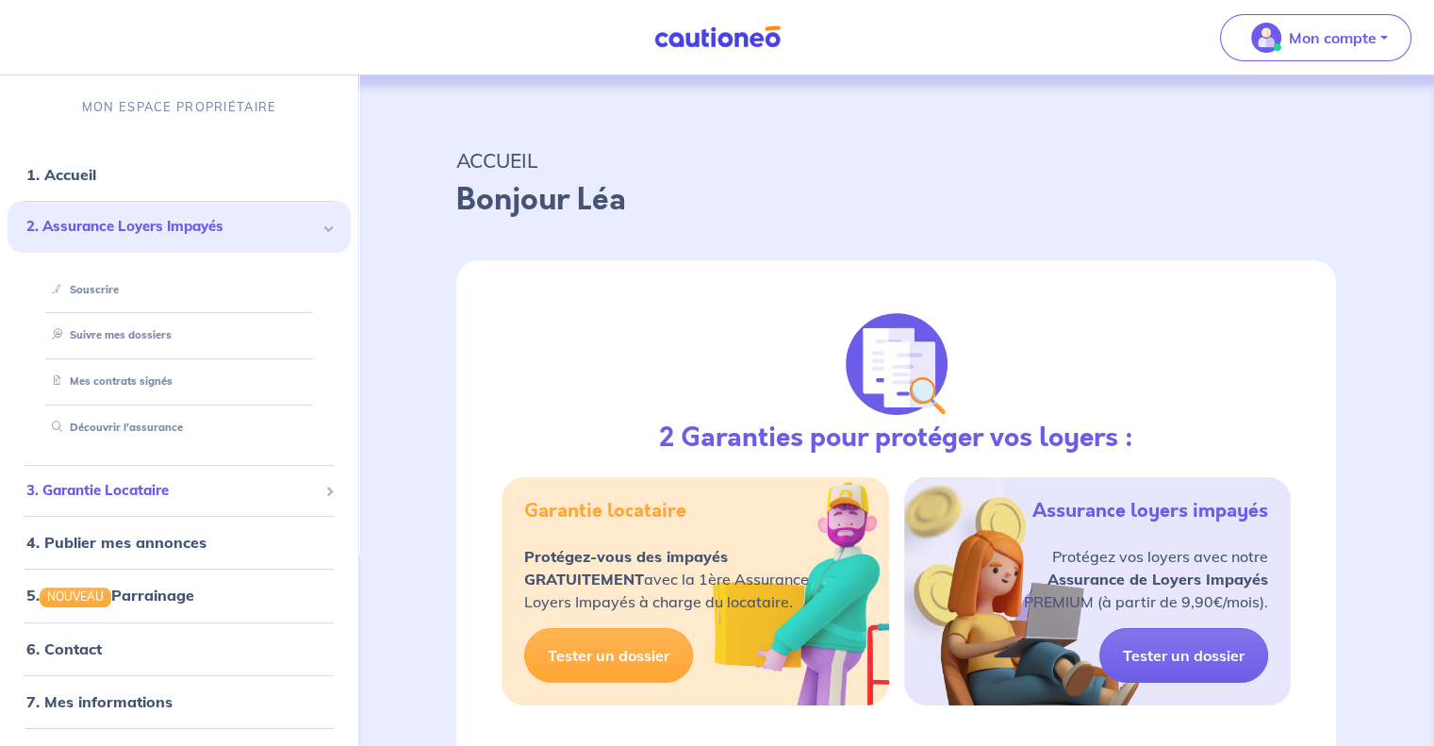
click at [283, 493] on span "3. Garantie Locataire" at bounding box center [171, 491] width 291 height 22
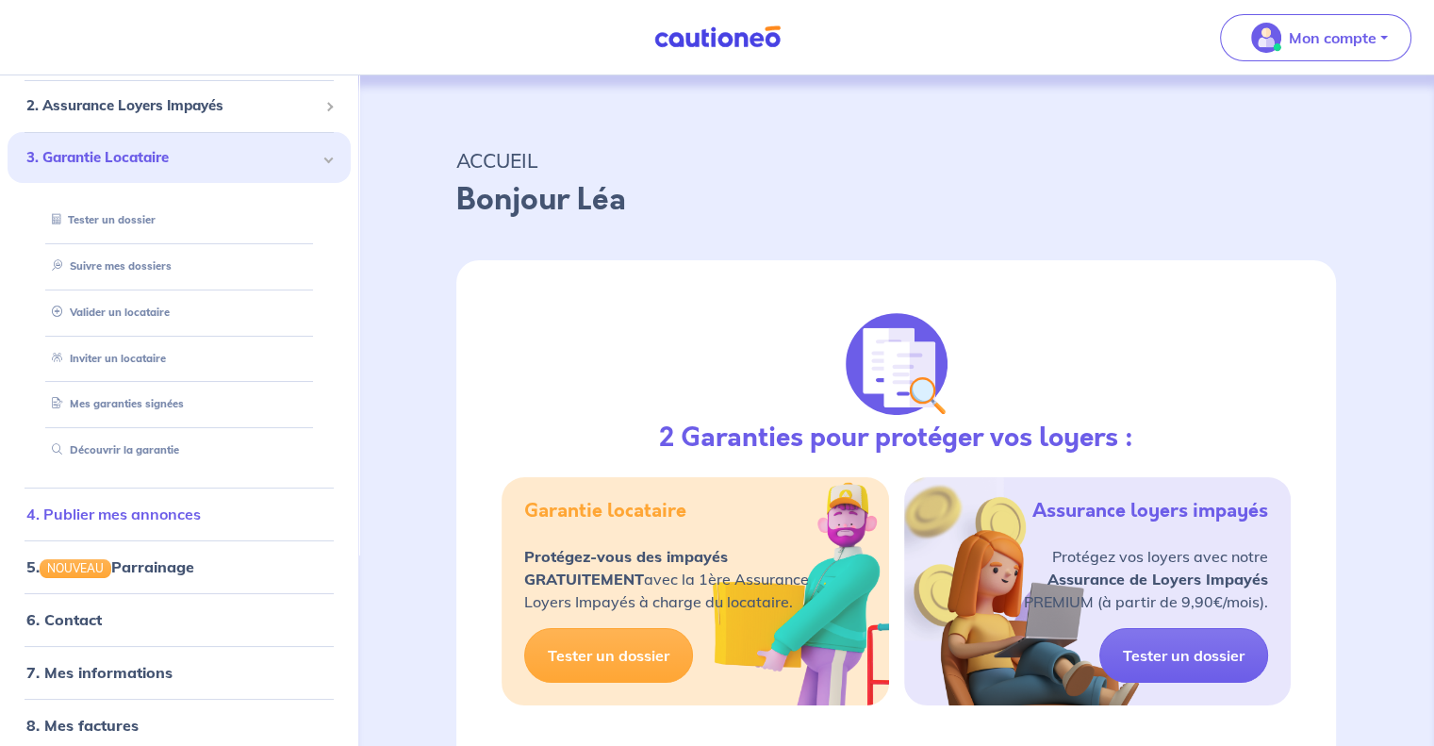
scroll to position [135, 0]
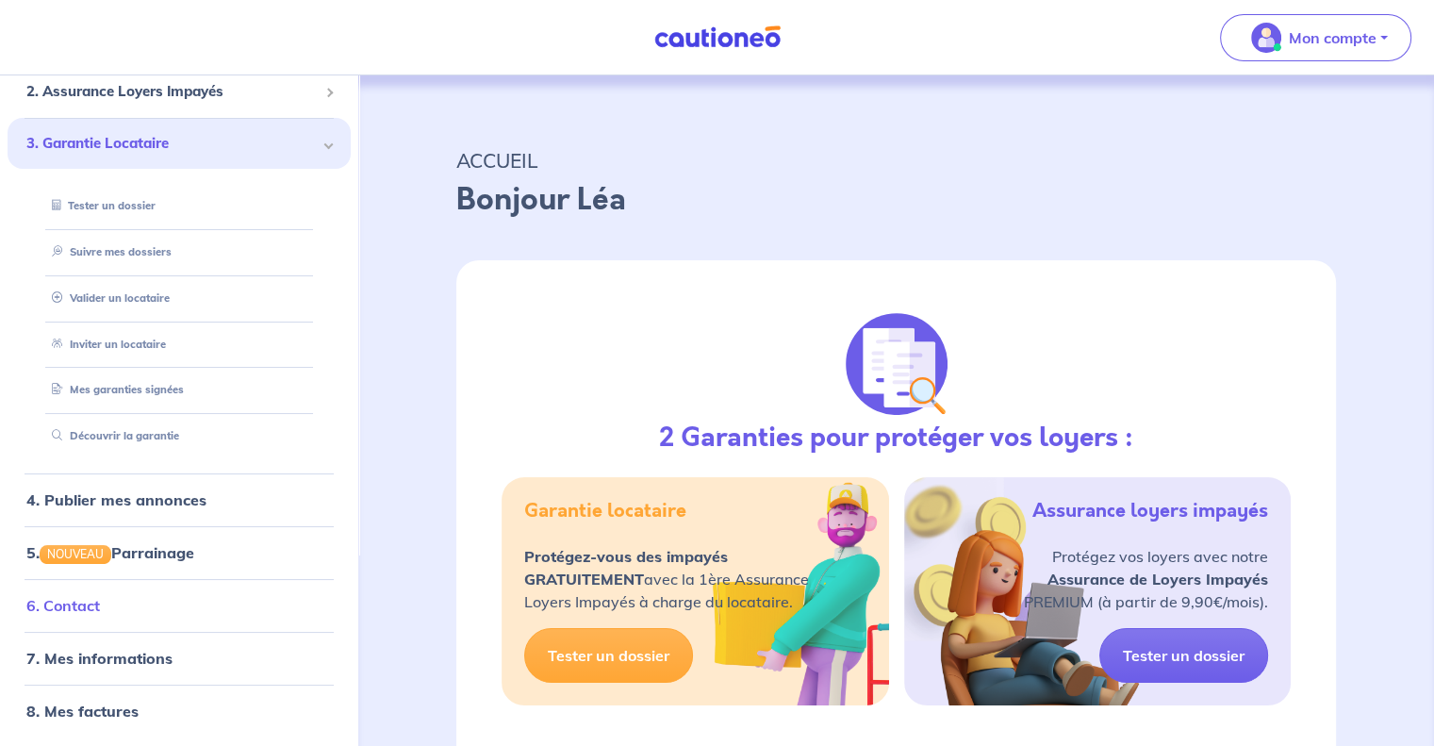
click at [100, 604] on link "6. Contact" at bounding box center [63, 605] width 74 height 19
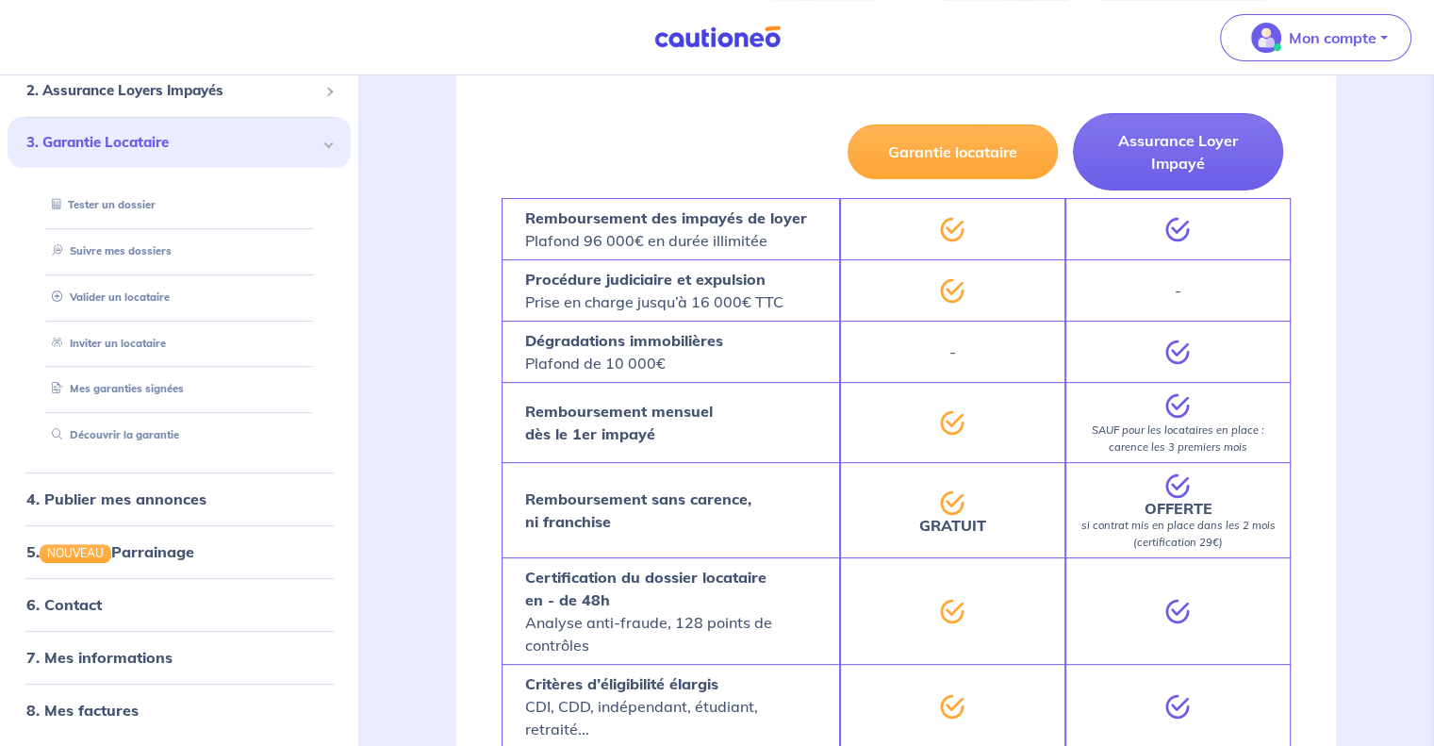
scroll to position [660, 0]
